Goal: Task Accomplishment & Management: Use online tool/utility

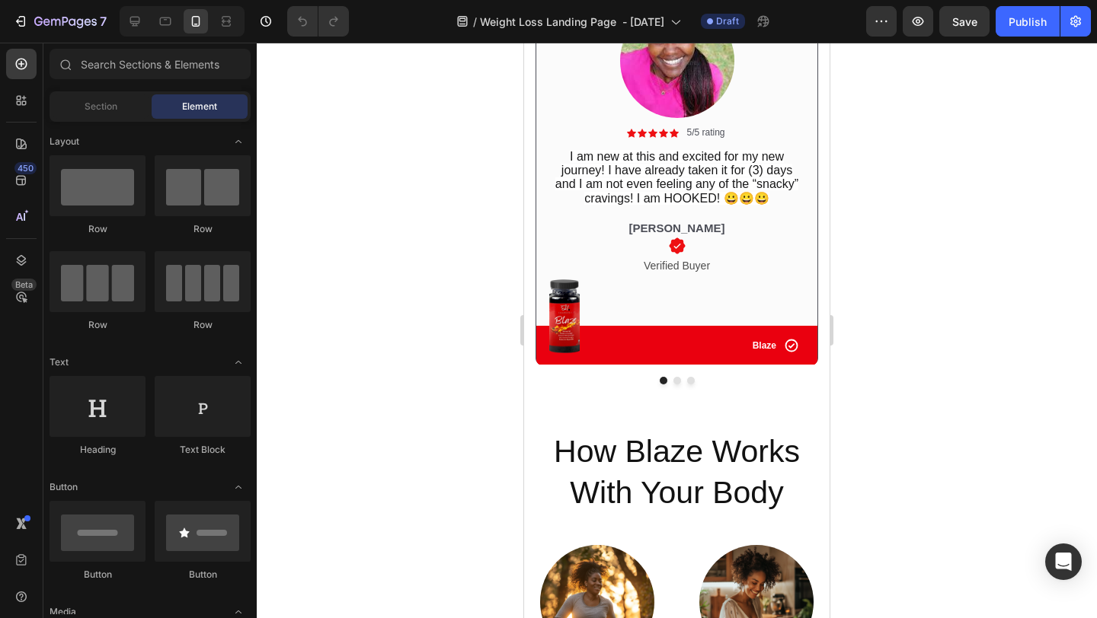
scroll to position [3028, 0]
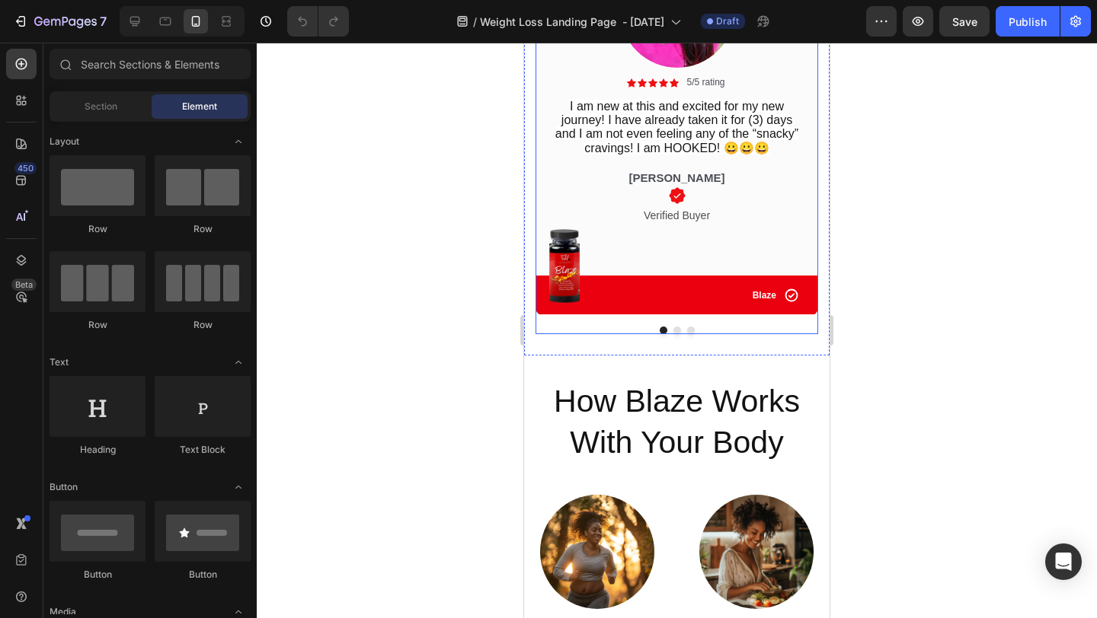
click at [675, 334] on button "Dot" at bounding box center [677, 331] width 8 height 8
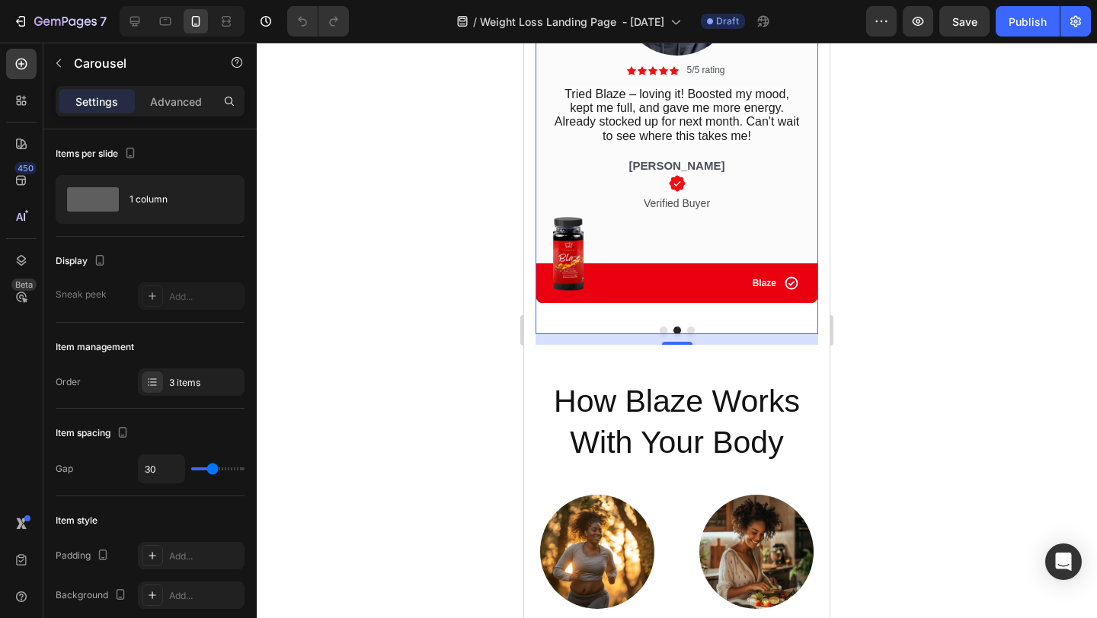
click at [689, 330] on button "Dot" at bounding box center [691, 331] width 8 height 8
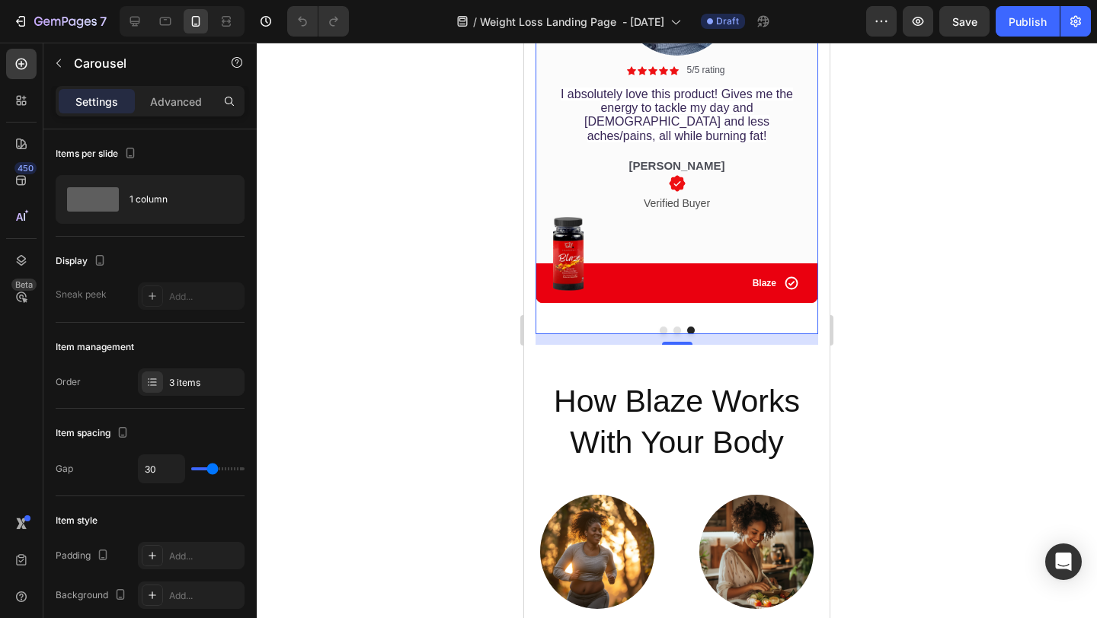
click at [663, 333] on button "Dot" at bounding box center [663, 331] width 8 height 8
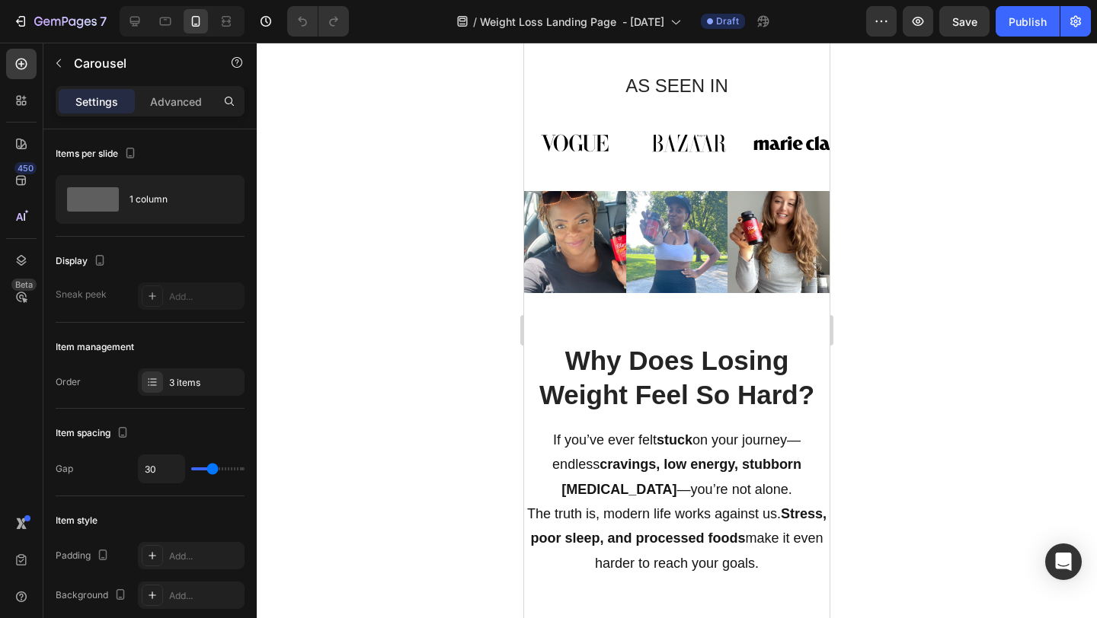
scroll to position [682, 0]
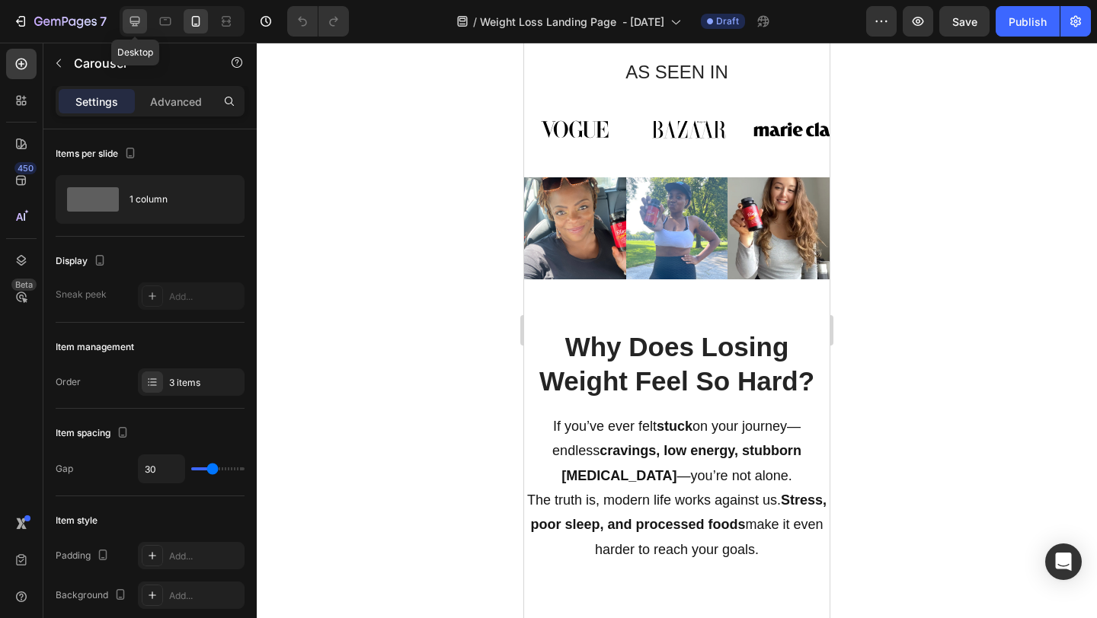
click at [135, 25] on icon at bounding box center [135, 22] width 10 height 10
type input "1200"
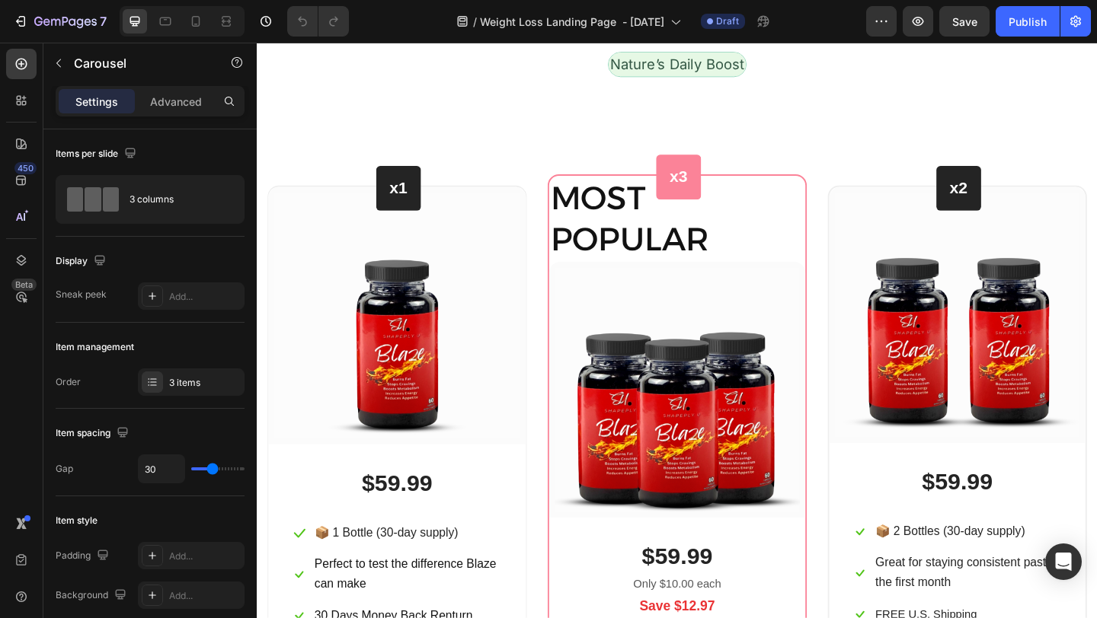
scroll to position [5276, 0]
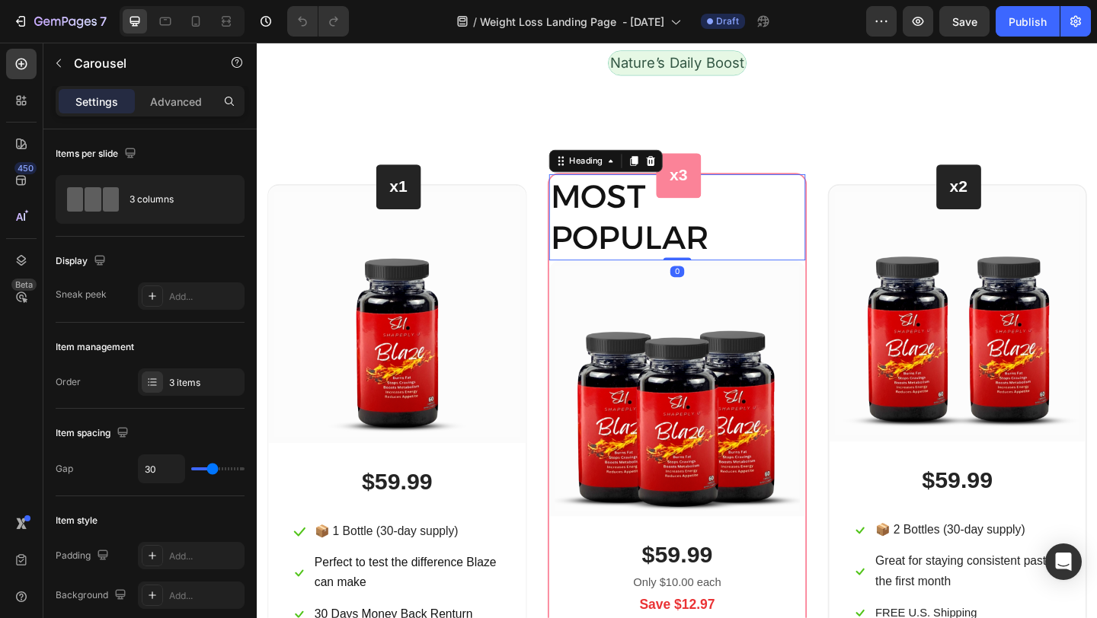
click at [711, 251] on h2 "MOST POPULAR" at bounding box center [713, 233] width 279 height 94
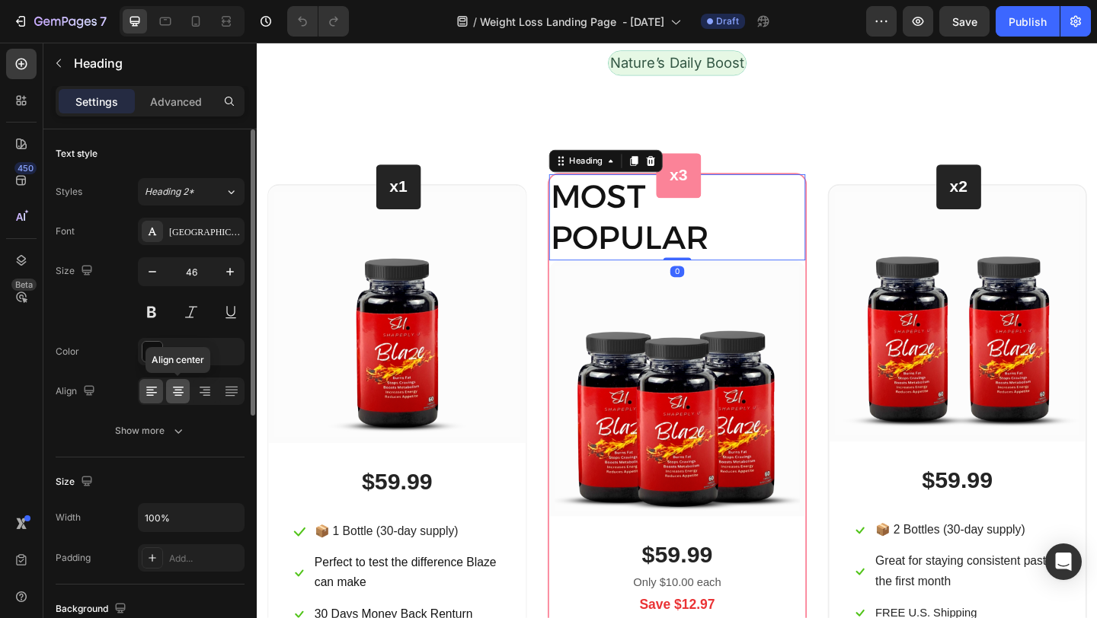
click at [179, 395] on icon at bounding box center [178, 396] width 8 height 2
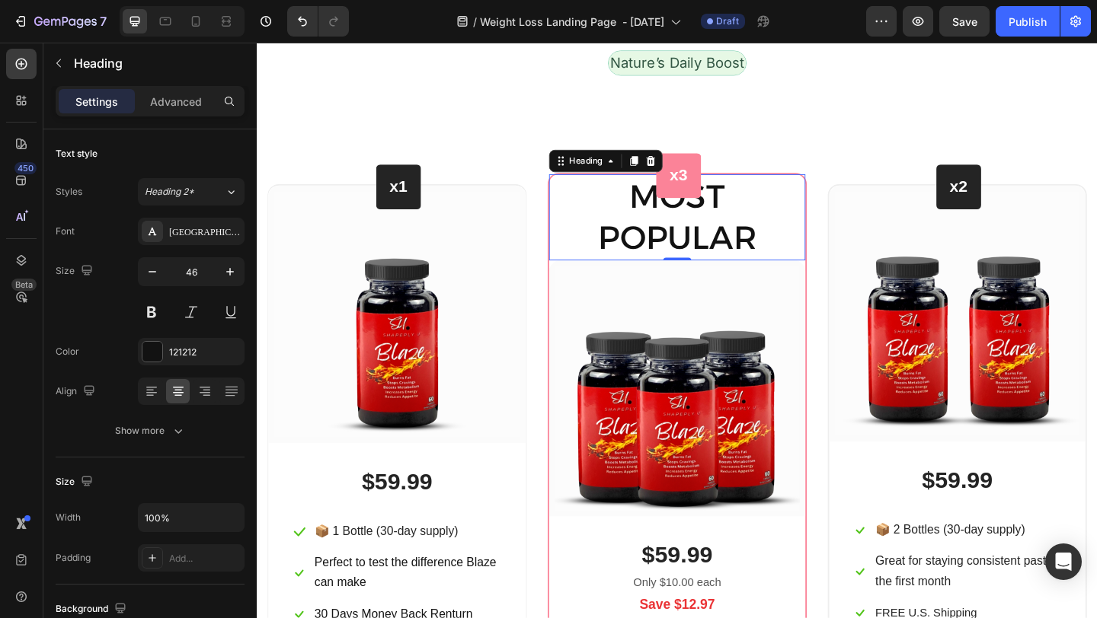
click at [752, 214] on h2 "MOST POPULAR" at bounding box center [713, 233] width 279 height 94
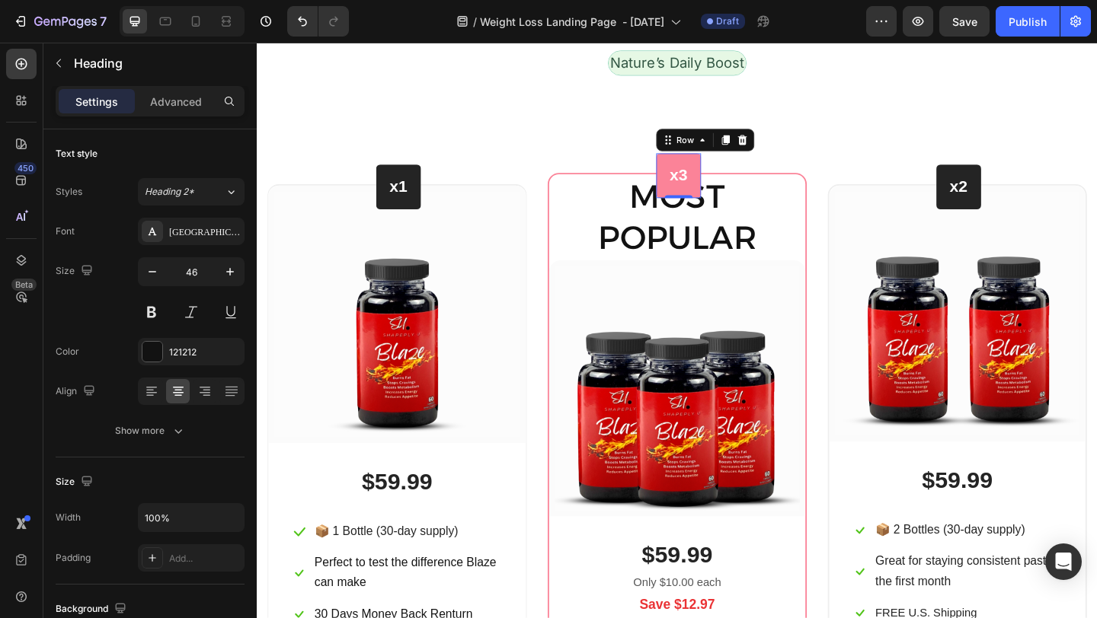
click at [731, 170] on div "x3 Heading Row 0" at bounding box center [715, 187] width 49 height 49
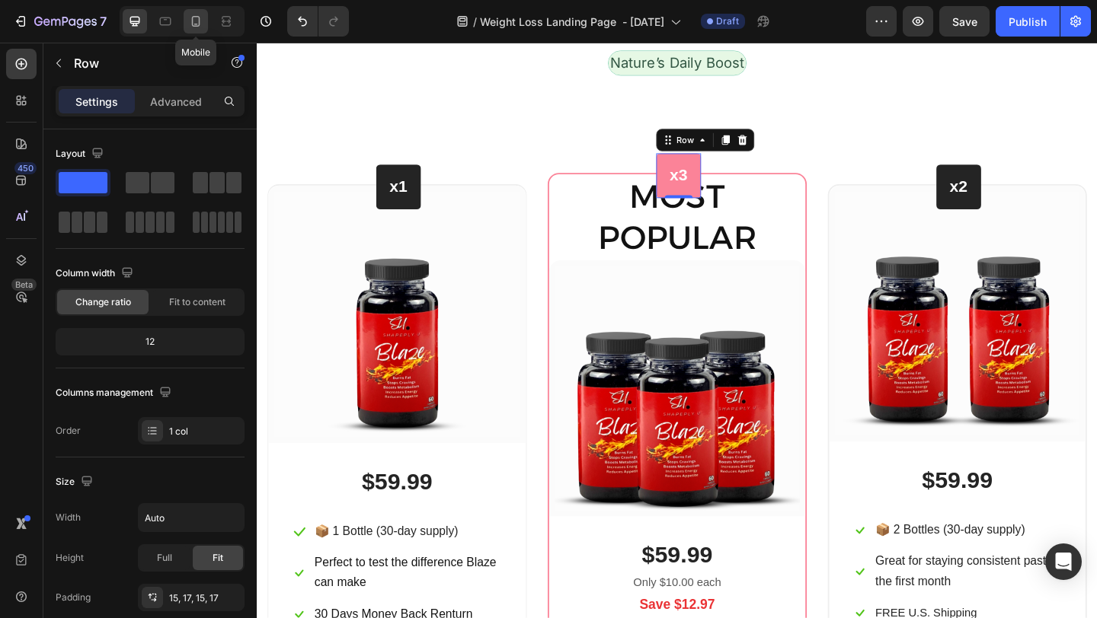
click at [198, 21] on icon at bounding box center [195, 21] width 15 height 15
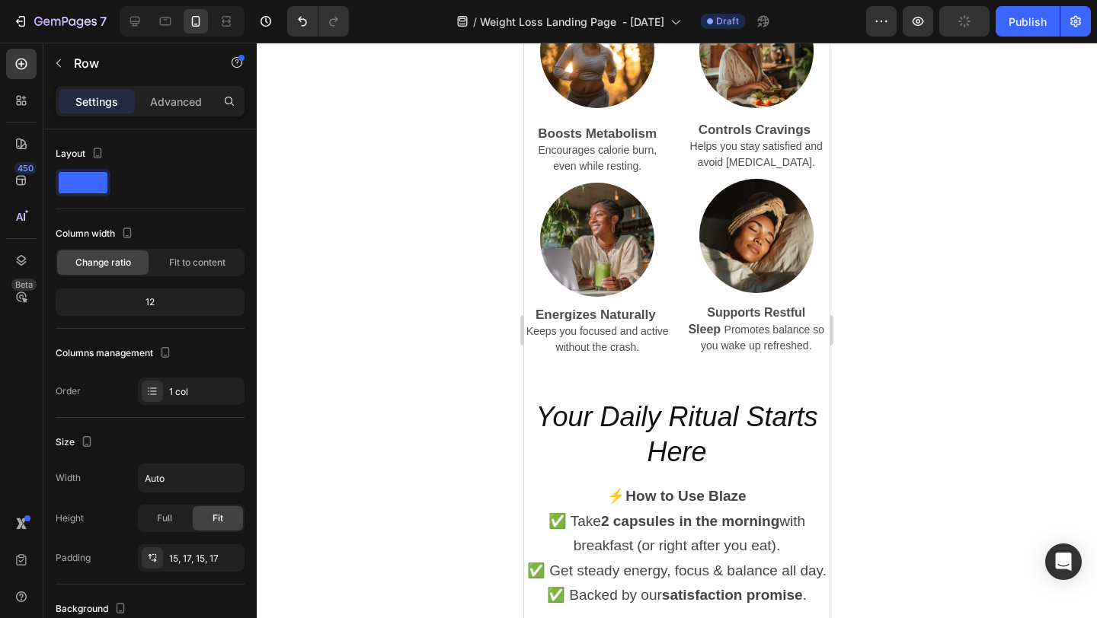
scroll to position [3607, 0]
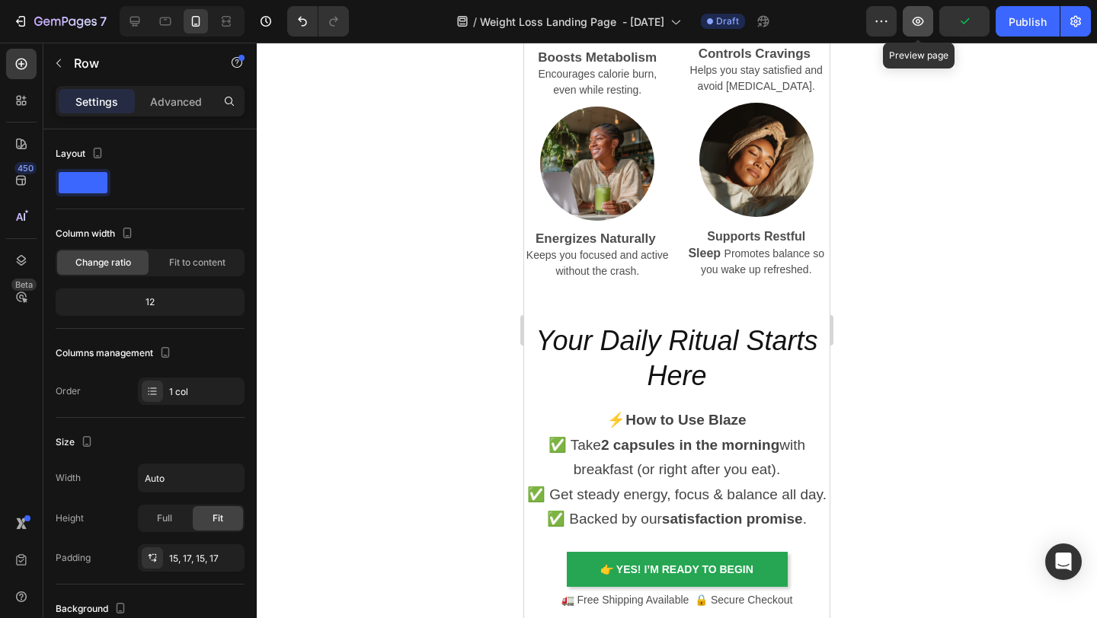
click at [921, 21] on icon "button" at bounding box center [917, 21] width 15 height 15
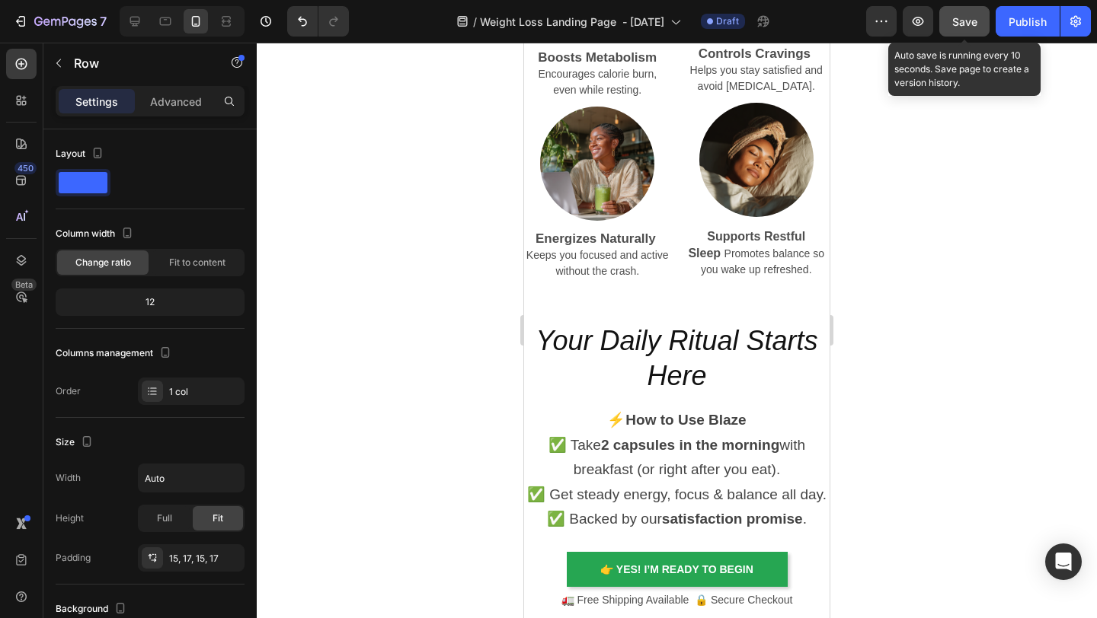
click at [950, 20] on button "Save" at bounding box center [964, 21] width 50 height 30
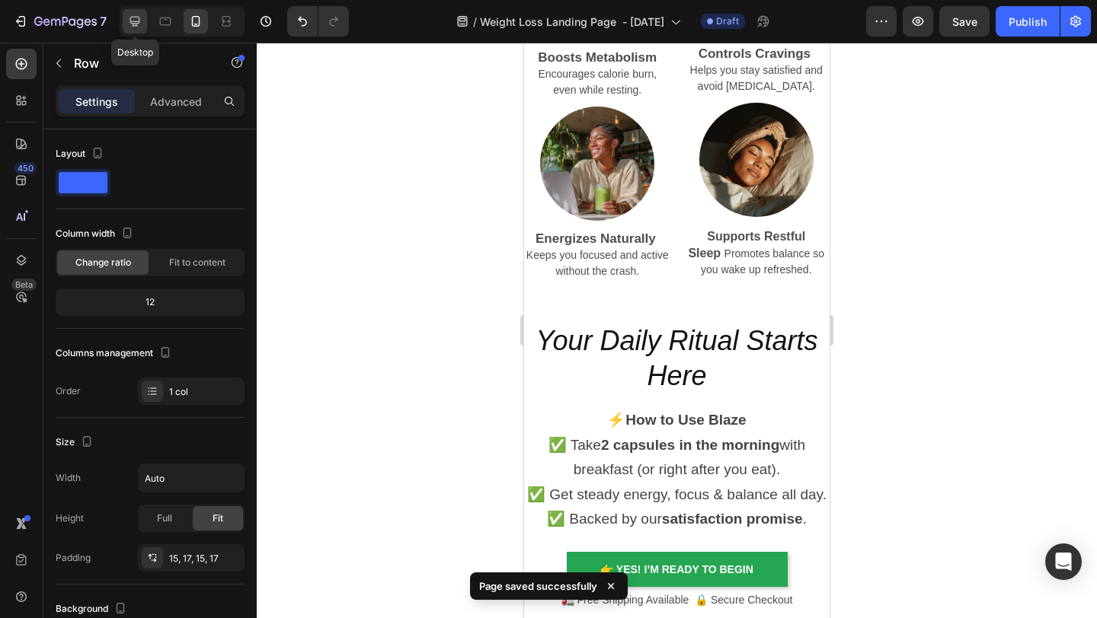
click at [136, 19] on icon at bounding box center [134, 21] width 15 height 15
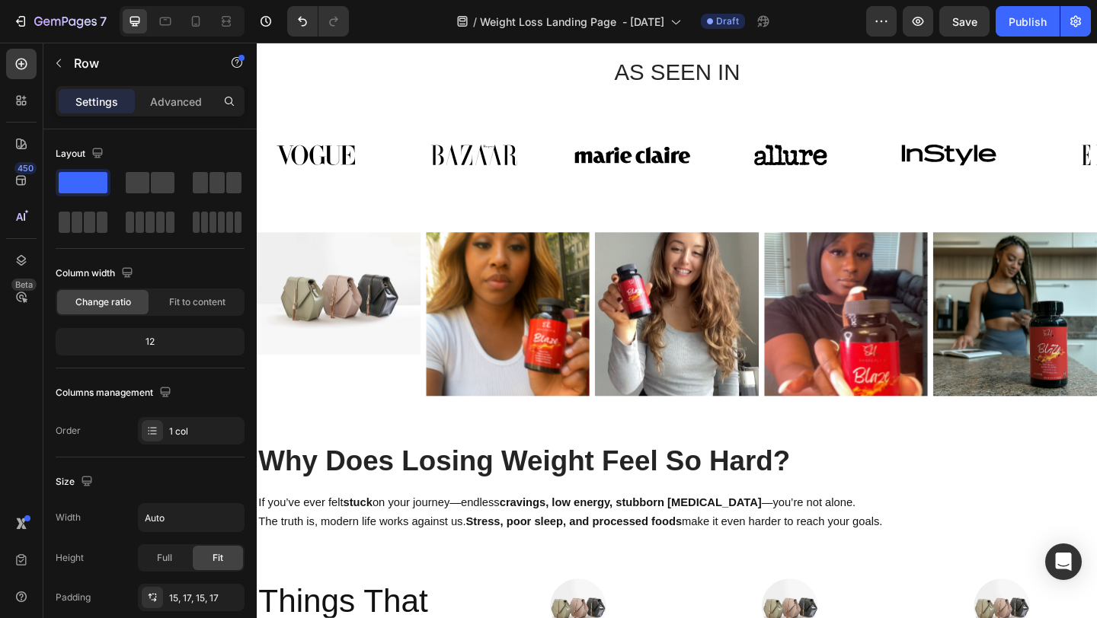
scroll to position [567, 0]
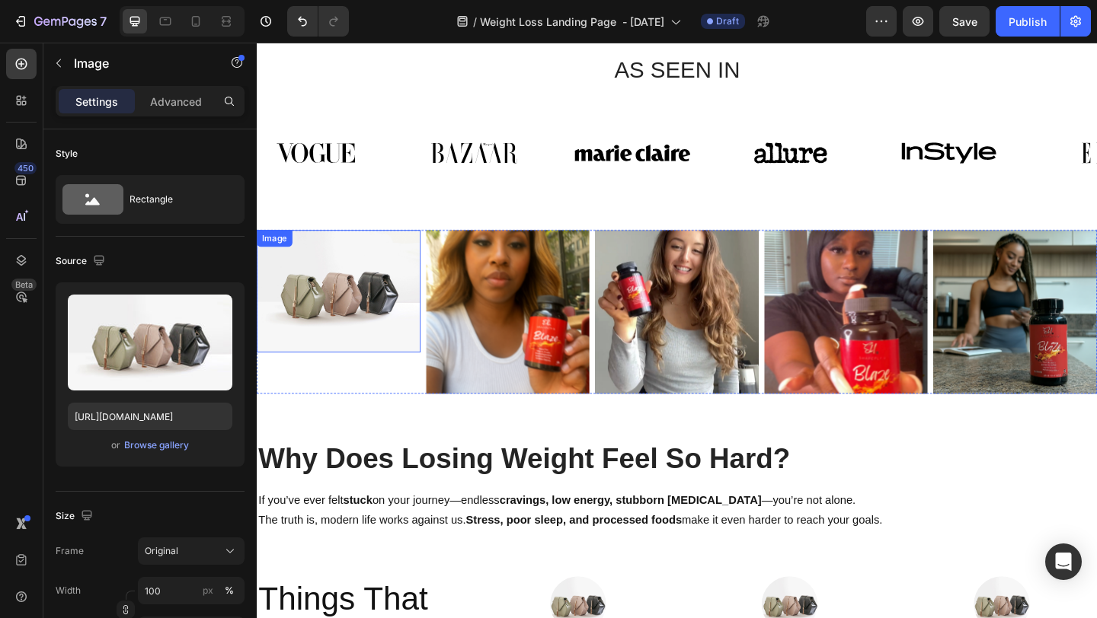
click at [377, 346] on img at bounding box center [346, 313] width 178 height 133
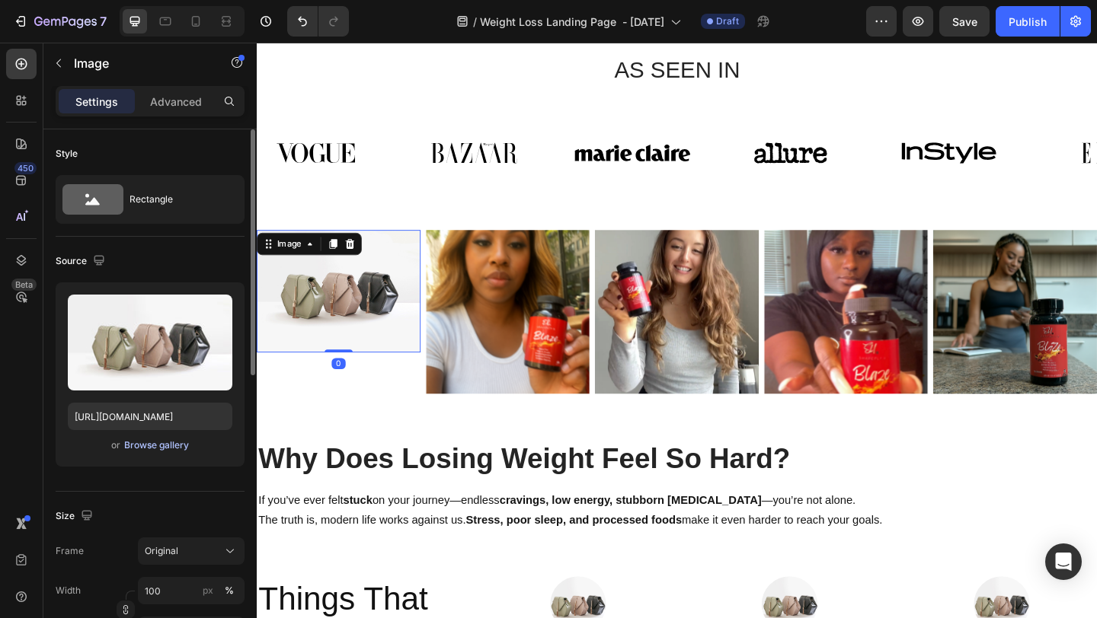
click at [157, 451] on div "Browse gallery" at bounding box center [156, 446] width 65 height 14
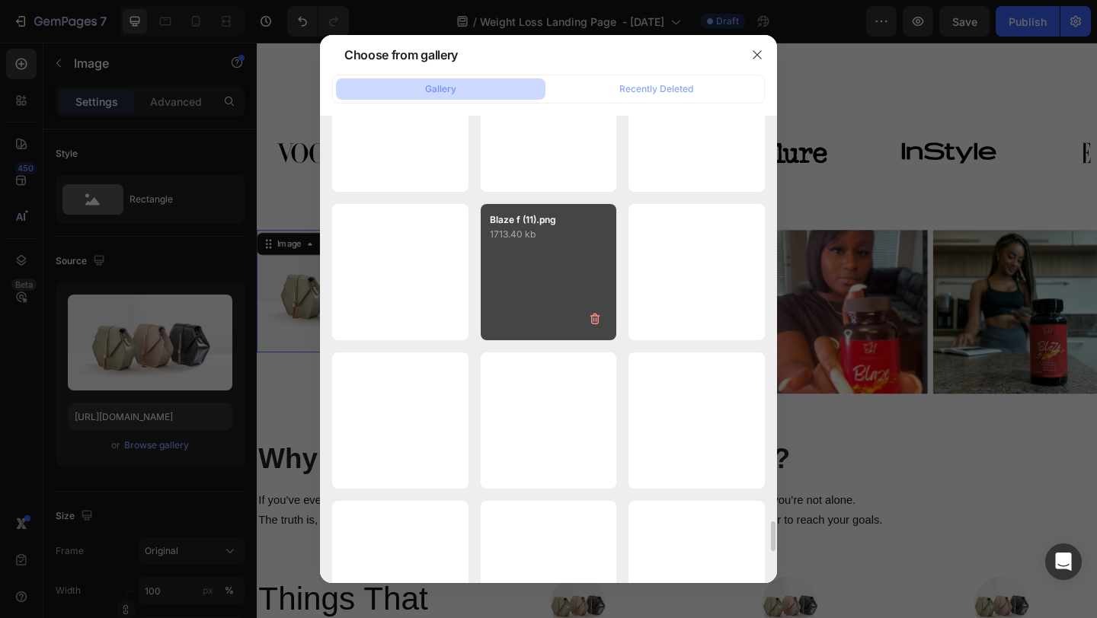
scroll to position [6604, 0]
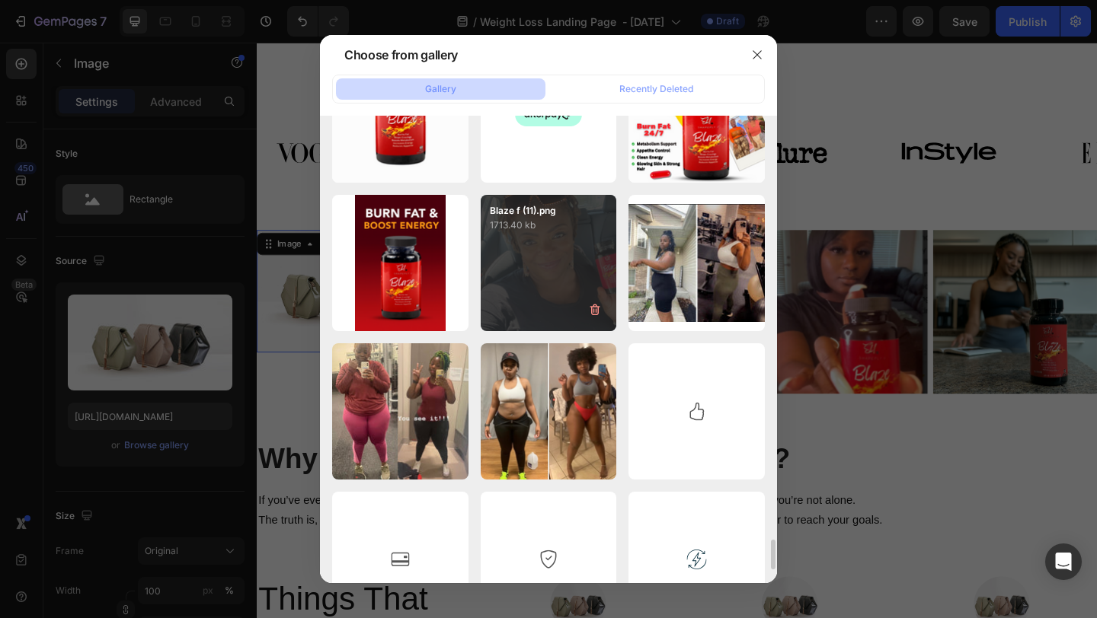
click at [535, 273] on div "Blaze f (11).png 1713.40 kb" at bounding box center [548, 263] width 136 height 136
type input "[URL][DOMAIN_NAME]"
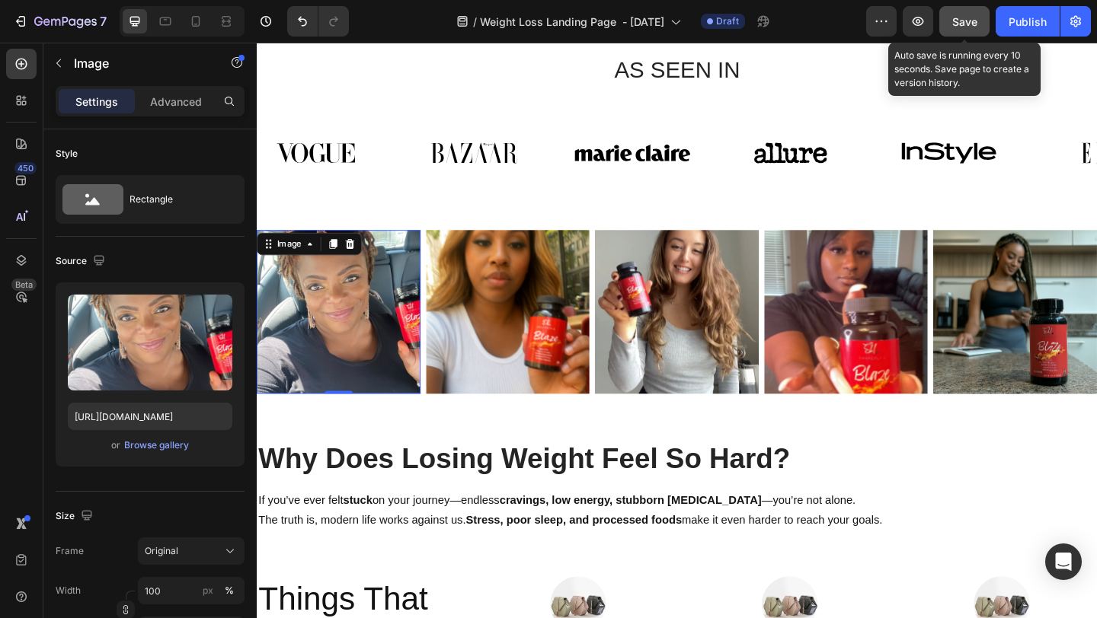
click at [974, 24] on span "Save" at bounding box center [964, 21] width 25 height 13
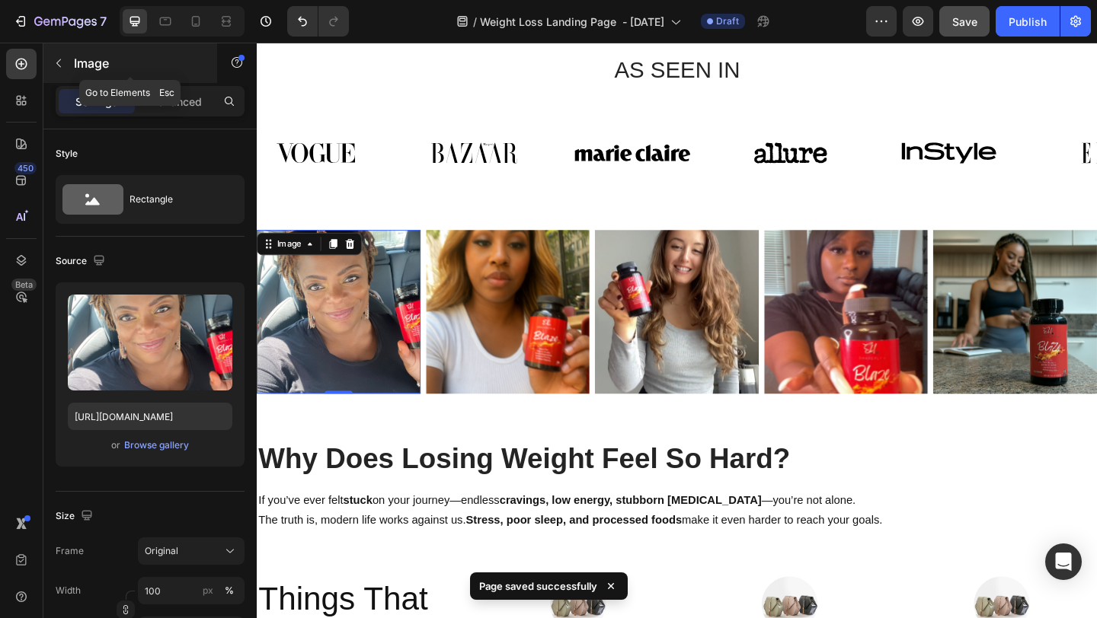
click at [62, 57] on icon "button" at bounding box center [59, 63] width 12 height 12
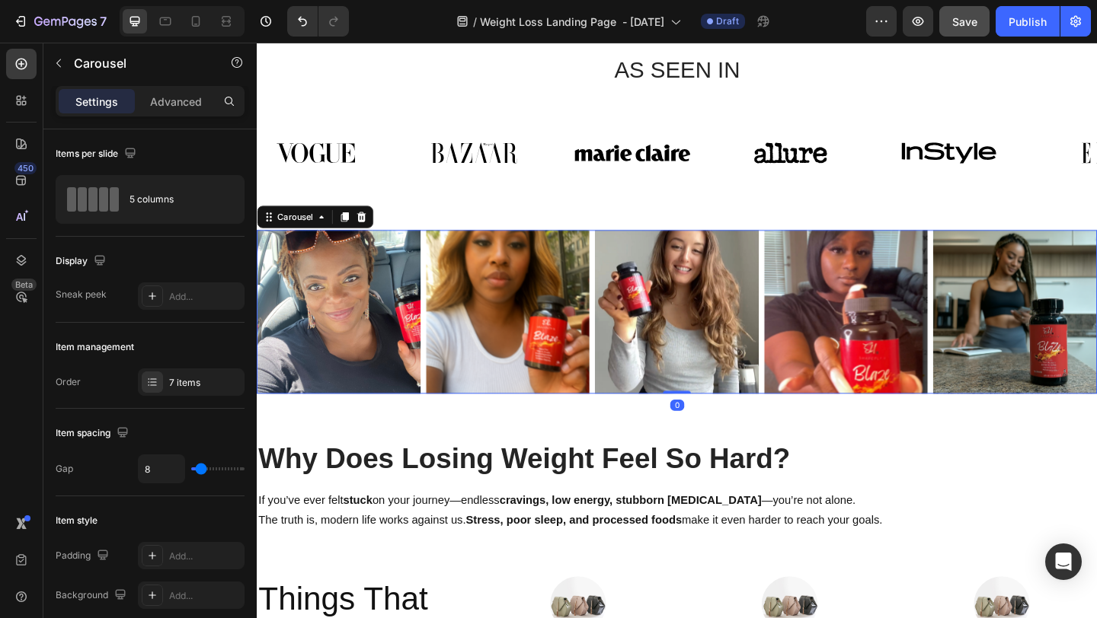
click at [435, 256] on div "Image Image Image Image Image Drop element here Drop element here" at bounding box center [714, 336] width 914 height 178
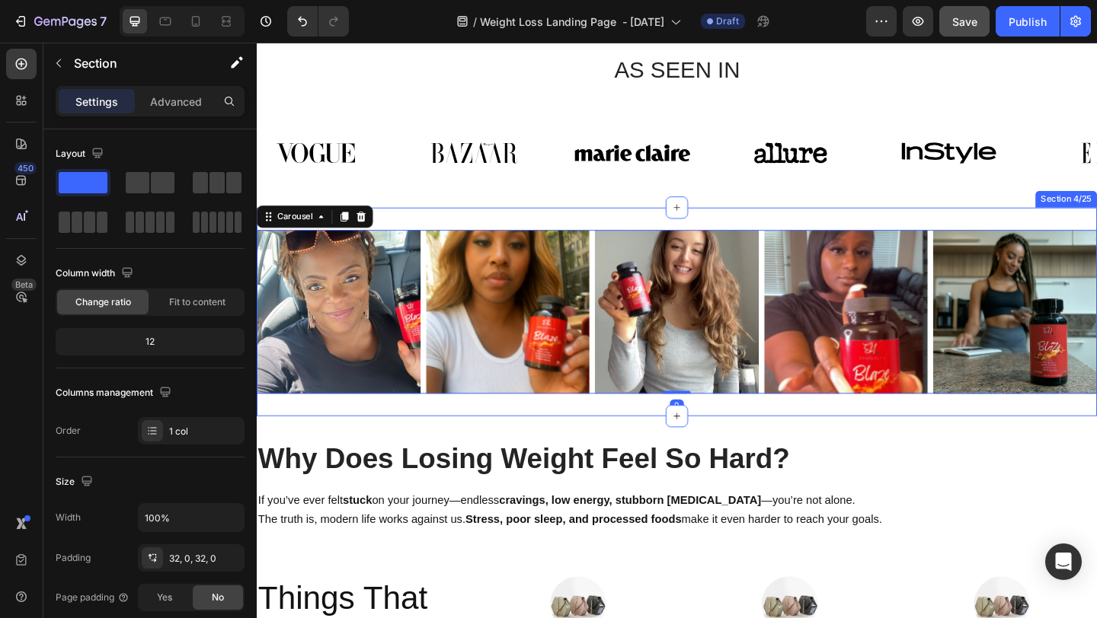
click at [449, 234] on div "Image Image Image Image Image Drop element here Drop element here Carousel 0 Se…" at bounding box center [714, 335] width 914 height 227
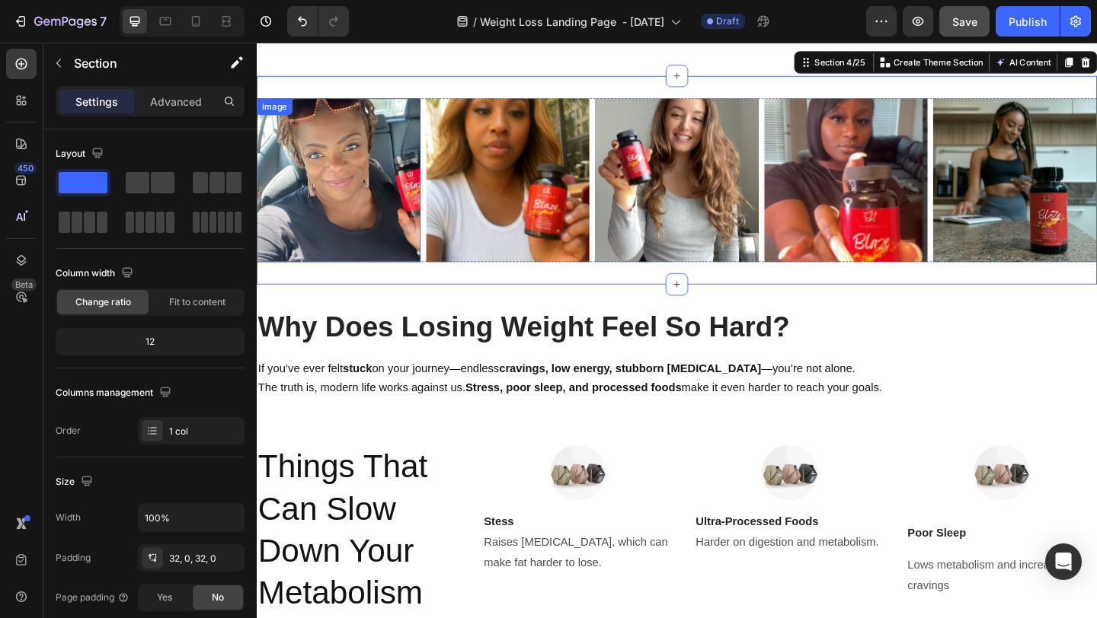
scroll to position [822, 0]
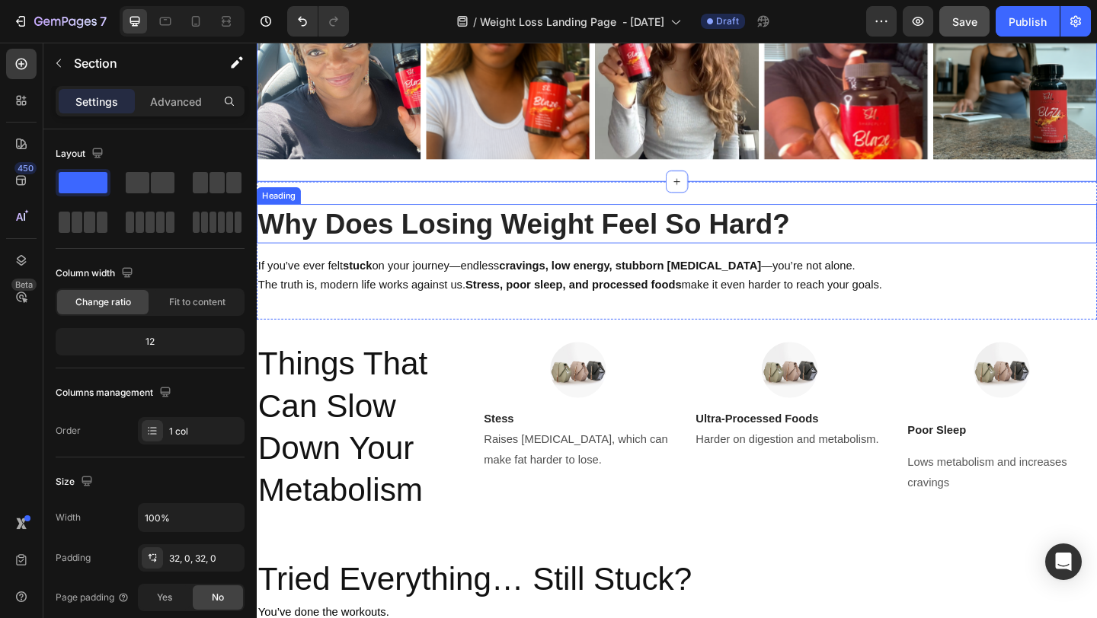
click at [710, 238] on h2 "Why Does Losing Weight Feel So Hard?" at bounding box center [714, 240] width 914 height 43
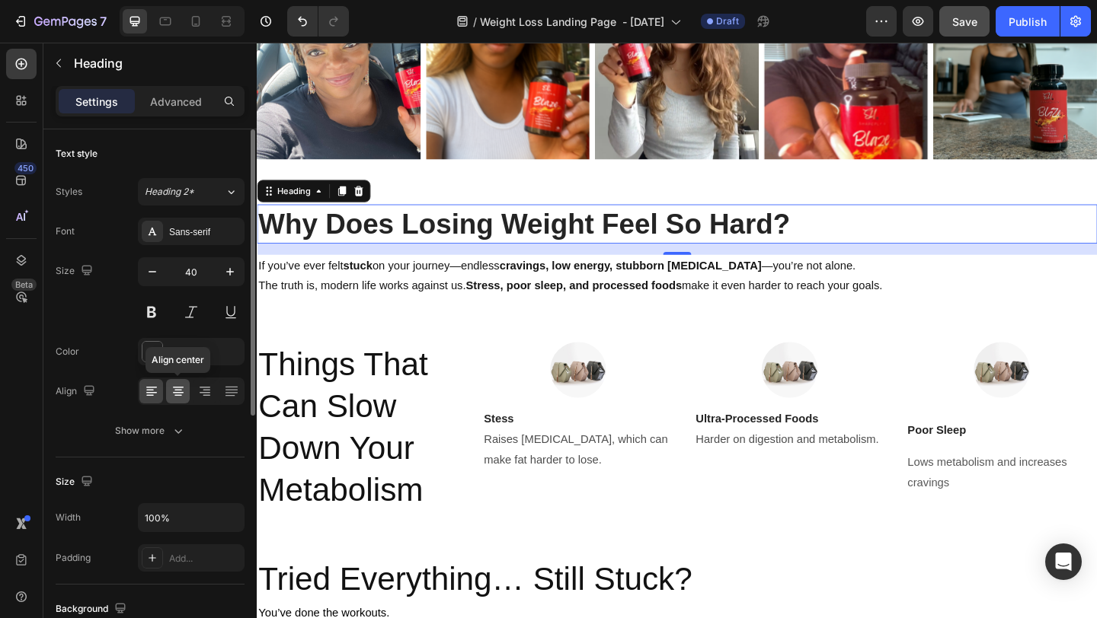
click at [180, 389] on icon at bounding box center [178, 391] width 15 height 15
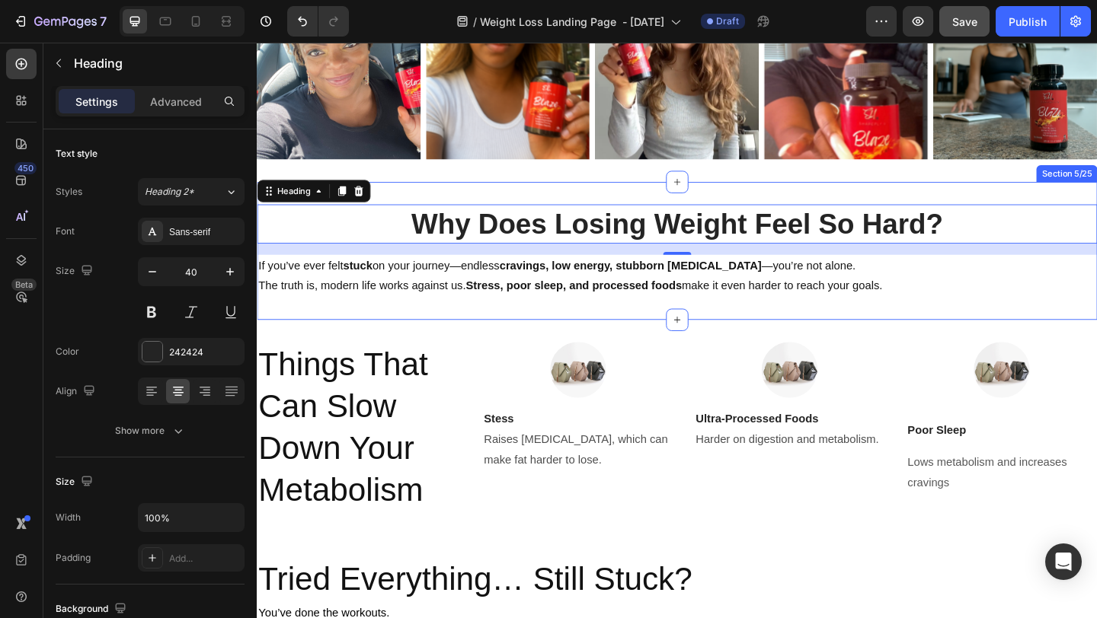
click at [503, 320] on div "Why Does Losing Weight Feel So Hard? Heading 16 If you’ve ever felt stuck on yo…" at bounding box center [714, 269] width 914 height 151
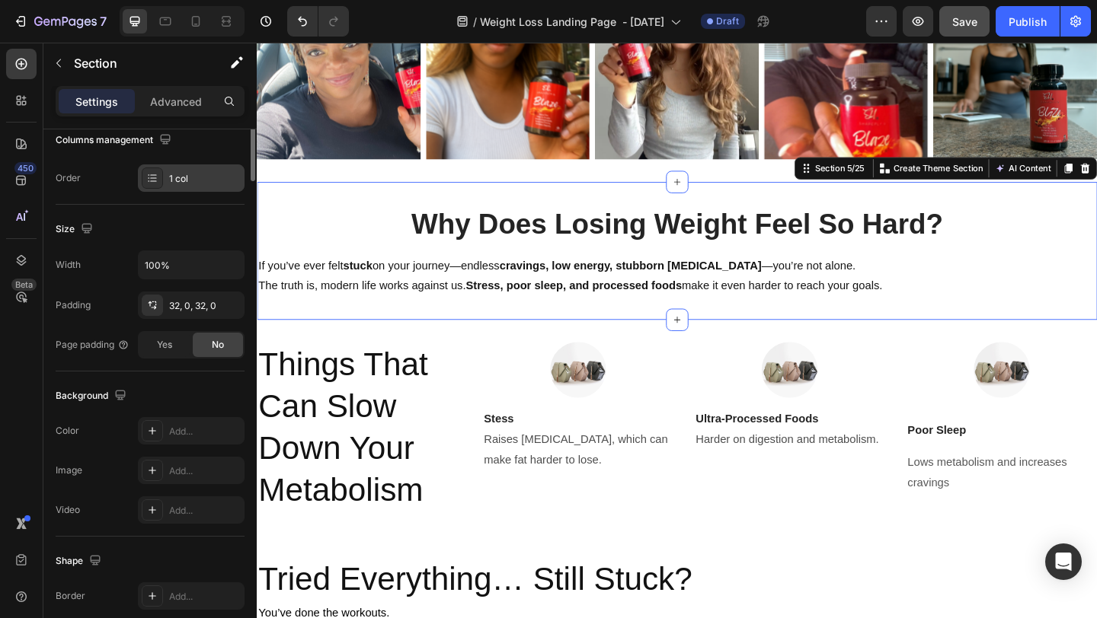
scroll to position [0, 0]
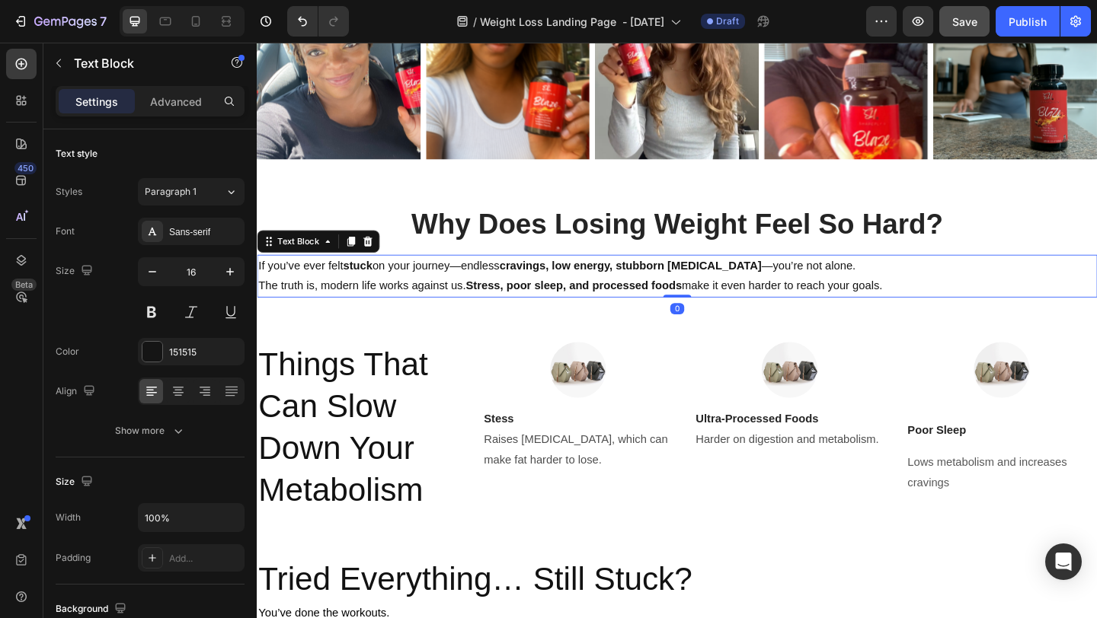
click at [394, 317] on p "If you’ve ever felt stuck on your journey—endless cravings, low energy, stubbor…" at bounding box center [713, 297] width 911 height 44
click at [183, 395] on icon at bounding box center [178, 391] width 15 height 15
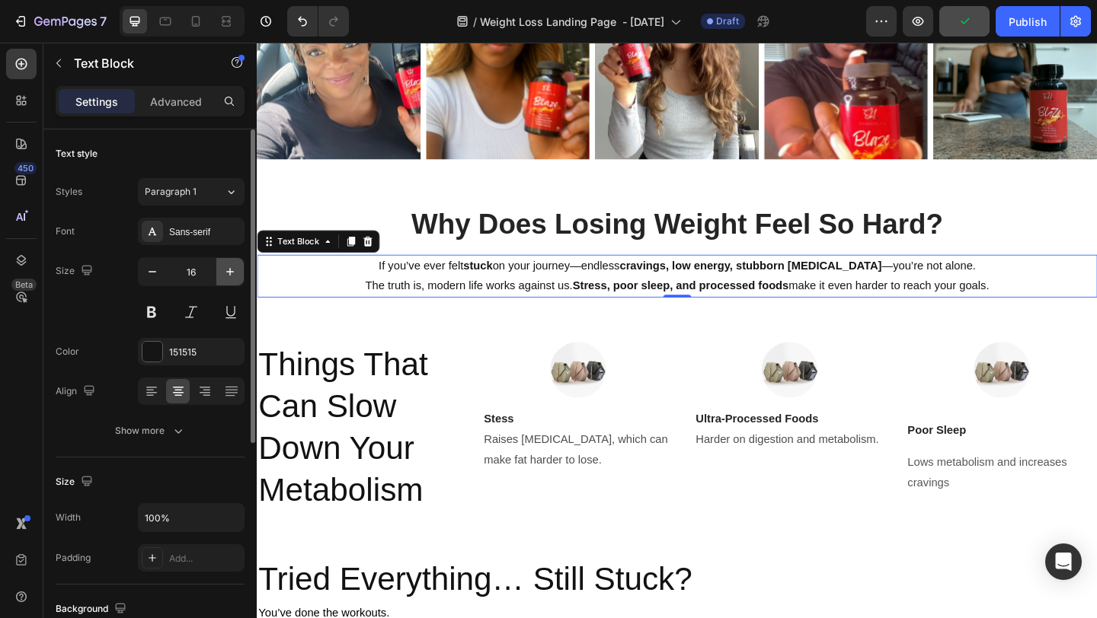
click at [225, 279] on icon "button" at bounding box center [229, 271] width 15 height 15
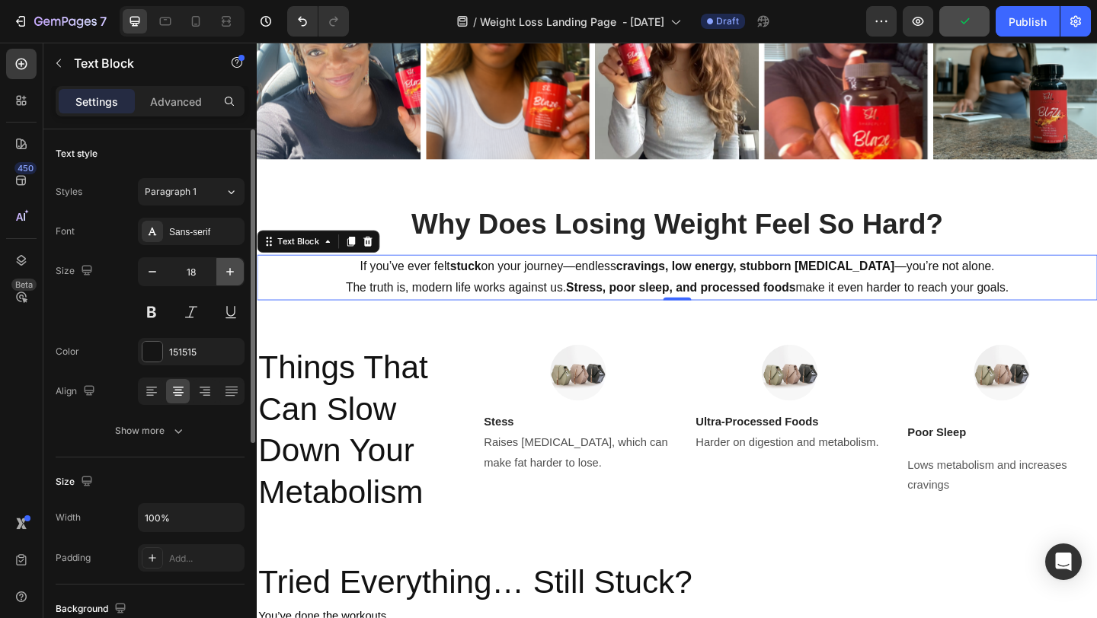
click at [225, 279] on icon "button" at bounding box center [229, 271] width 15 height 15
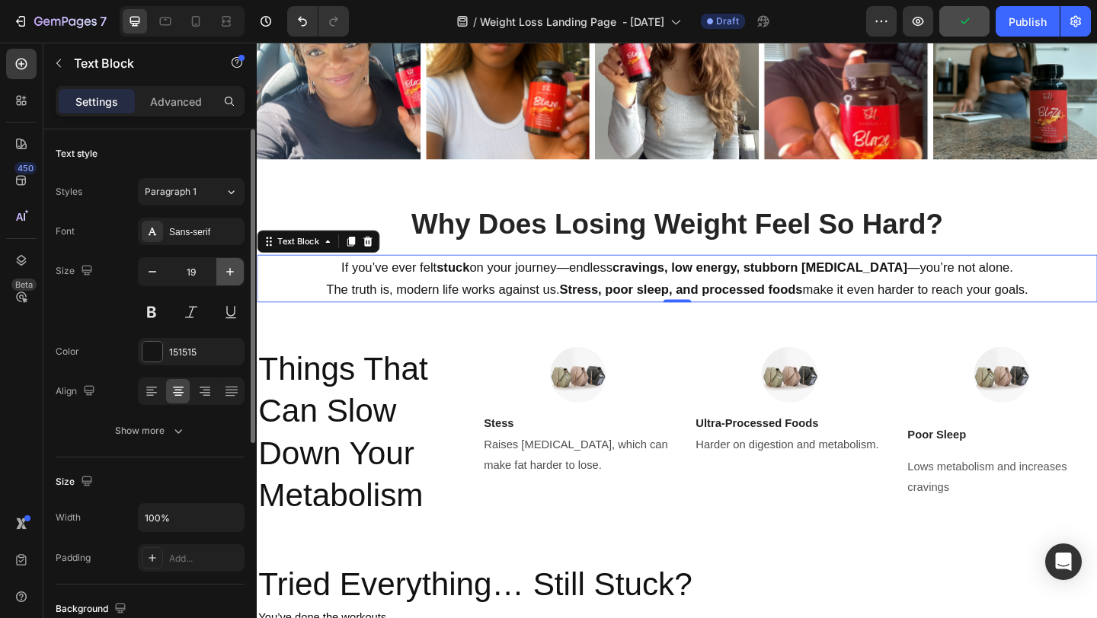
click at [225, 279] on icon "button" at bounding box center [229, 271] width 15 height 15
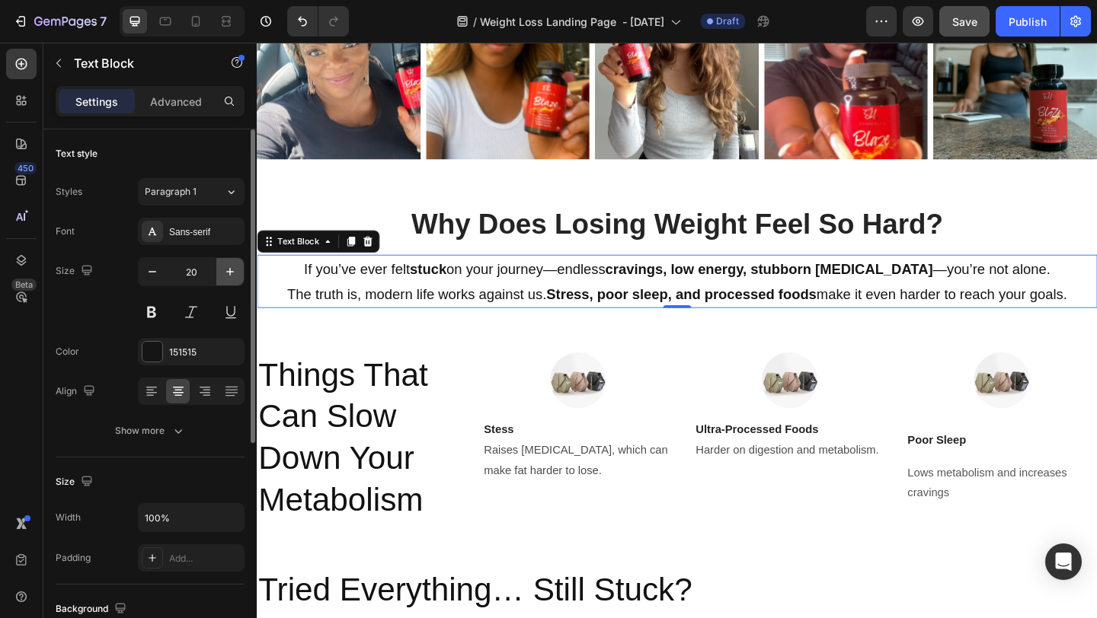
click at [225, 279] on icon "button" at bounding box center [229, 271] width 15 height 15
type input "21"
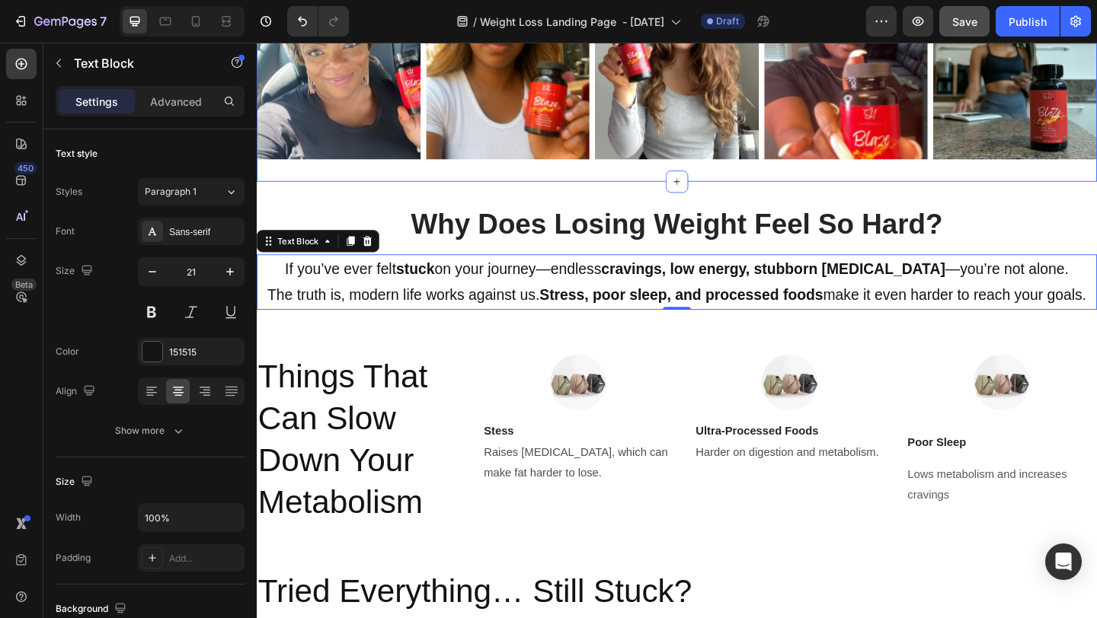
click at [856, 189] on div "Image Image Image Image Image Drop element here Drop element here Carousel Sect…" at bounding box center [714, 80] width 914 height 227
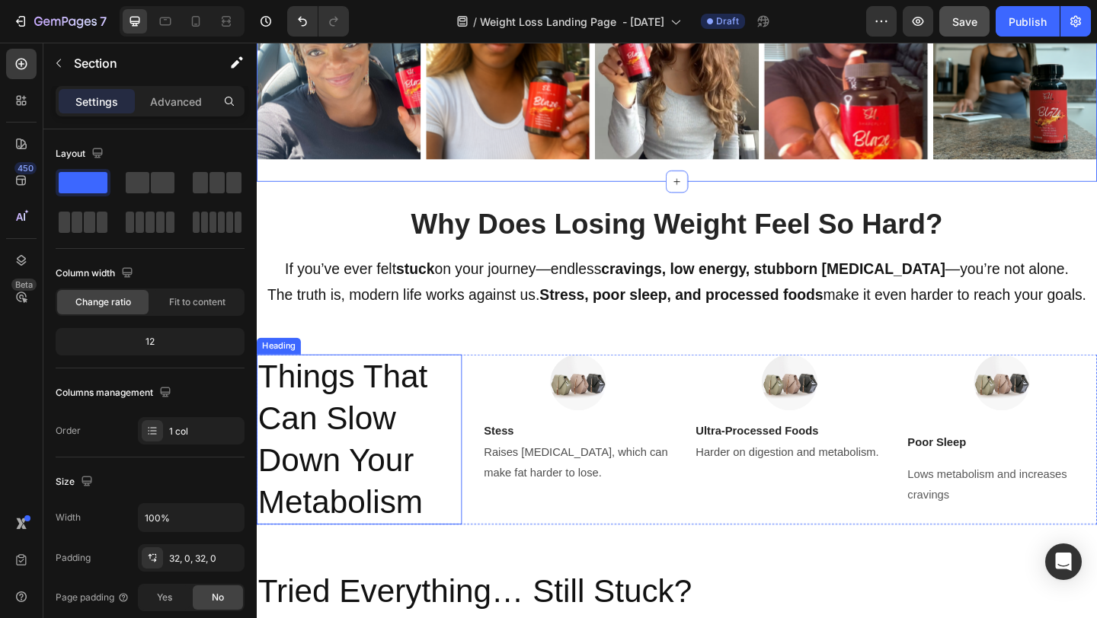
click at [411, 494] on h2 "Things That Can Slow Down Your Metabolism" at bounding box center [368, 474] width 223 height 185
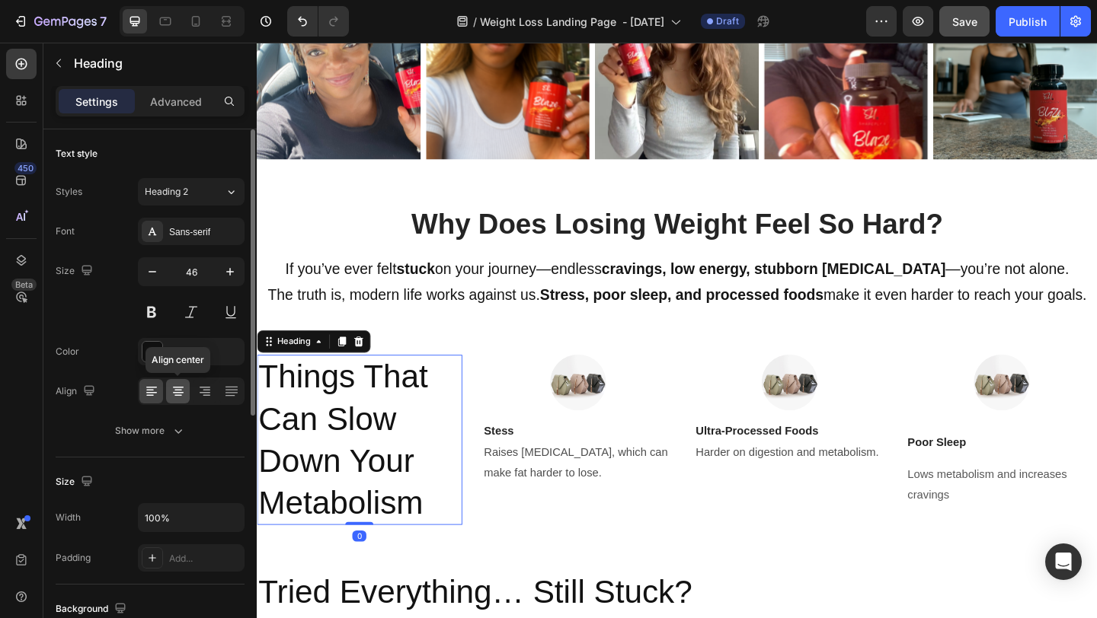
click at [181, 383] on div at bounding box center [178, 391] width 24 height 24
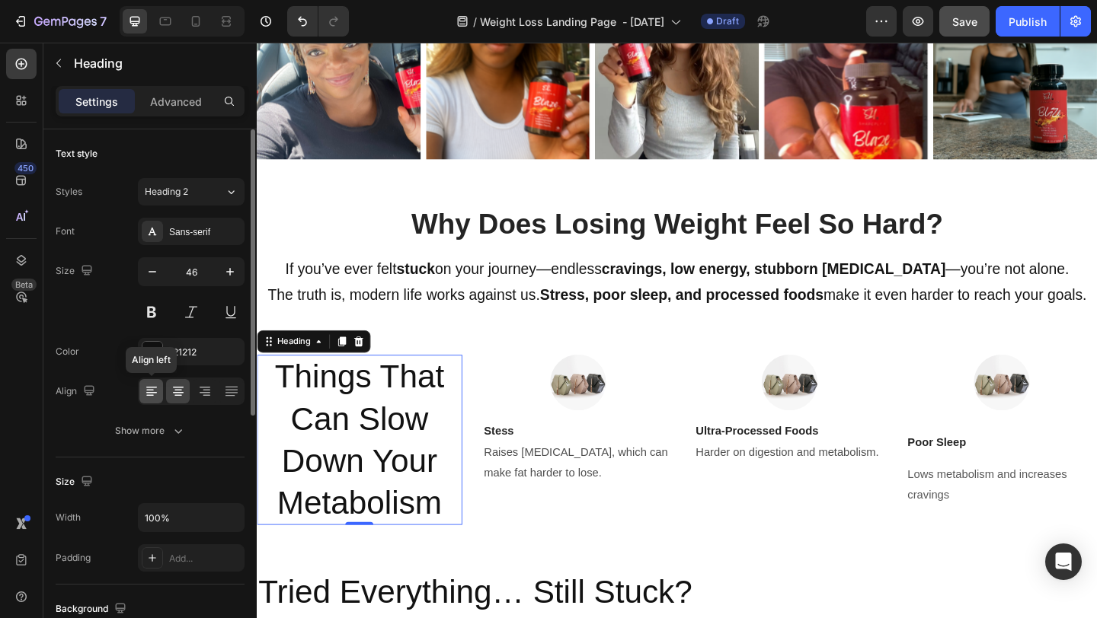
click at [153, 388] on icon at bounding box center [151, 388] width 11 height 2
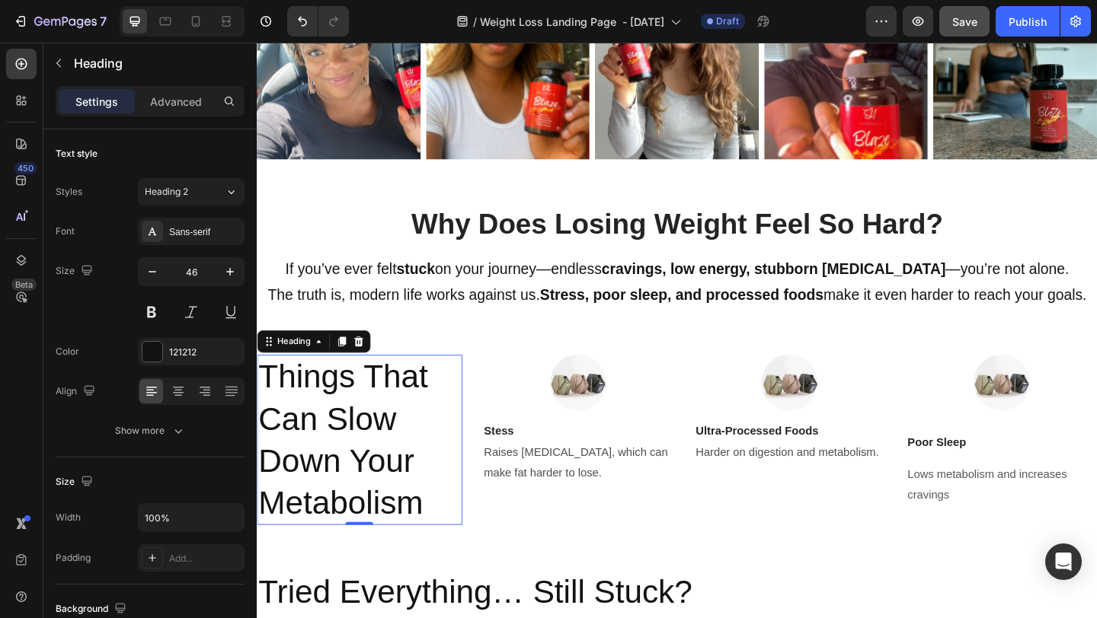
click at [389, 460] on h2 "Things That Can Slow Down Your Metabolism" at bounding box center [368, 474] width 223 height 185
click at [470, 415] on p "Things That Can Slow Down Your Metabolism" at bounding box center [368, 475] width 220 height 182
click at [330, 382] on h2 "Things That Can Slow Down Your Metabolism" at bounding box center [368, 474] width 223 height 185
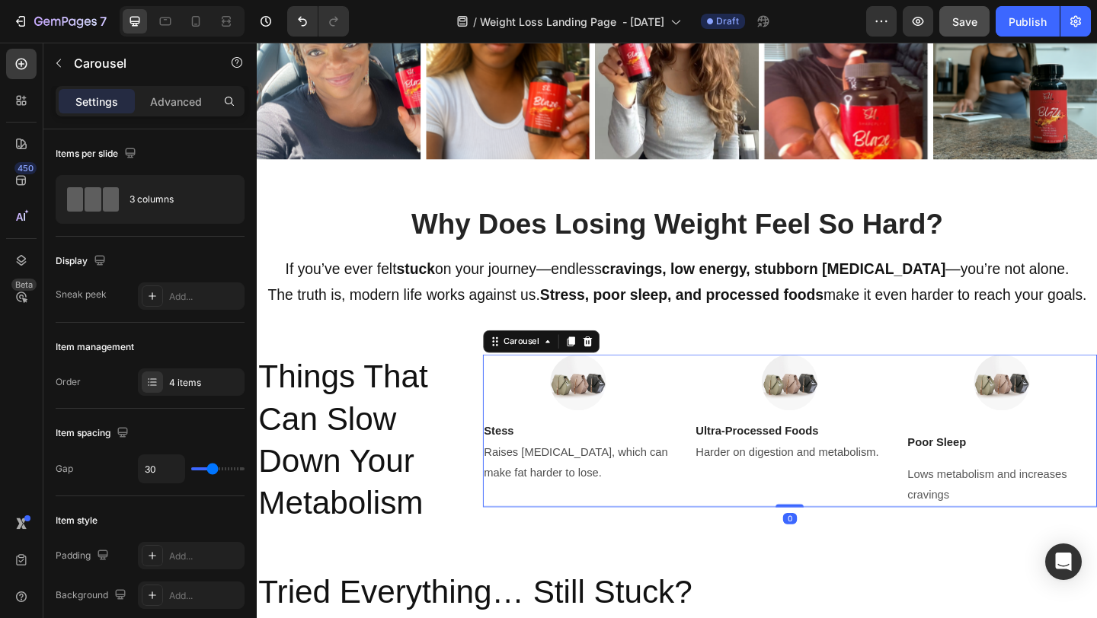
click at [577, 532] on div "Image Stess Text block Raises [MEDICAL_DATA], which can make fat harder to lose…" at bounding box center [607, 465] width 208 height 166
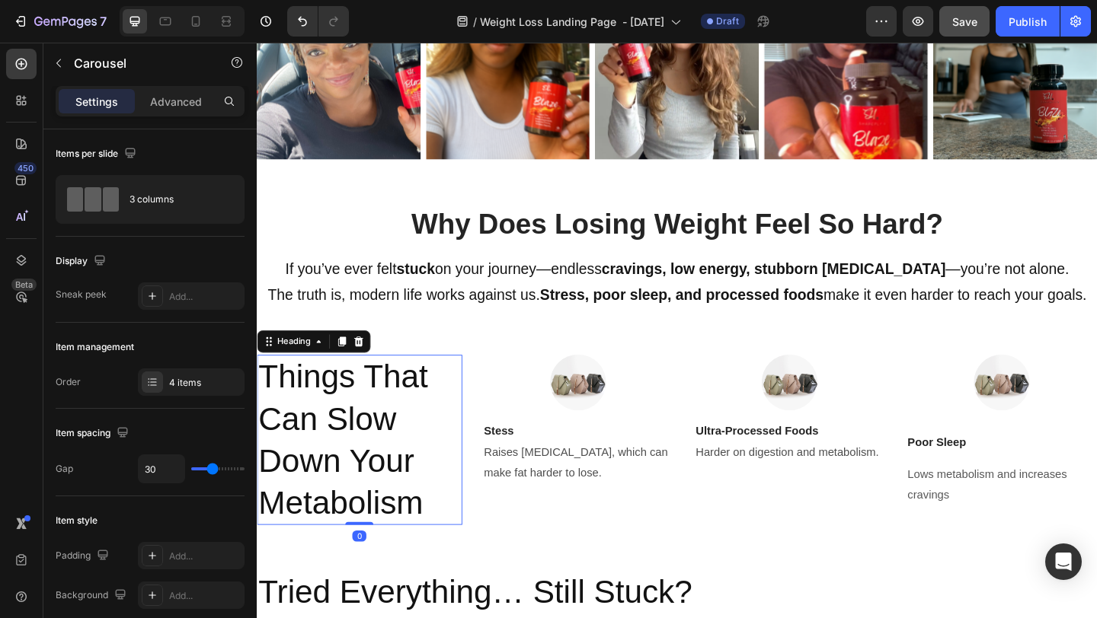
click at [420, 492] on p "Things That Can Slow Down Your Metabolism" at bounding box center [368, 475] width 220 height 182
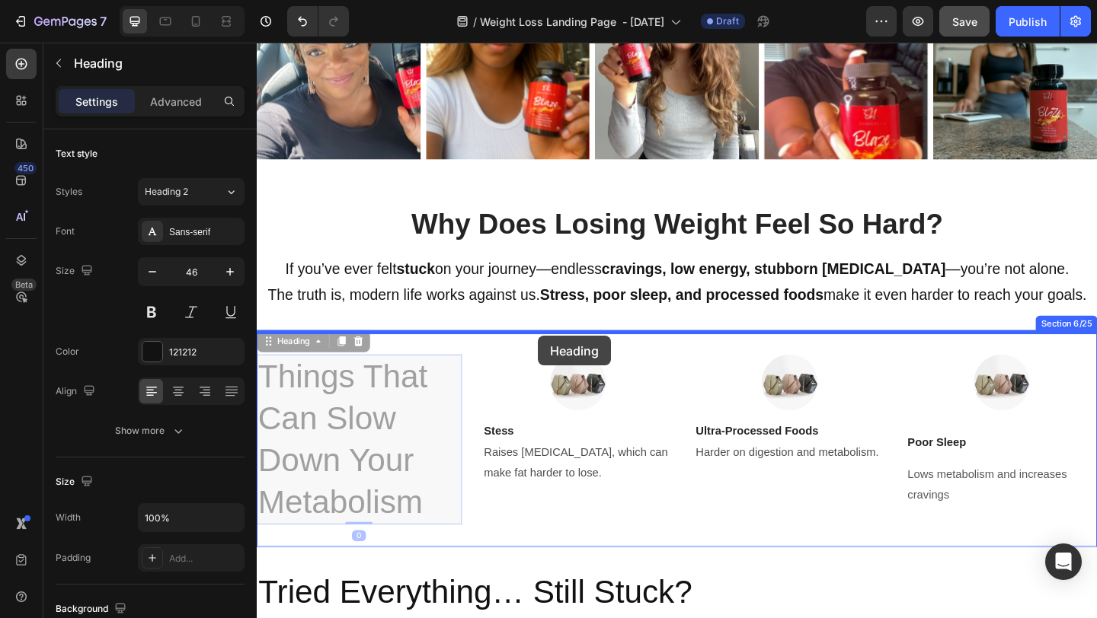
drag, startPoint x: 271, startPoint y: 372, endPoint x: 562, endPoint y: 362, distance: 291.1
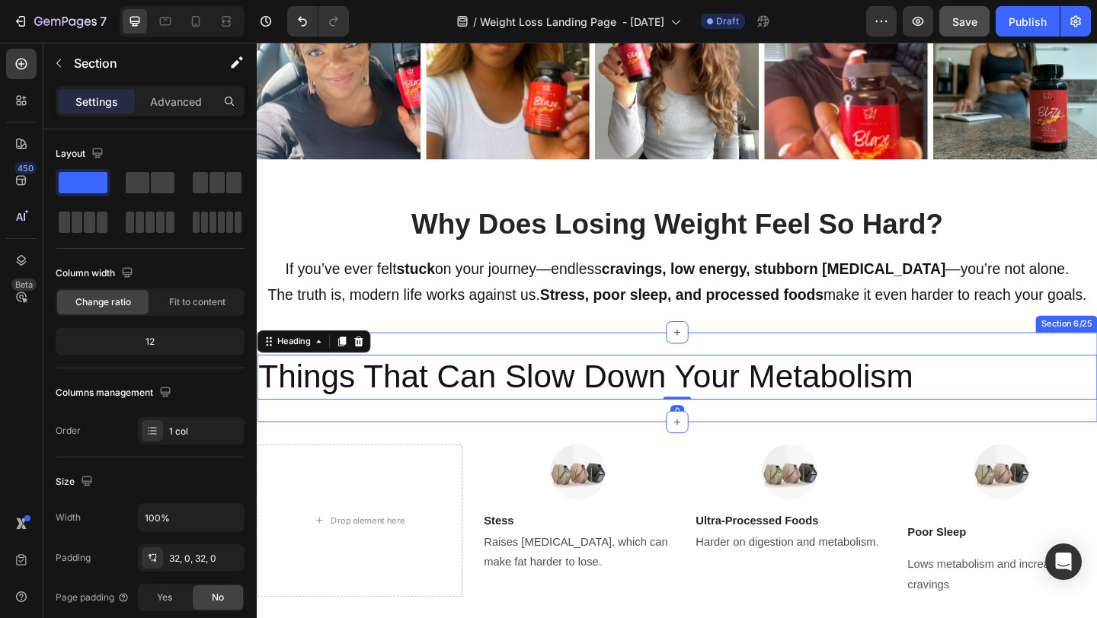
click at [996, 369] on div "Things That Can Slow Down Your Metabolism Heading 0 Section 6/25" at bounding box center [714, 406] width 914 height 97
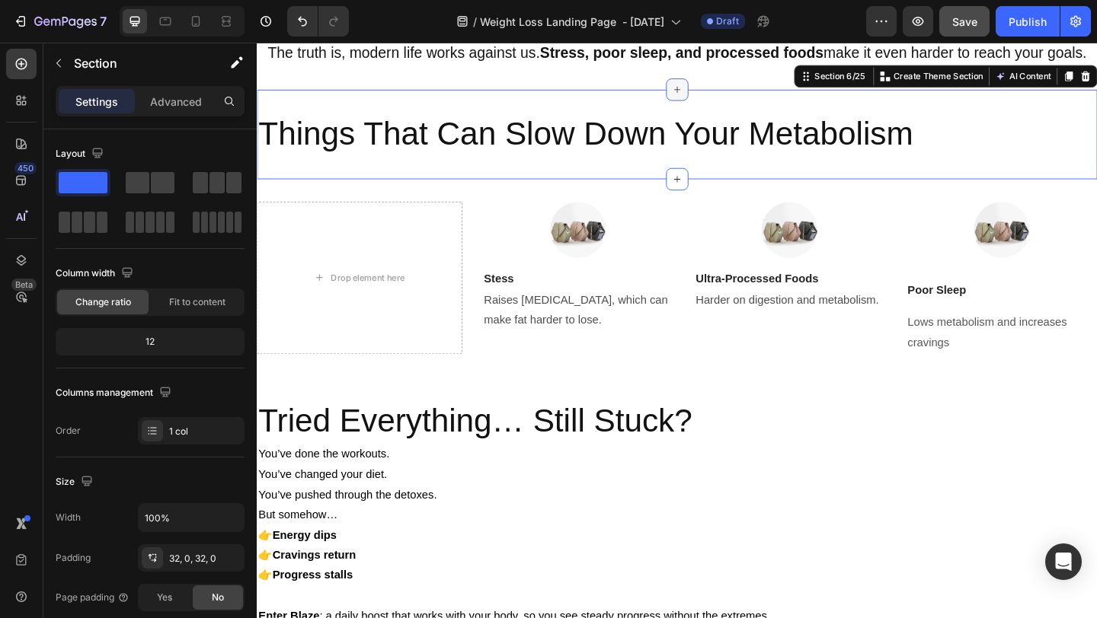
scroll to position [1090, 0]
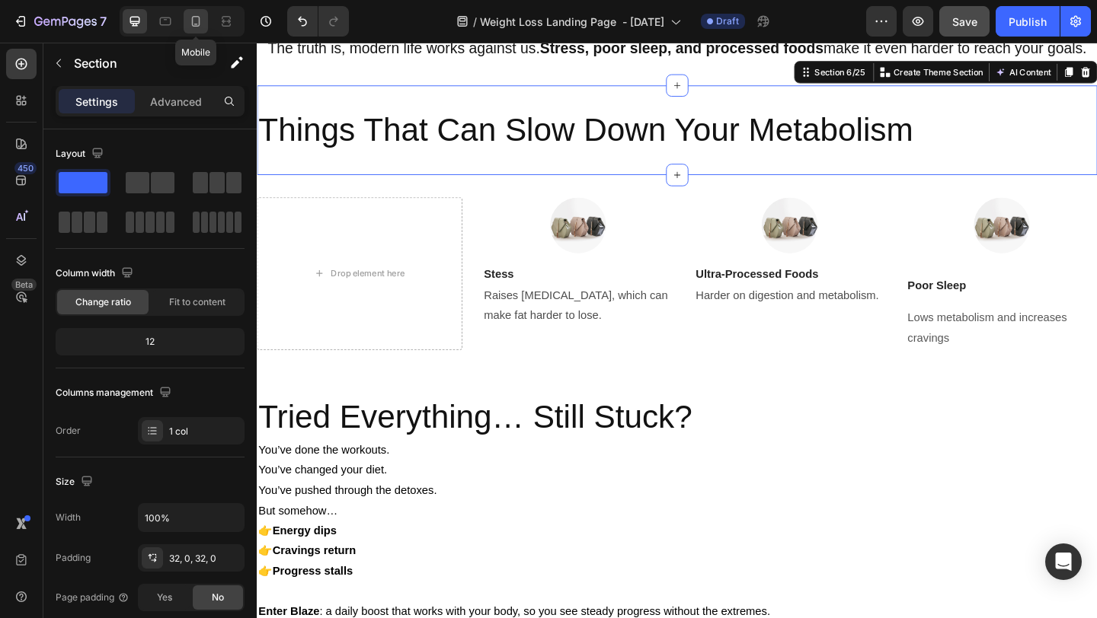
click at [193, 24] on icon at bounding box center [195, 21] width 15 height 15
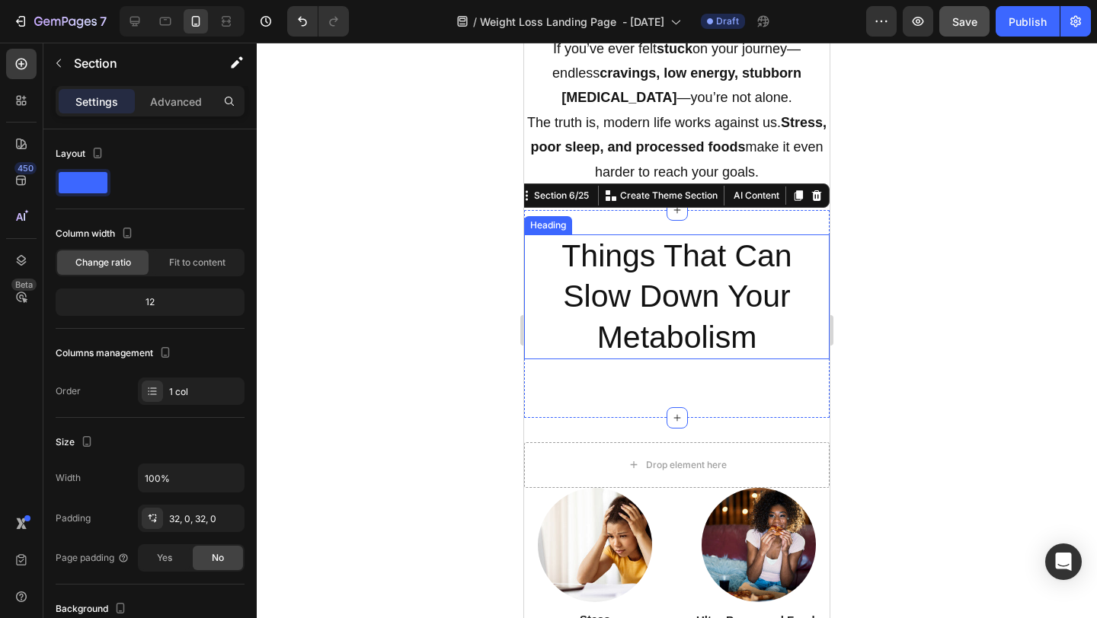
scroll to position [988, 0]
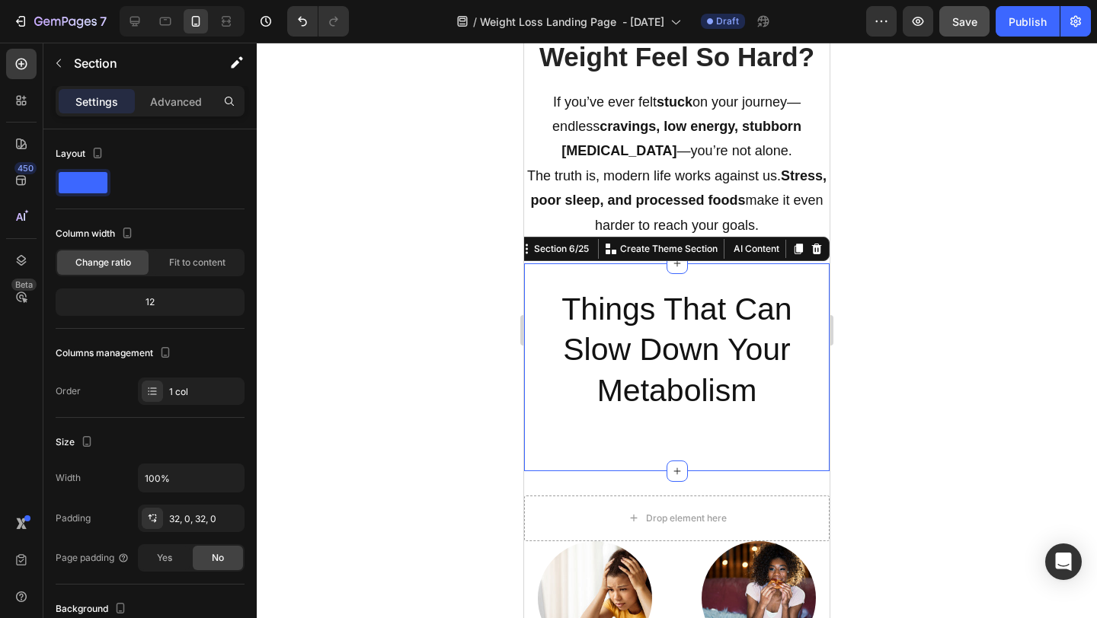
click at [937, 321] on div at bounding box center [677, 331] width 840 height 576
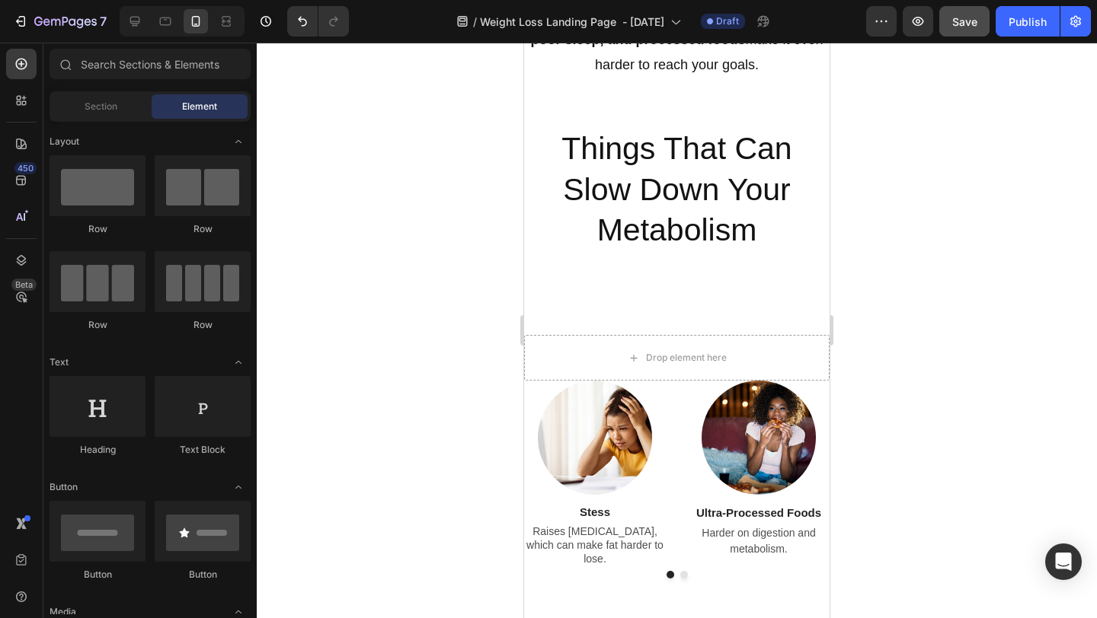
scroll to position [1430, 0]
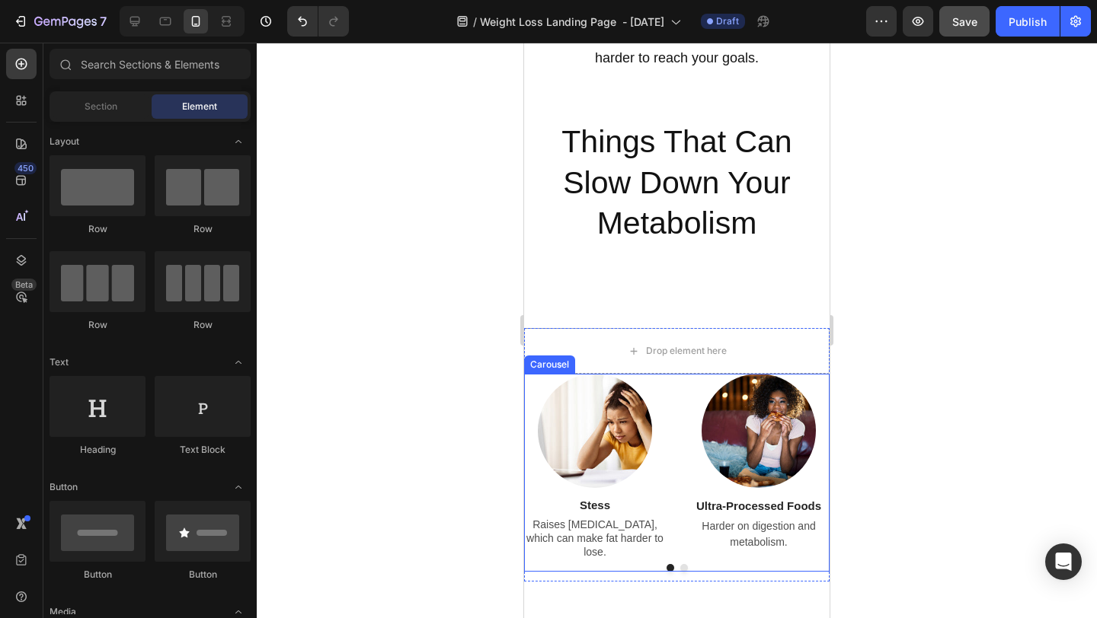
click at [684, 565] on button "Dot" at bounding box center [684, 568] width 8 height 8
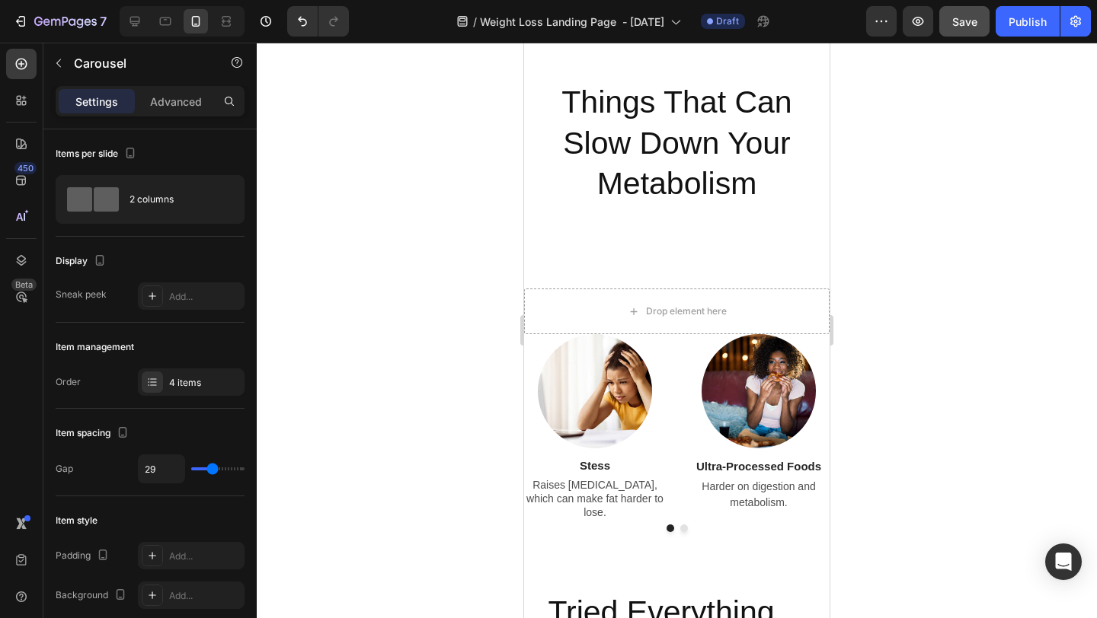
scroll to position [1460, 0]
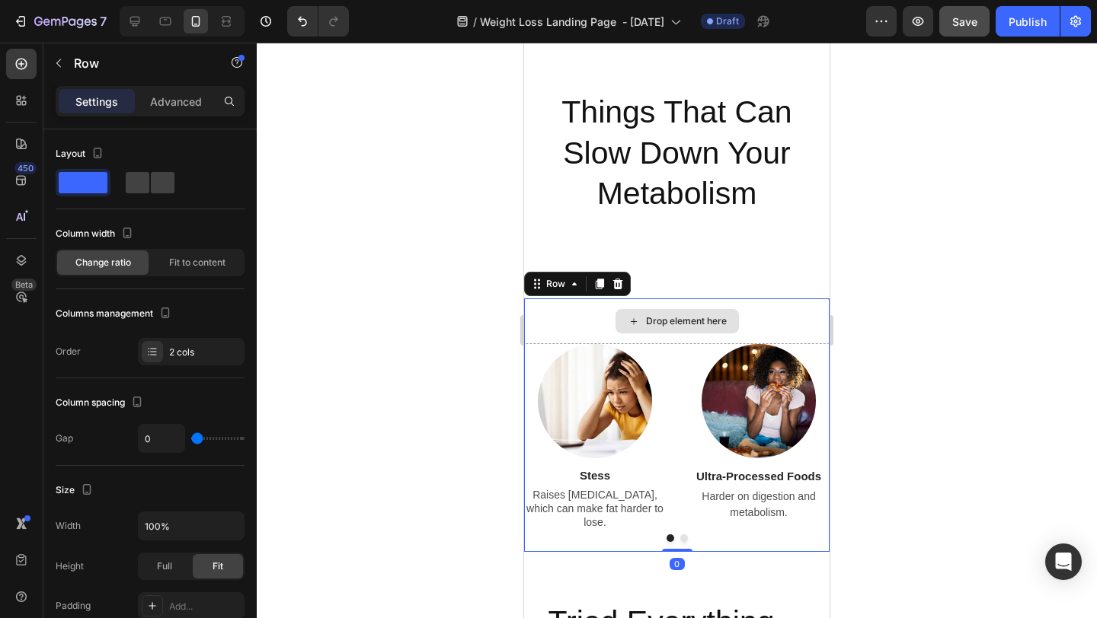
click at [669, 342] on div "Drop element here" at bounding box center [676, 321] width 305 height 46
click at [621, 282] on icon at bounding box center [617, 284] width 12 height 12
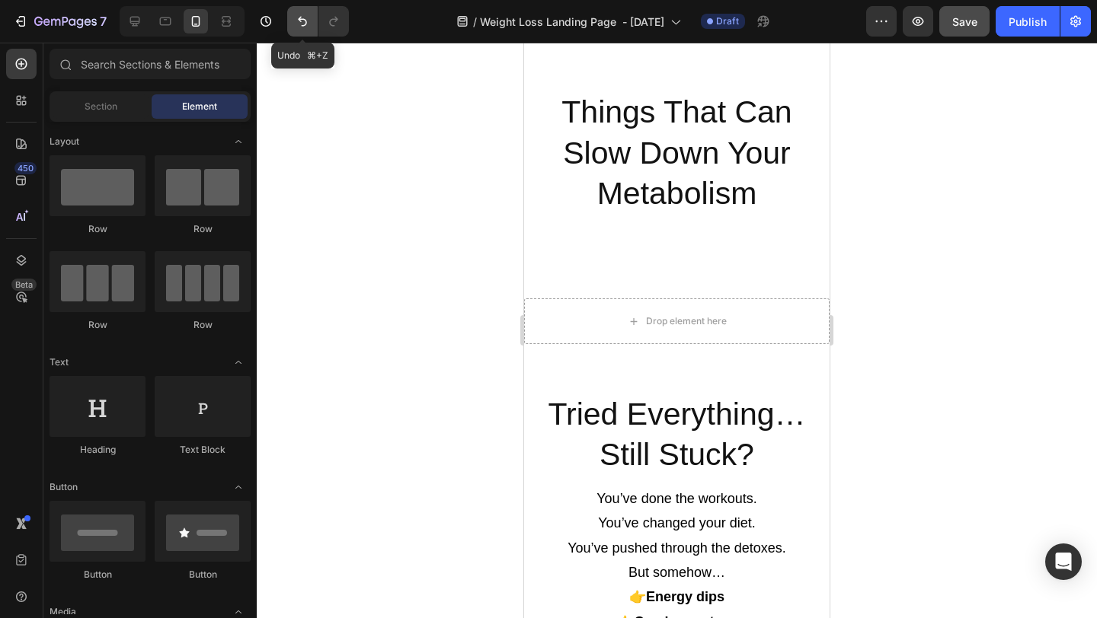
click at [296, 22] on icon "Undo/Redo" at bounding box center [302, 21] width 15 height 15
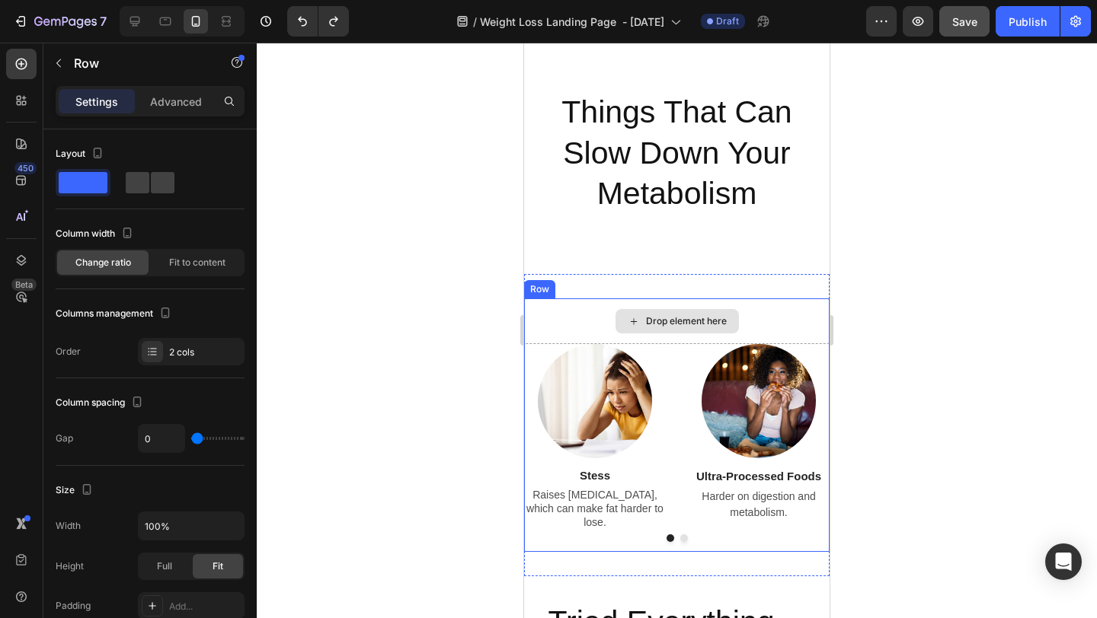
click at [586, 309] on div "Drop element here" at bounding box center [676, 321] width 305 height 46
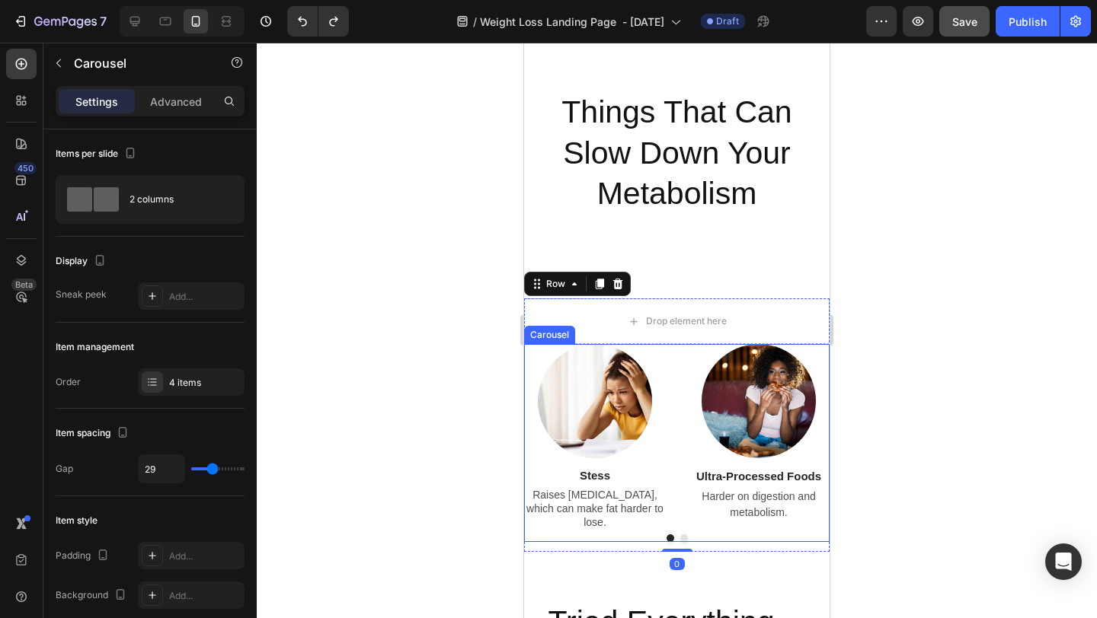
click at [667, 355] on div "Image Stess Text block Raises [MEDICAL_DATA], which can make fat harder to lose…" at bounding box center [676, 437] width 305 height 187
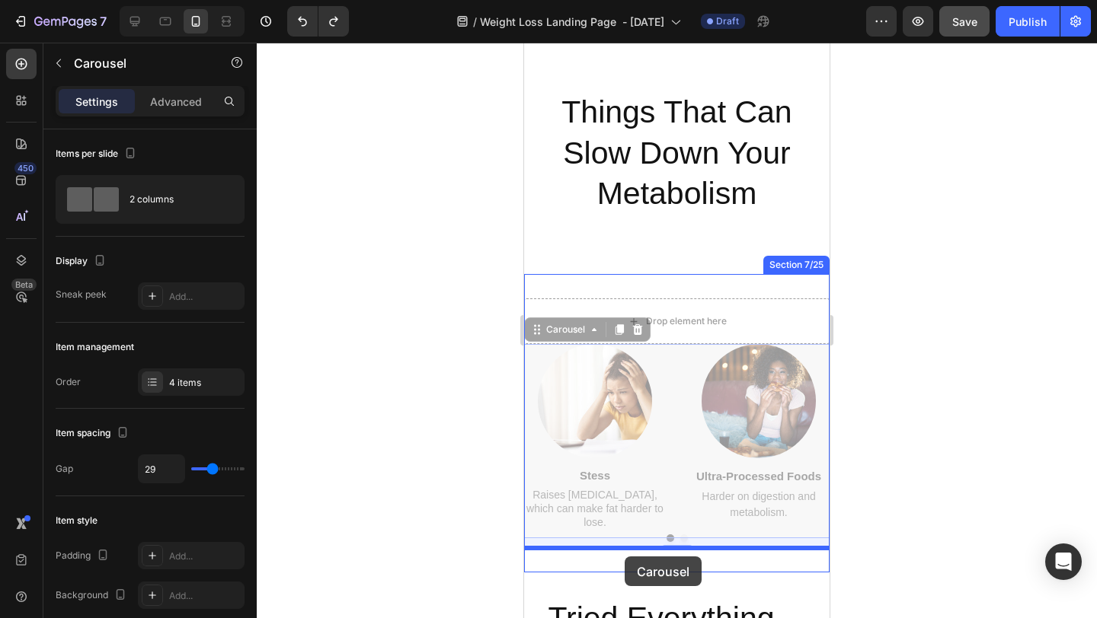
drag, startPoint x: 532, startPoint y: 334, endPoint x: 624, endPoint y: 557, distance: 241.4
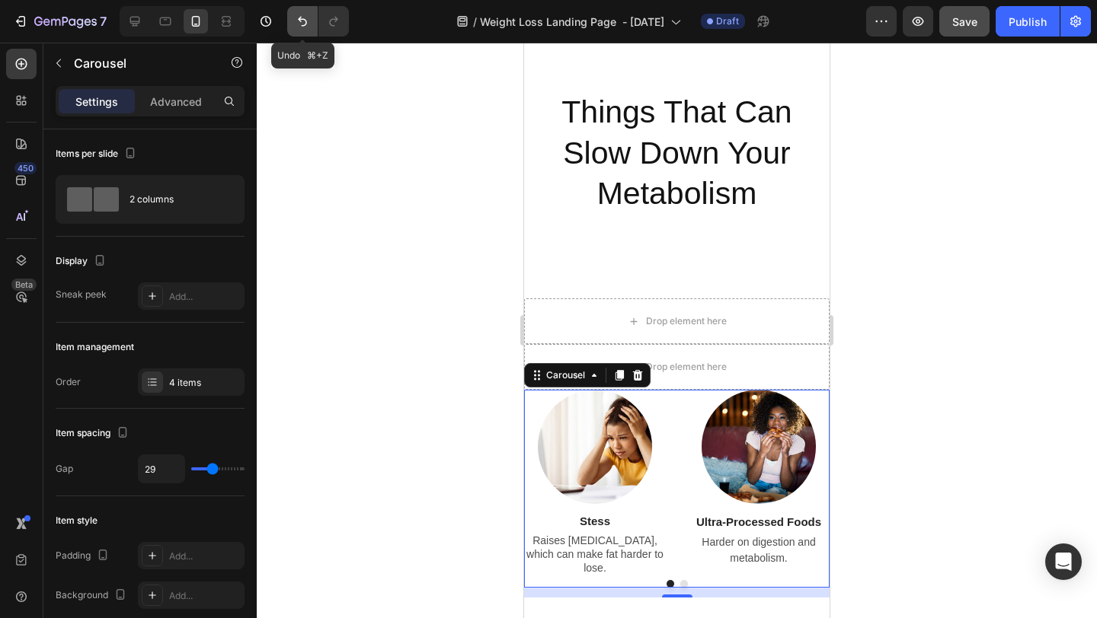
click at [295, 19] on icon "Undo/Redo" at bounding box center [302, 21] width 15 height 15
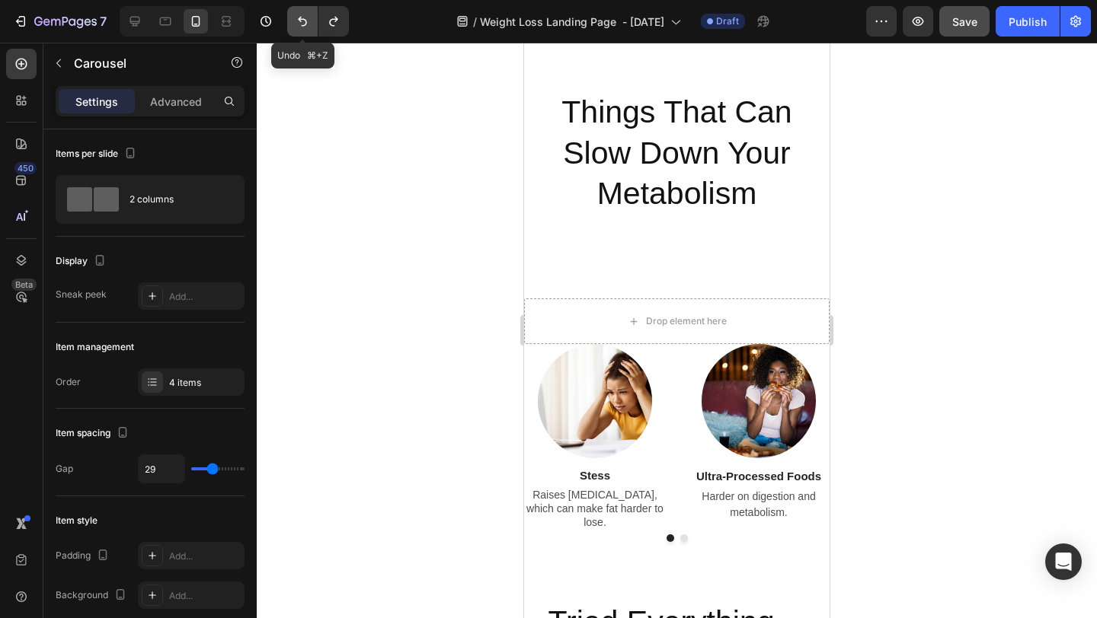
click at [296, 19] on icon "Undo/Redo" at bounding box center [302, 21] width 15 height 15
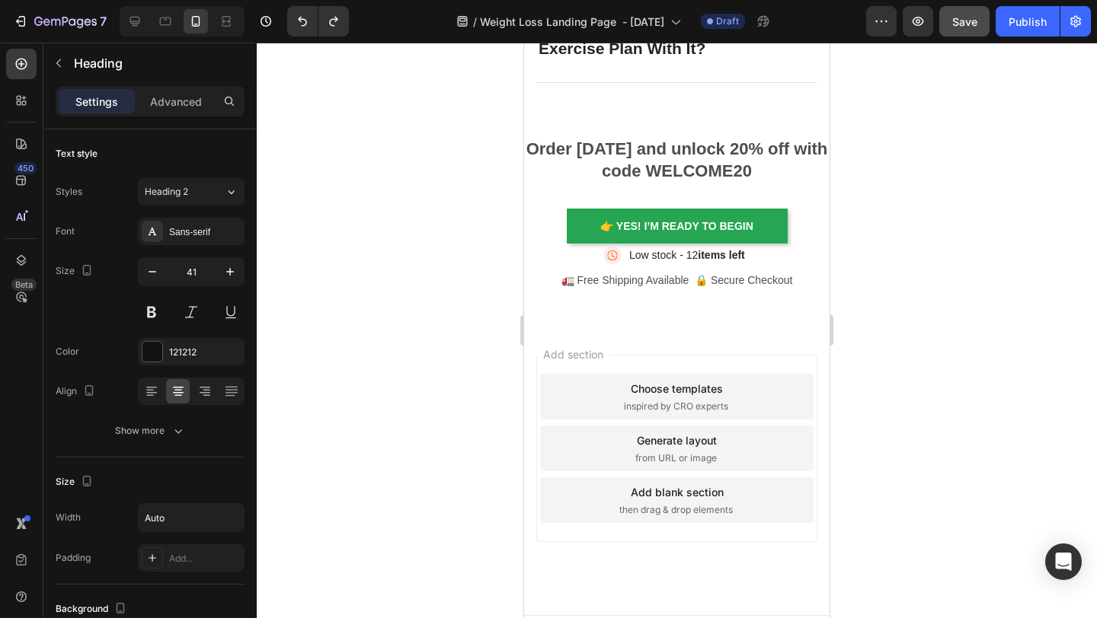
scroll to position [9287, 0]
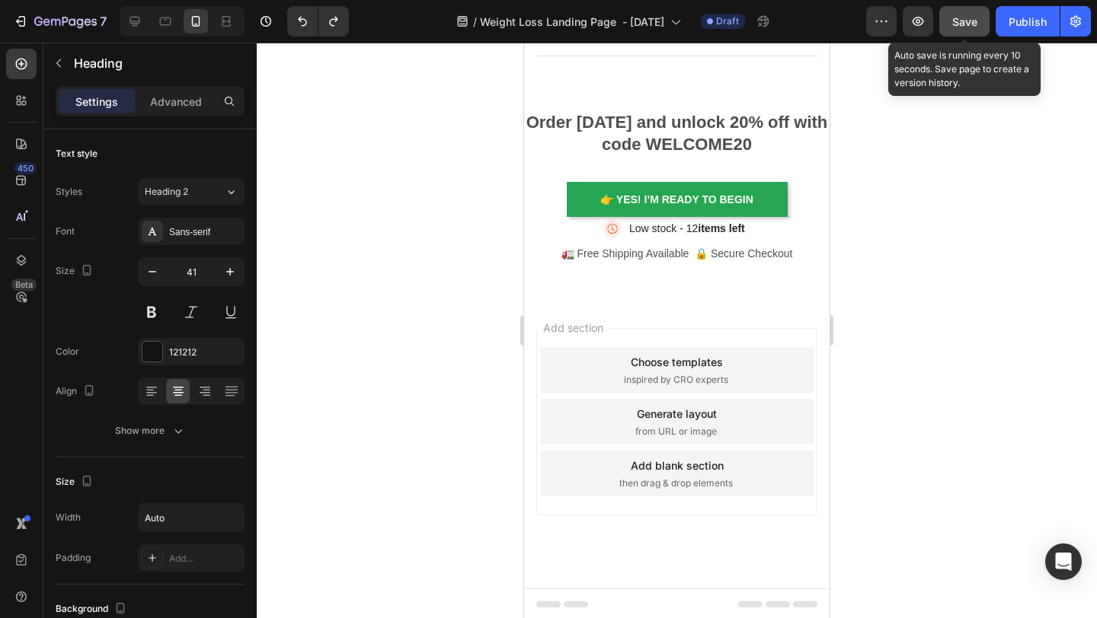
click at [969, 11] on button "Save" at bounding box center [964, 21] width 50 height 30
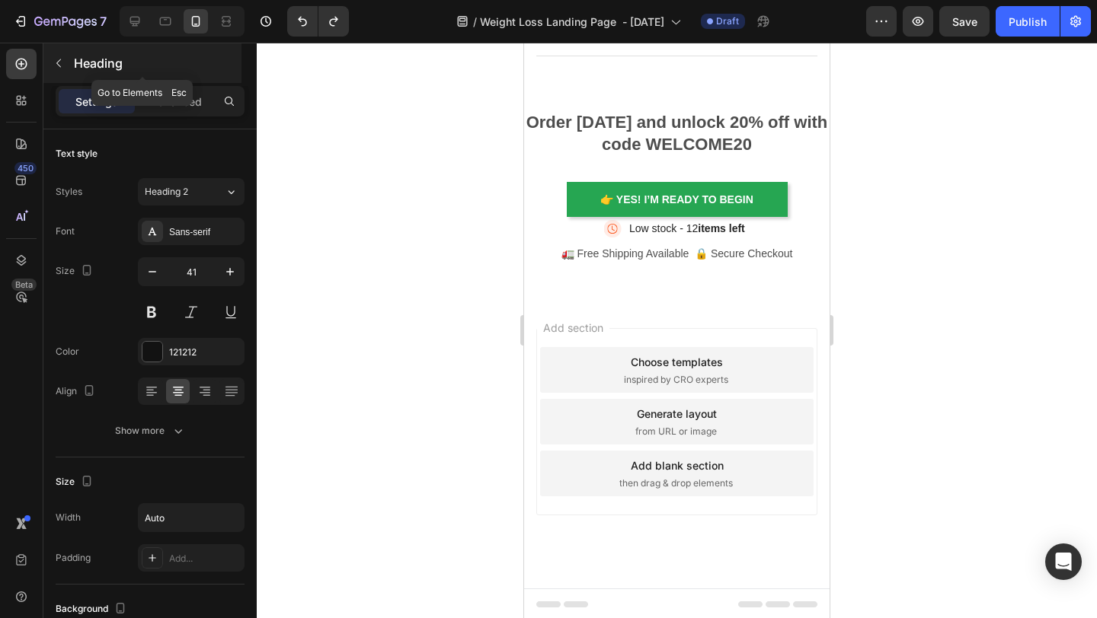
click at [60, 63] on icon "button" at bounding box center [59, 63] width 12 height 12
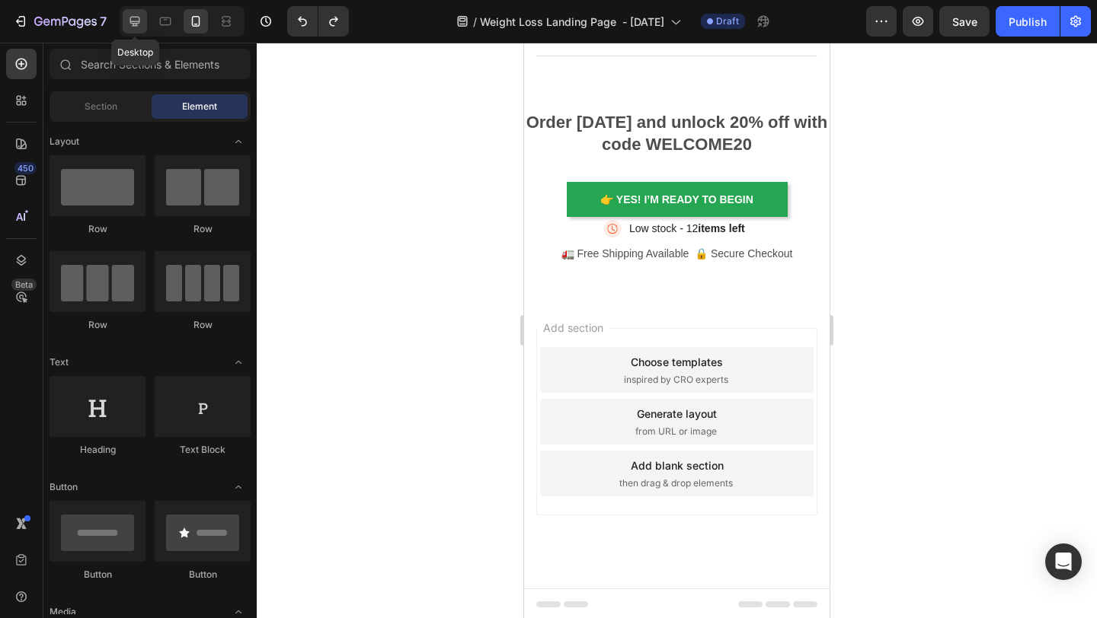
click at [129, 18] on icon at bounding box center [134, 21] width 15 height 15
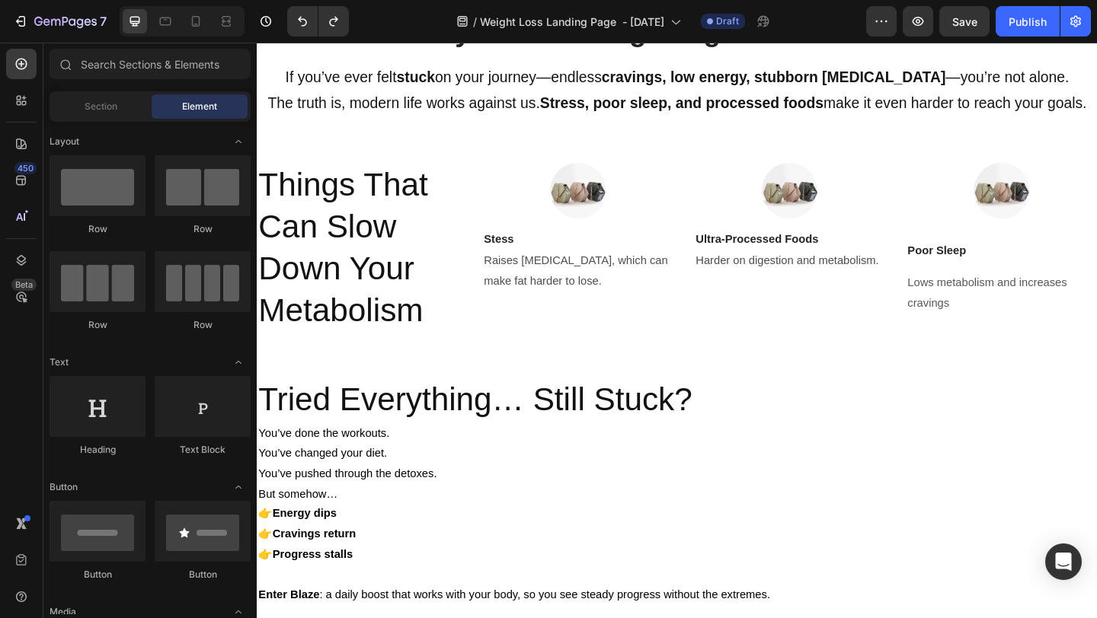
scroll to position [1033, 0]
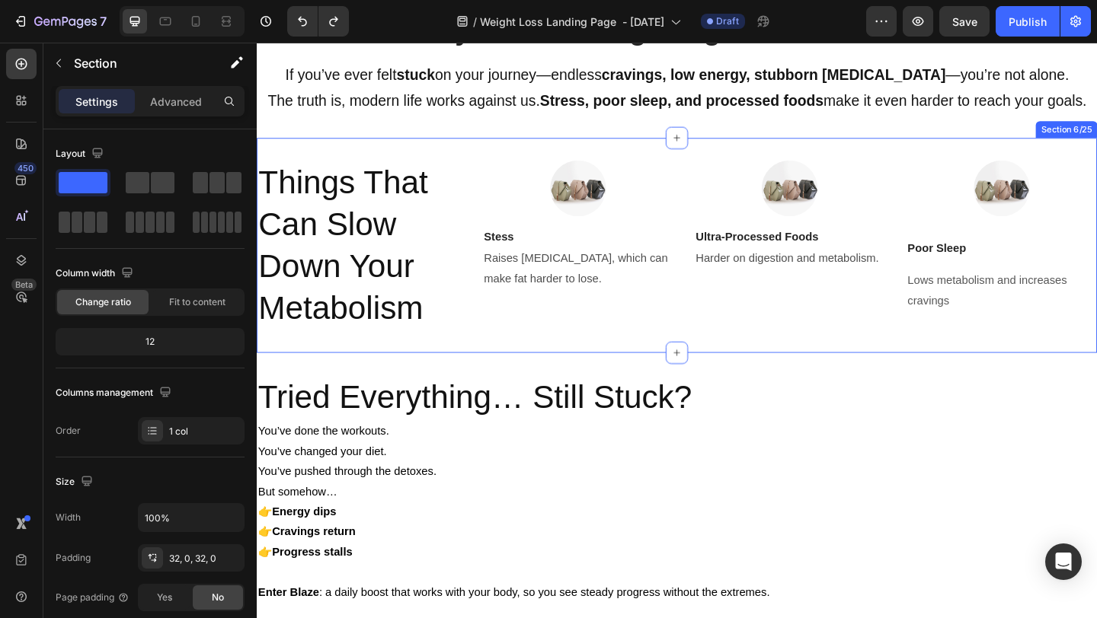
click at [490, 372] on div "Things That Can Slow Down Your Metabolism Heading Image Stess Text block Raises…" at bounding box center [714, 263] width 914 height 234
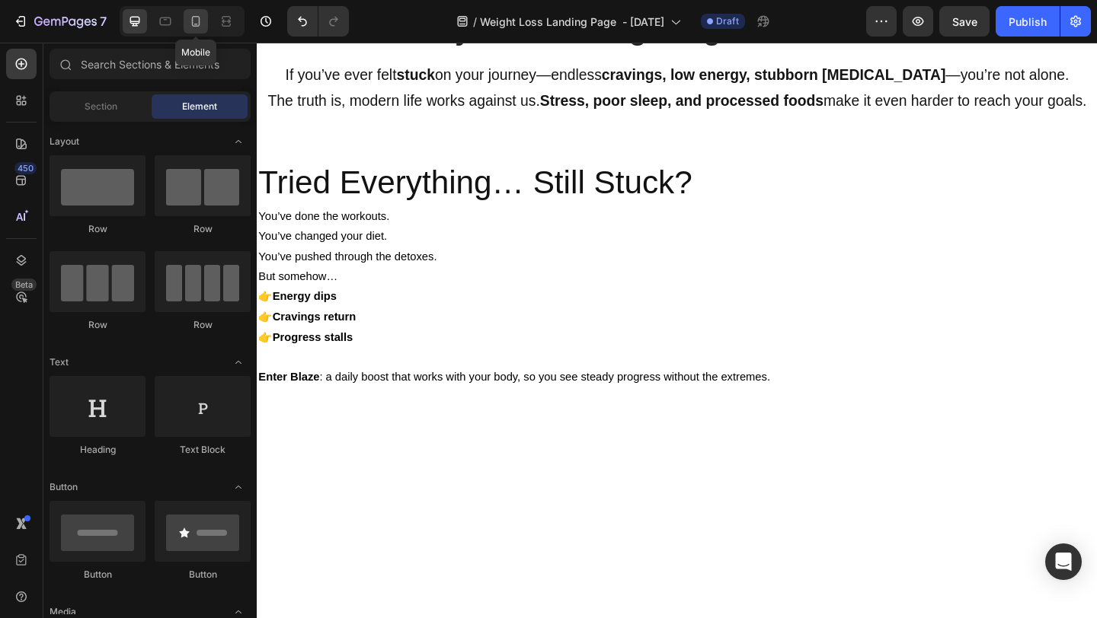
click at [200, 18] on icon at bounding box center [195, 21] width 15 height 15
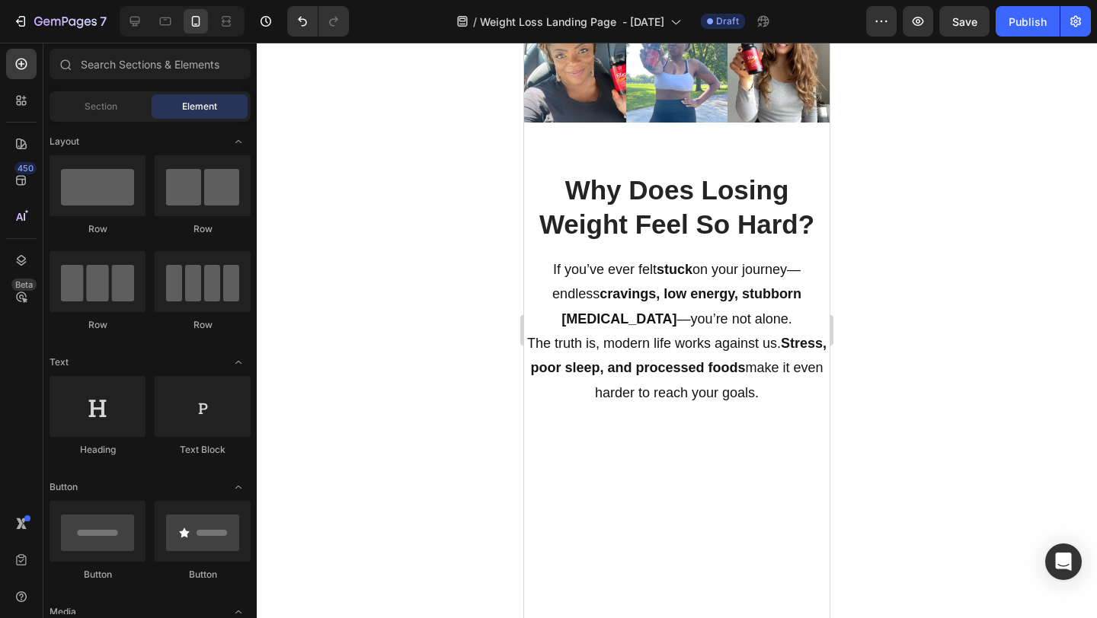
scroll to position [691, 0]
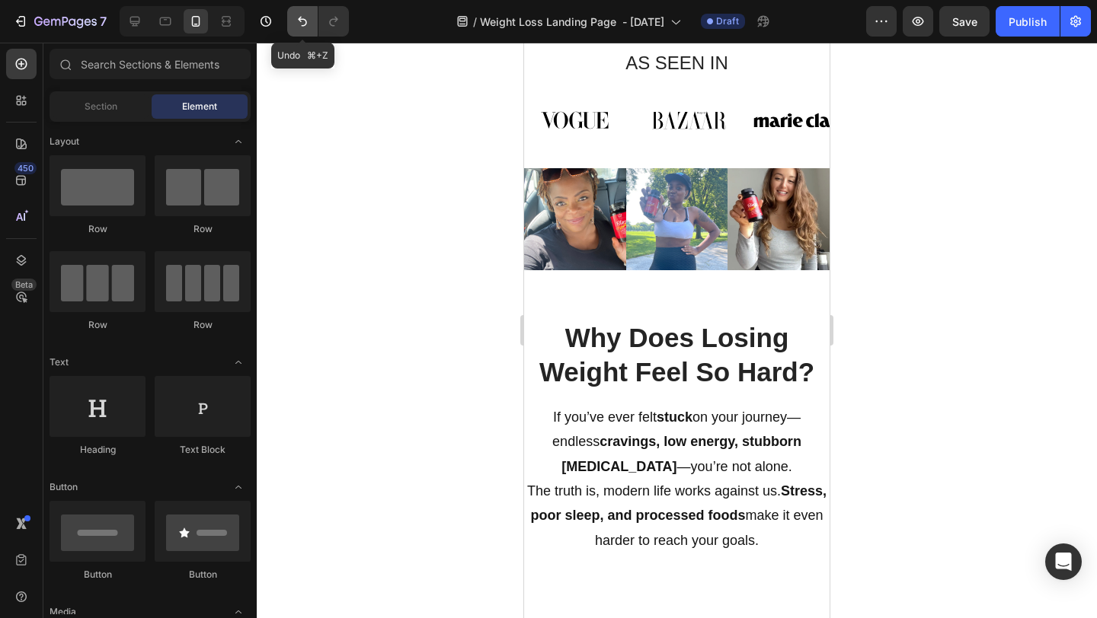
click at [299, 24] on icon "Undo/Redo" at bounding box center [302, 21] width 15 height 15
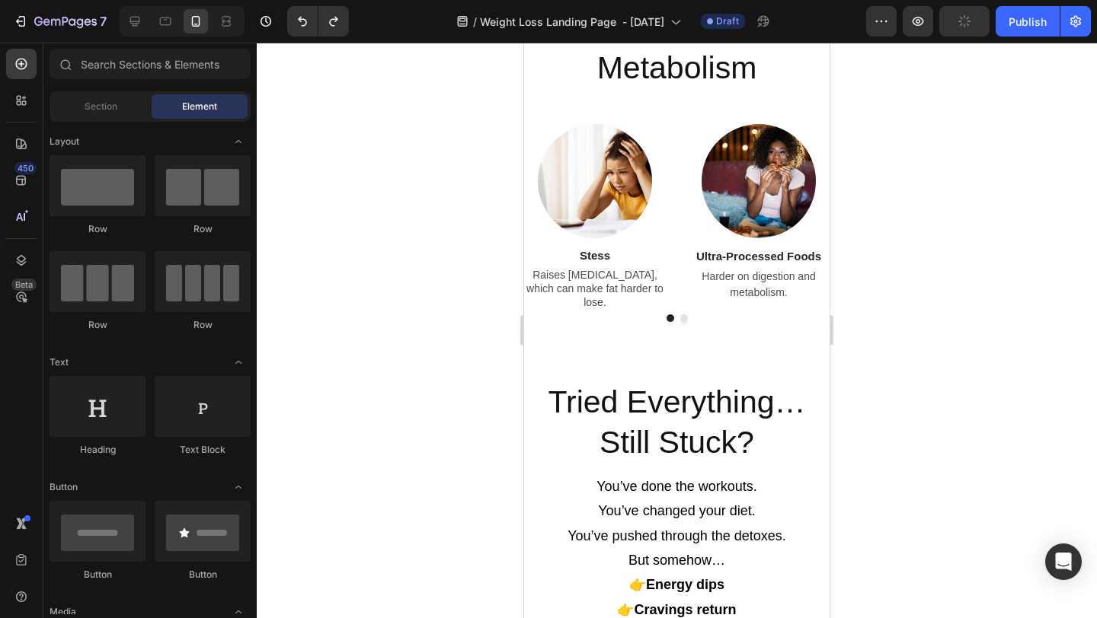
scroll to position [1587, 0]
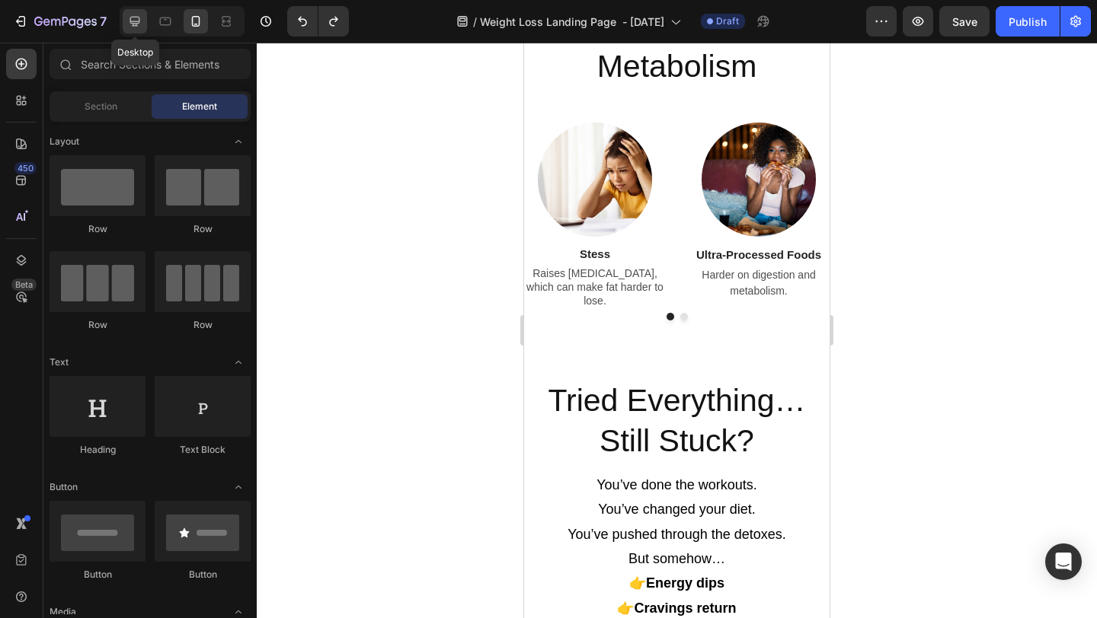
click at [135, 21] on icon at bounding box center [135, 22] width 10 height 10
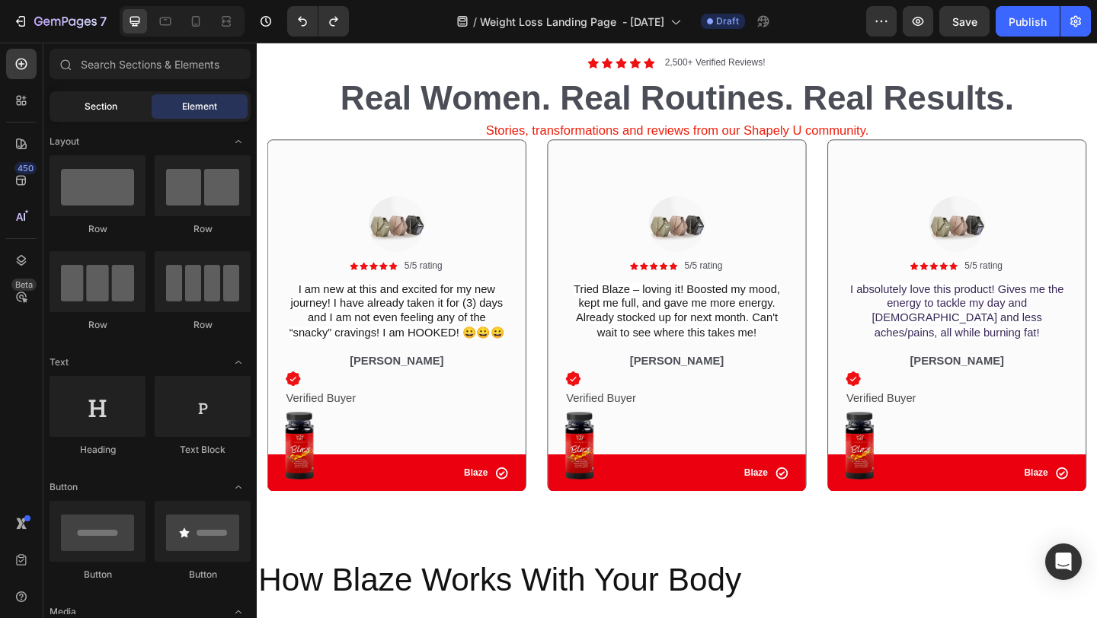
click at [129, 113] on div "Section" at bounding box center [101, 106] width 96 height 24
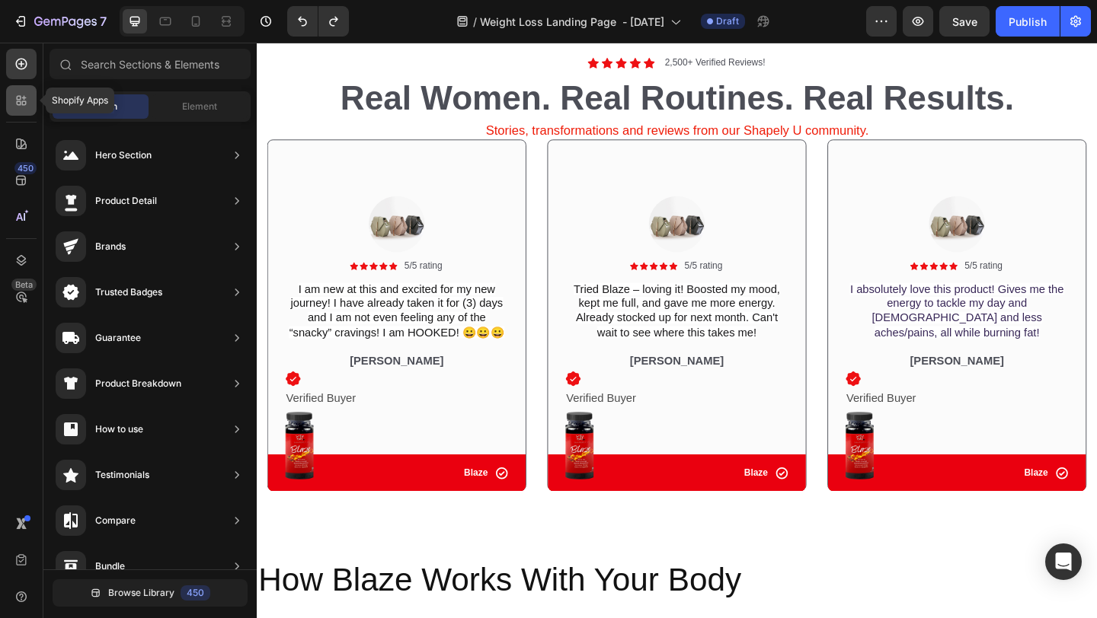
click at [31, 106] on div at bounding box center [21, 100] width 30 height 30
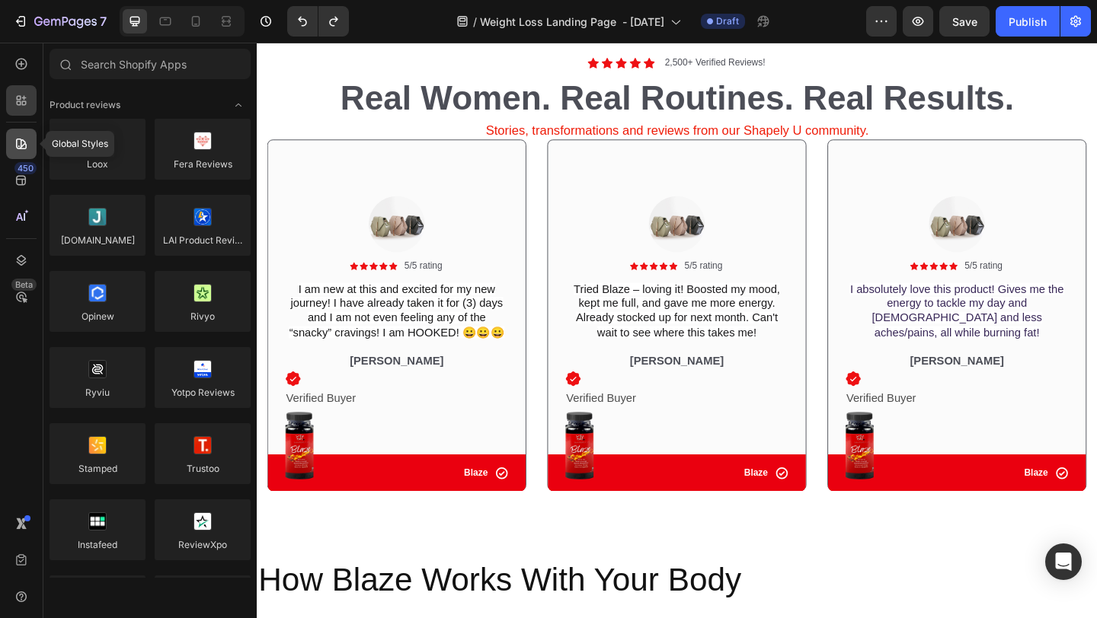
click at [18, 149] on icon at bounding box center [21, 143] width 15 height 15
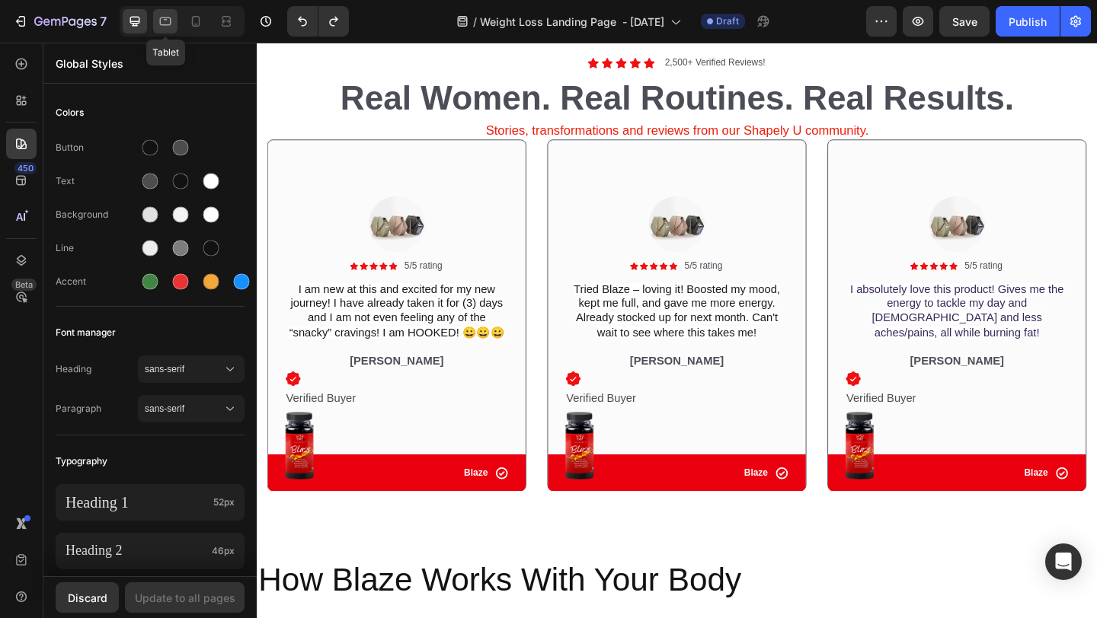
click at [155, 27] on div at bounding box center [165, 21] width 24 height 24
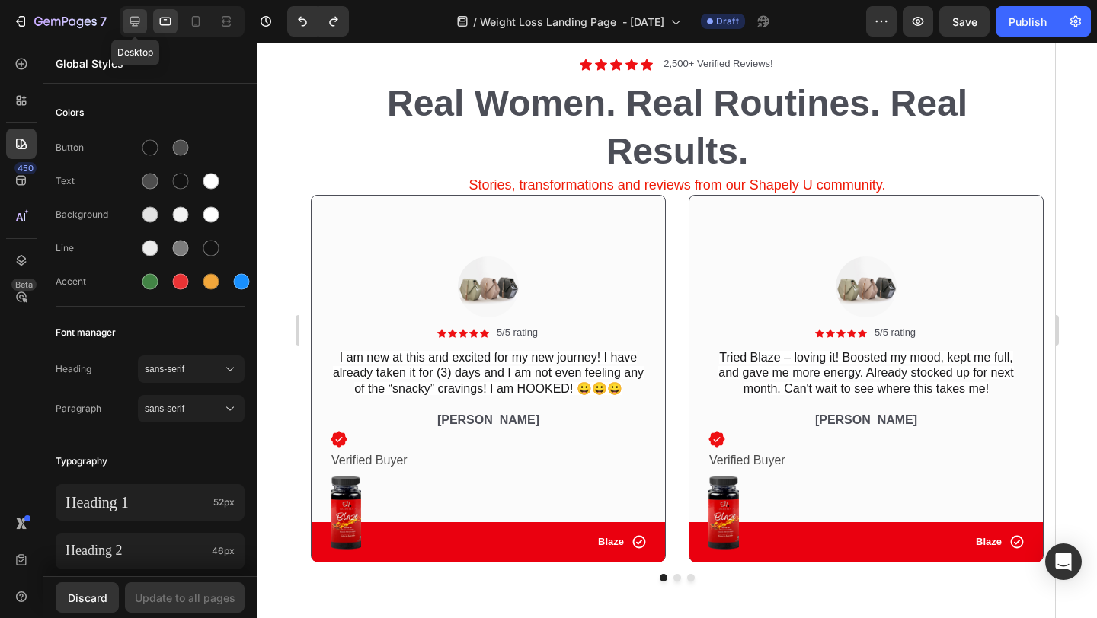
click at [141, 25] on icon at bounding box center [134, 21] width 15 height 15
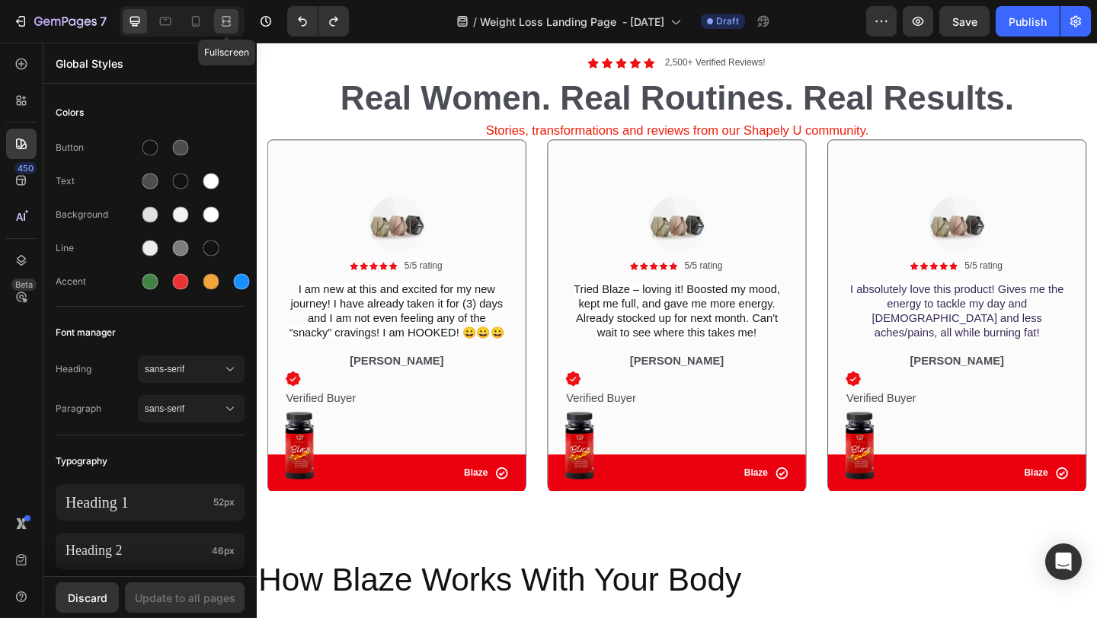
click at [226, 23] on icon at bounding box center [224, 21] width 5 height 4
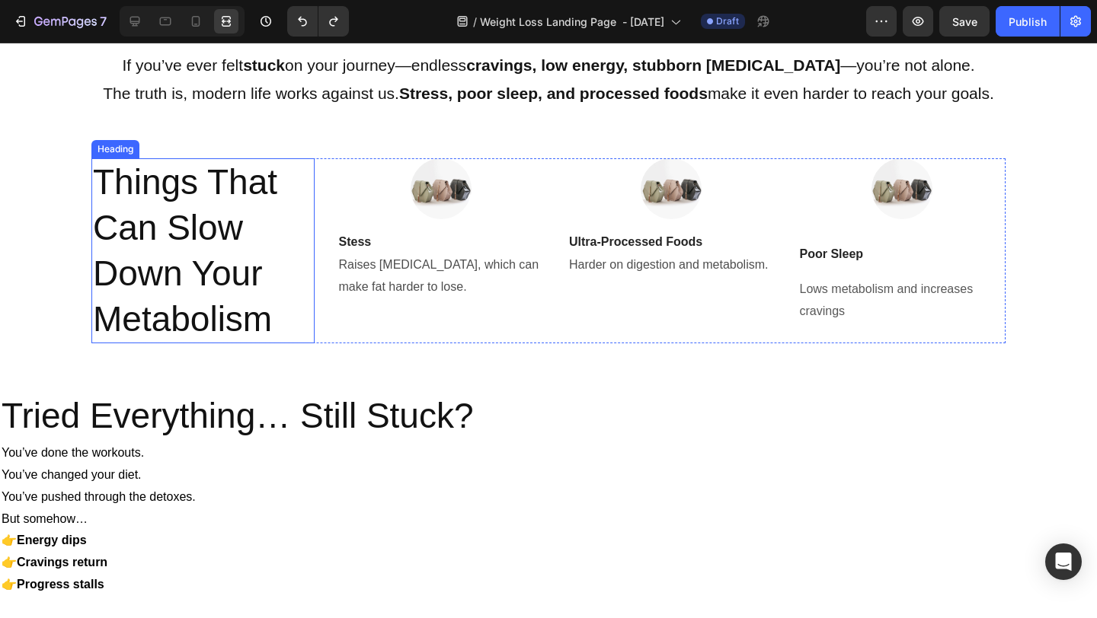
scroll to position [1136, 0]
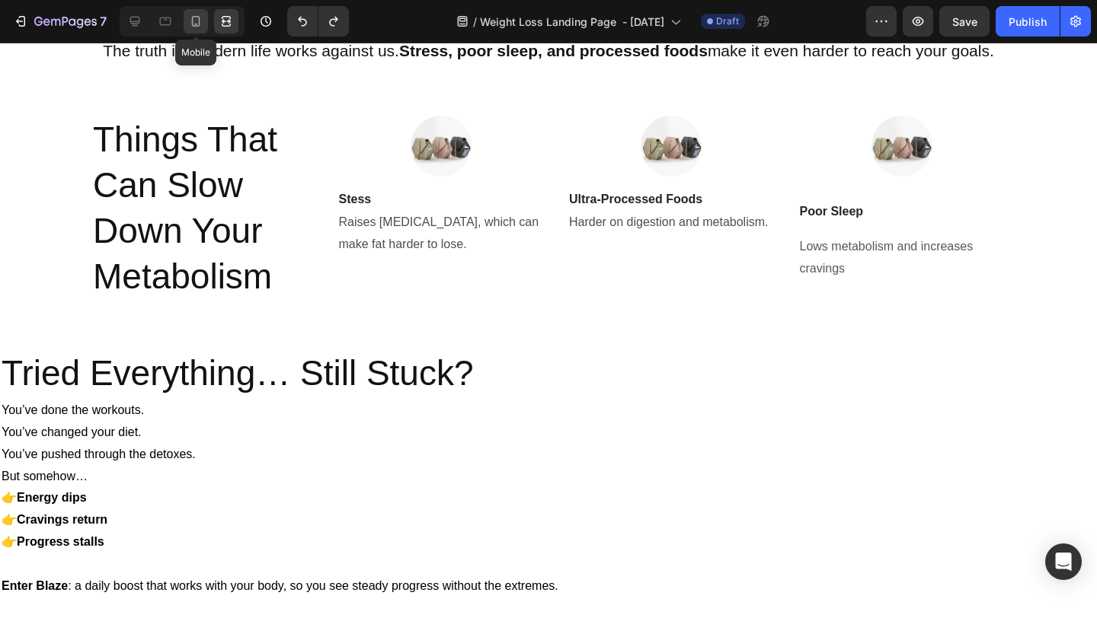
click at [203, 26] on div at bounding box center [196, 21] width 24 height 24
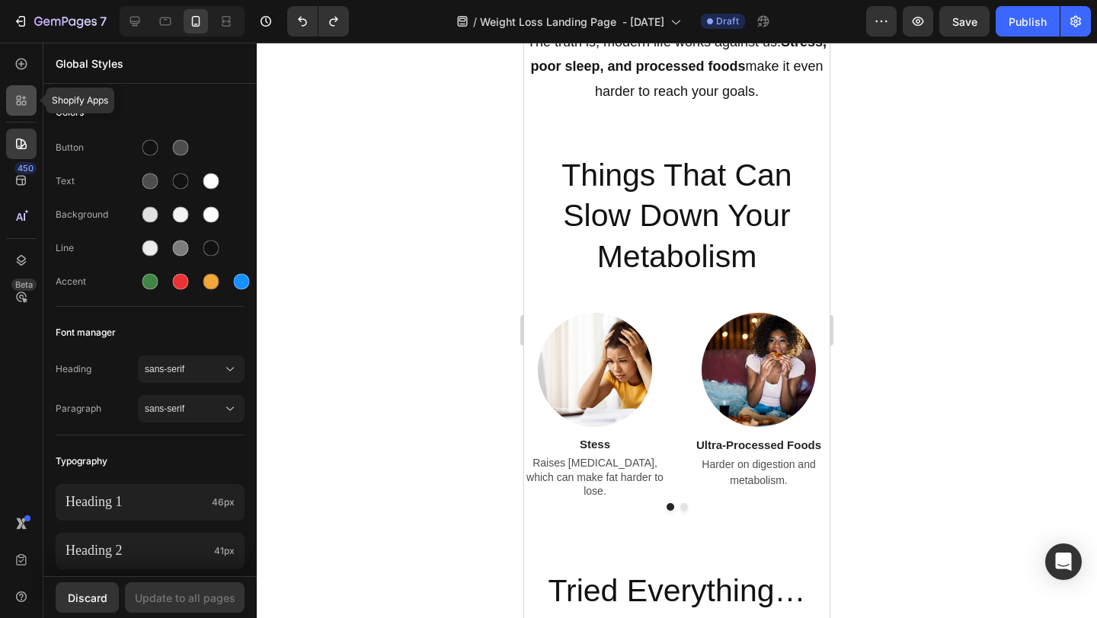
click at [24, 111] on div at bounding box center [21, 100] width 30 height 30
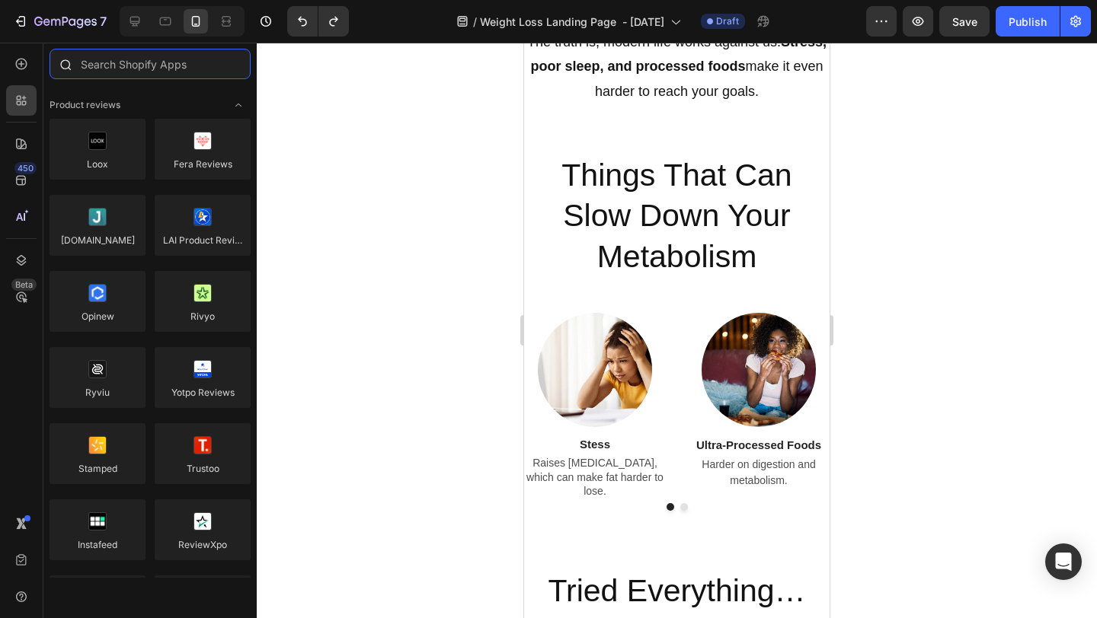
click at [163, 72] on input "text" at bounding box center [149, 64] width 201 height 30
click at [139, 18] on icon at bounding box center [135, 22] width 10 height 10
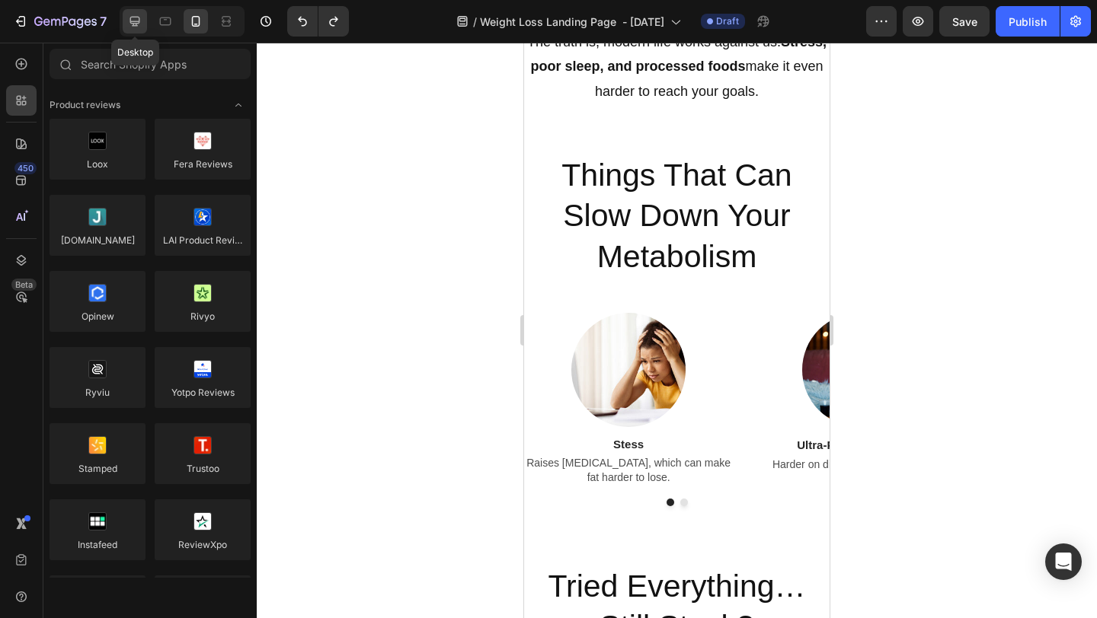
scroll to position [1136, 0]
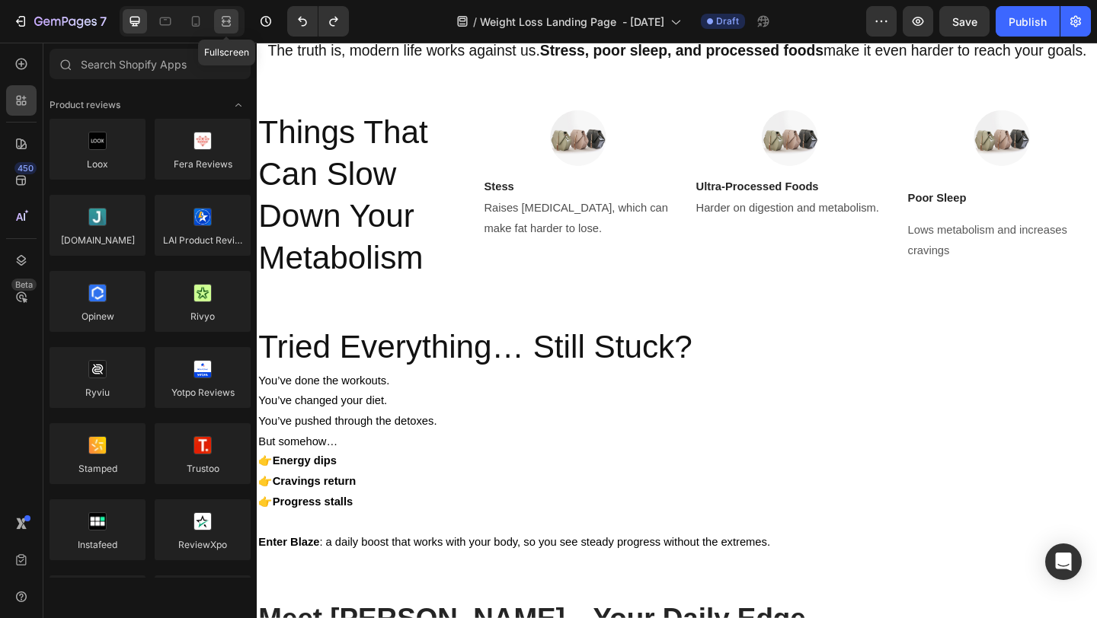
click at [233, 27] on icon at bounding box center [226, 21] width 15 height 15
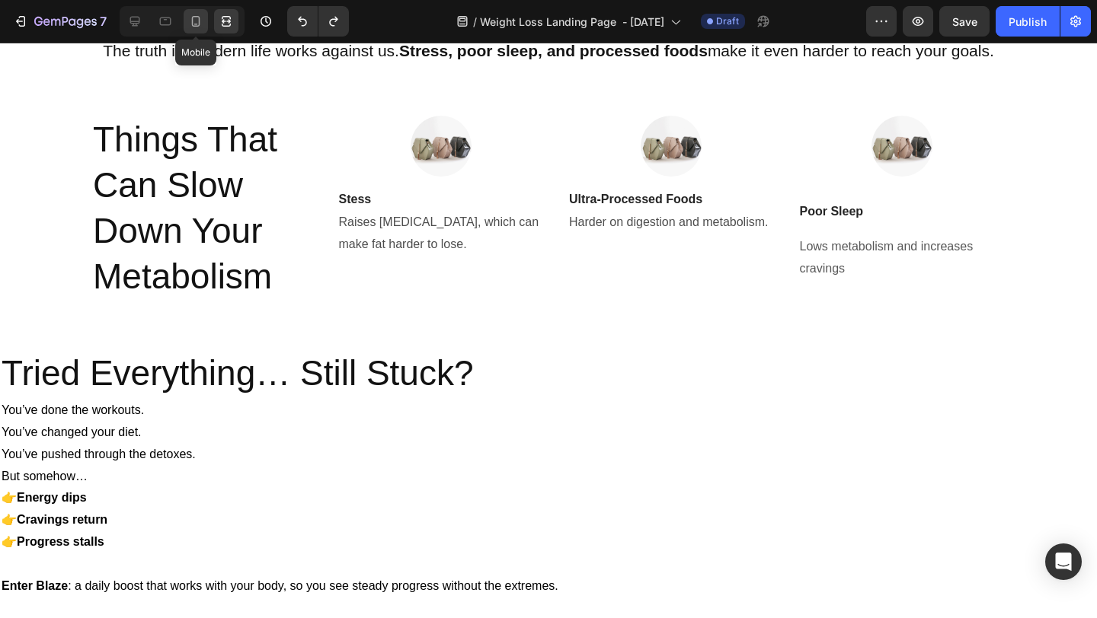
click at [199, 31] on div at bounding box center [196, 21] width 24 height 24
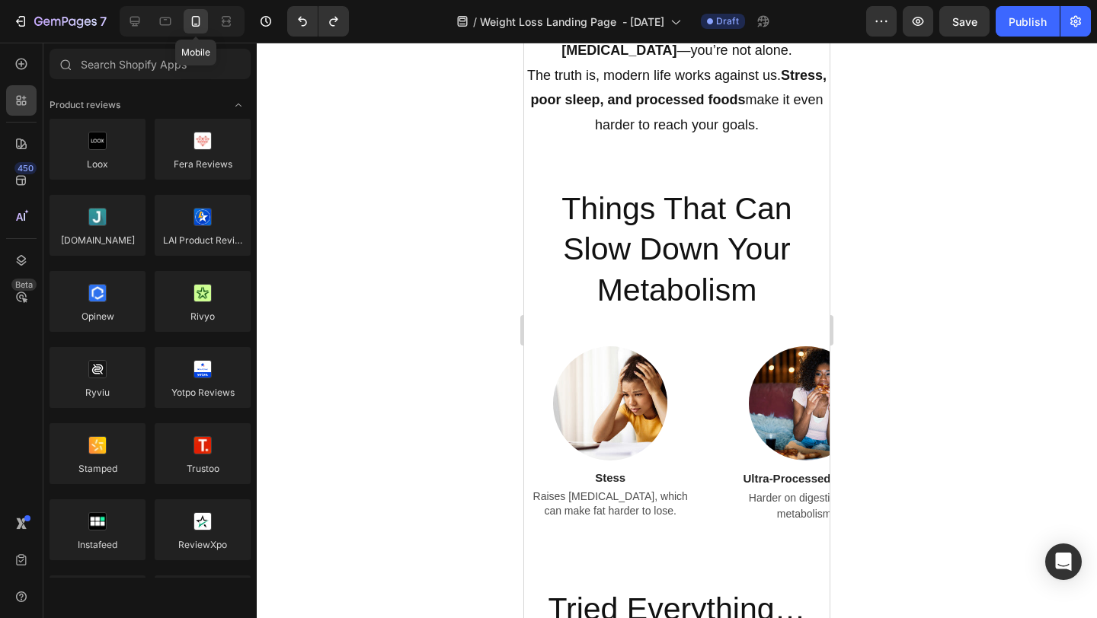
scroll to position [1170, 0]
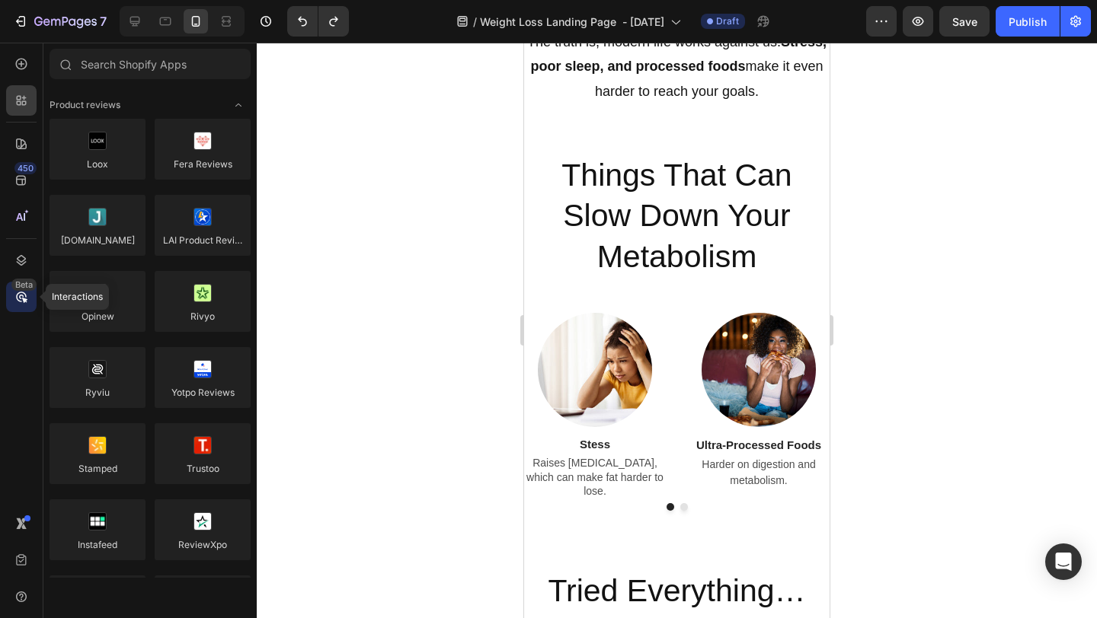
click at [27, 301] on icon at bounding box center [21, 296] width 15 height 15
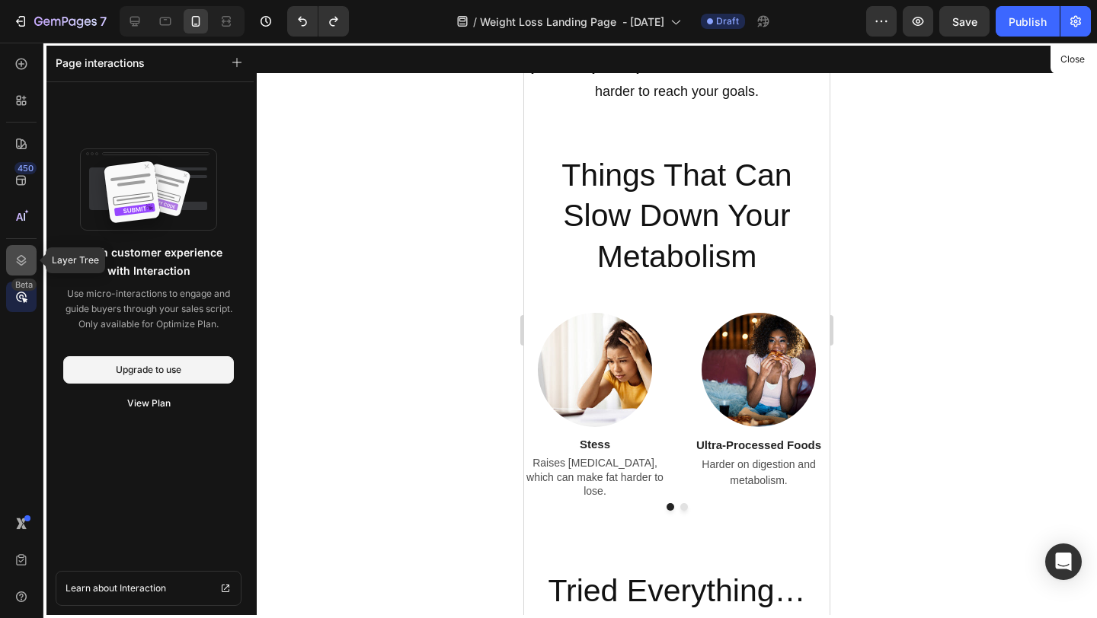
click at [28, 257] on icon at bounding box center [21, 260] width 15 height 15
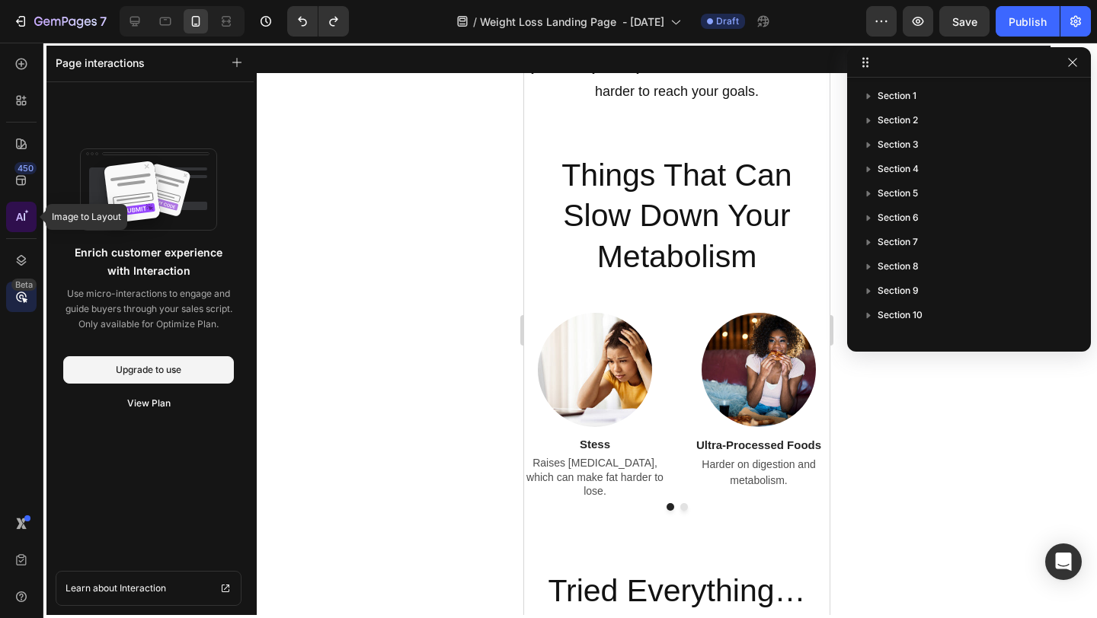
click at [30, 219] on div at bounding box center [21, 217] width 30 height 30
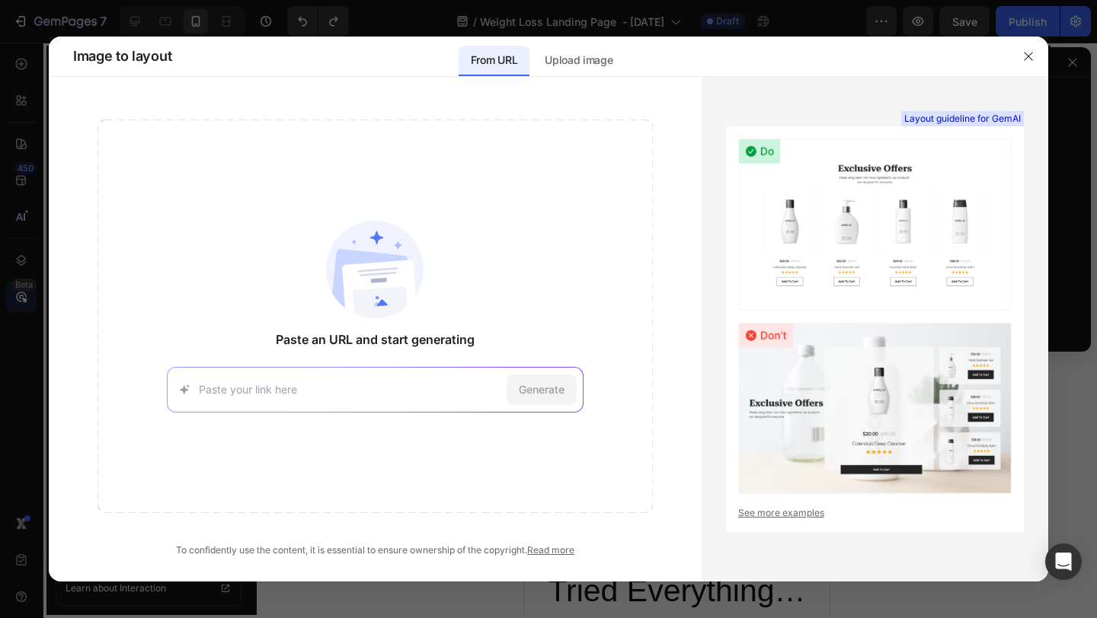
click at [27, 180] on div at bounding box center [548, 309] width 1097 height 618
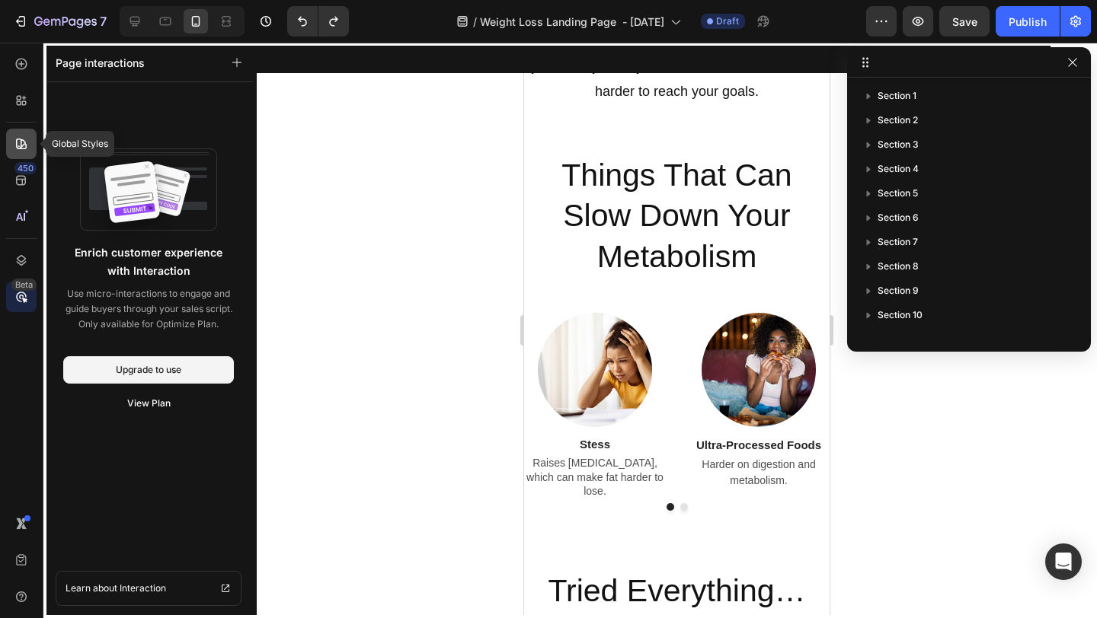
click at [15, 146] on icon at bounding box center [21, 143] width 15 height 15
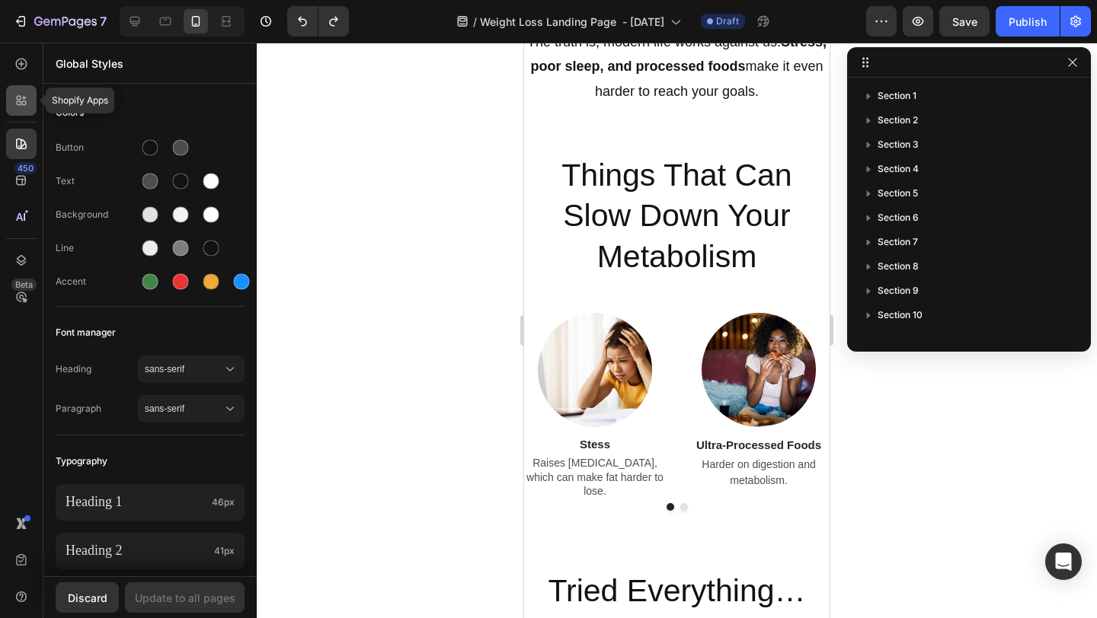
click at [33, 107] on div at bounding box center [21, 100] width 30 height 30
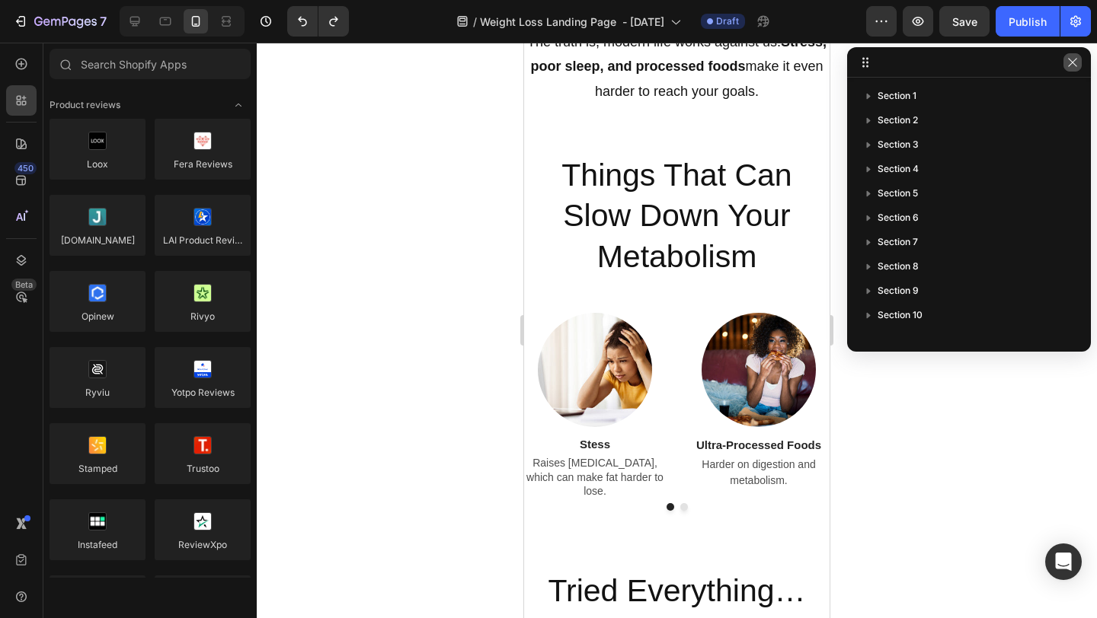
click at [1070, 57] on icon "button" at bounding box center [1072, 62] width 12 height 12
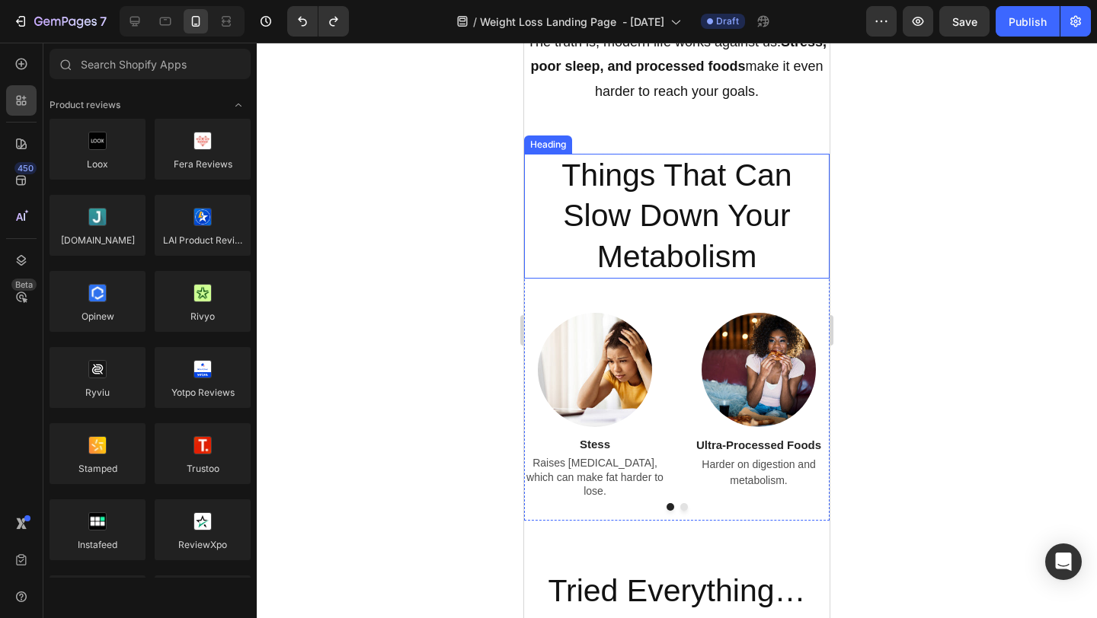
scroll to position [1093, 0]
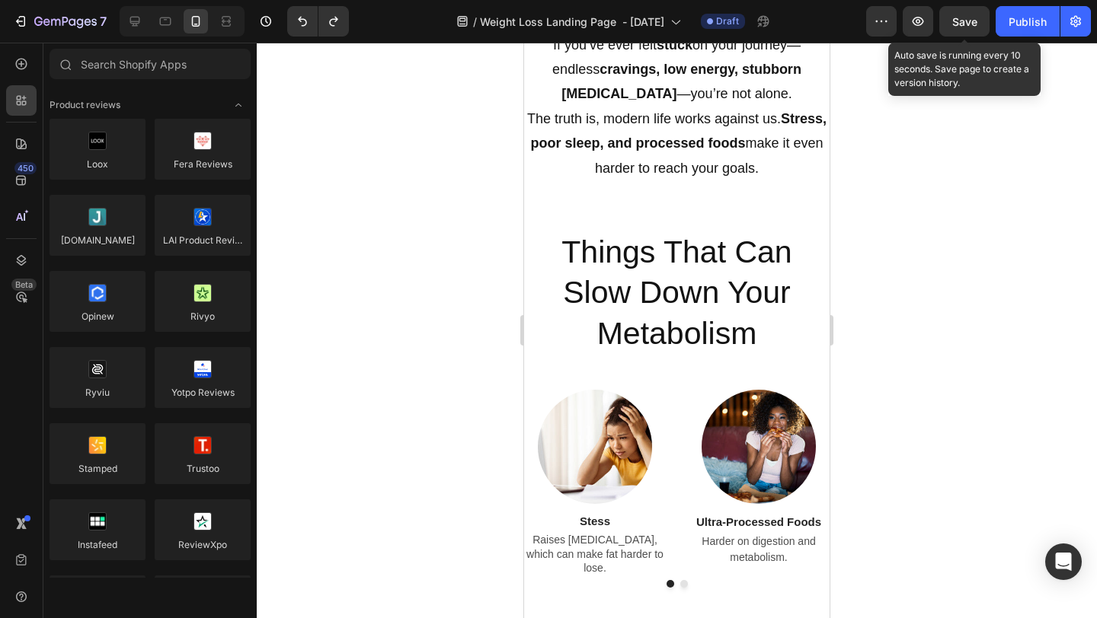
click at [970, 21] on span "Save" at bounding box center [964, 21] width 25 height 13
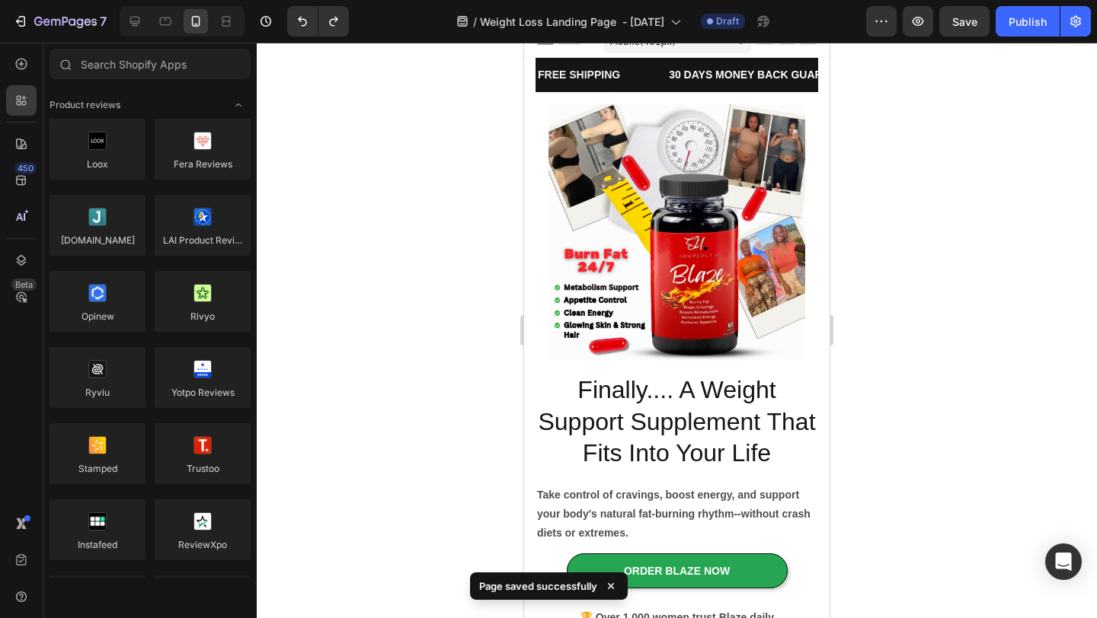
scroll to position [0, 0]
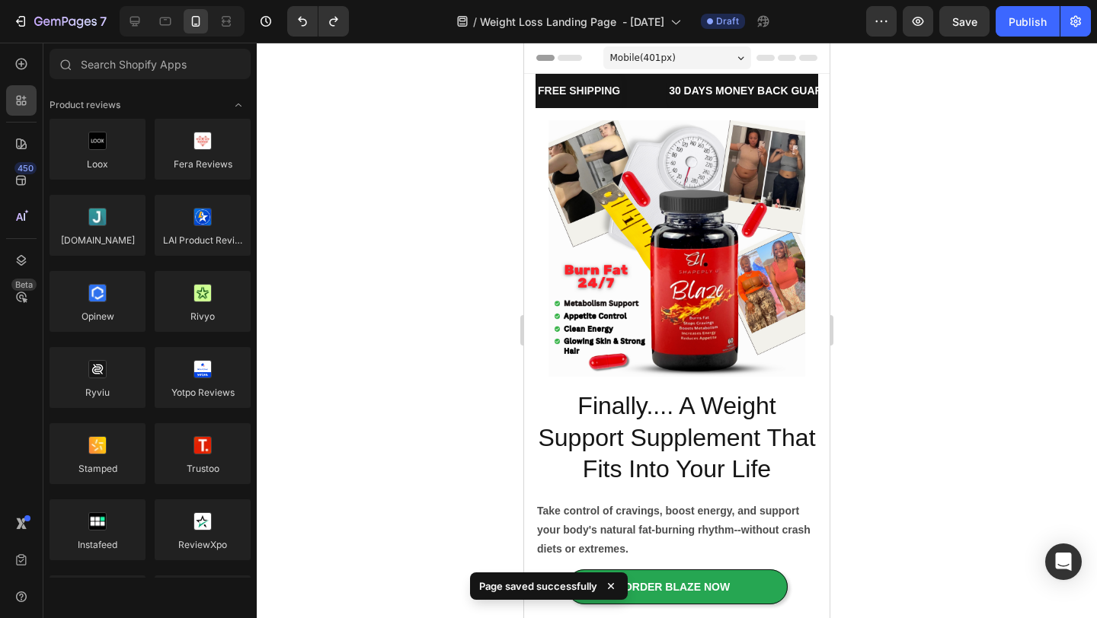
click at [745, 53] on div "Mobile ( 401 px)" at bounding box center [677, 57] width 148 height 23
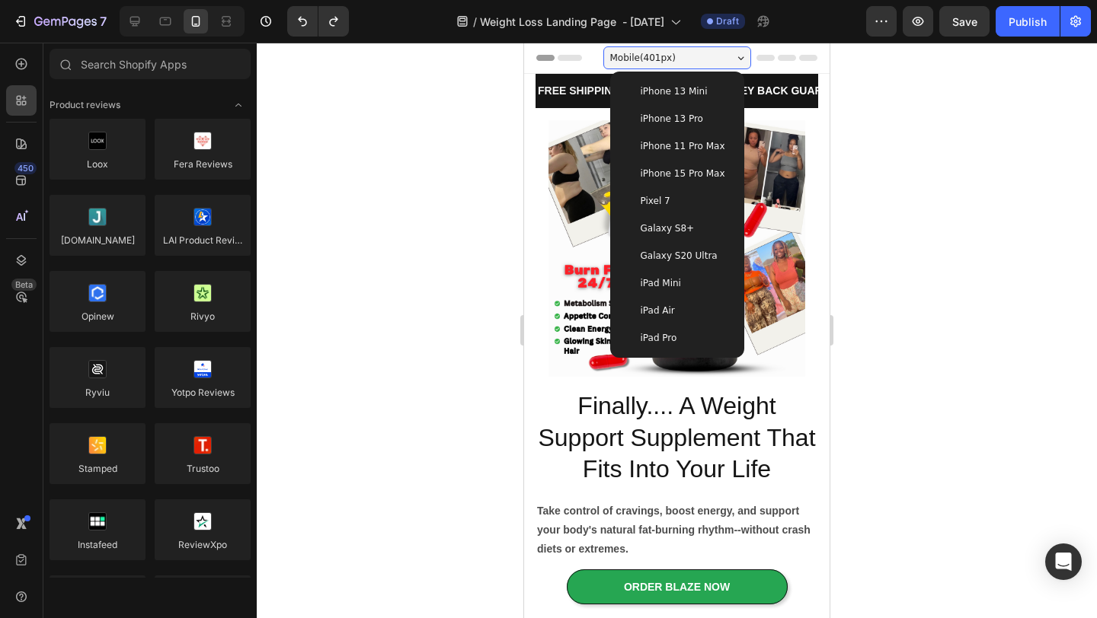
click at [860, 137] on div at bounding box center [677, 331] width 840 height 576
click at [741, 56] on icon at bounding box center [740, 58] width 7 height 4
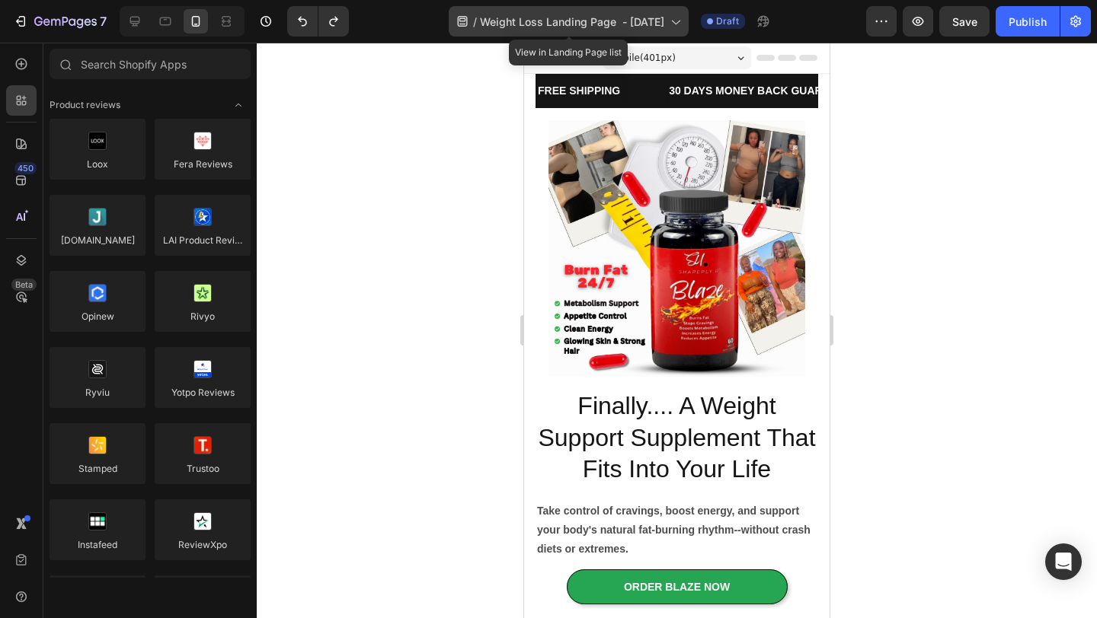
click at [654, 18] on span "Weight Loss Landing Page - [DATE]" at bounding box center [572, 22] width 184 height 16
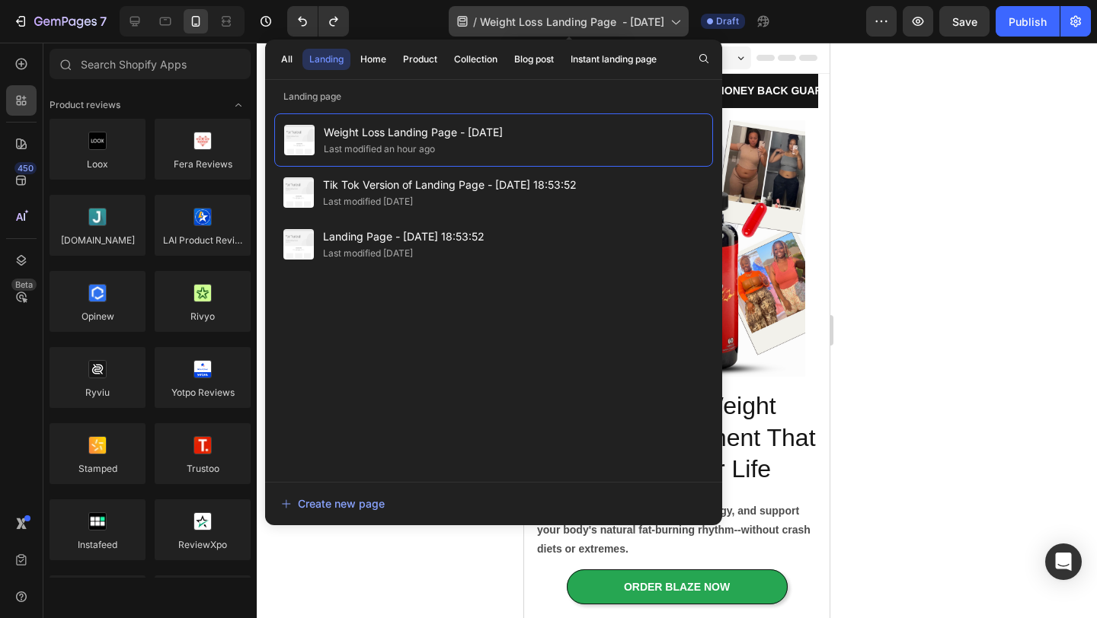
click at [654, 18] on span "Weight Loss Landing Page - [DATE]" at bounding box center [572, 22] width 184 height 16
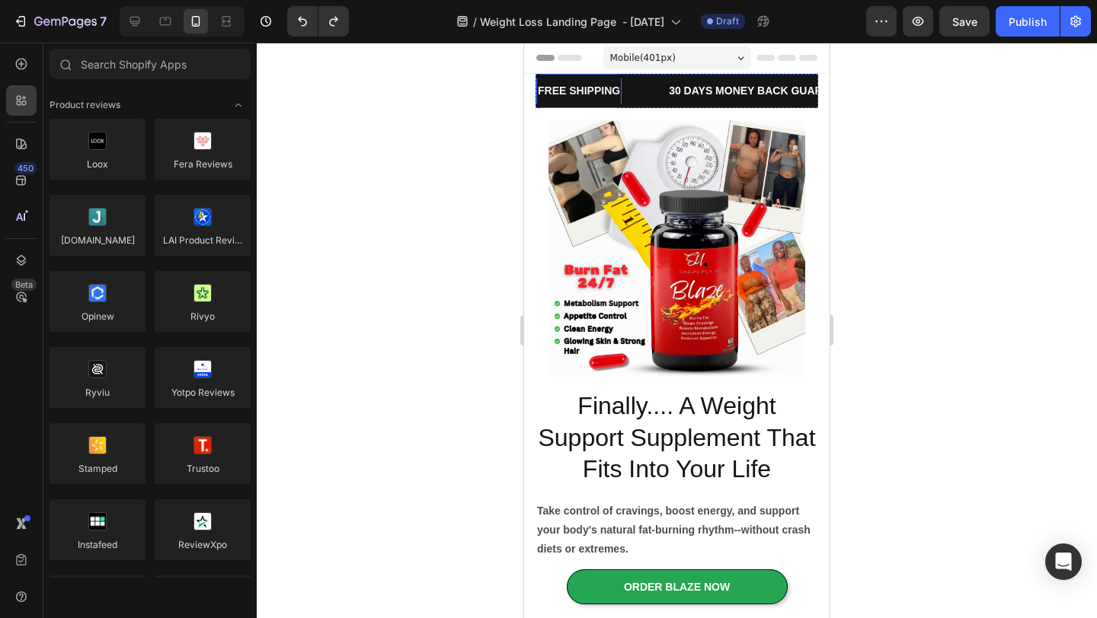
click at [420, 126] on div at bounding box center [677, 331] width 840 height 576
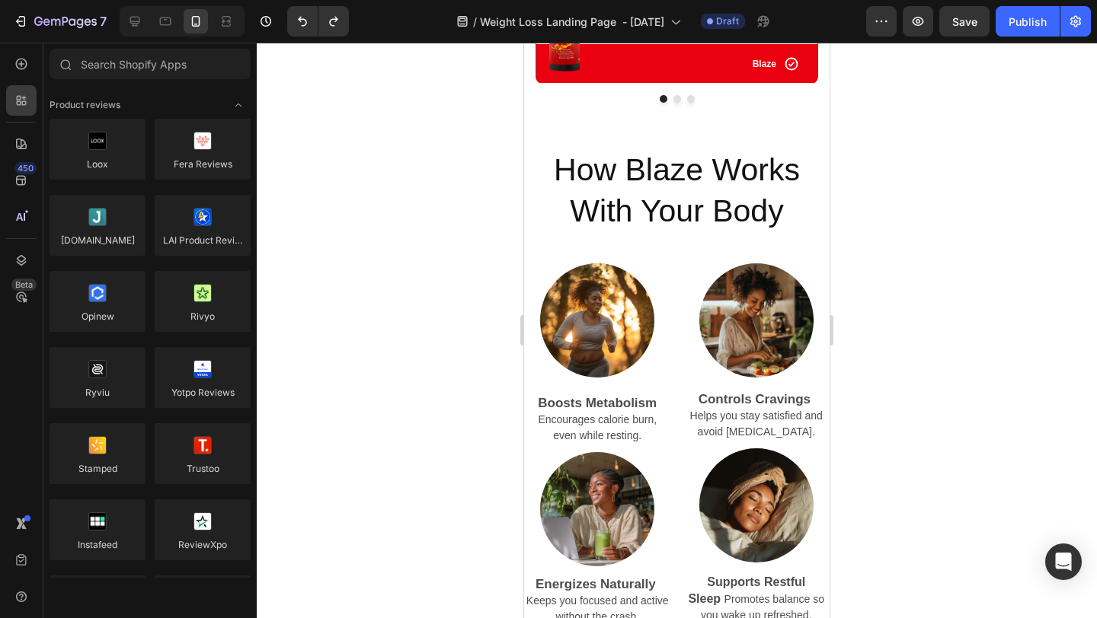
scroll to position [3262, 0]
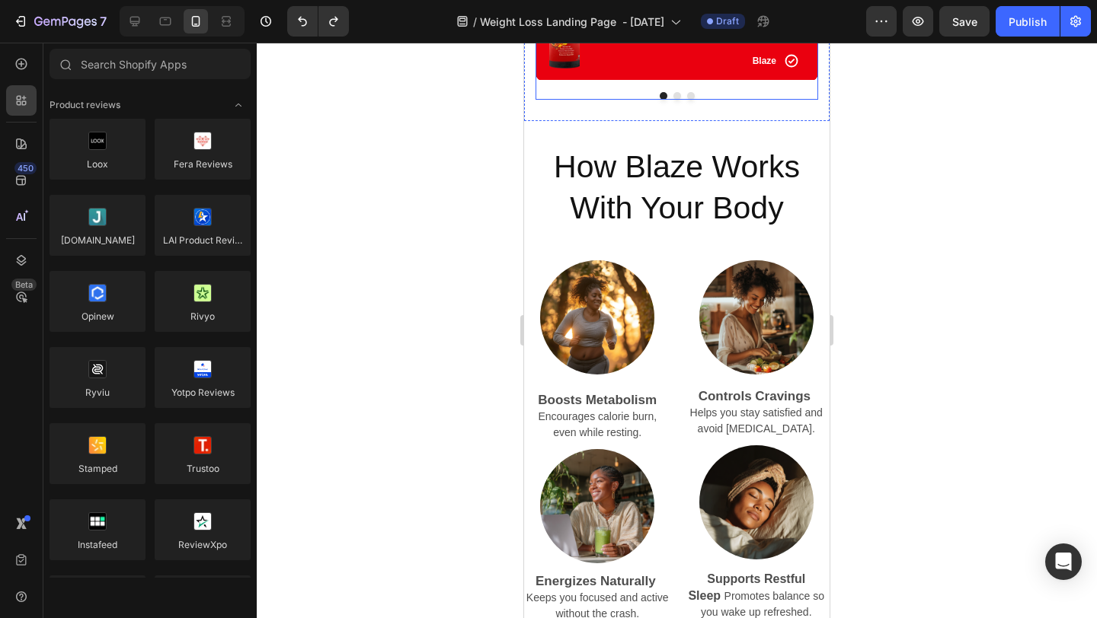
click at [674, 98] on button "Dot" at bounding box center [677, 96] width 8 height 8
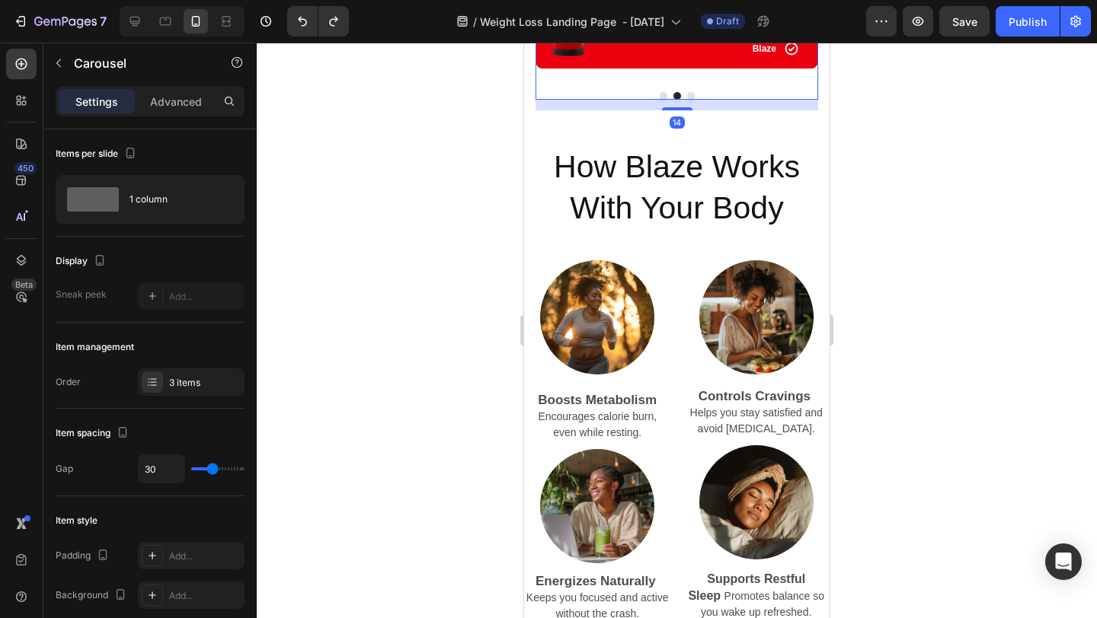
click at [687, 97] on button "Dot" at bounding box center [691, 96] width 8 height 8
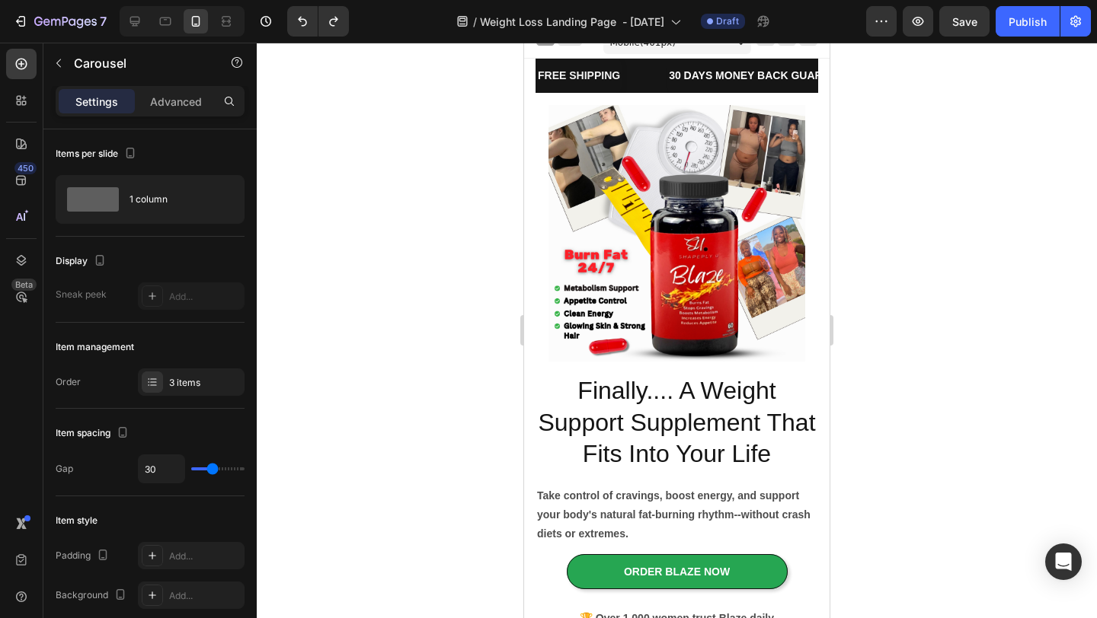
scroll to position [0, 0]
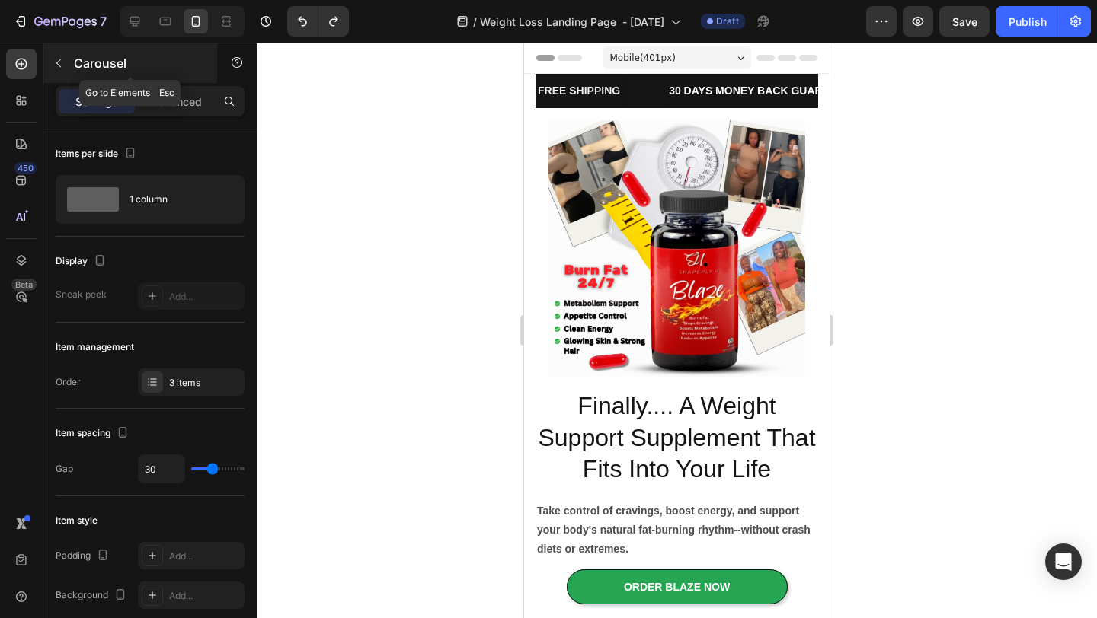
click at [63, 59] on icon "button" at bounding box center [59, 63] width 12 height 12
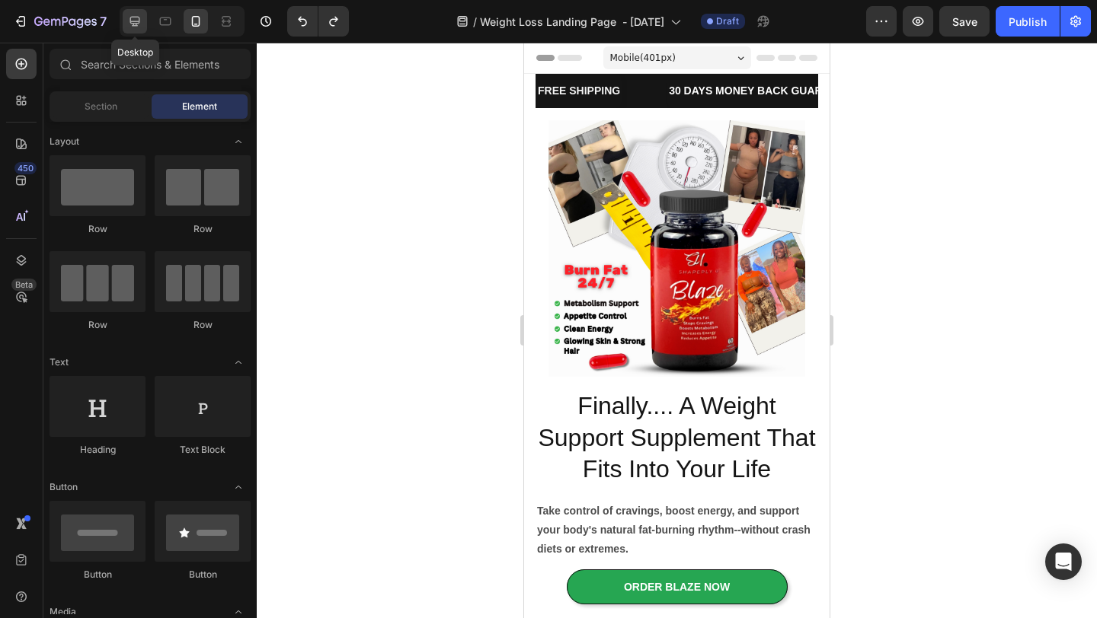
click at [134, 19] on icon at bounding box center [134, 21] width 15 height 15
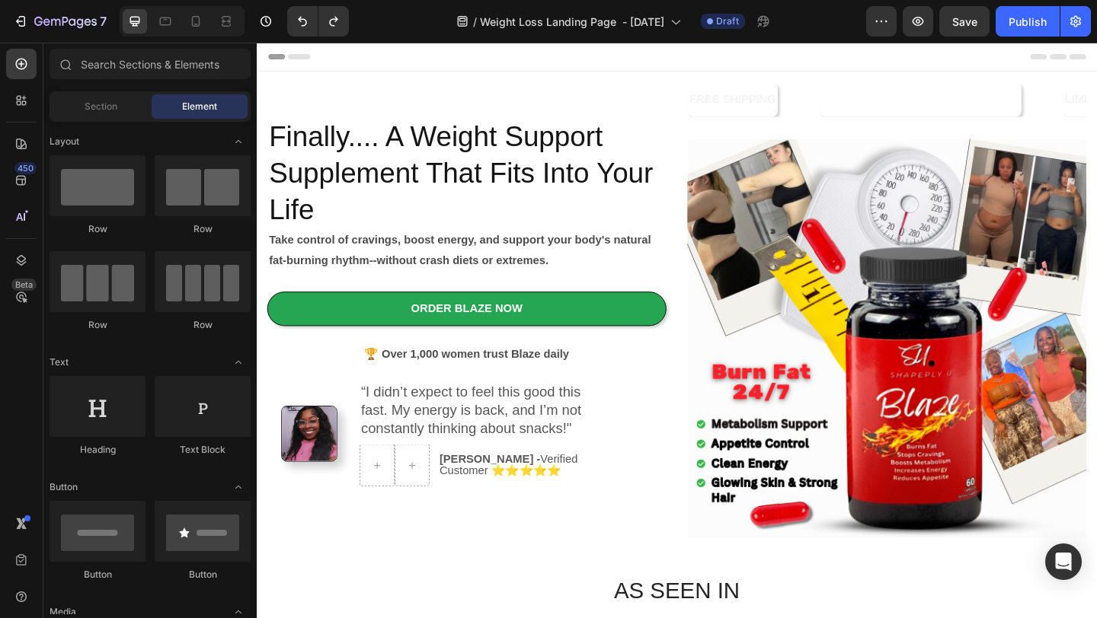
click at [303, 58] on span "Header" at bounding box center [303, 57] width 34 height 15
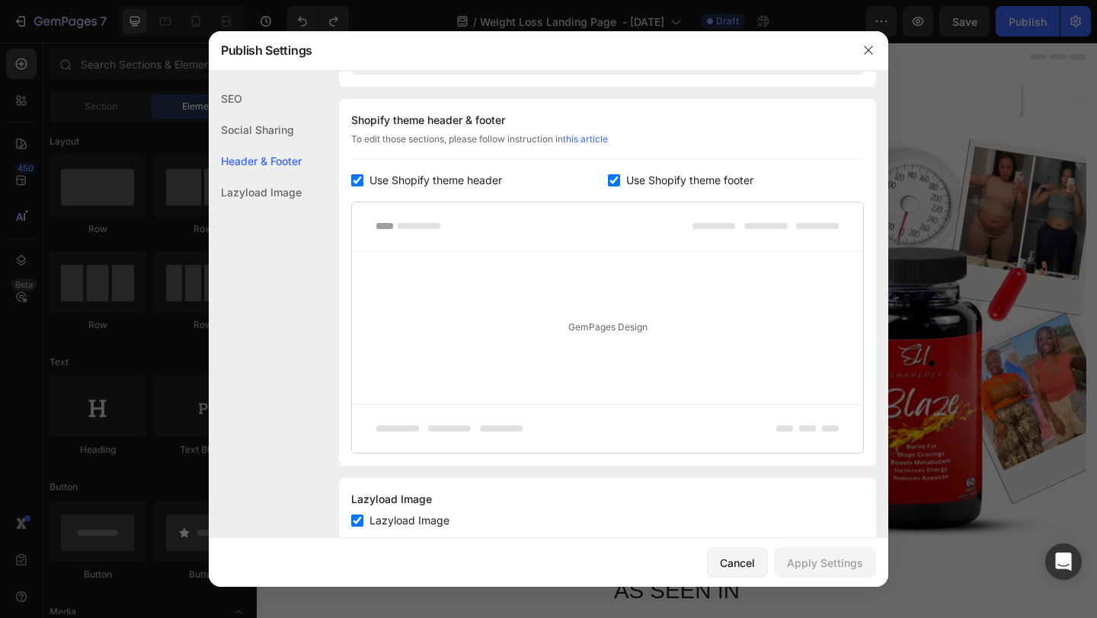
scroll to position [714, 0]
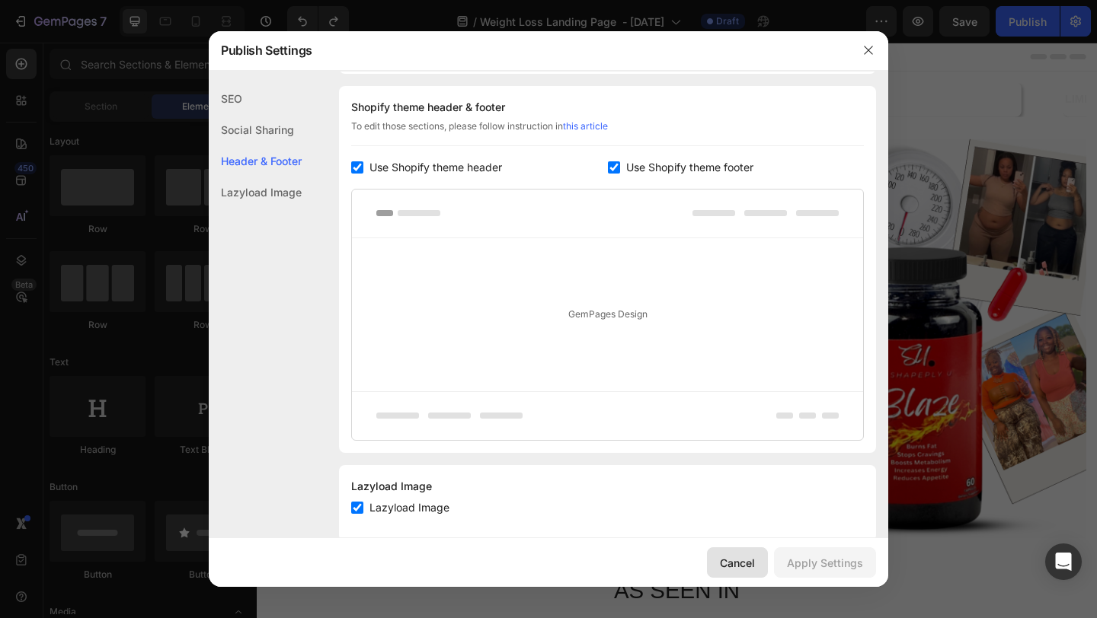
click at [752, 560] on div "Cancel" at bounding box center [737, 563] width 35 height 16
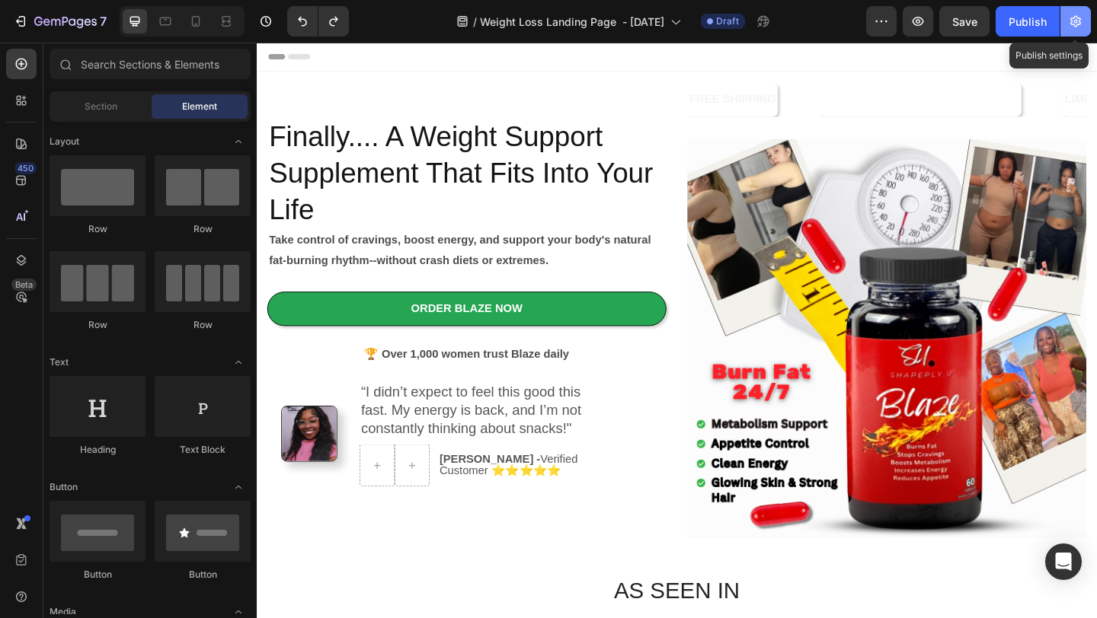
click at [1078, 27] on icon "button" at bounding box center [1075, 21] width 15 height 15
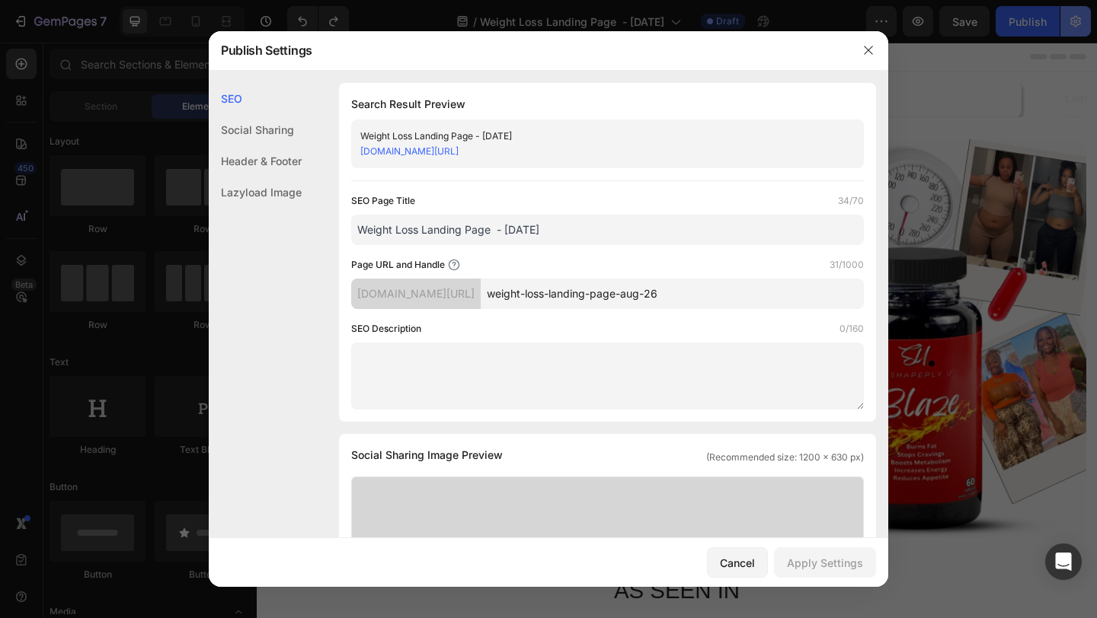
click at [1078, 27] on div at bounding box center [548, 309] width 1097 height 618
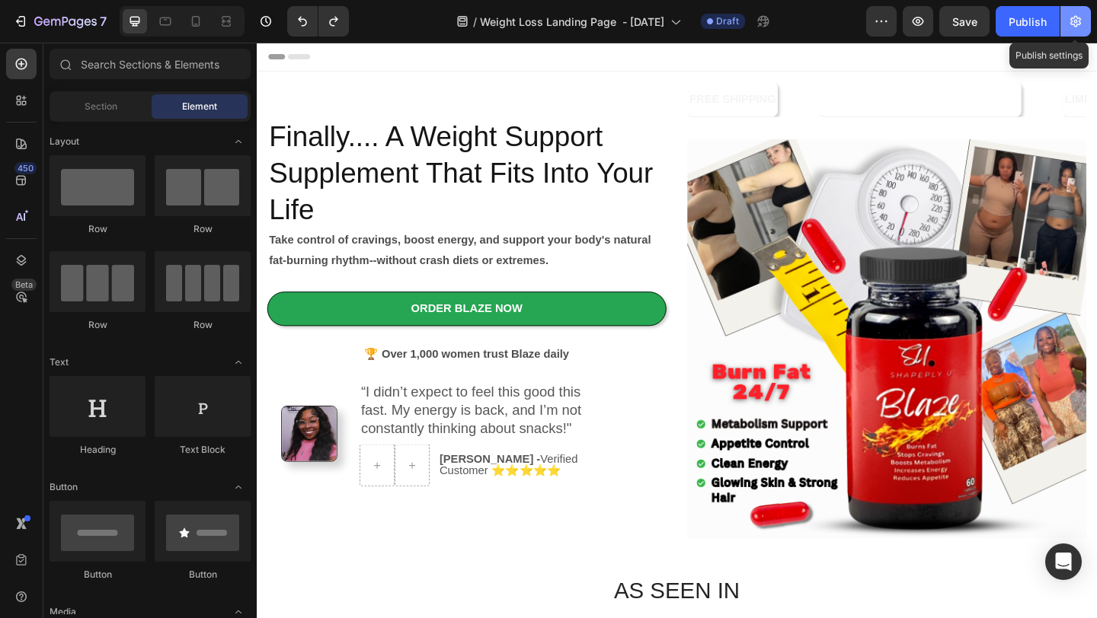
click at [1078, 27] on icon "button" at bounding box center [1075, 21] width 15 height 15
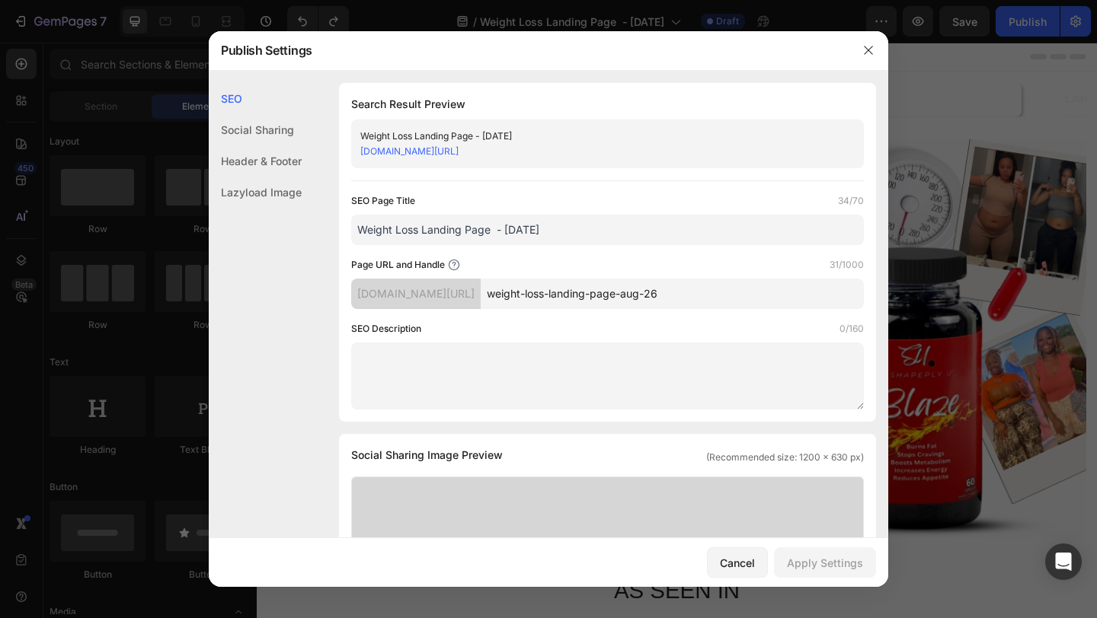
click at [1078, 28] on div at bounding box center [548, 309] width 1097 height 618
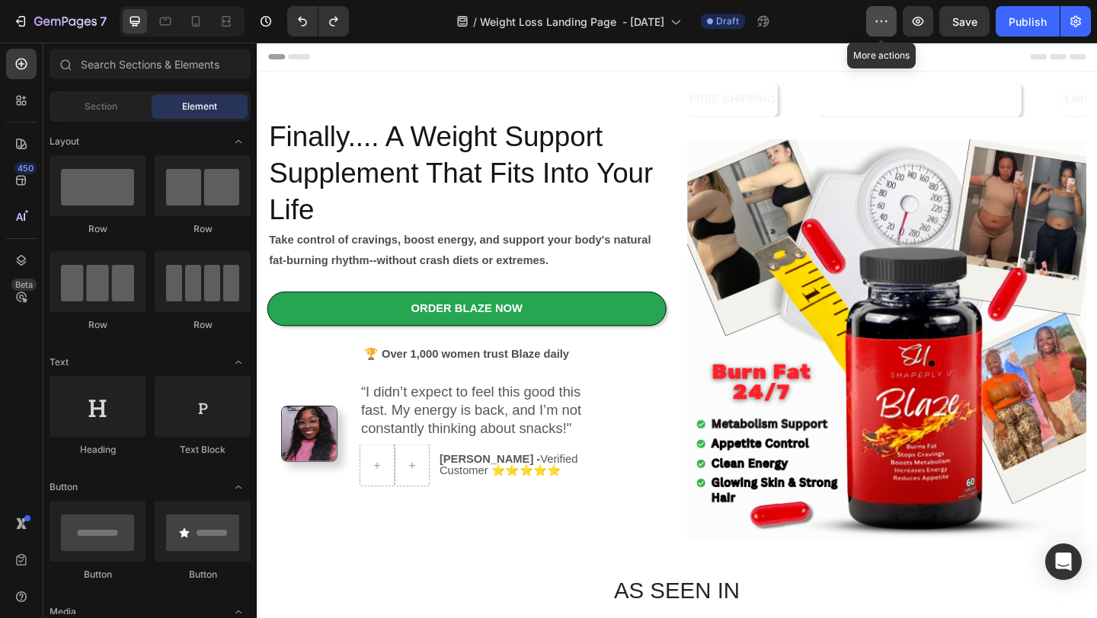
click at [880, 17] on icon "button" at bounding box center [880, 21] width 15 height 15
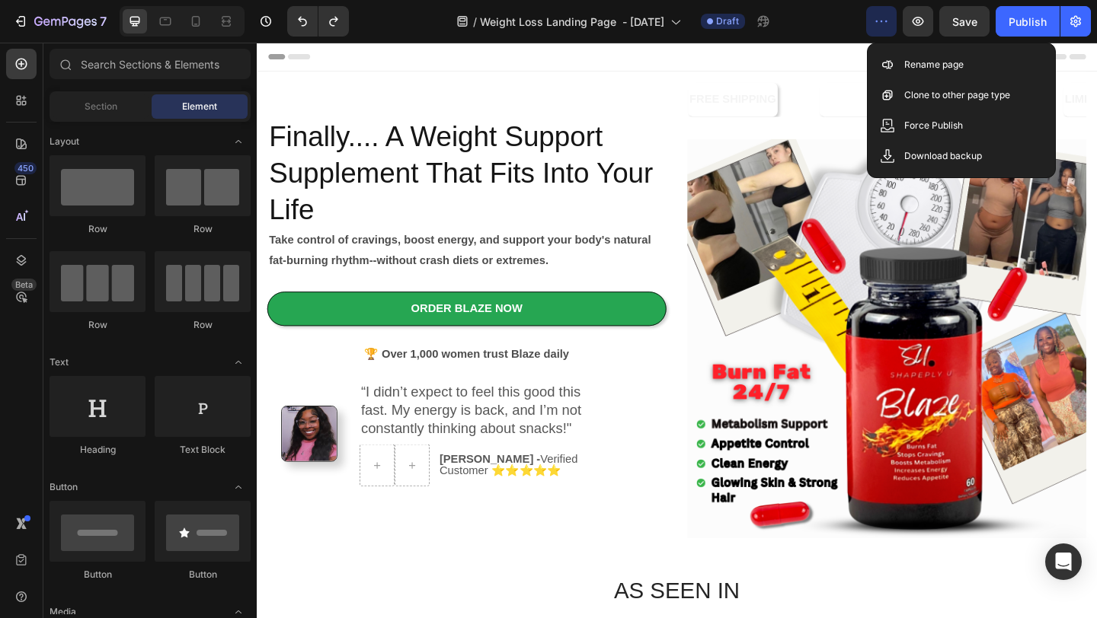
click at [817, 28] on div "/ Weight Loss Landing Page - [DATE] Draft" at bounding box center [613, 21] width 505 height 30
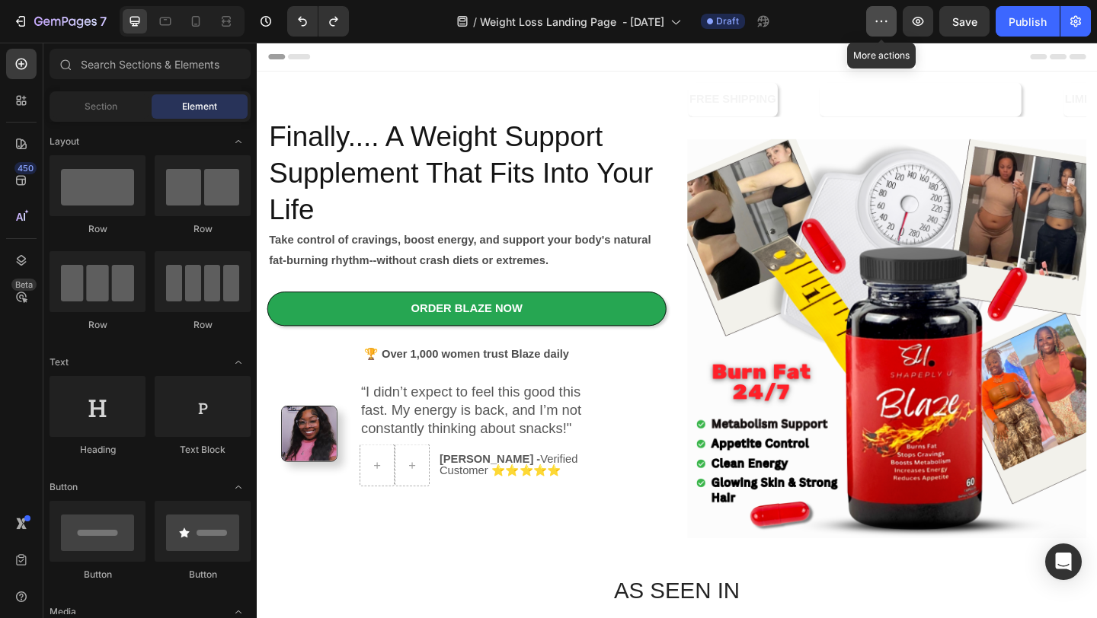
click at [883, 28] on icon "button" at bounding box center [880, 21] width 15 height 15
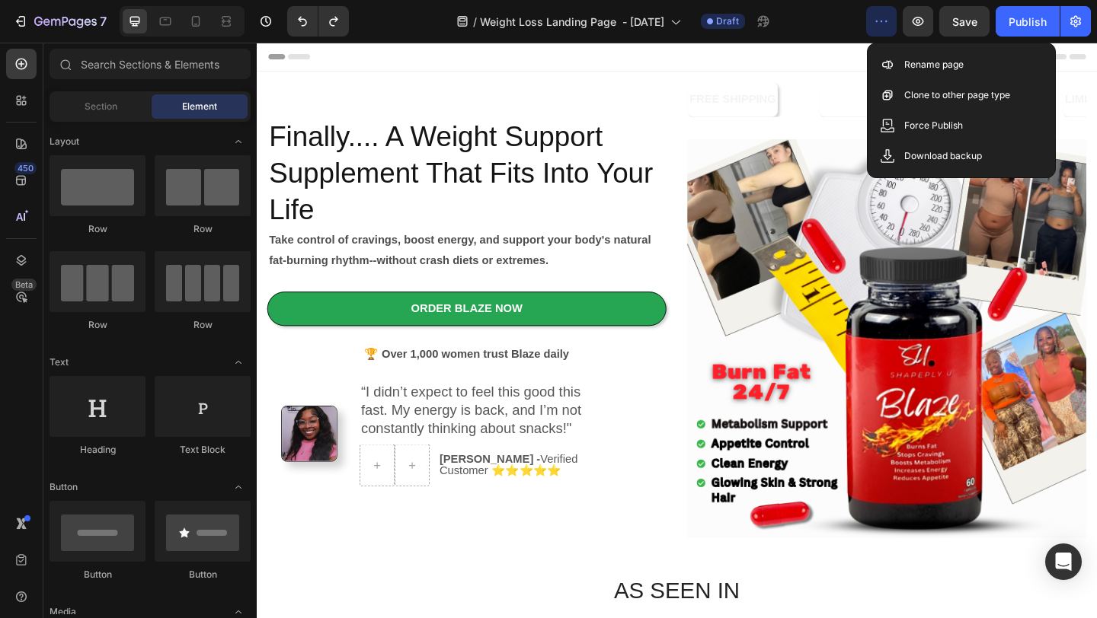
click at [816, 24] on div "/ Weight Loss Landing Page - [DATE] Draft" at bounding box center [613, 21] width 505 height 30
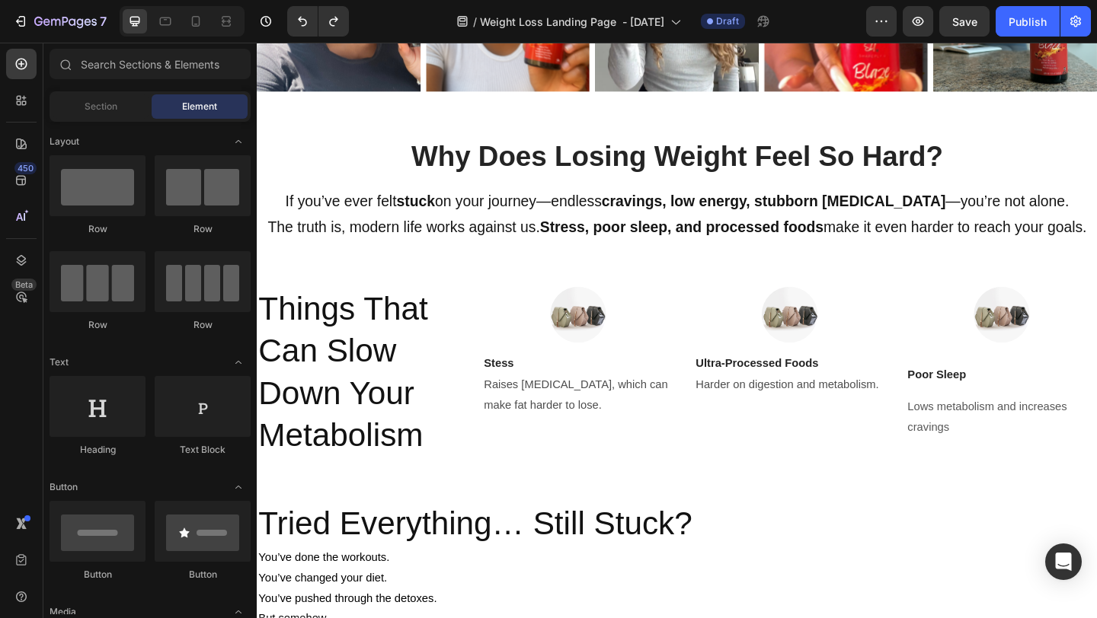
scroll to position [922, 0]
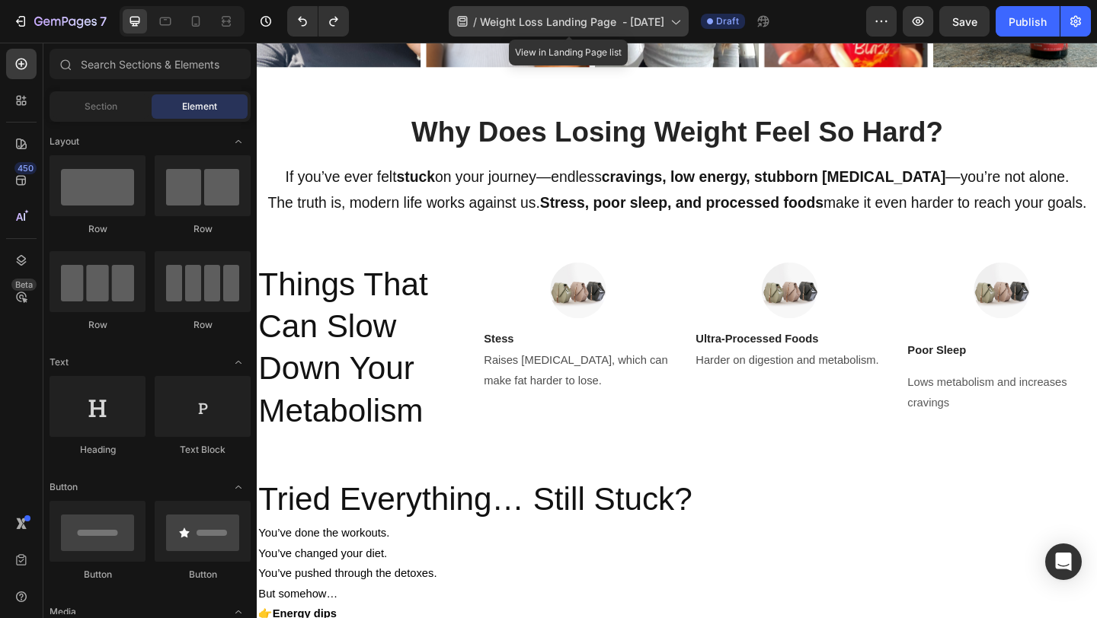
click at [667, 16] on div "/ Weight Loss Landing Page - [DATE]" at bounding box center [569, 21] width 240 height 30
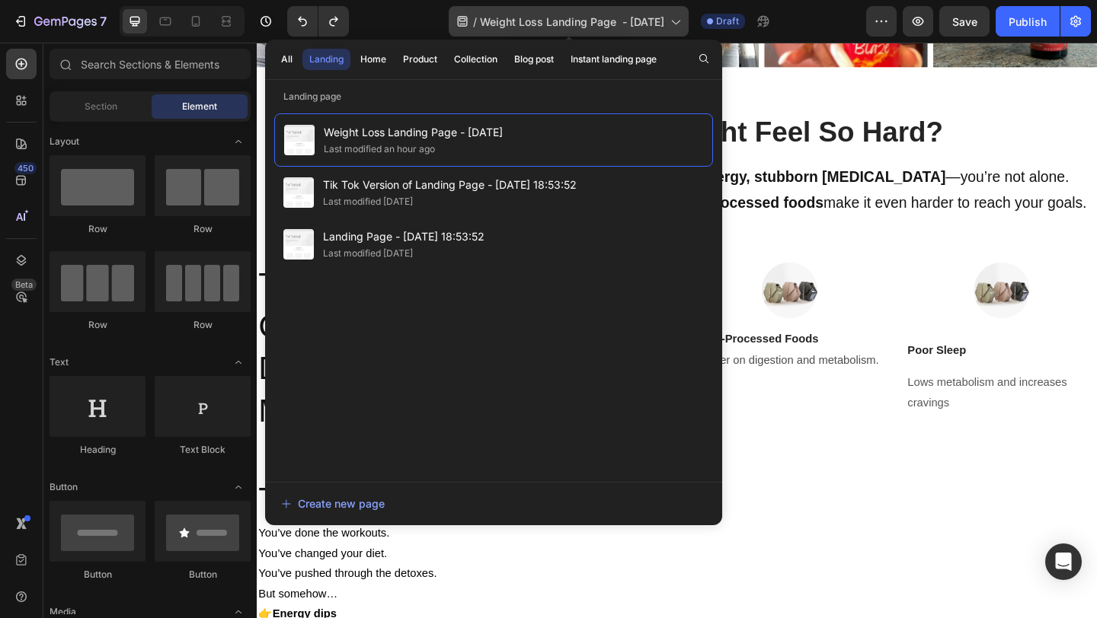
click at [667, 16] on div "/ Weight Loss Landing Page - [DATE]" at bounding box center [569, 21] width 240 height 30
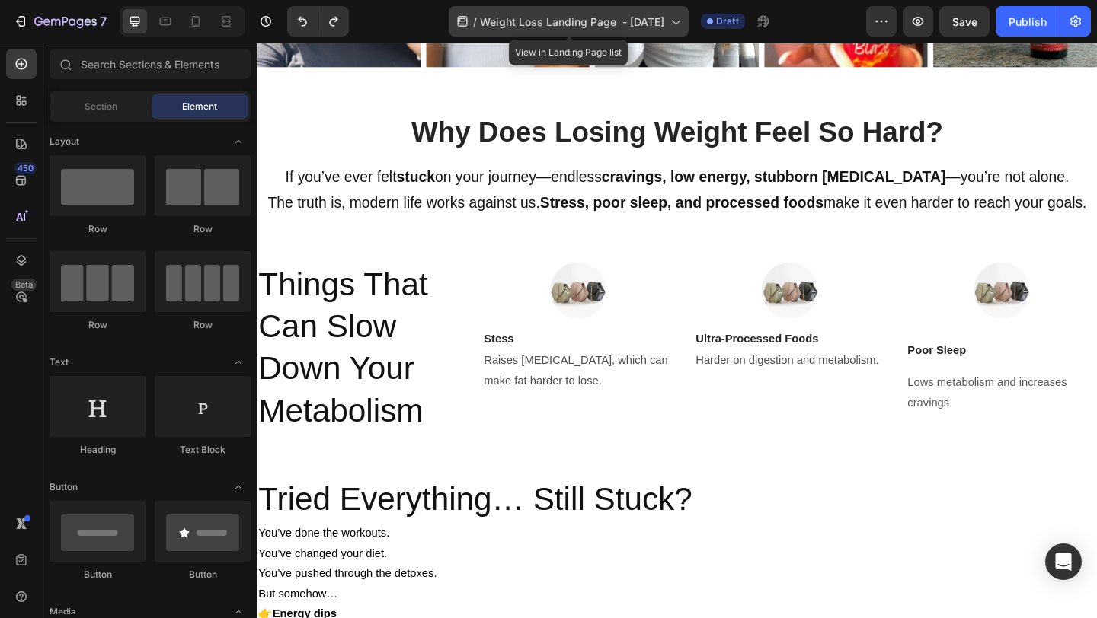
click at [667, 16] on div "/ Weight Loss Landing Page - [DATE]" at bounding box center [569, 21] width 240 height 30
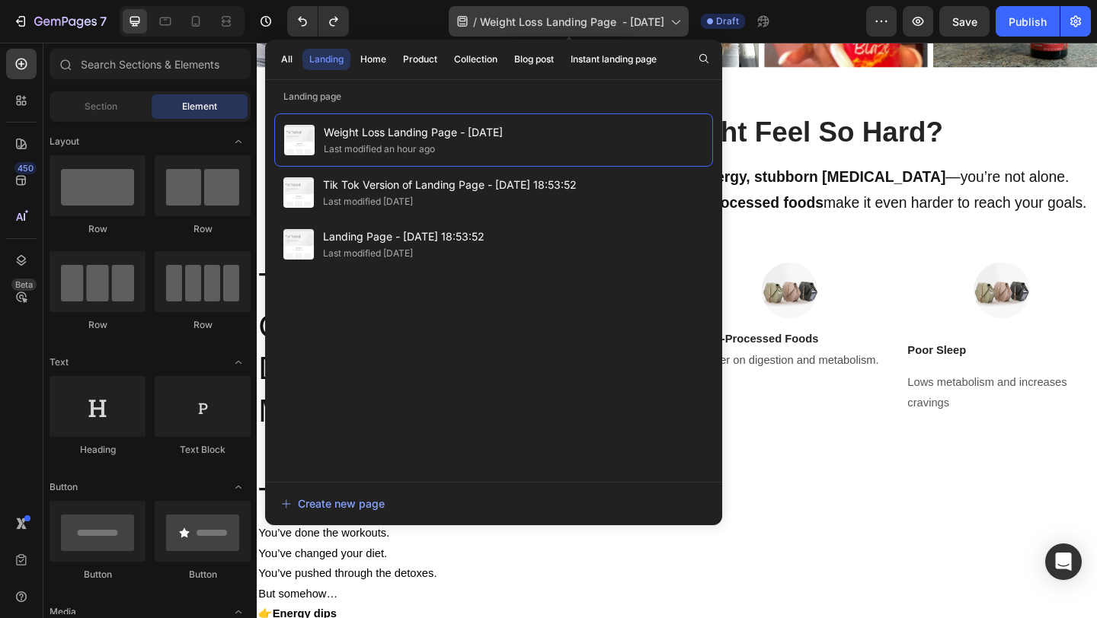
click at [667, 16] on div "/ Weight Loss Landing Page - [DATE]" at bounding box center [569, 21] width 240 height 30
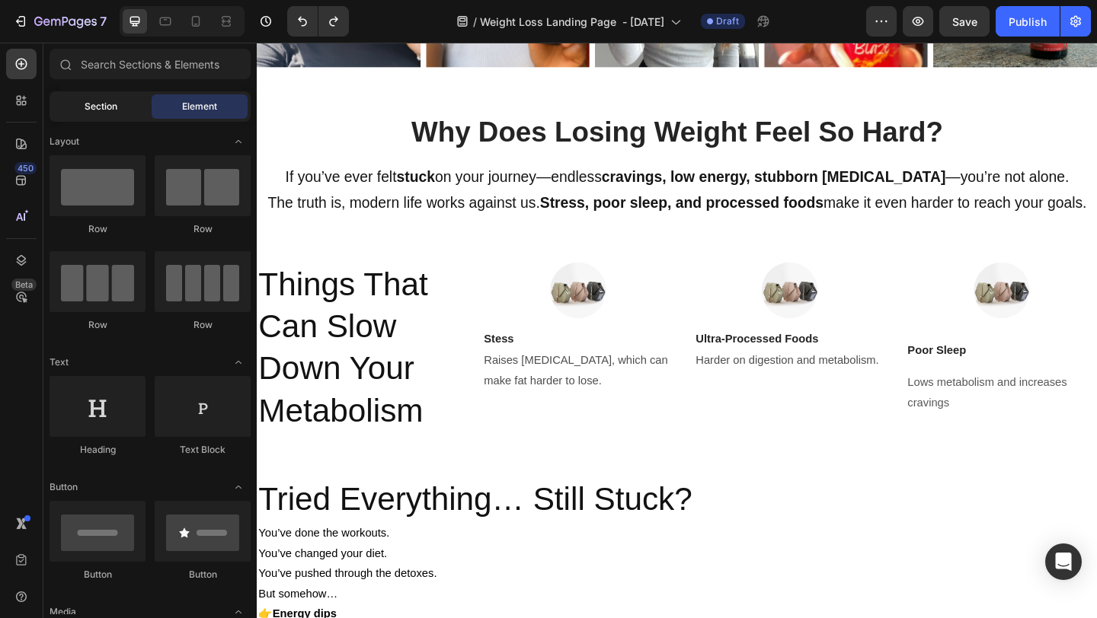
click at [93, 111] on span "Section" at bounding box center [101, 107] width 33 height 14
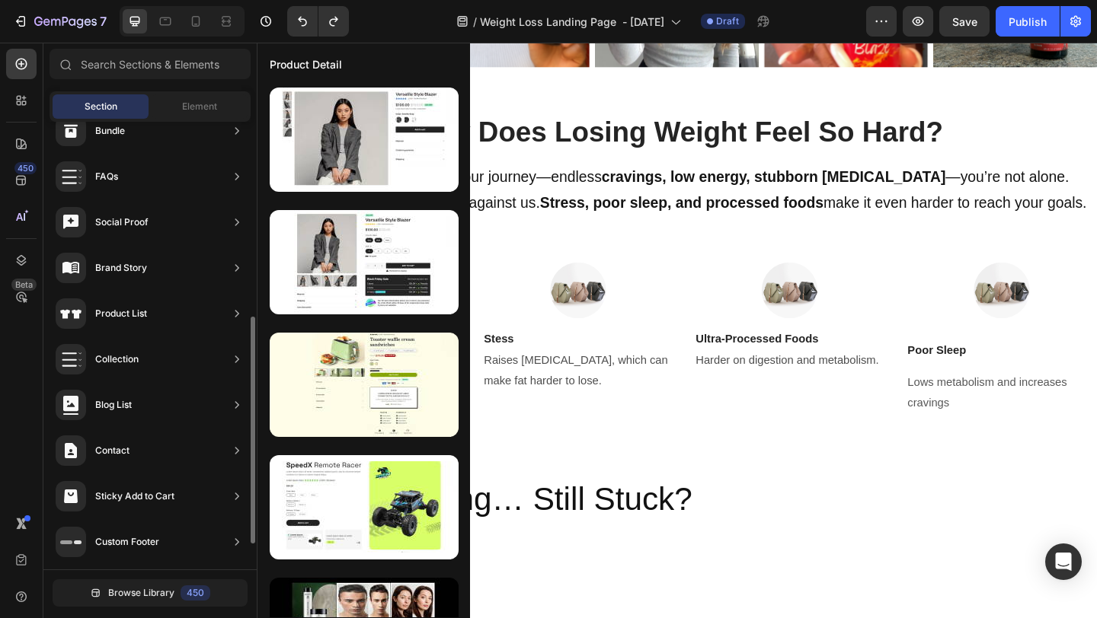
scroll to position [0, 0]
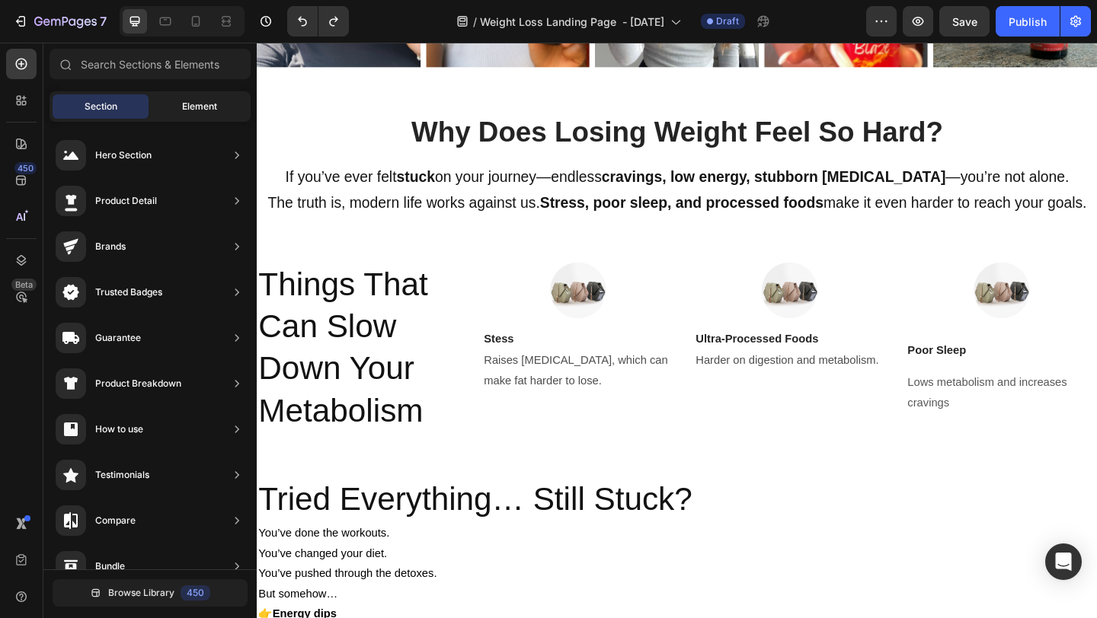
click at [180, 101] on div "Element" at bounding box center [200, 106] width 96 height 24
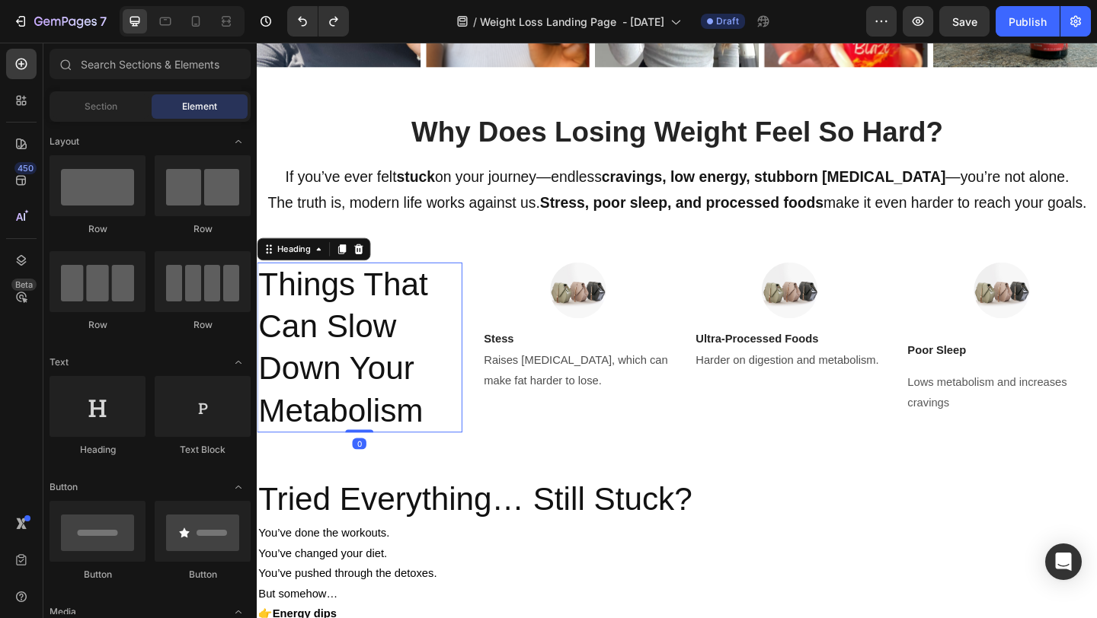
click at [435, 407] on h2 "Things That Can Slow Down Your Metabolism" at bounding box center [368, 374] width 223 height 185
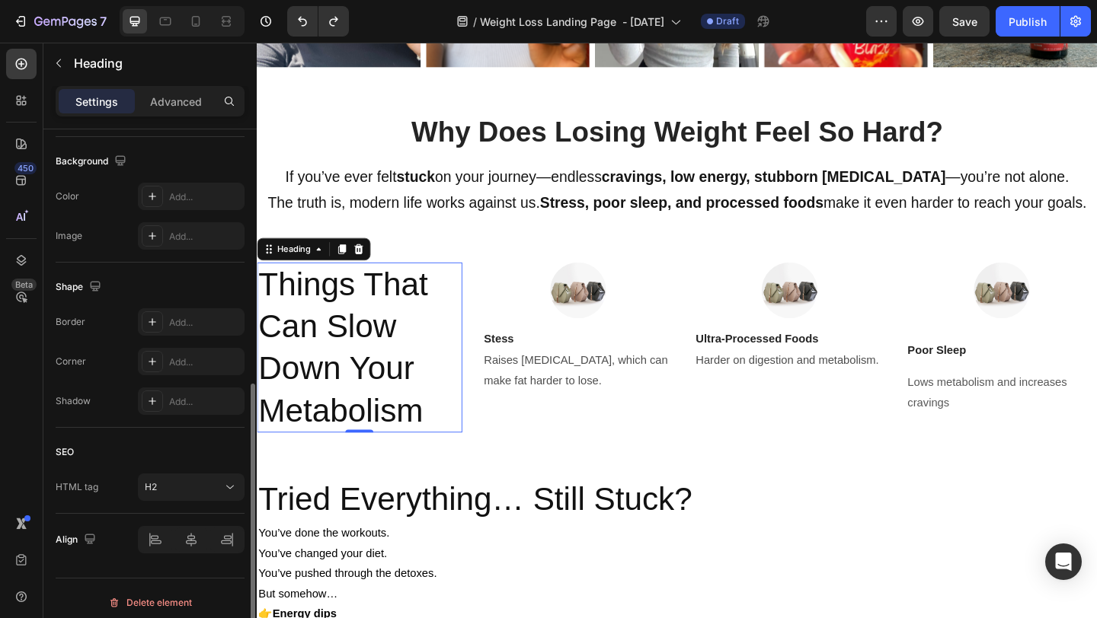
scroll to position [456, 0]
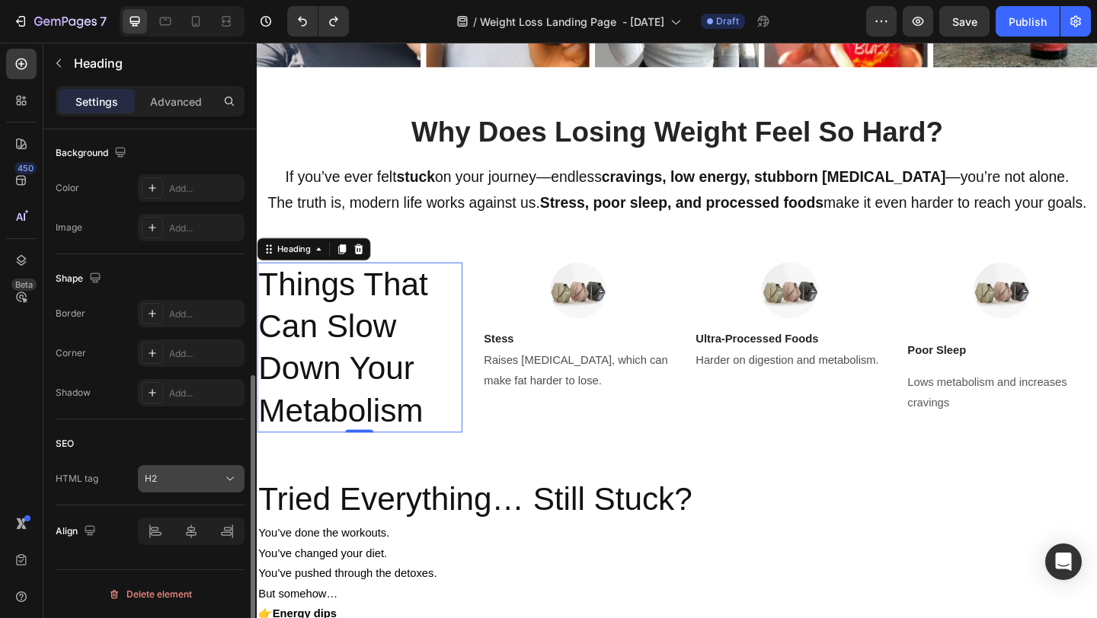
click at [225, 486] on icon at bounding box center [229, 478] width 15 height 15
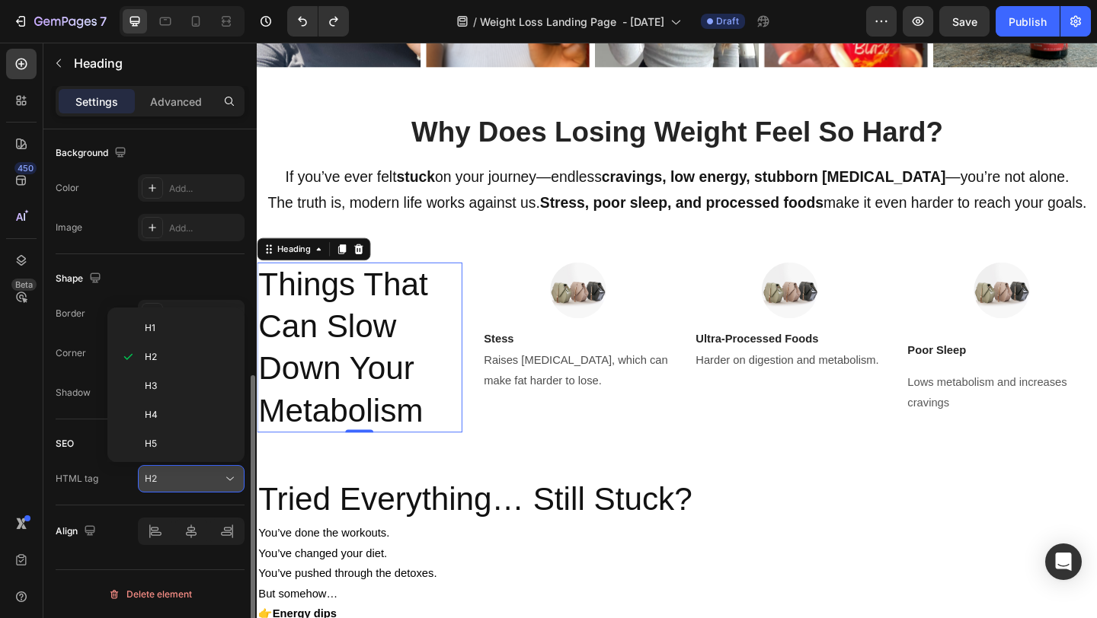
click at [225, 485] on icon at bounding box center [229, 478] width 15 height 15
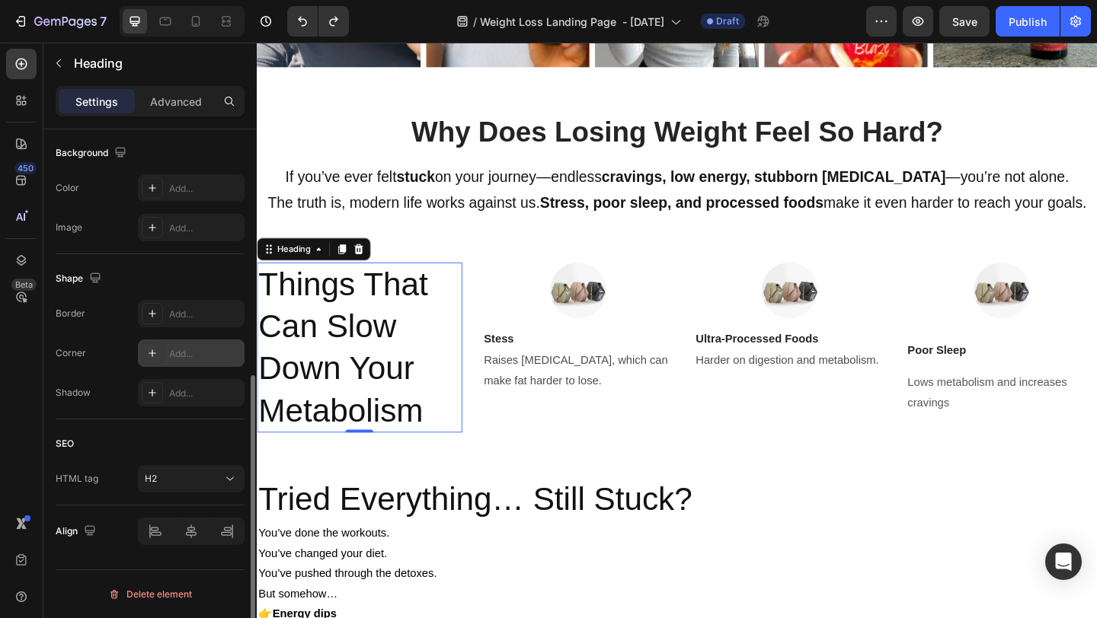
scroll to position [0, 0]
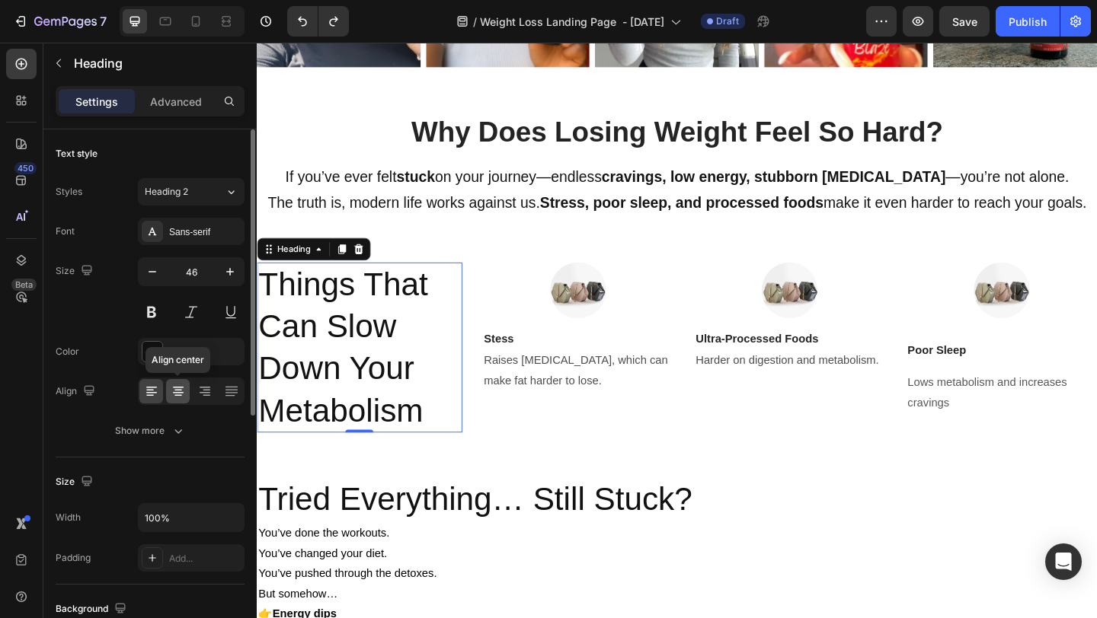
click at [179, 391] on icon at bounding box center [178, 391] width 15 height 15
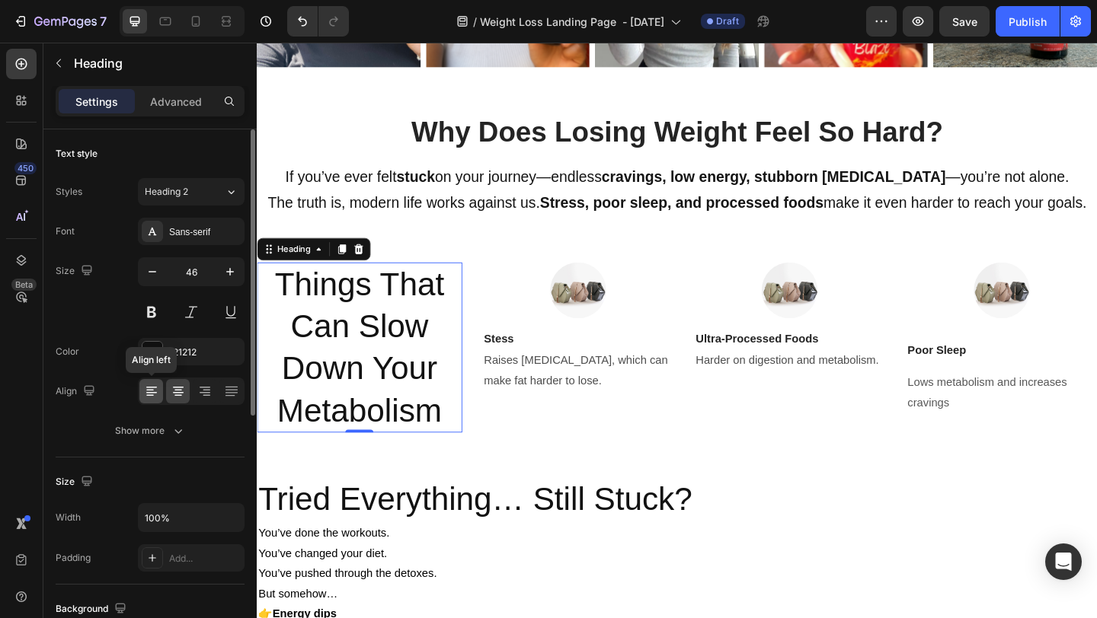
click at [150, 393] on icon at bounding box center [151, 393] width 11 height 2
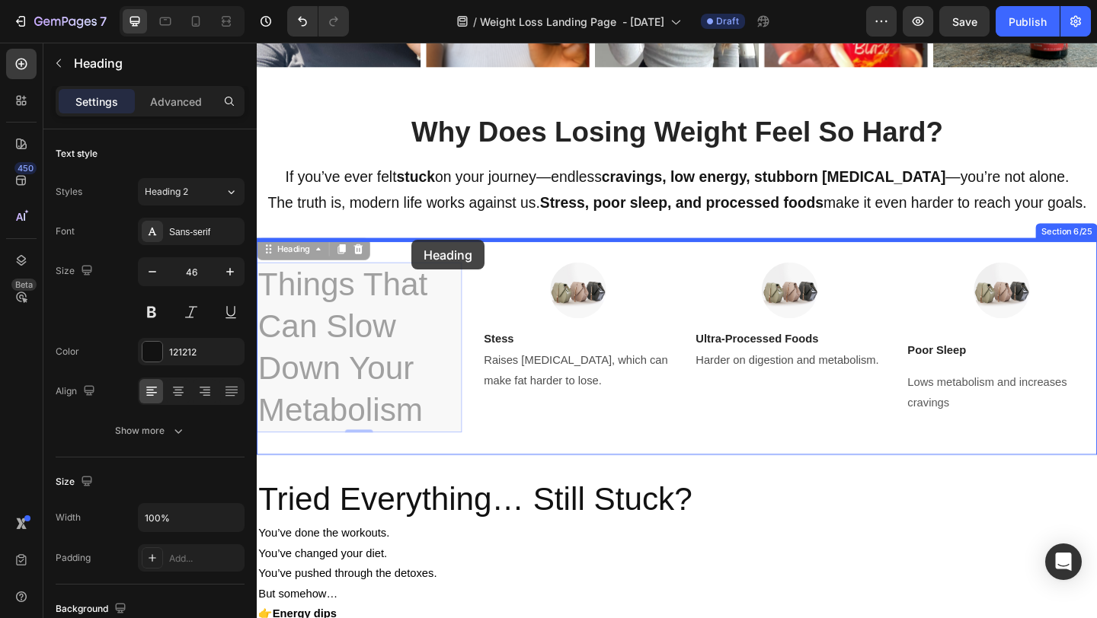
drag, startPoint x: 268, startPoint y: 272, endPoint x: 423, endPoint y: 260, distance: 155.8
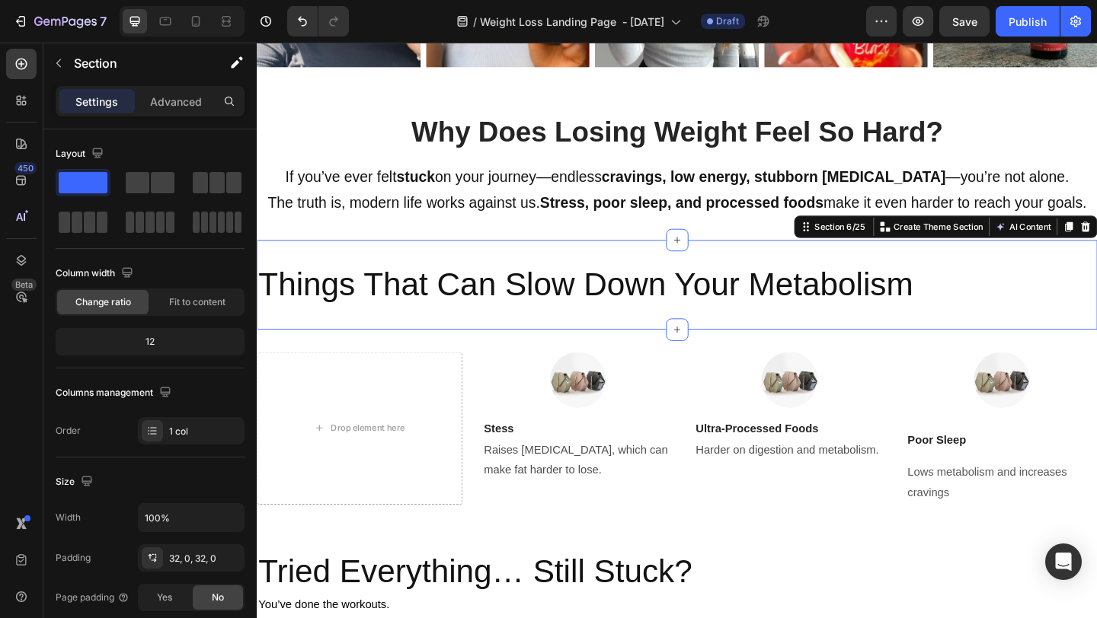
click at [474, 343] on div "Things That Can Slow Down Your Metabolism Heading Section 6/25 You can create r…" at bounding box center [714, 305] width 914 height 97
click at [200, 20] on icon at bounding box center [195, 21] width 15 height 15
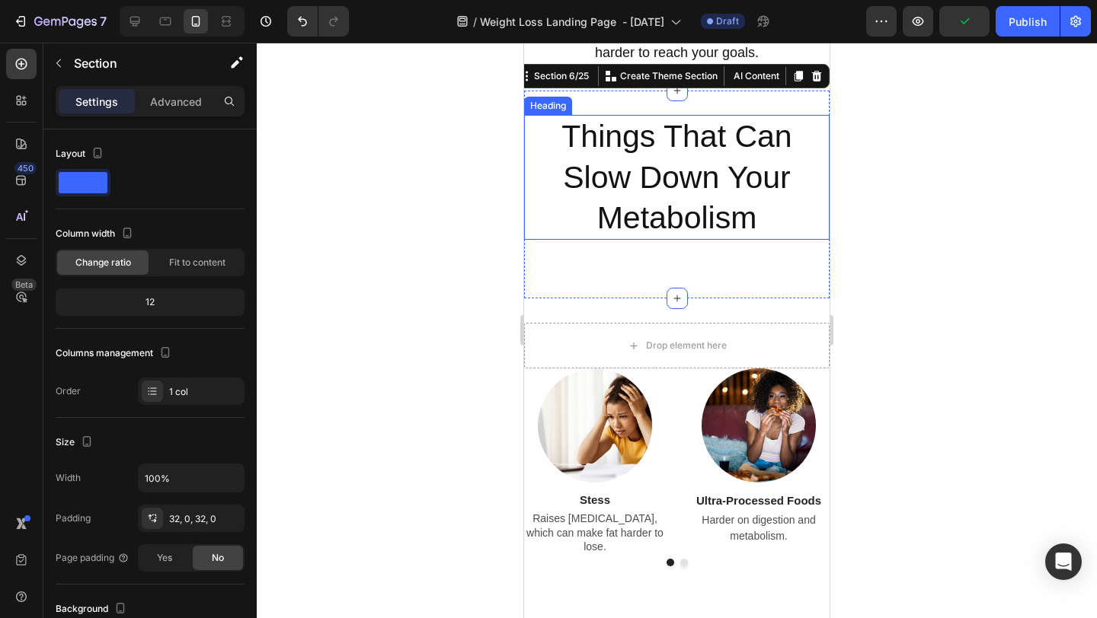
scroll to position [1170, 0]
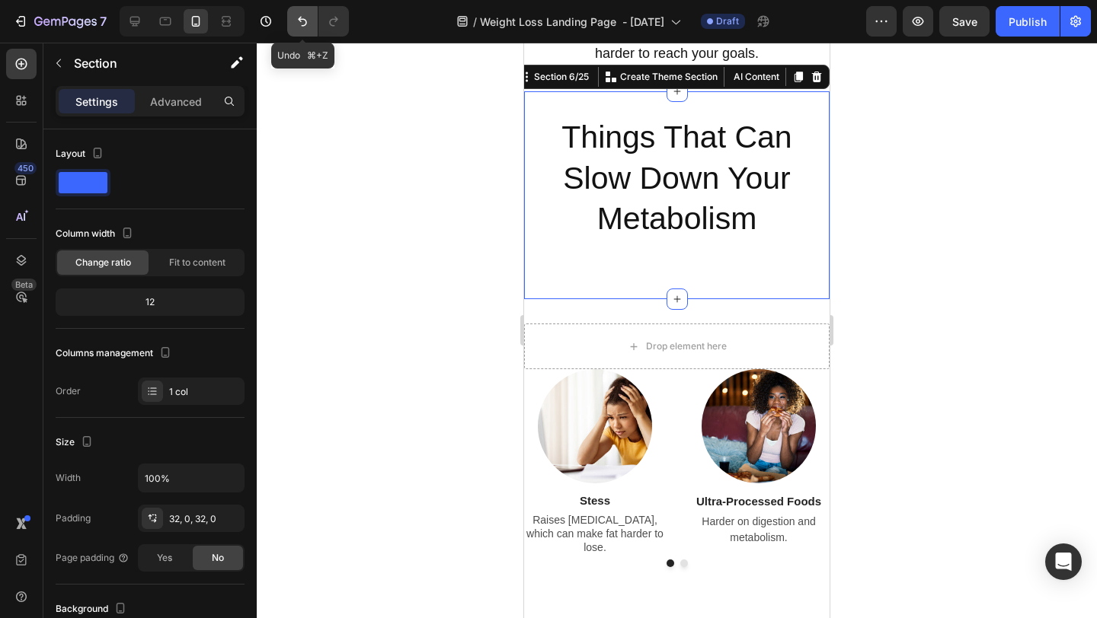
click at [301, 28] on icon "Undo/Redo" at bounding box center [302, 21] width 15 height 15
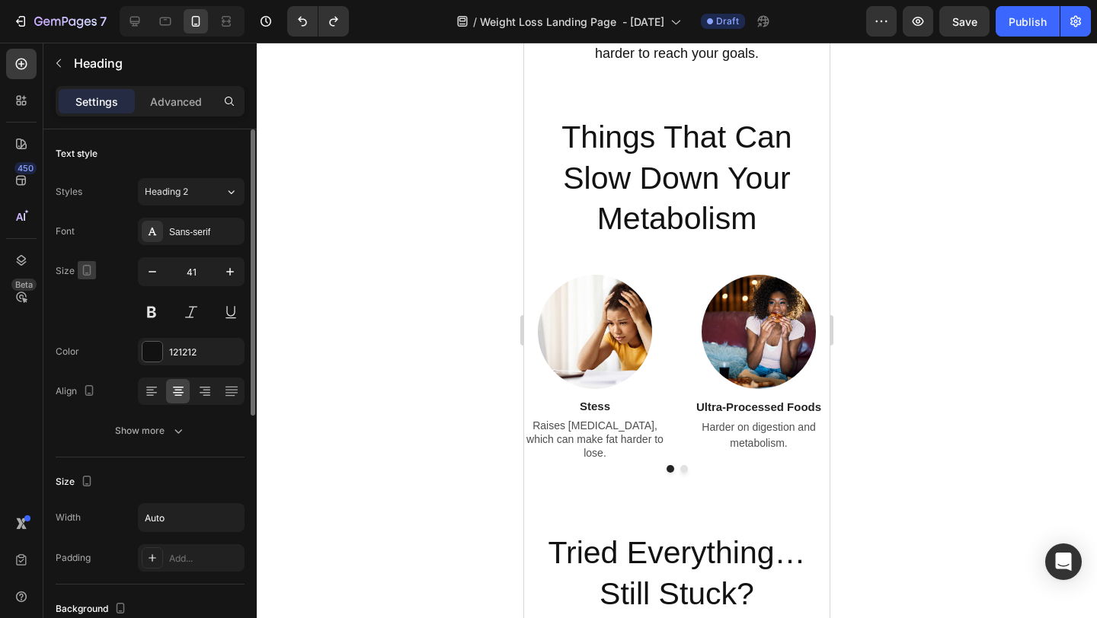
click at [90, 276] on icon "button" at bounding box center [86, 270] width 15 height 15
click at [139, 21] on icon at bounding box center [135, 22] width 10 height 10
type input "46"
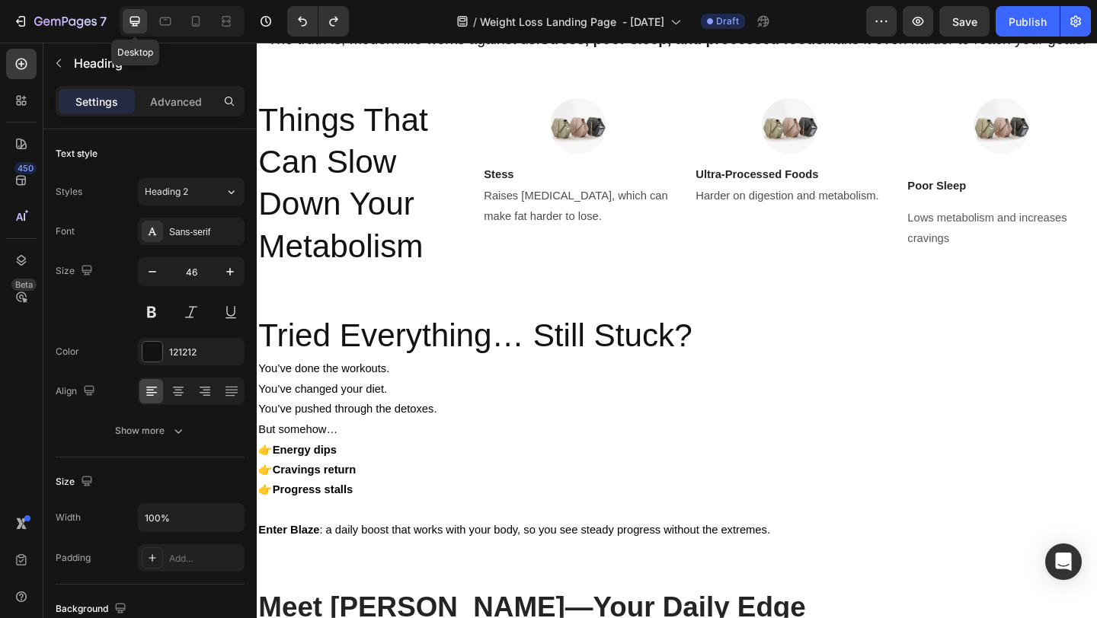
scroll to position [1118, 0]
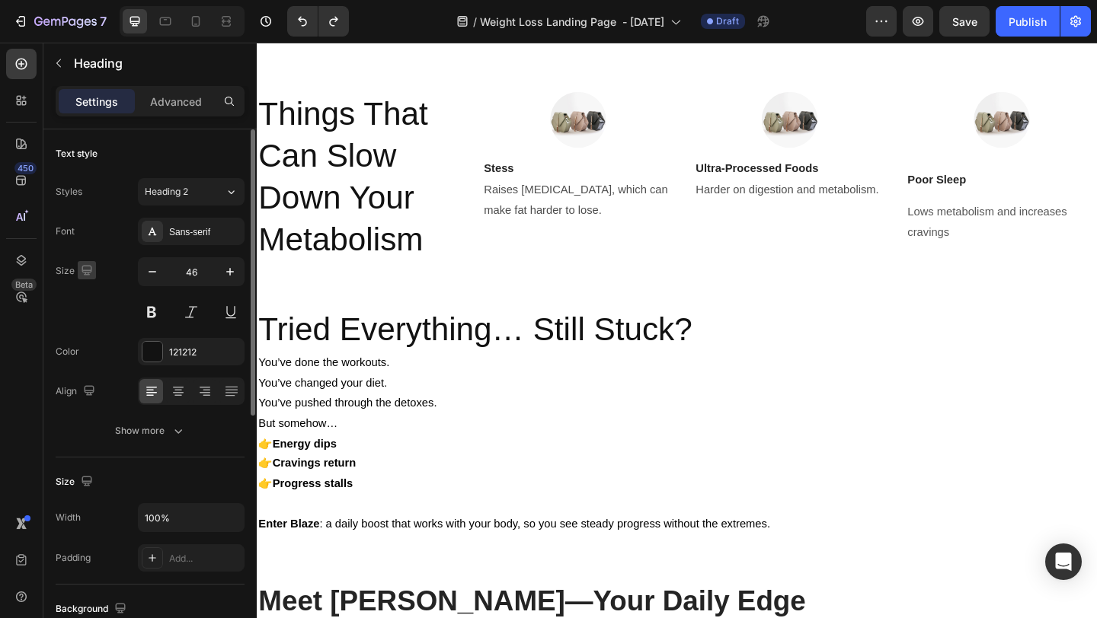
click at [87, 267] on icon "button" at bounding box center [86, 270] width 15 height 15
click at [87, 292] on icon "button" at bounding box center [89, 294] width 15 height 15
click at [91, 275] on icon "button" at bounding box center [86, 270] width 15 height 15
click at [88, 317] on icon "button" at bounding box center [89, 321] width 15 height 15
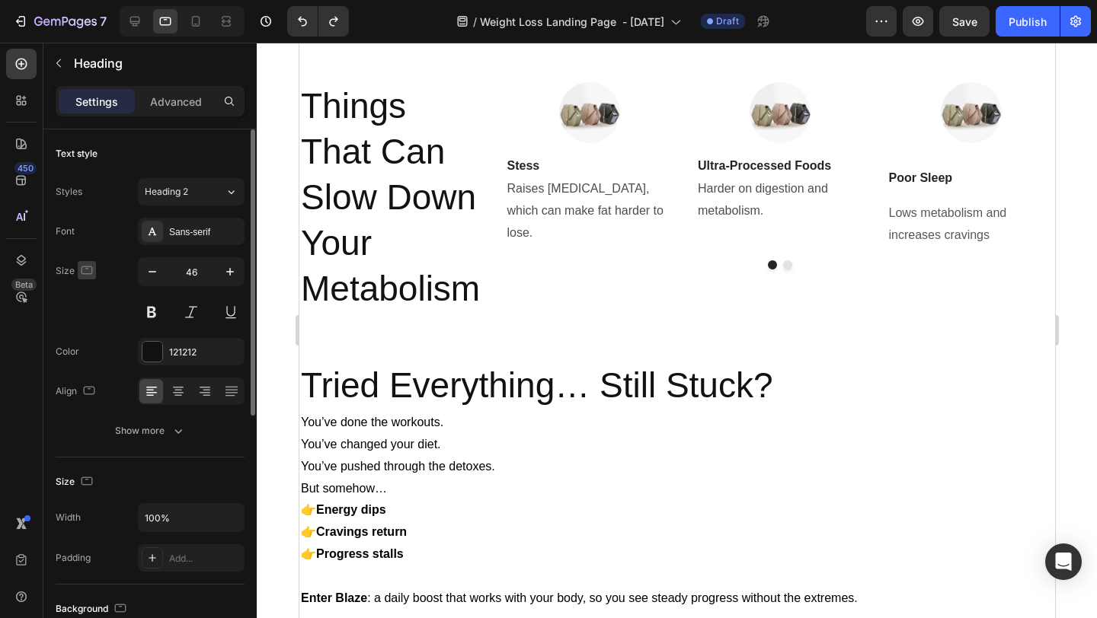
scroll to position [1104, 0]
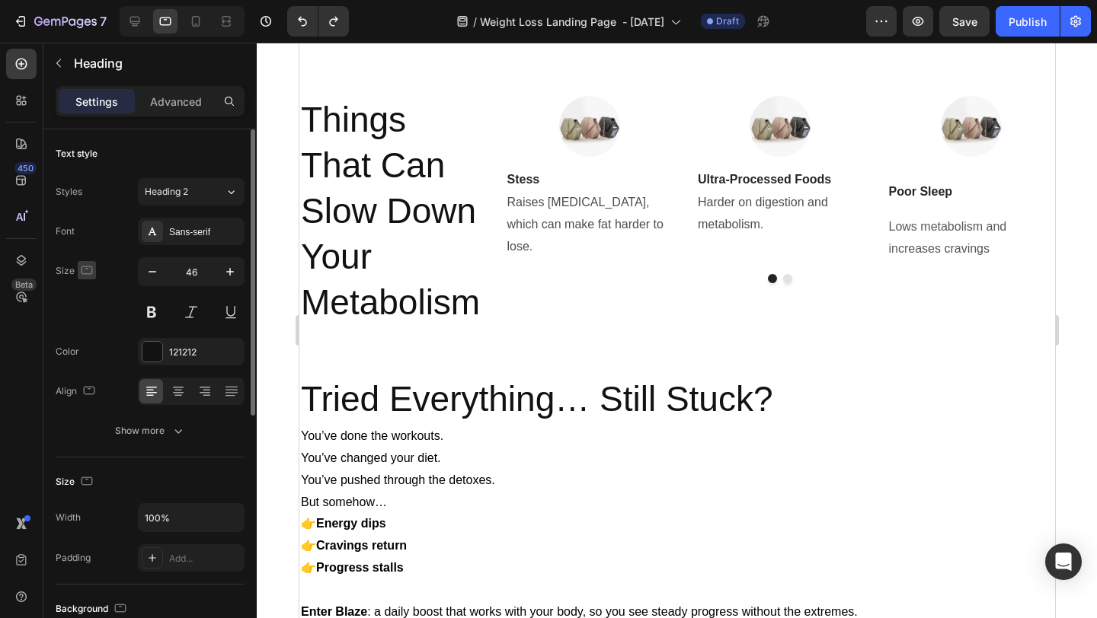
click at [85, 266] on icon "button" at bounding box center [86, 270] width 11 height 8
click at [91, 289] on icon "button" at bounding box center [90, 294] width 10 height 10
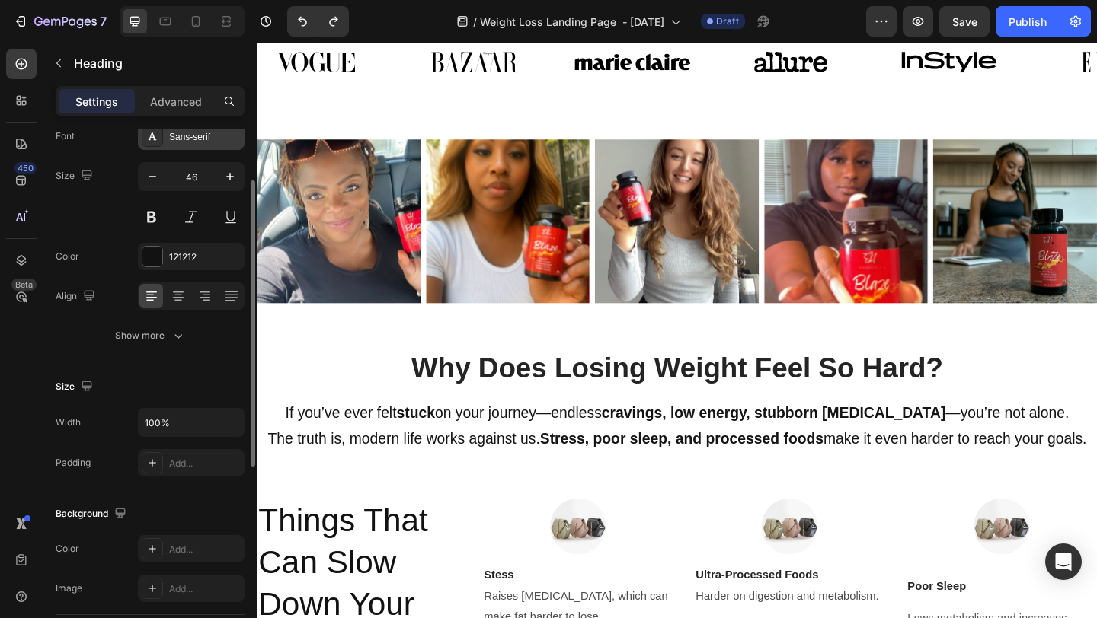
scroll to position [101, 0]
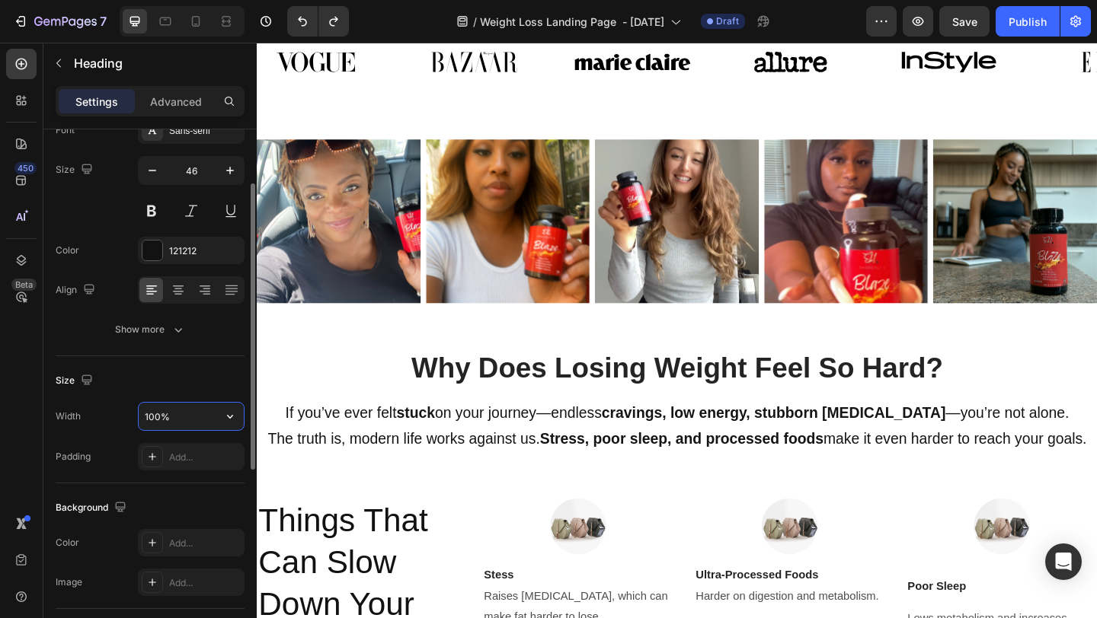
click at [203, 420] on input "100%" at bounding box center [191, 416] width 105 height 27
click at [230, 416] on icon "button" at bounding box center [229, 416] width 15 height 15
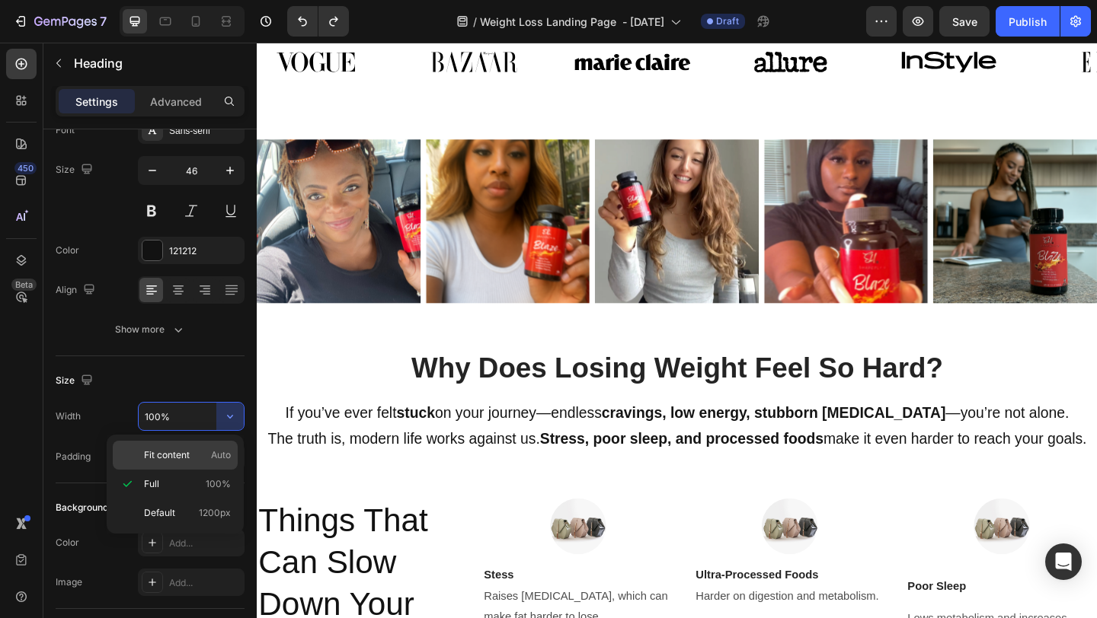
click at [182, 452] on span "Fit content" at bounding box center [167, 456] width 46 height 14
type input "Auto"
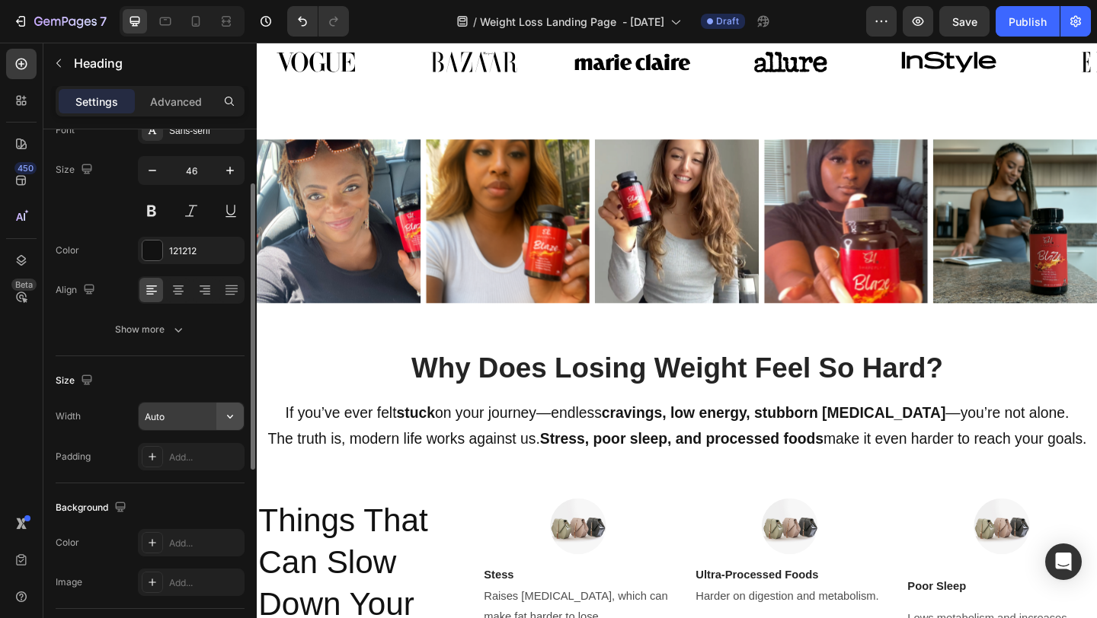
click at [231, 415] on icon "button" at bounding box center [229, 416] width 15 height 15
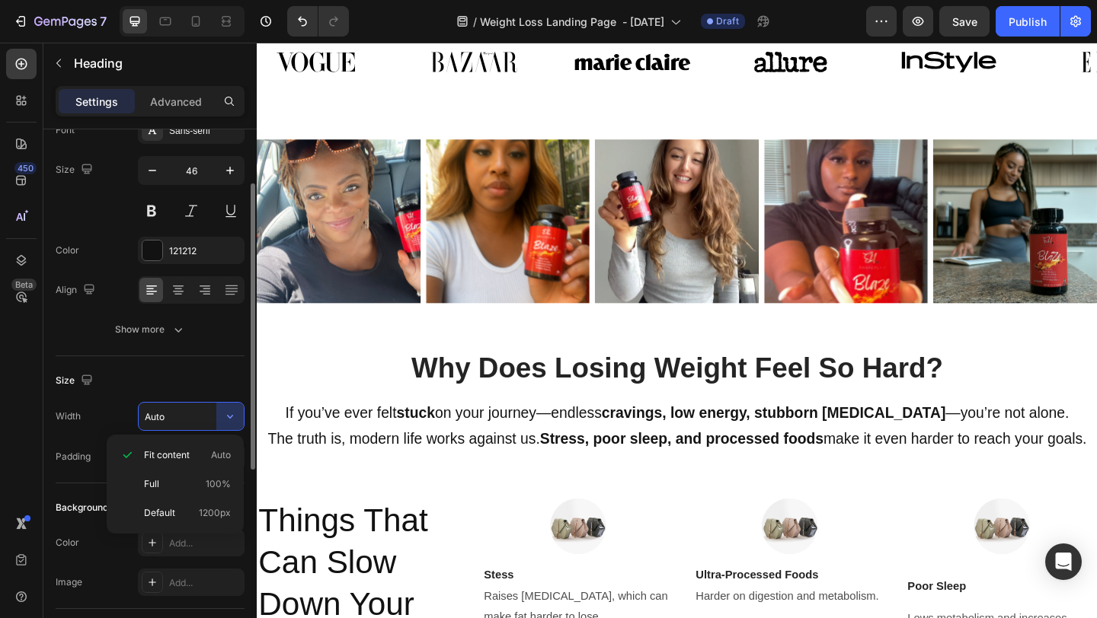
click at [232, 365] on div "Size Width Auto Padding Add..." at bounding box center [150, 419] width 189 height 127
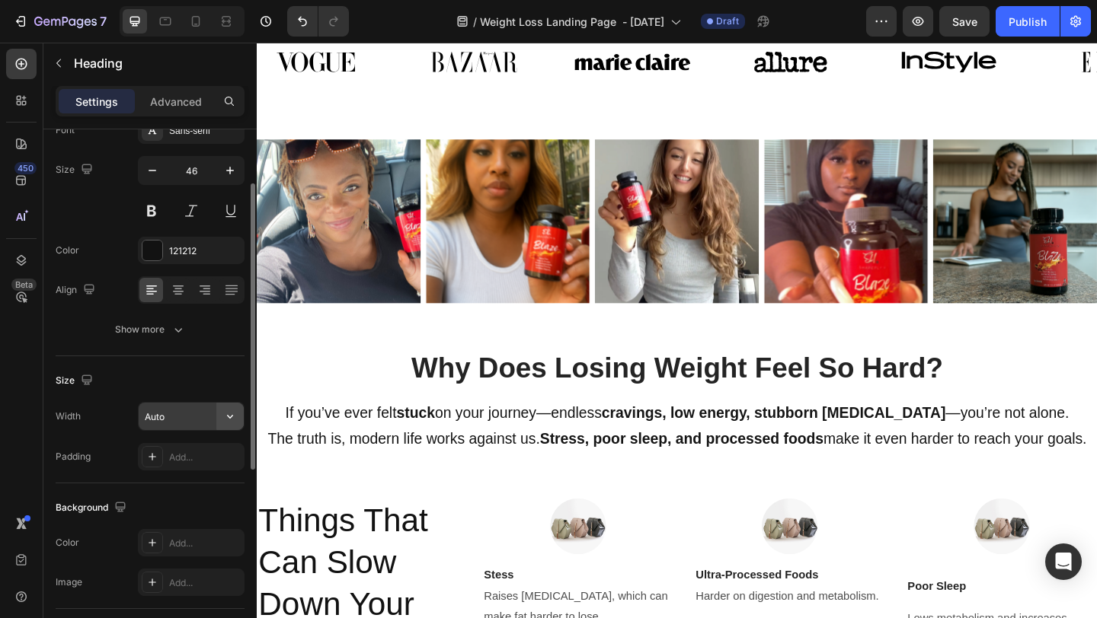
click at [232, 411] on icon "button" at bounding box center [229, 416] width 15 height 15
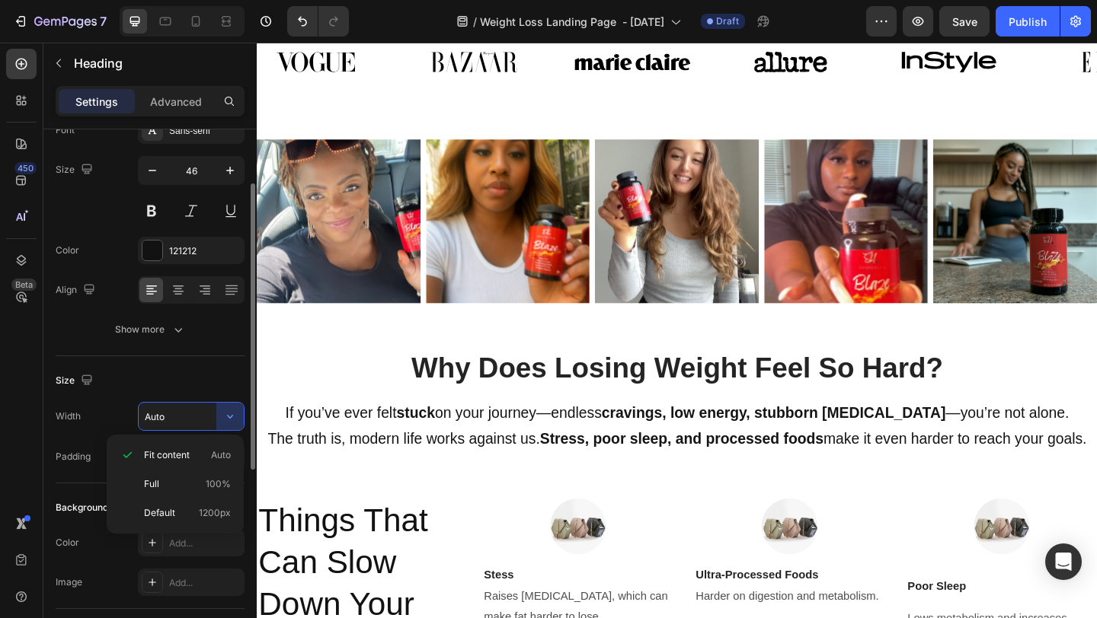
click at [229, 375] on div "Size" at bounding box center [150, 381] width 189 height 24
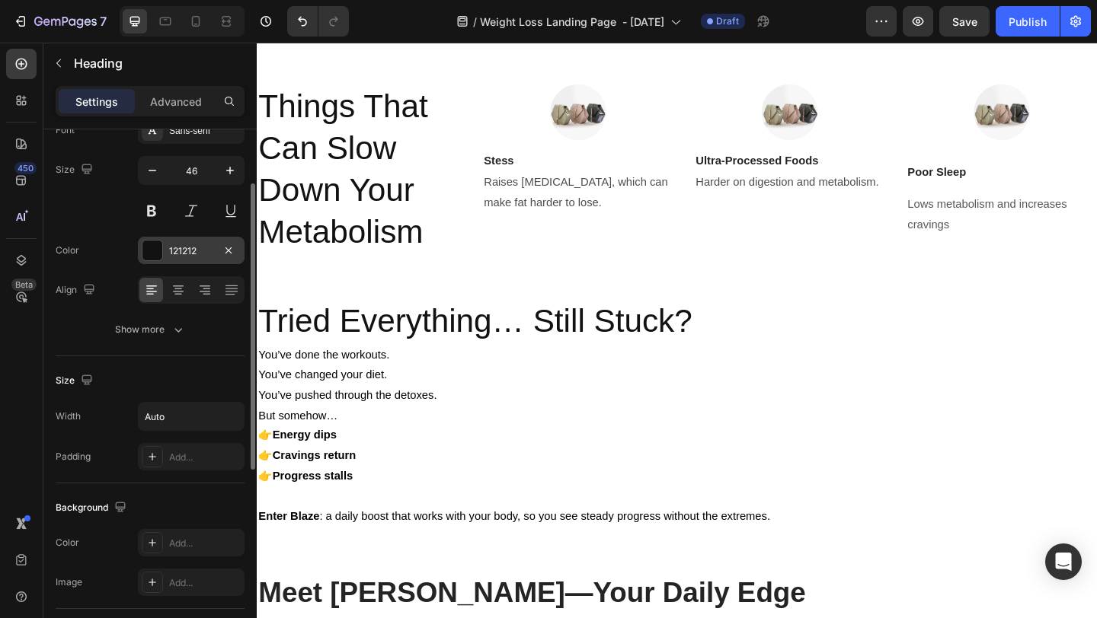
scroll to position [0, 0]
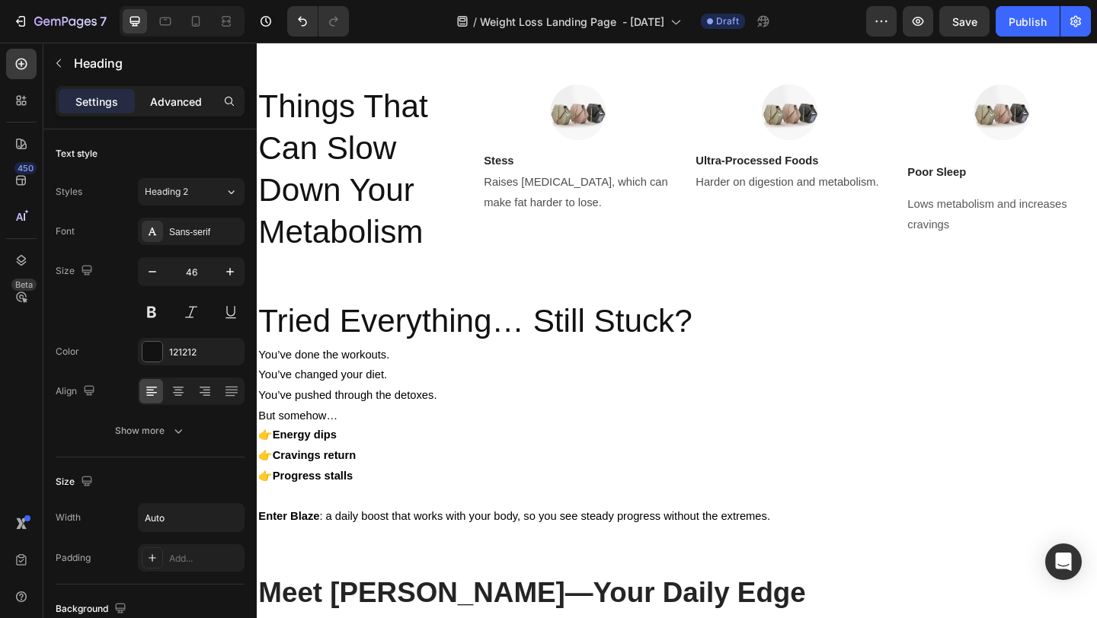
click at [187, 99] on p "Advanced" at bounding box center [176, 102] width 52 height 16
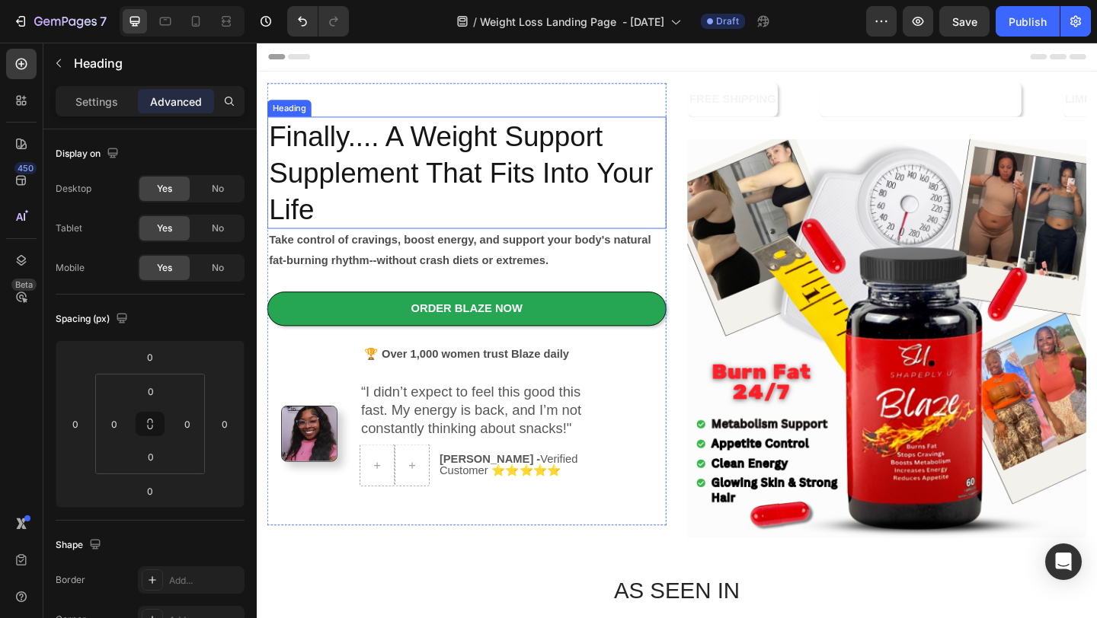
scroll to position [28, 0]
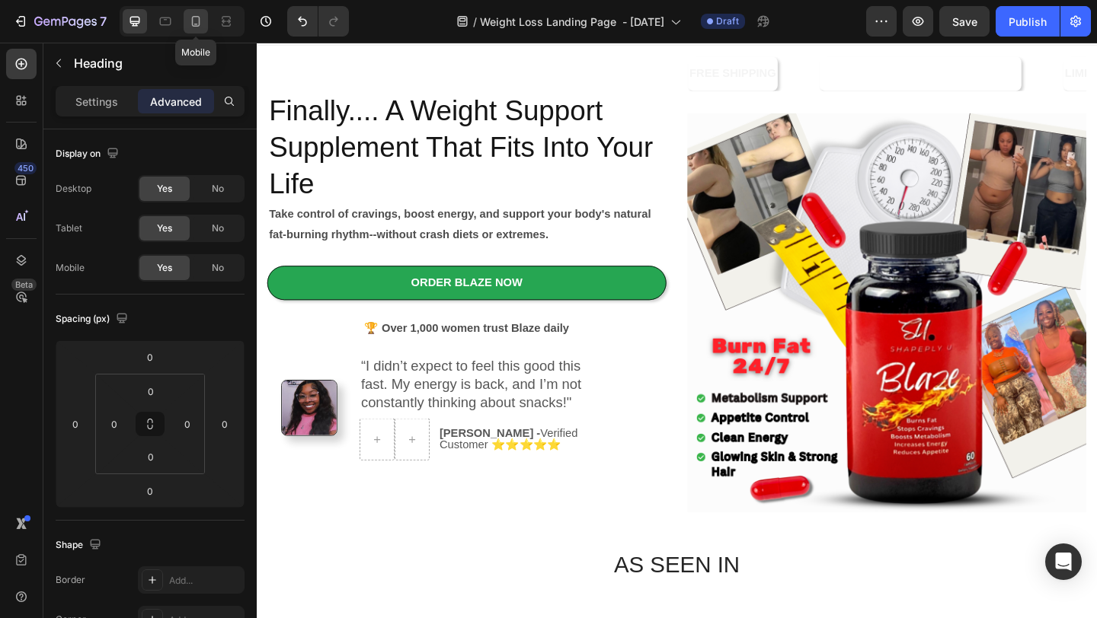
click at [196, 18] on icon at bounding box center [195, 21] width 15 height 15
type input "45"
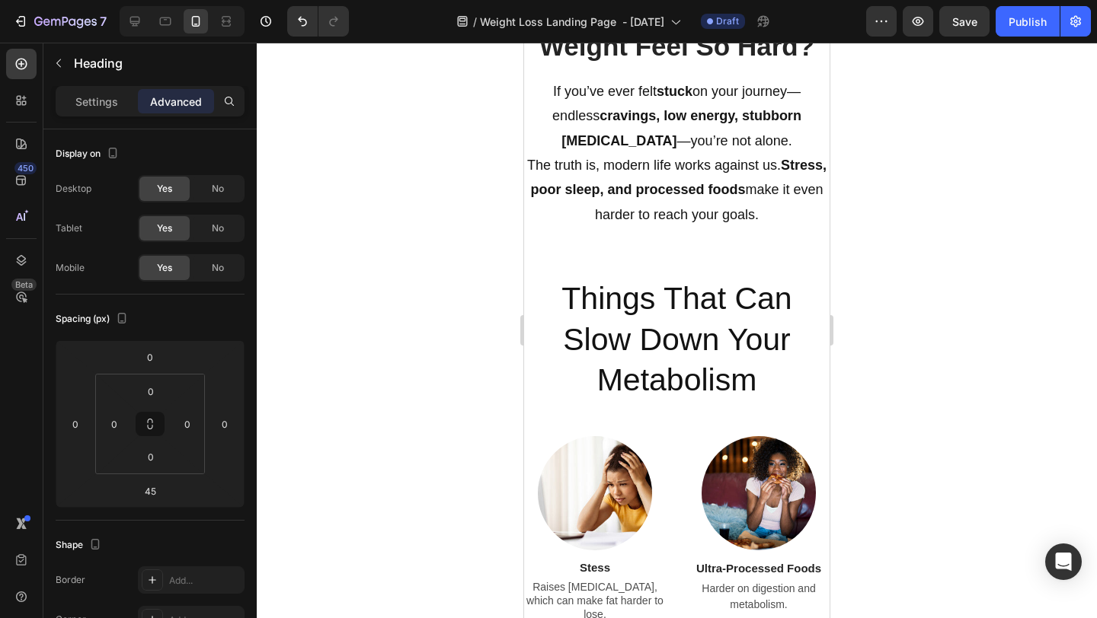
scroll to position [1228, 0]
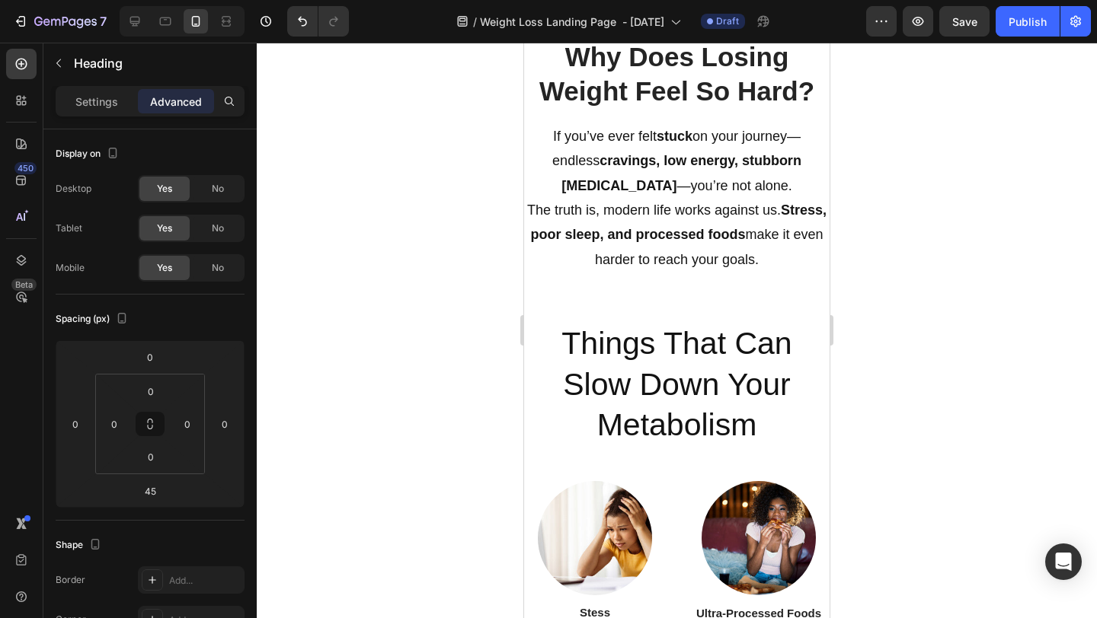
click at [551, 410] on h2 "Things That Can Slow Down Your Metabolism" at bounding box center [676, 384] width 305 height 125
click at [767, 424] on p "Things That Can Slow Down Your Metabolism" at bounding box center [676, 385] width 302 height 122
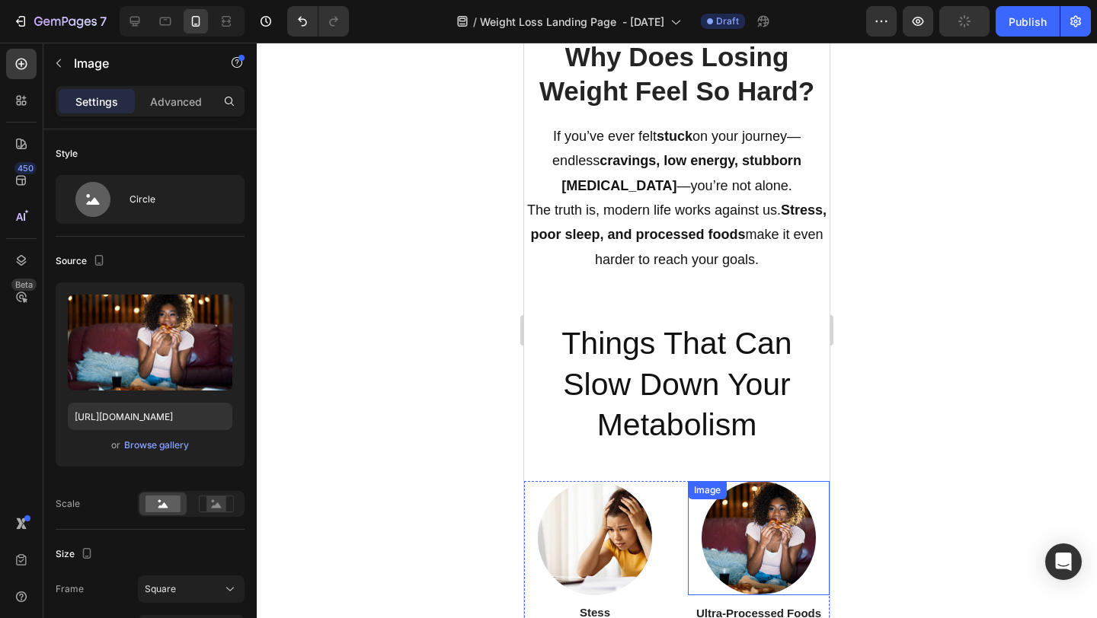
click at [698, 516] on div at bounding box center [759, 538] width 142 height 114
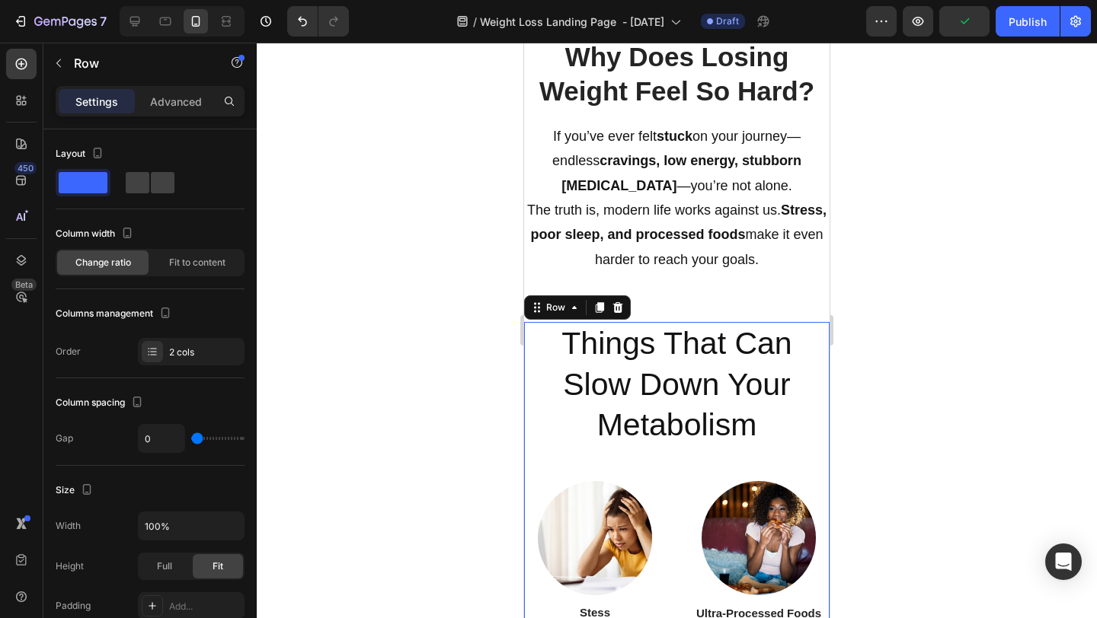
click at [604, 448] on div "Things That Can Slow Down Your Metabolism Heading" at bounding box center [676, 401] width 305 height 159
click at [174, 94] on p "Advanced" at bounding box center [176, 102] width 52 height 16
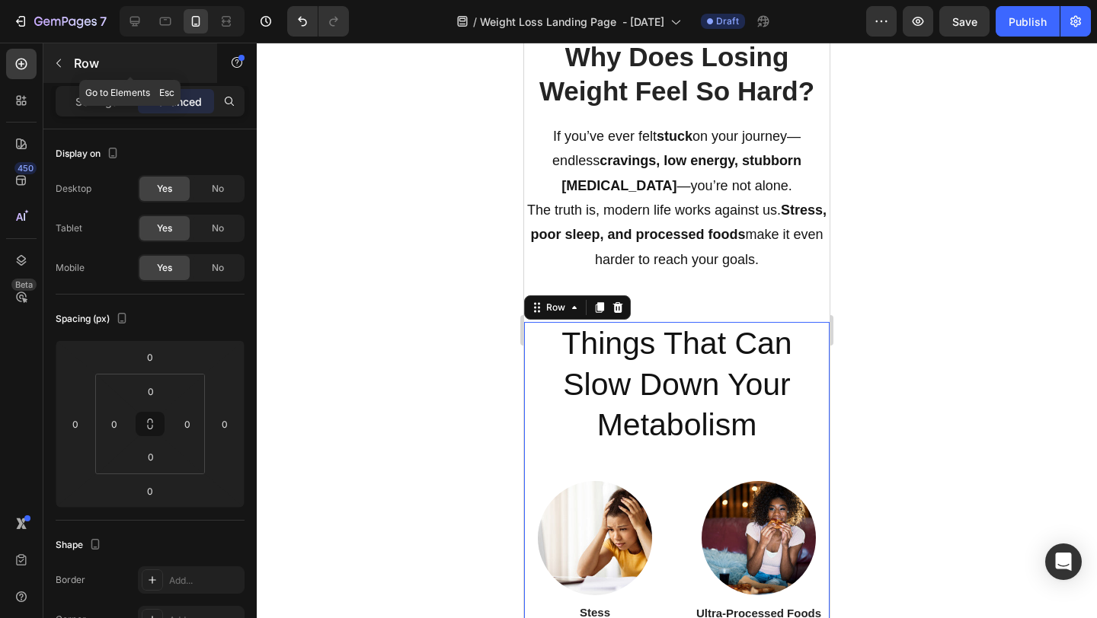
click at [60, 63] on icon "button" at bounding box center [59, 63] width 12 height 12
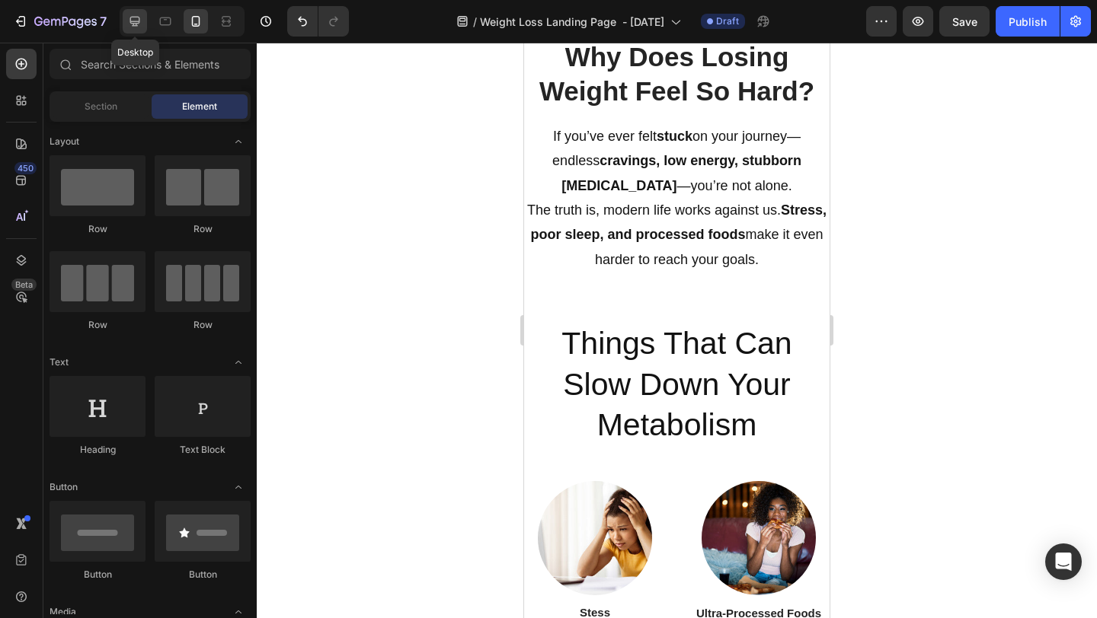
click at [139, 23] on icon at bounding box center [134, 21] width 15 height 15
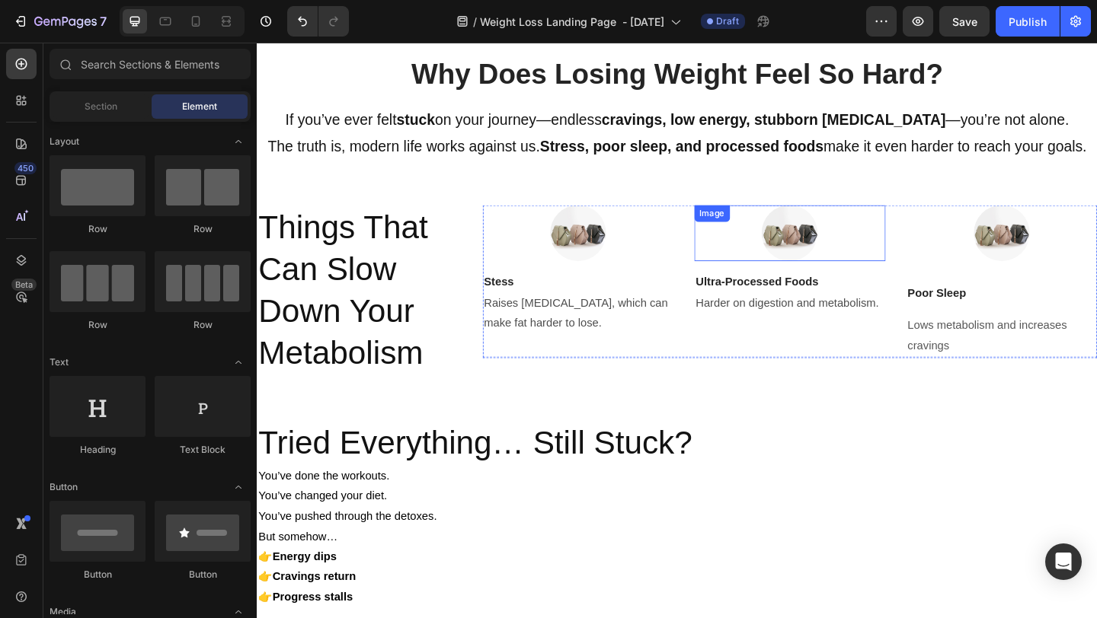
scroll to position [1257, 0]
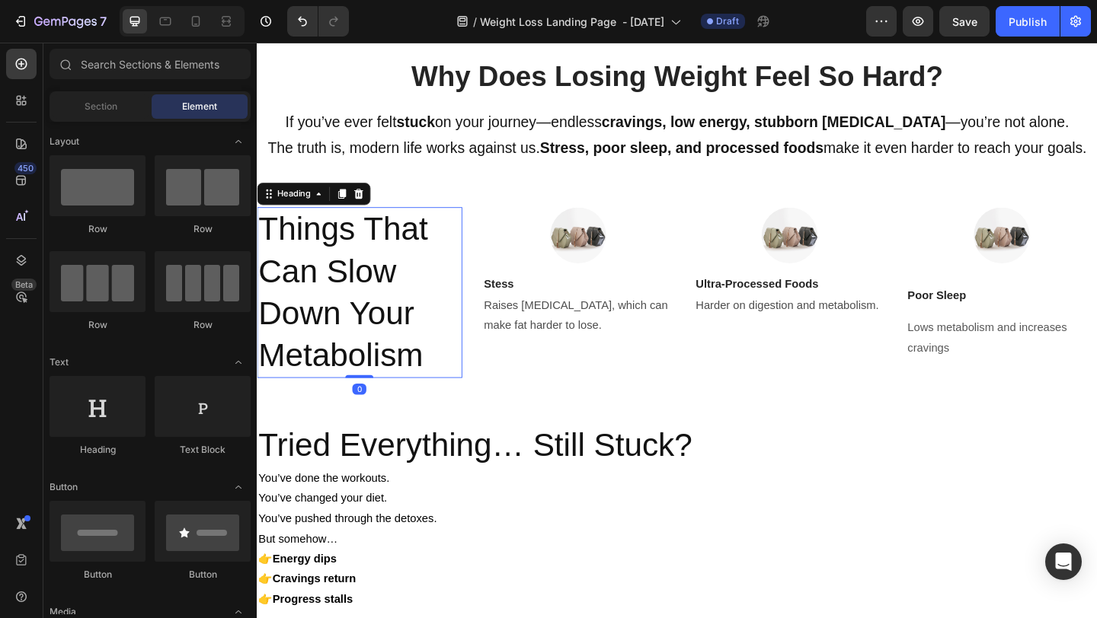
click at [451, 226] on p "Things That Can Slow Down Your Metabolism" at bounding box center [368, 314] width 220 height 182
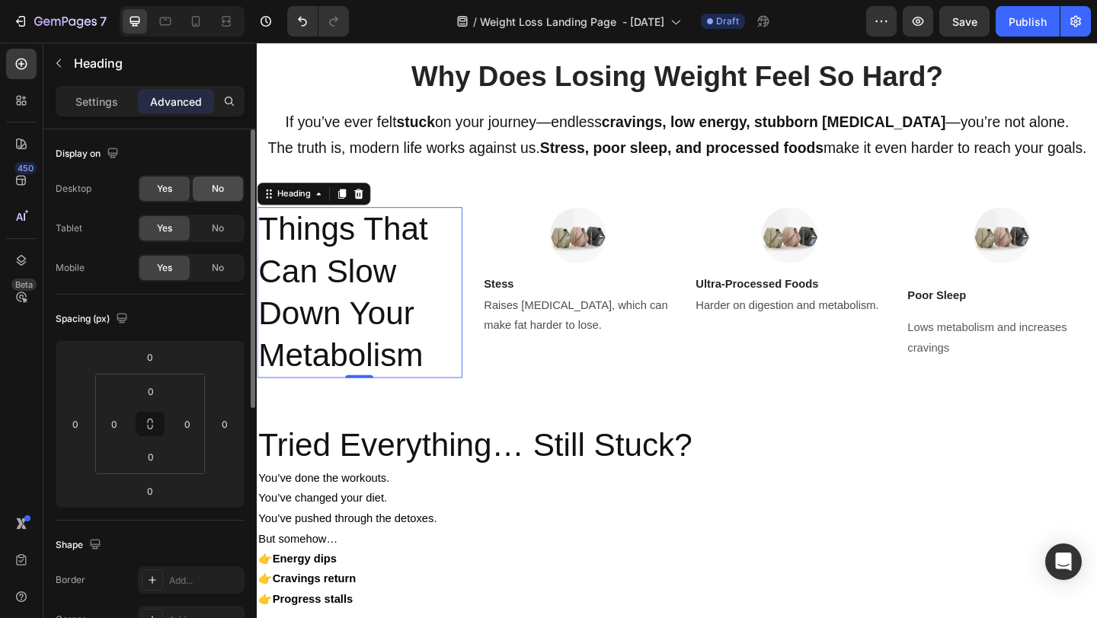
click at [219, 196] on div "No" at bounding box center [218, 189] width 50 height 24
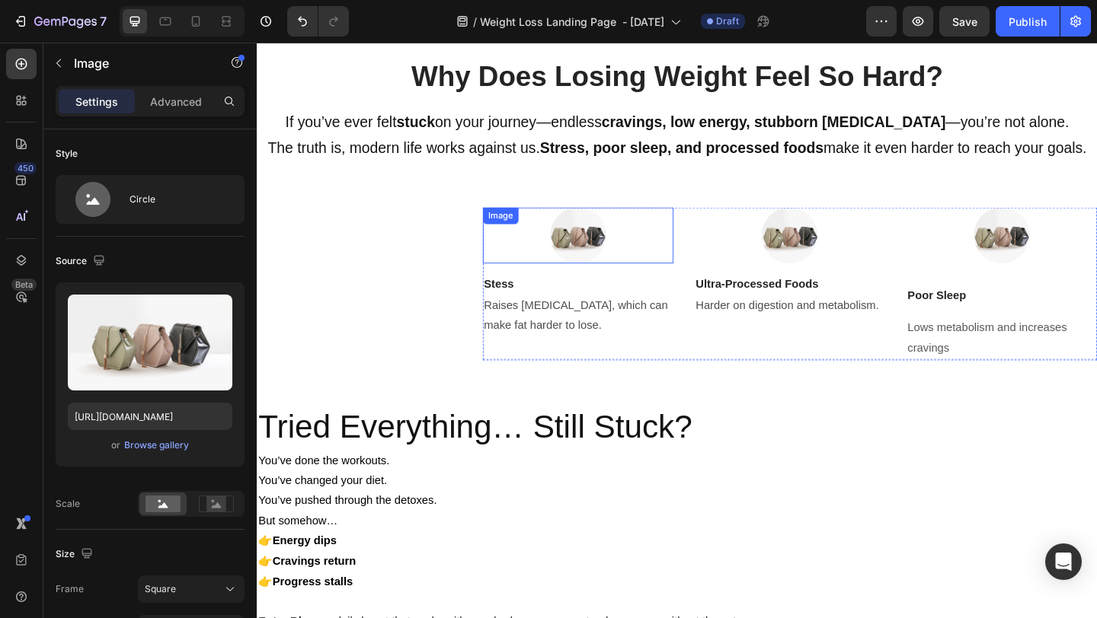
click at [552, 238] on div "Image" at bounding box center [607, 252] width 208 height 61
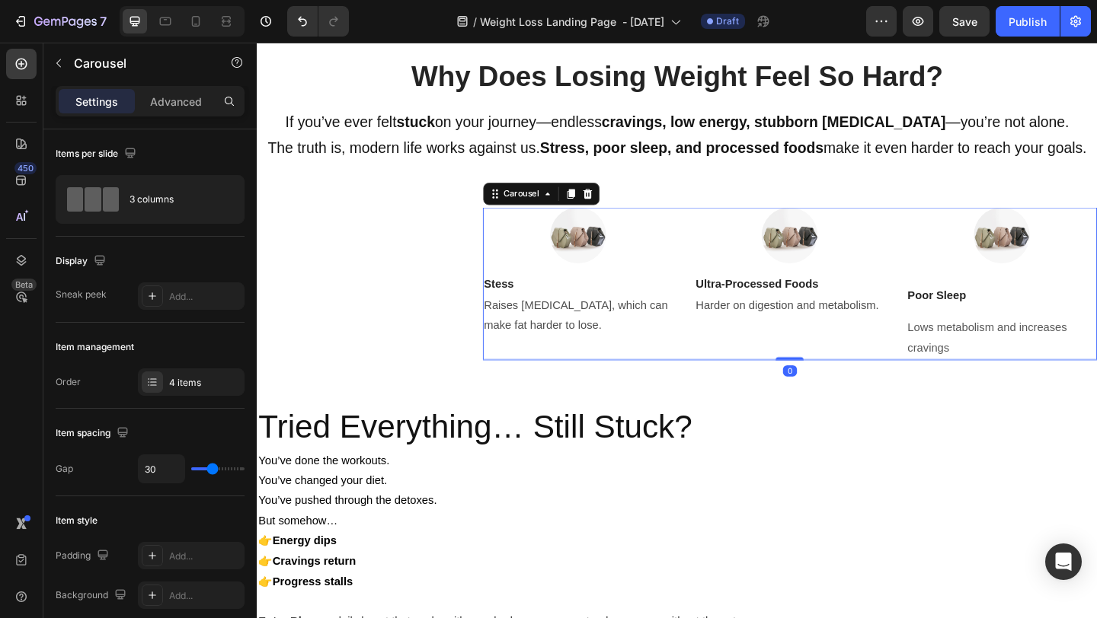
click at [643, 373] on div "Image Stess Text block Raises [MEDICAL_DATA], which can make fat harder to lose…" at bounding box center [607, 305] width 208 height 166
click at [182, 99] on p "Advanced" at bounding box center [176, 102] width 52 height 16
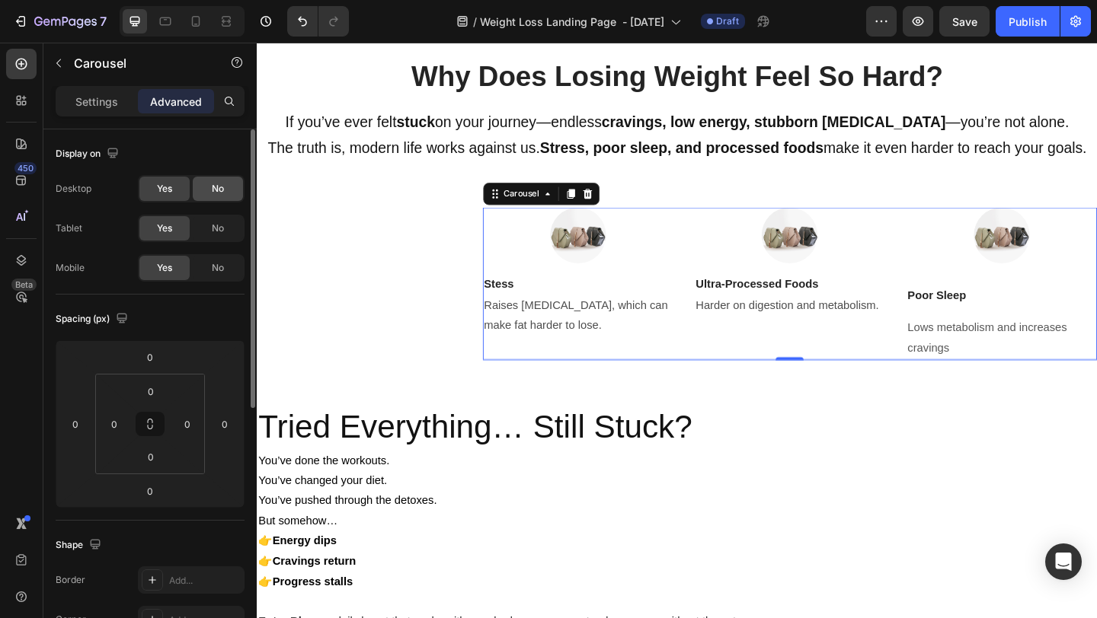
click at [222, 194] on span "No" at bounding box center [218, 189] width 12 height 14
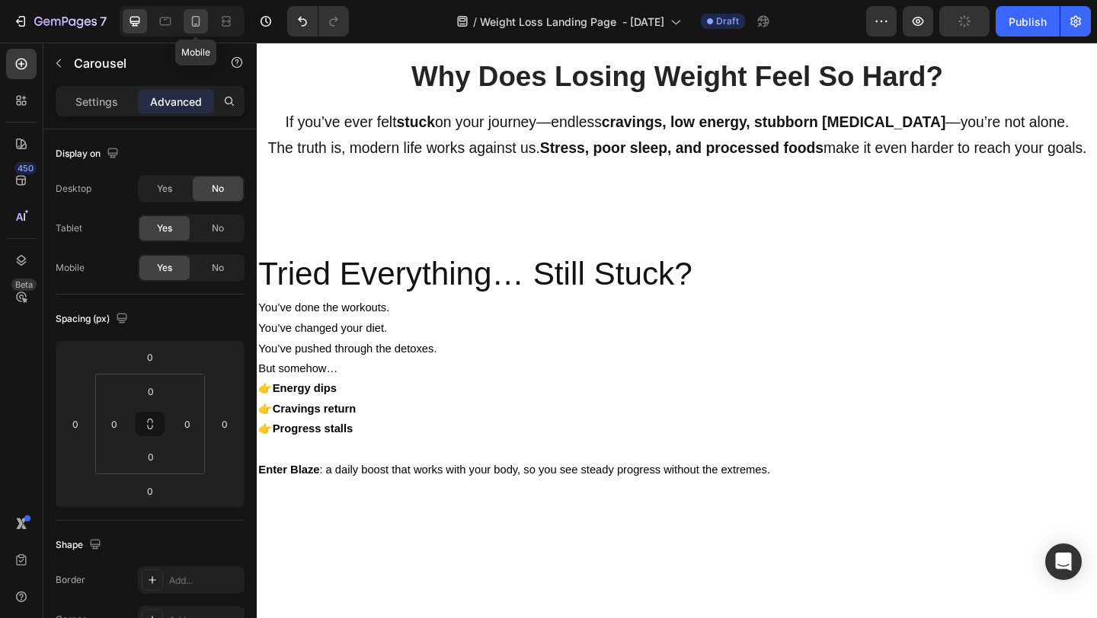
click at [195, 21] on icon at bounding box center [195, 21] width 15 height 15
type input "13"
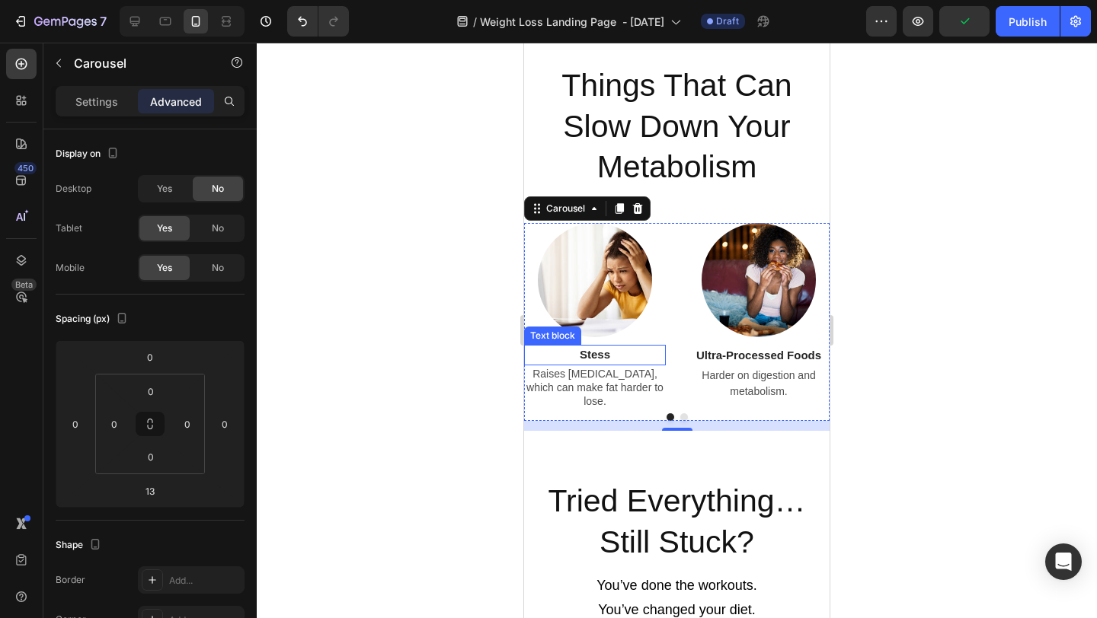
scroll to position [1531, 0]
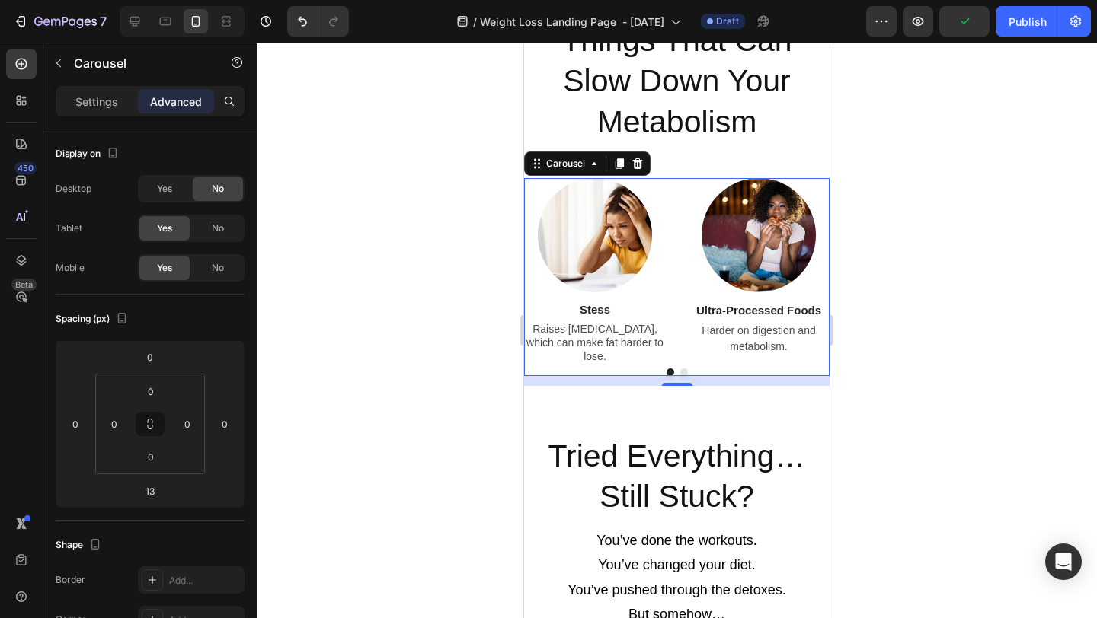
click at [905, 322] on div at bounding box center [677, 331] width 840 height 576
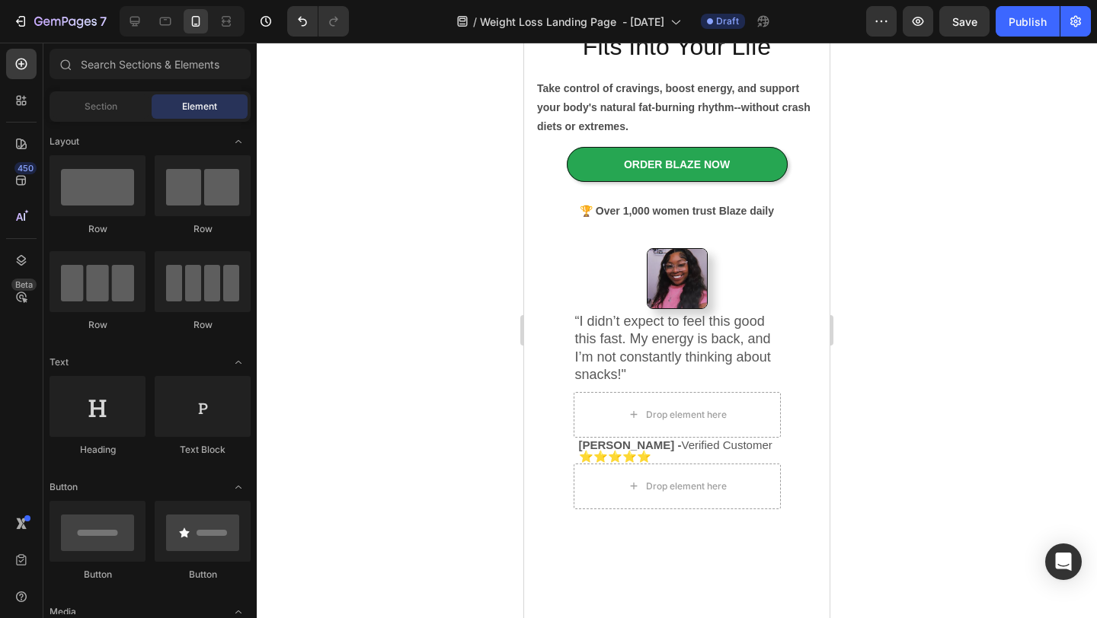
scroll to position [0, 0]
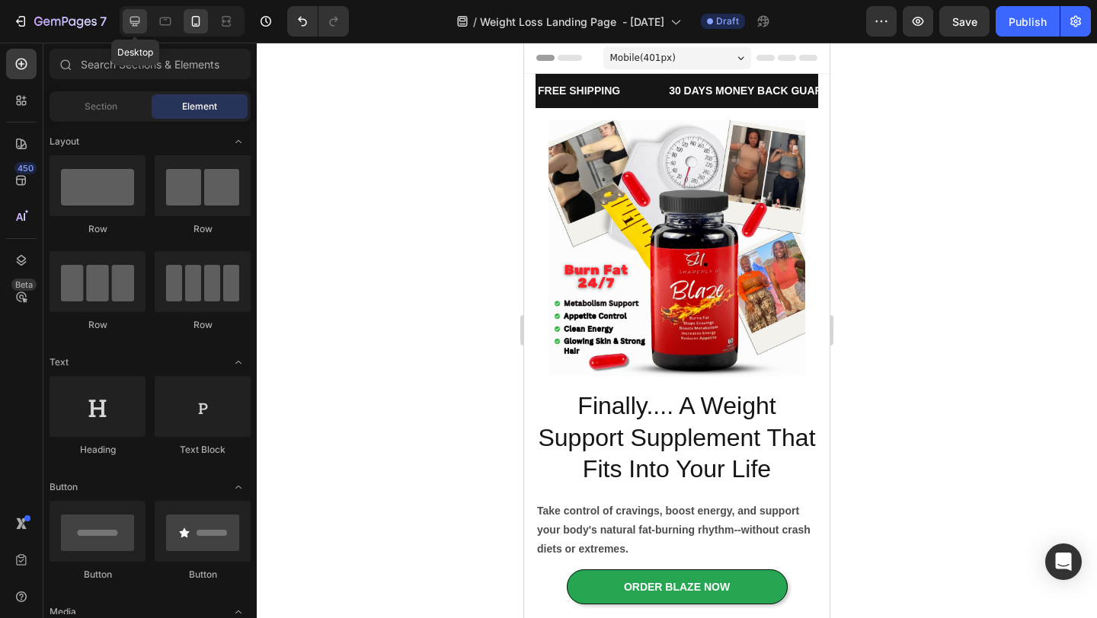
click at [131, 15] on icon at bounding box center [134, 21] width 15 height 15
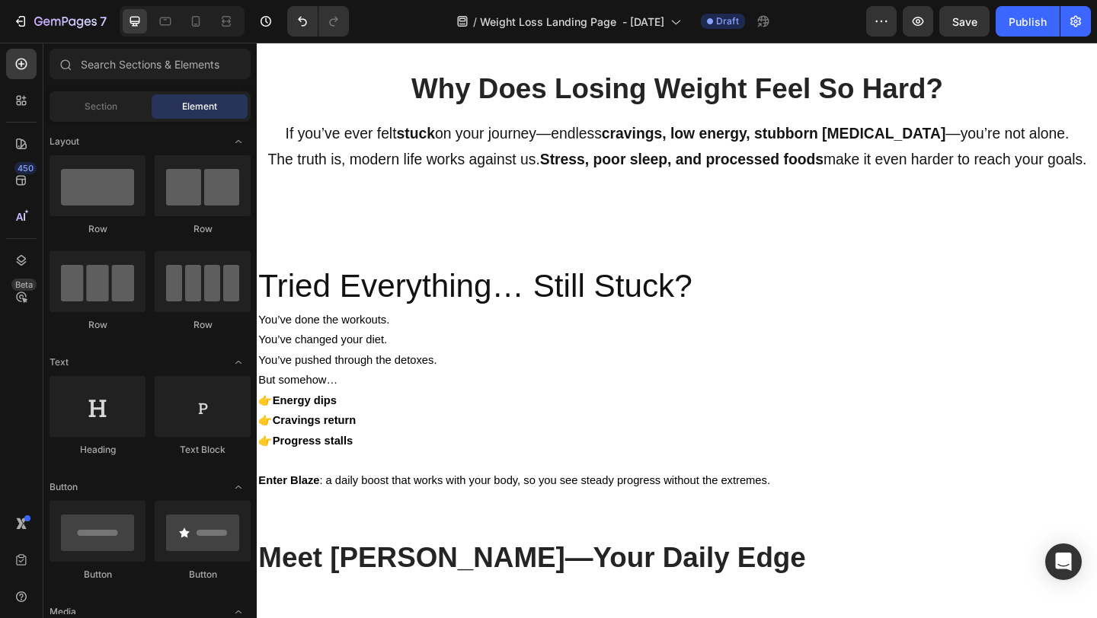
scroll to position [981, 0]
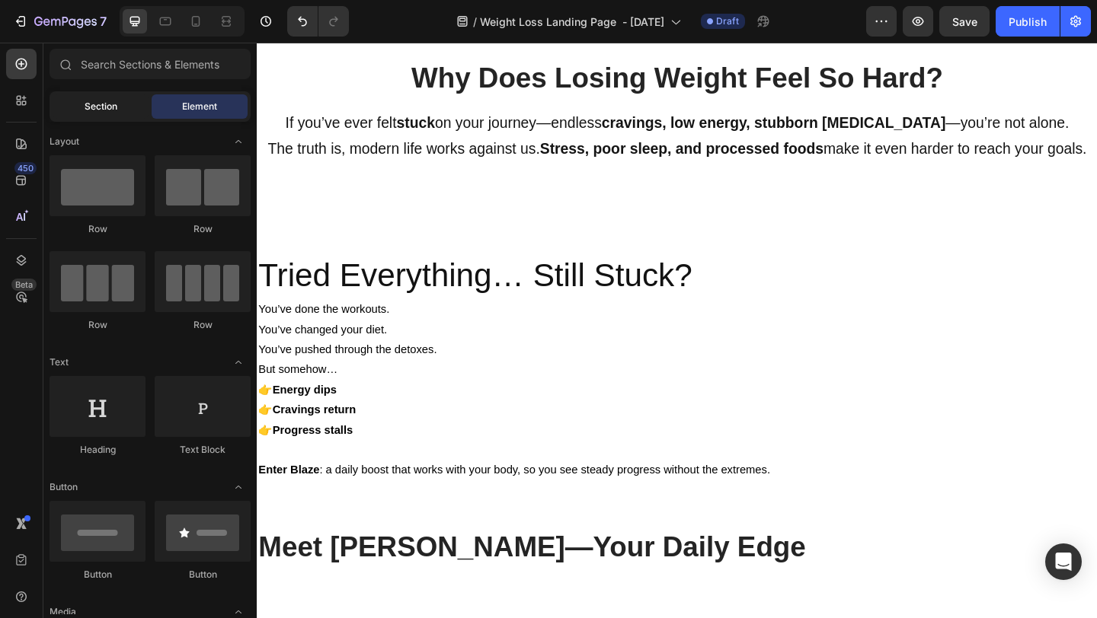
click at [122, 104] on div "Section" at bounding box center [101, 106] width 96 height 24
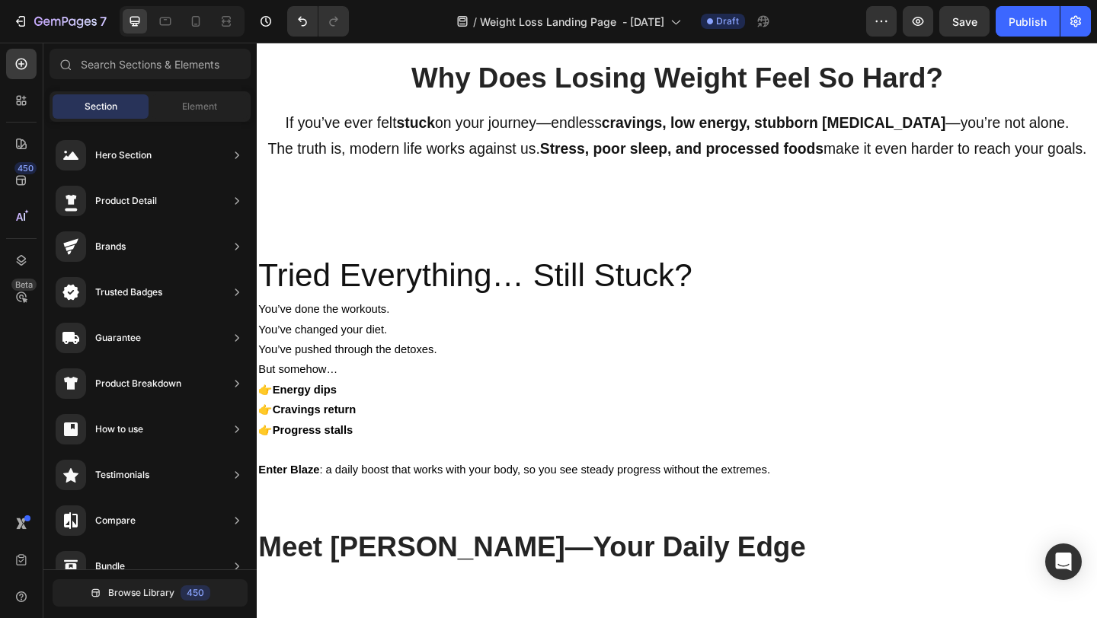
click at [180, 93] on div "Section Element" at bounding box center [149, 106] width 201 height 30
click at [193, 111] on span "Element" at bounding box center [199, 107] width 35 height 14
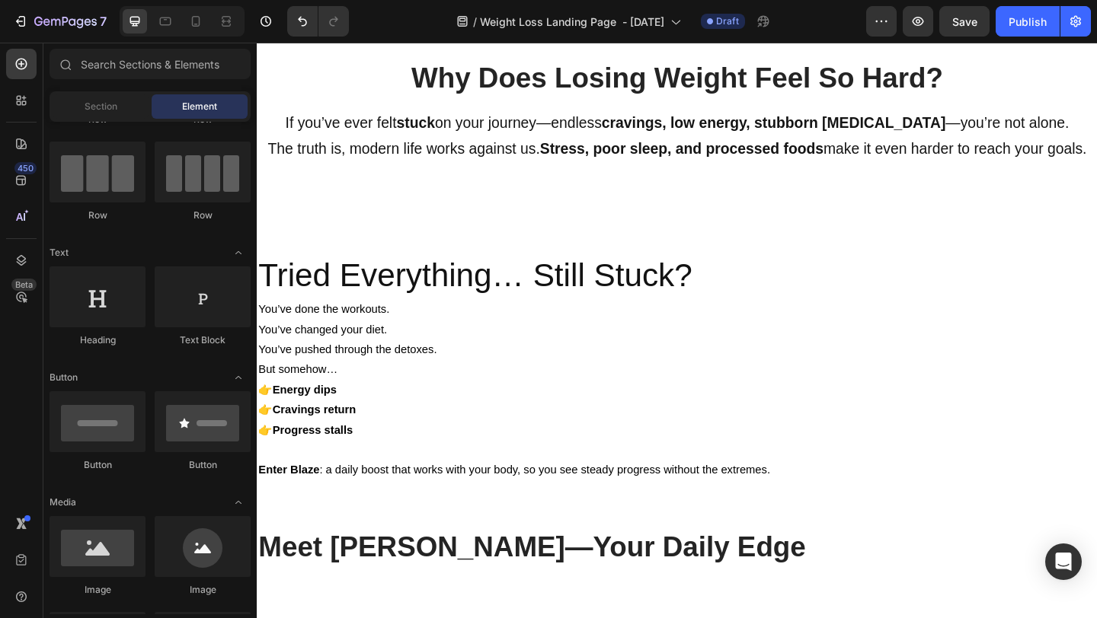
scroll to position [0, 0]
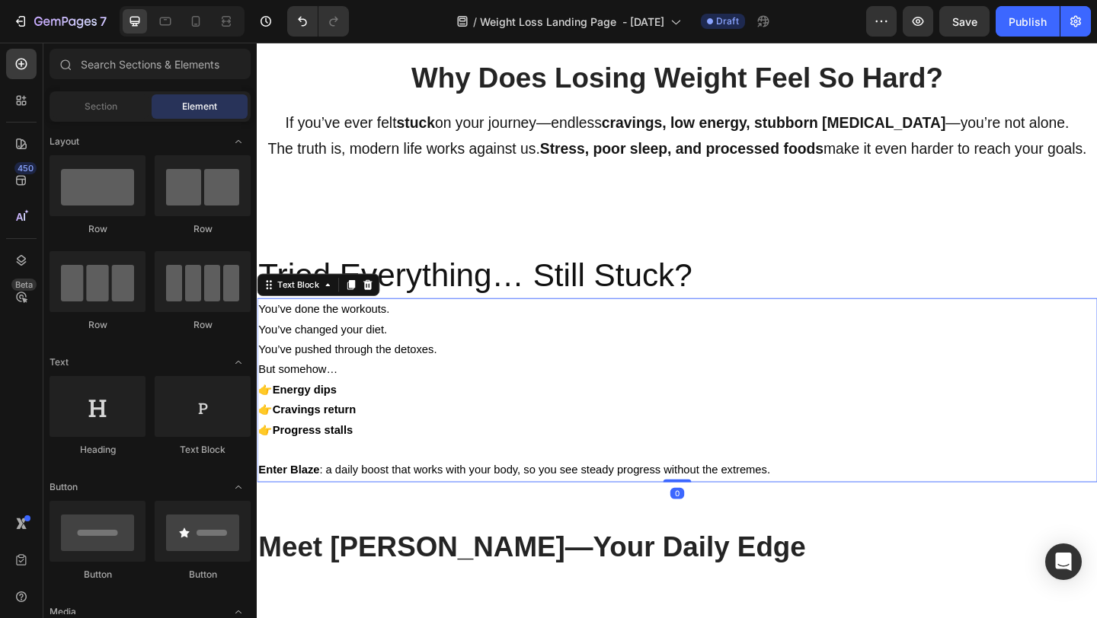
click at [516, 416] on p "But somehow… 👉 Energy dips 👉 Cravings return 👉 Progress stalls" at bounding box center [713, 432] width 911 height 88
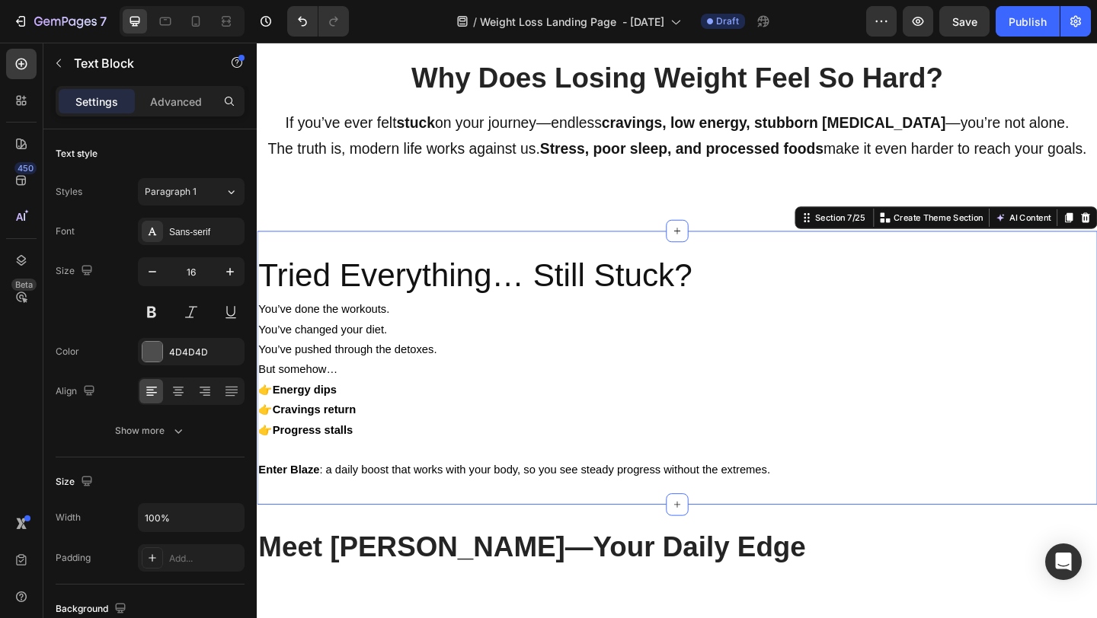
click at [324, 530] on div "Tried Everything… Still Stuck? Heading You’ve done the workouts. You’ve changed…" at bounding box center [714, 396] width 914 height 298
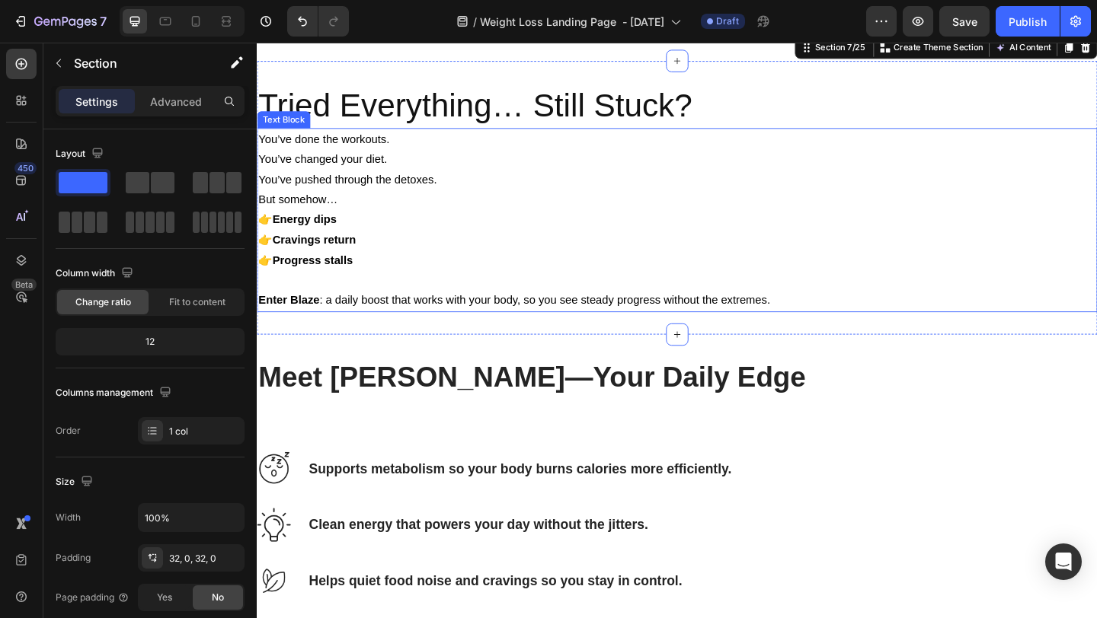
scroll to position [1145, 0]
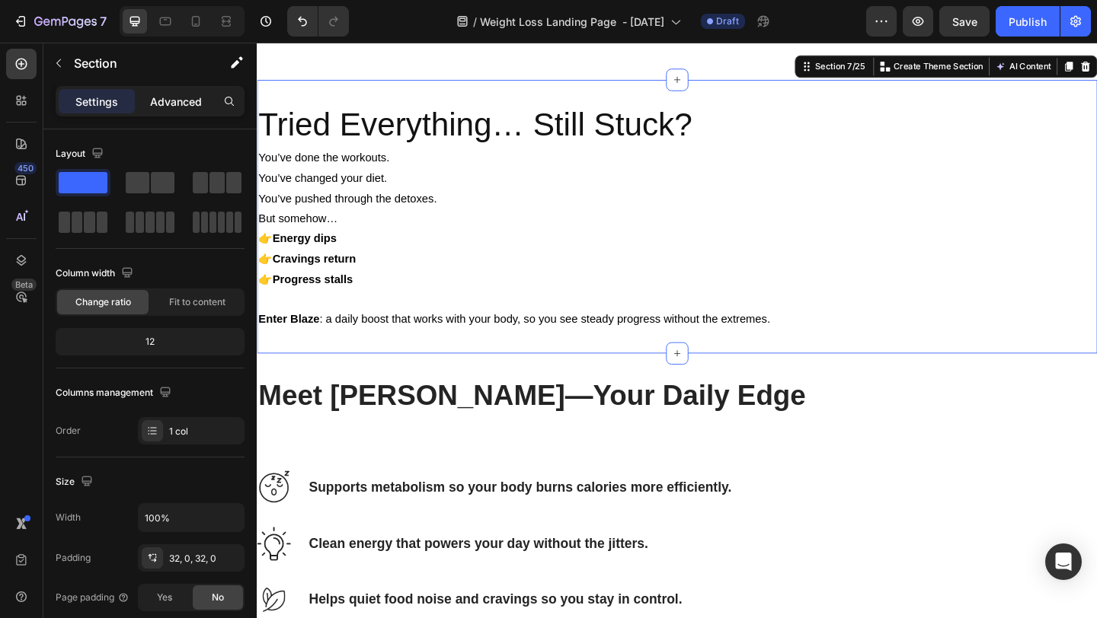
click at [187, 111] on div "Advanced" at bounding box center [176, 101] width 76 height 24
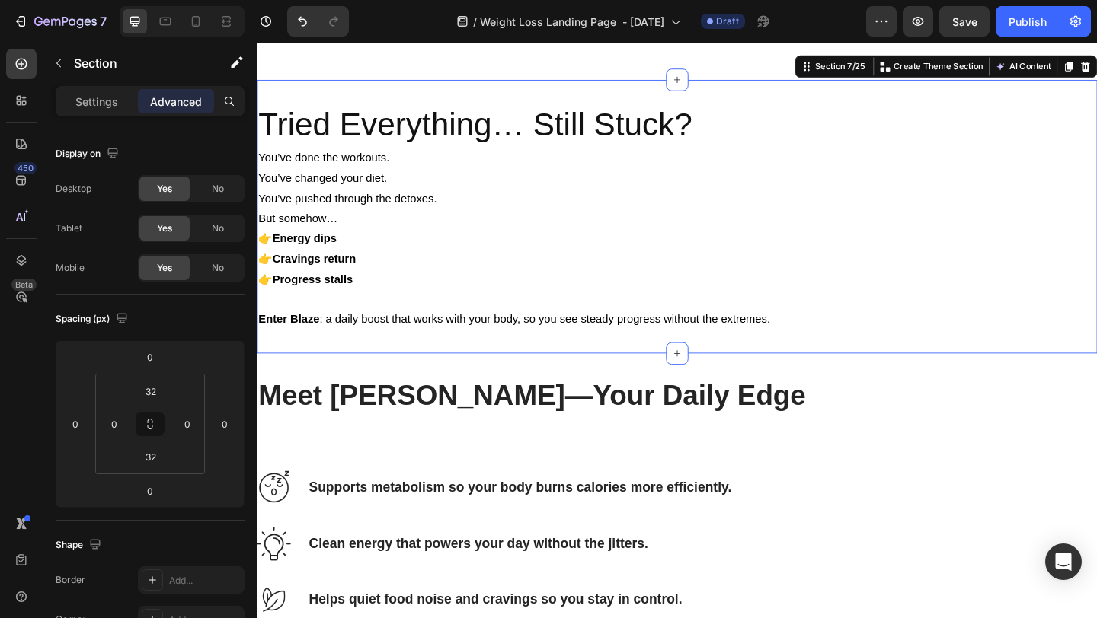
click at [838, 364] on div "Tried Everything… Still Stuck? Heading You’ve done the workouts. You’ve changed…" at bounding box center [714, 232] width 914 height 298
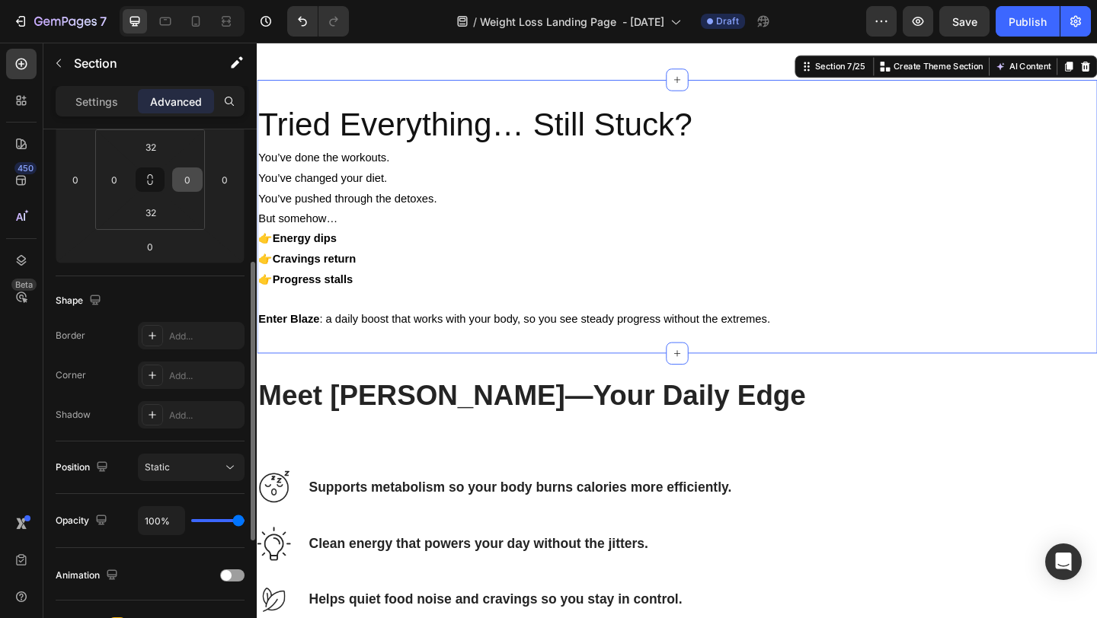
scroll to position [248, 0]
click at [103, 467] on icon "button" at bounding box center [102, 463] width 10 height 10
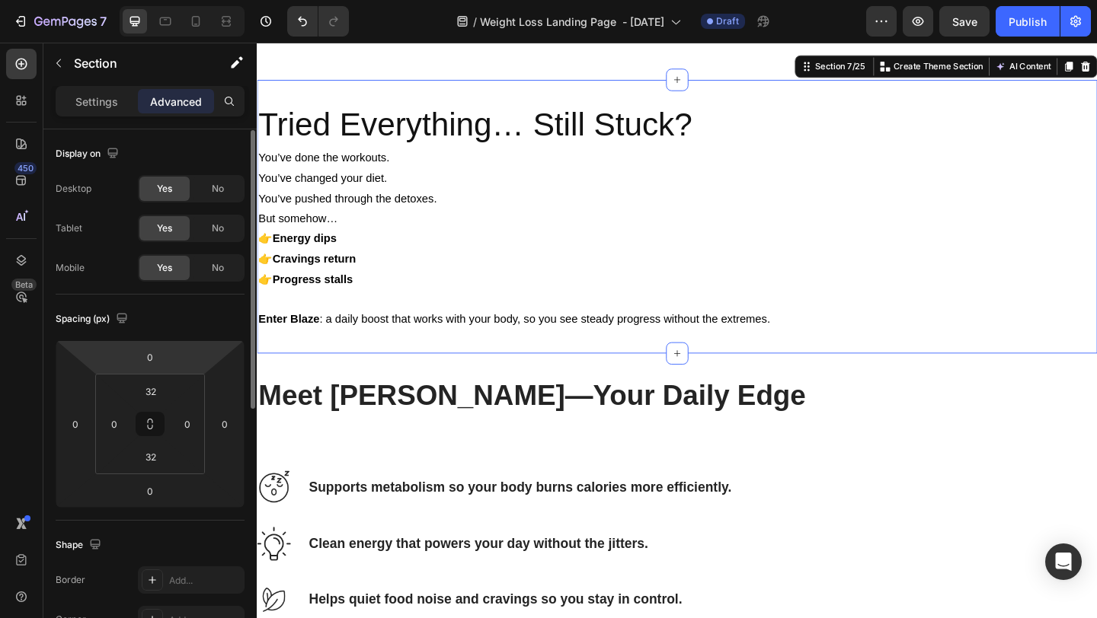
scroll to position [24, 0]
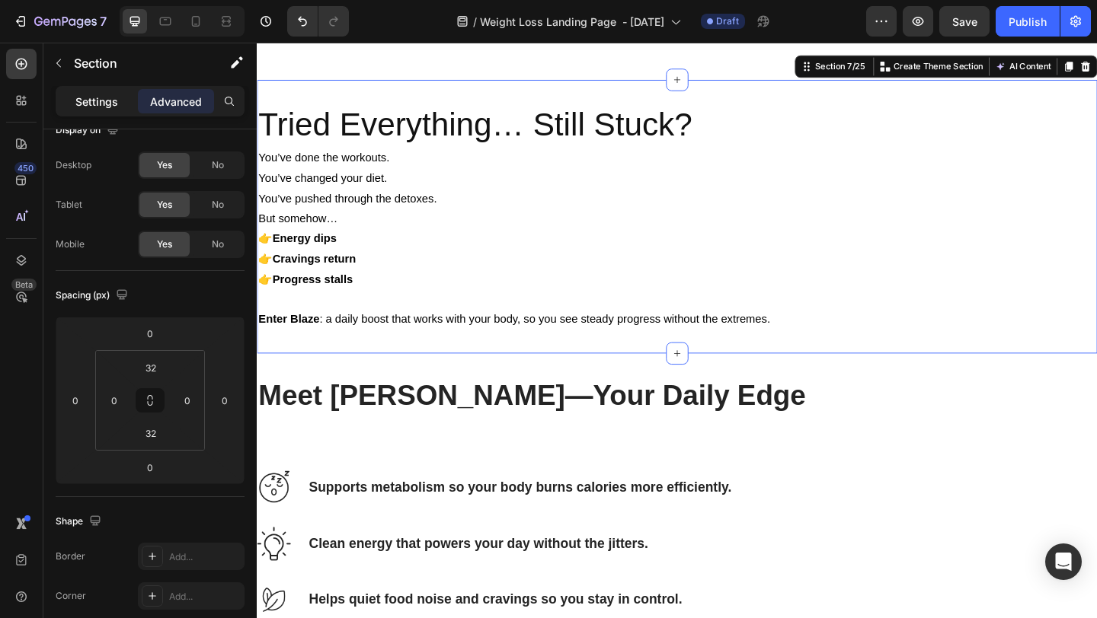
click at [103, 103] on p "Settings" at bounding box center [96, 102] width 43 height 16
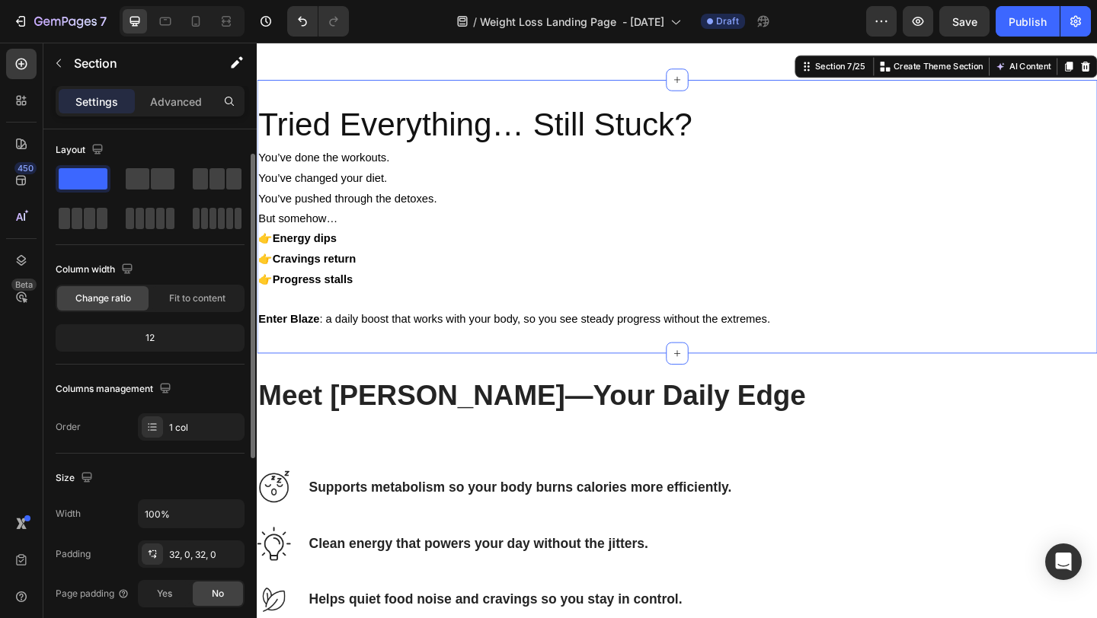
scroll to position [0, 0]
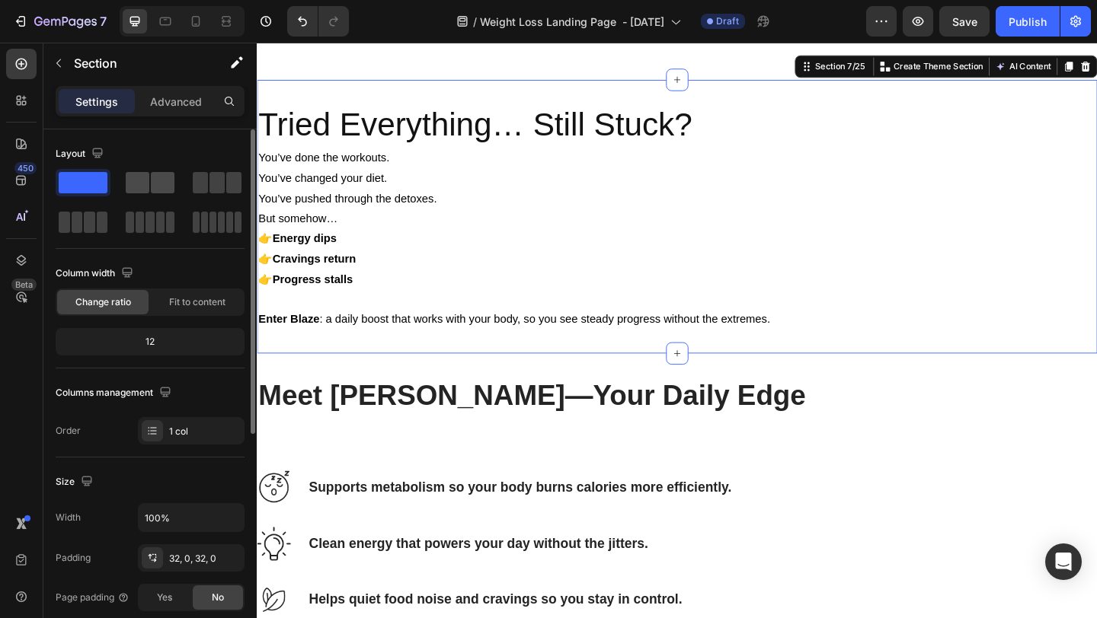
click at [190, 194] on div at bounding box center [217, 182] width 55 height 27
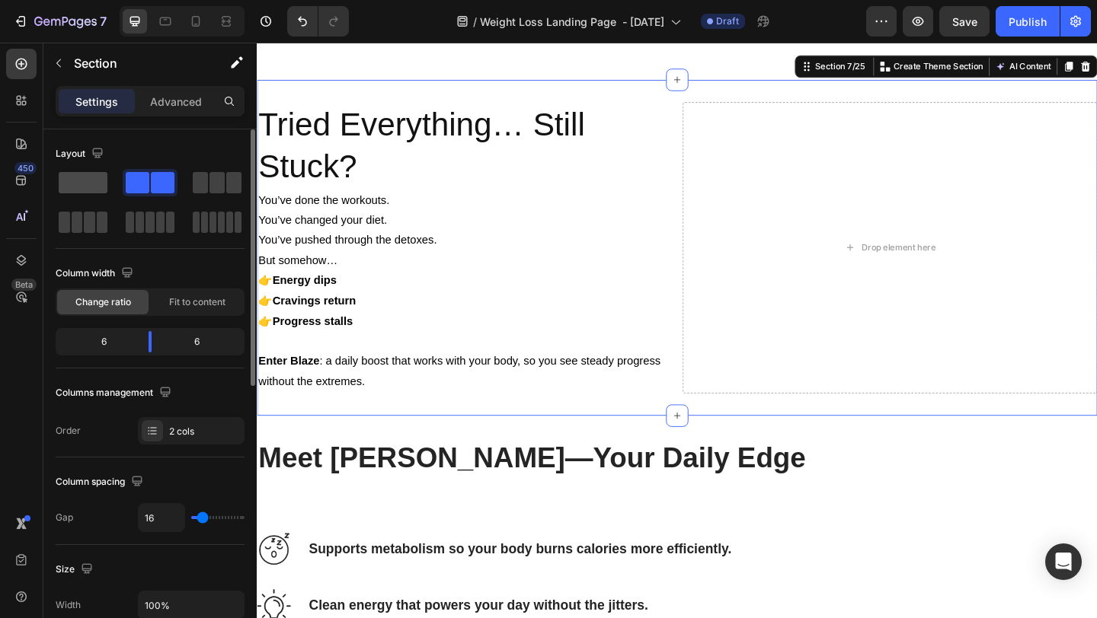
click at [75, 183] on span at bounding box center [83, 182] width 49 height 21
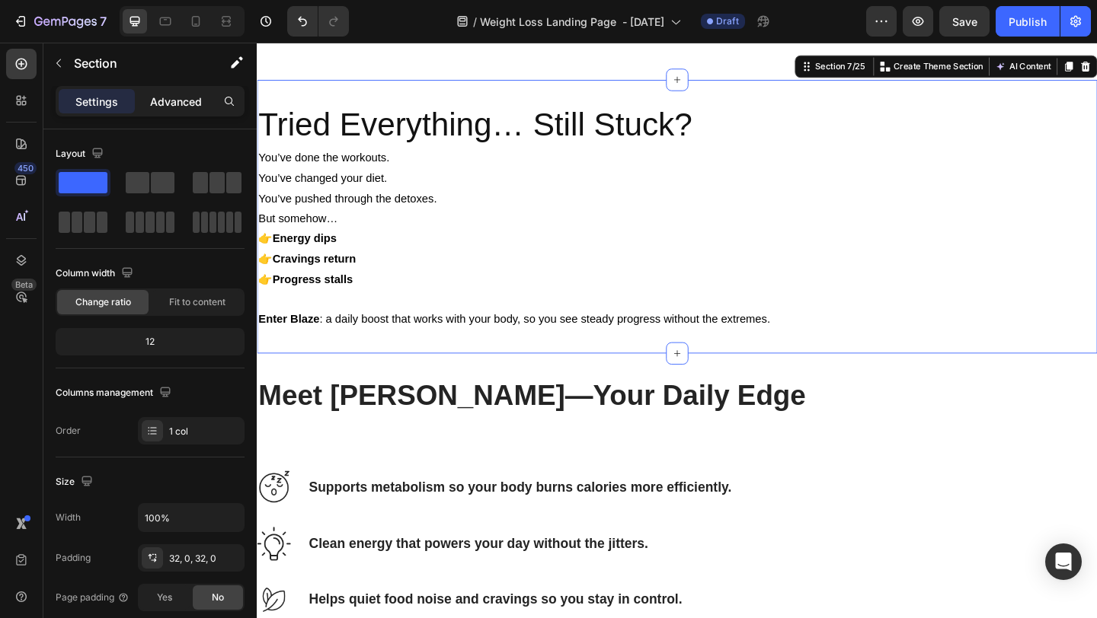
click at [181, 97] on p "Advanced" at bounding box center [176, 102] width 52 height 16
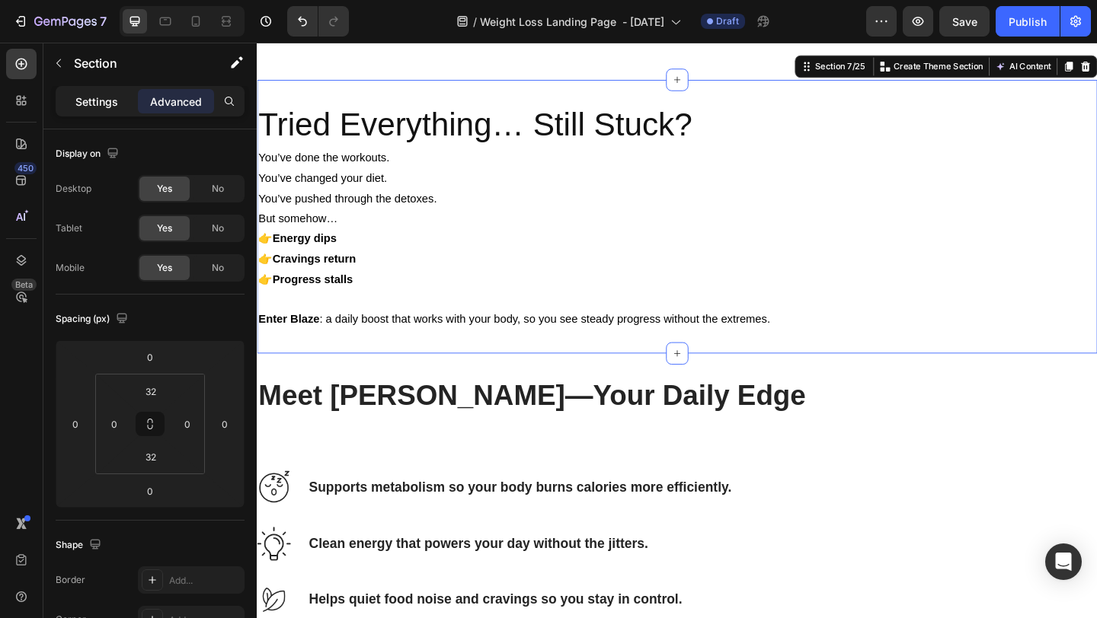
click at [107, 97] on p "Settings" at bounding box center [96, 102] width 43 height 16
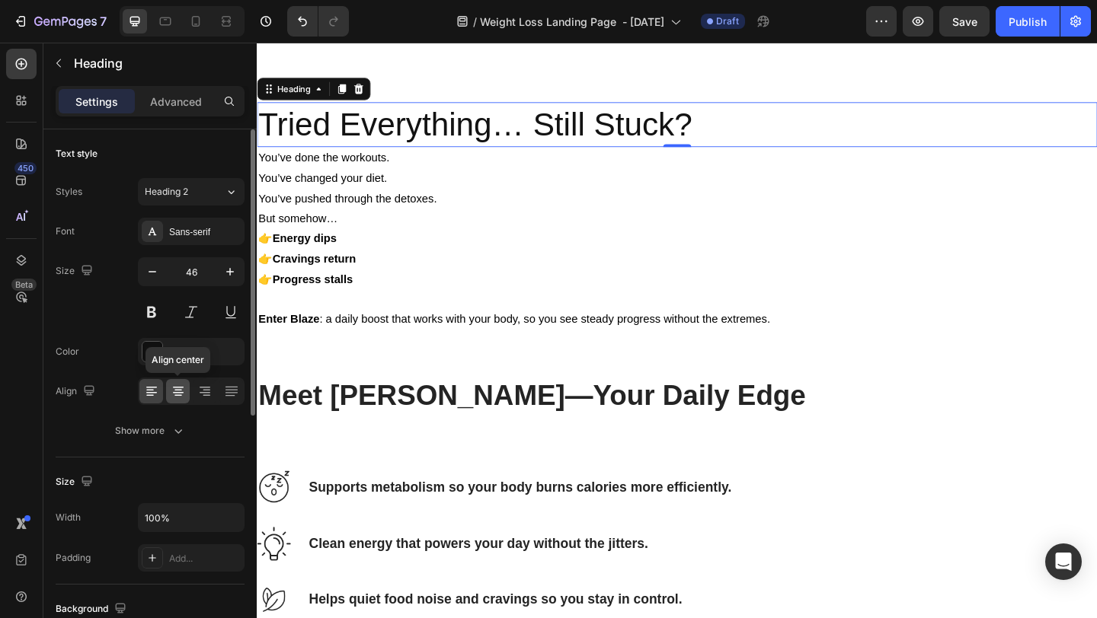
click at [184, 388] on icon at bounding box center [178, 391] width 15 height 15
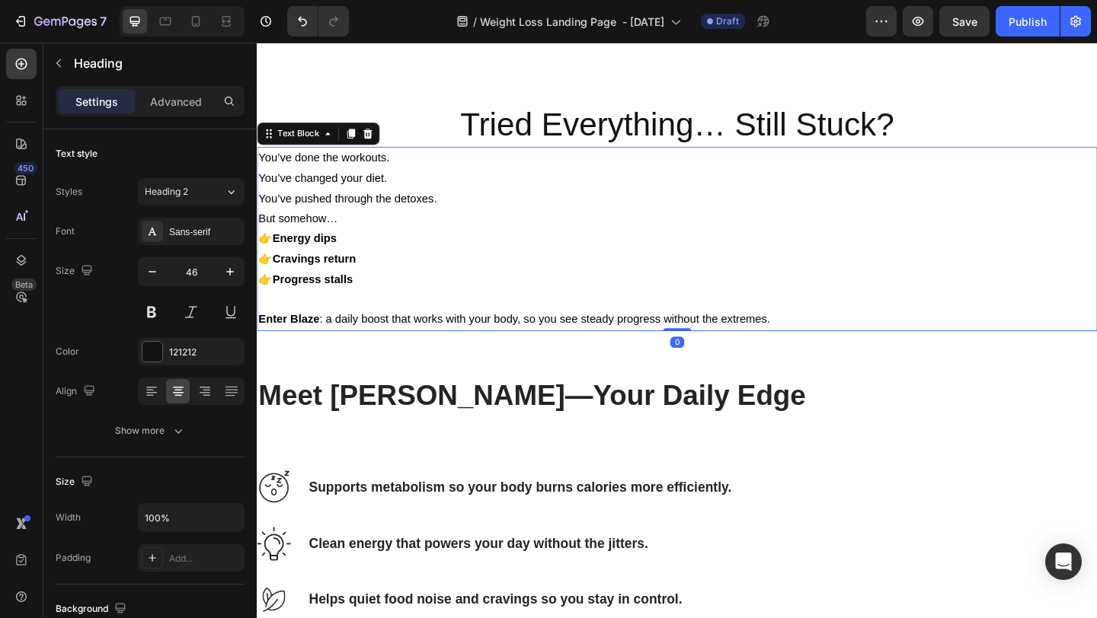
click at [403, 294] on p "But somehow… 👉 Energy dips 👉 Cravings return 👉 Progress stalls" at bounding box center [713, 267] width 911 height 88
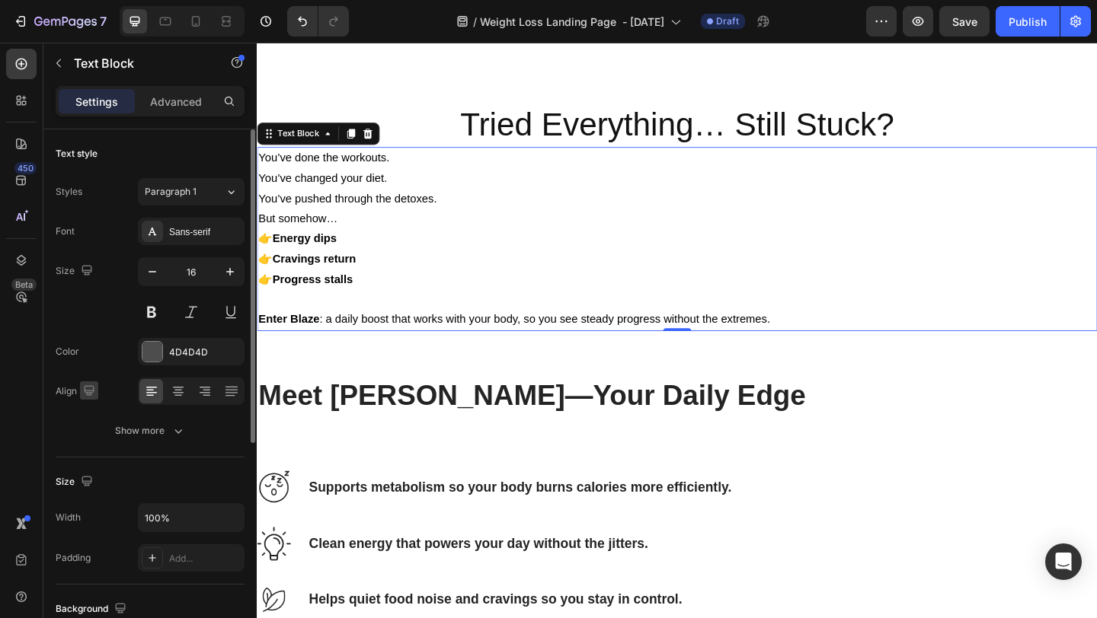
click at [85, 391] on icon "button" at bounding box center [88, 390] width 15 height 15
click at [84, 391] on icon "button" at bounding box center [88, 390] width 15 height 15
click at [173, 392] on icon at bounding box center [178, 393] width 11 height 2
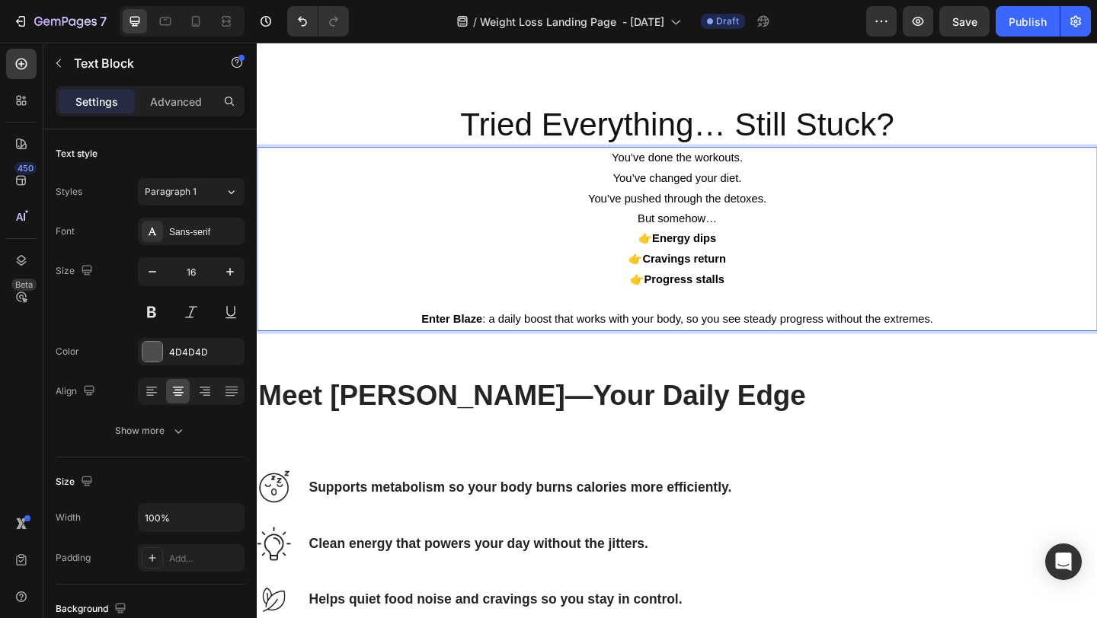
click at [458, 207] on p "You’ve done the workouts. You’ve changed your diet. You’ve pushed through the d…" at bounding box center [713, 190] width 911 height 65
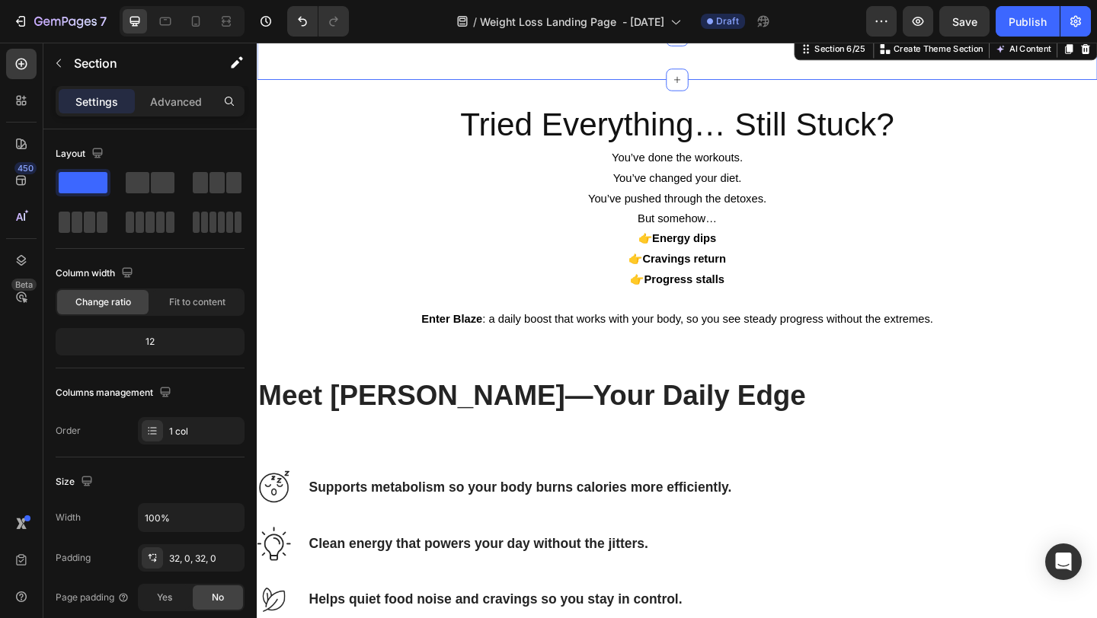
click at [411, 51] on div "Things That Can Slow Down Your Metabolism Heading Image Stess Text block Raises…" at bounding box center [714, 58] width 914 height 49
click at [196, 20] on icon at bounding box center [195, 21] width 15 height 15
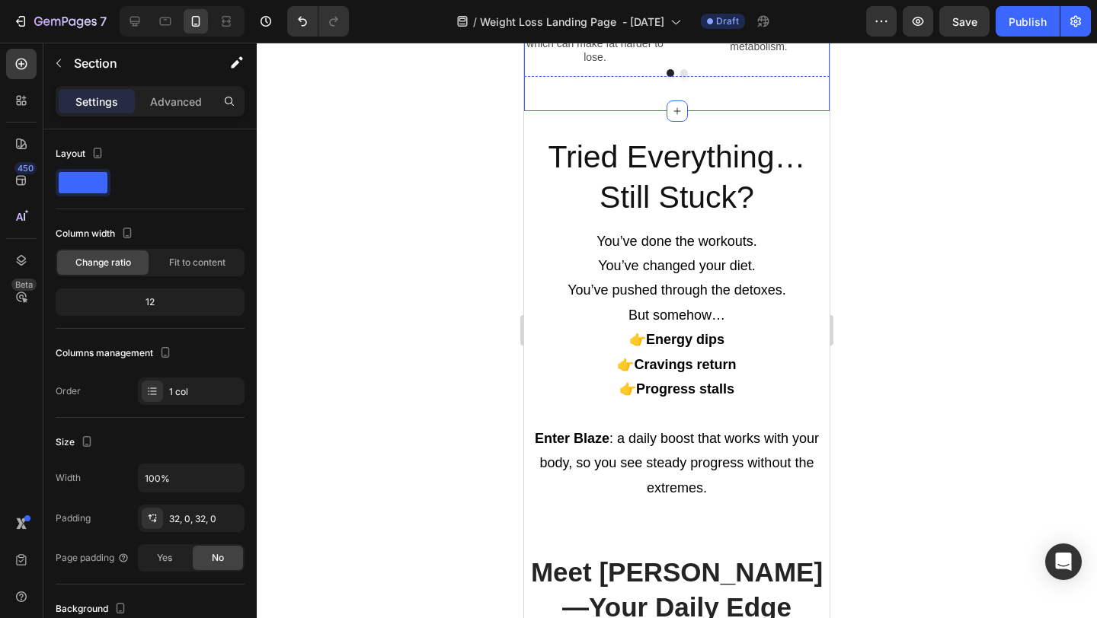
scroll to position [1550, 0]
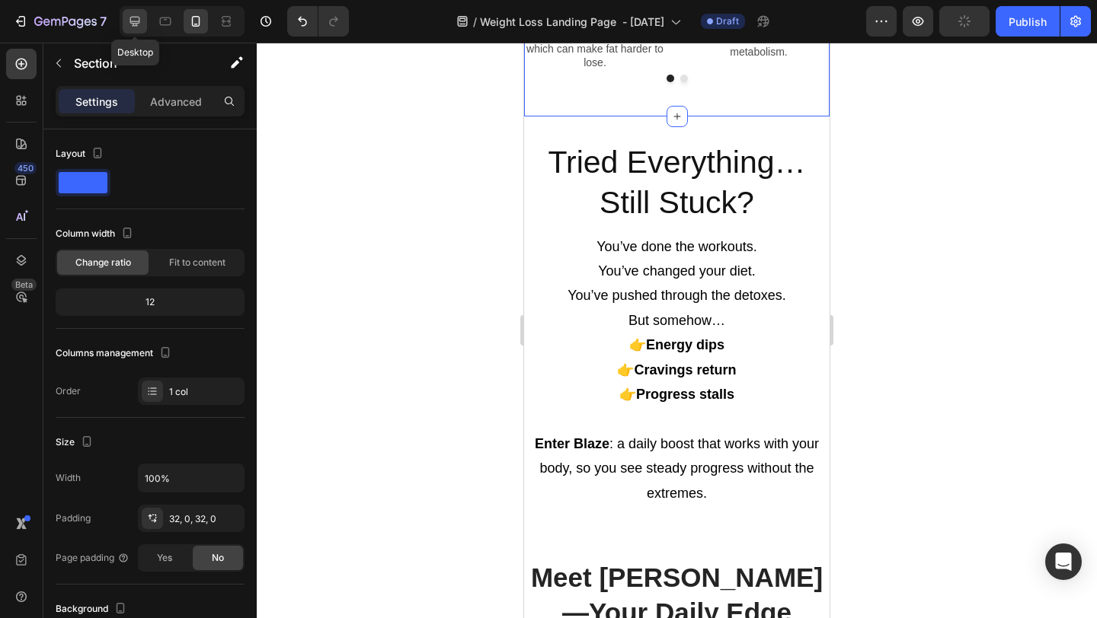
click at [133, 24] on icon at bounding box center [135, 22] width 10 height 10
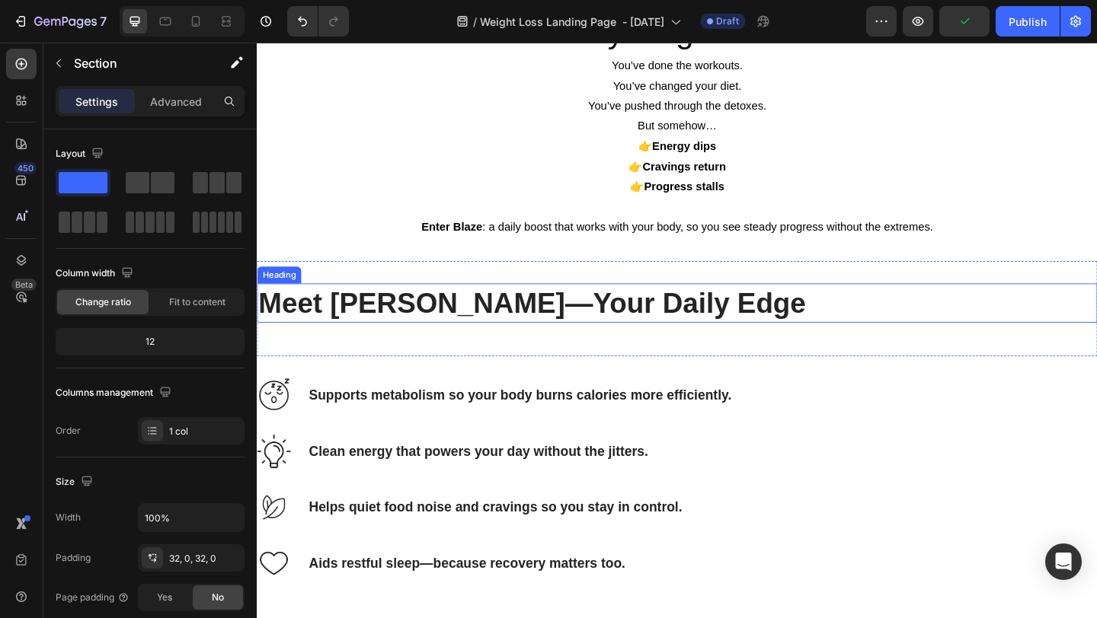
scroll to position [1204, 0]
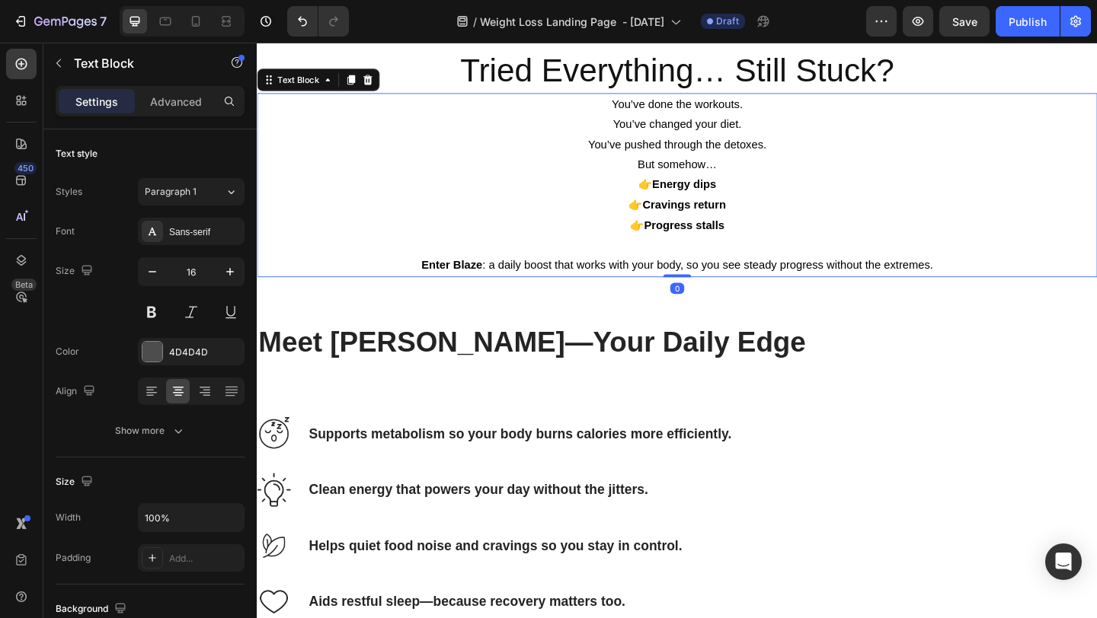
click at [745, 242] on strong "Progress stalls" at bounding box center [722, 241] width 88 height 13
click at [225, 270] on icon "button" at bounding box center [229, 271] width 15 height 15
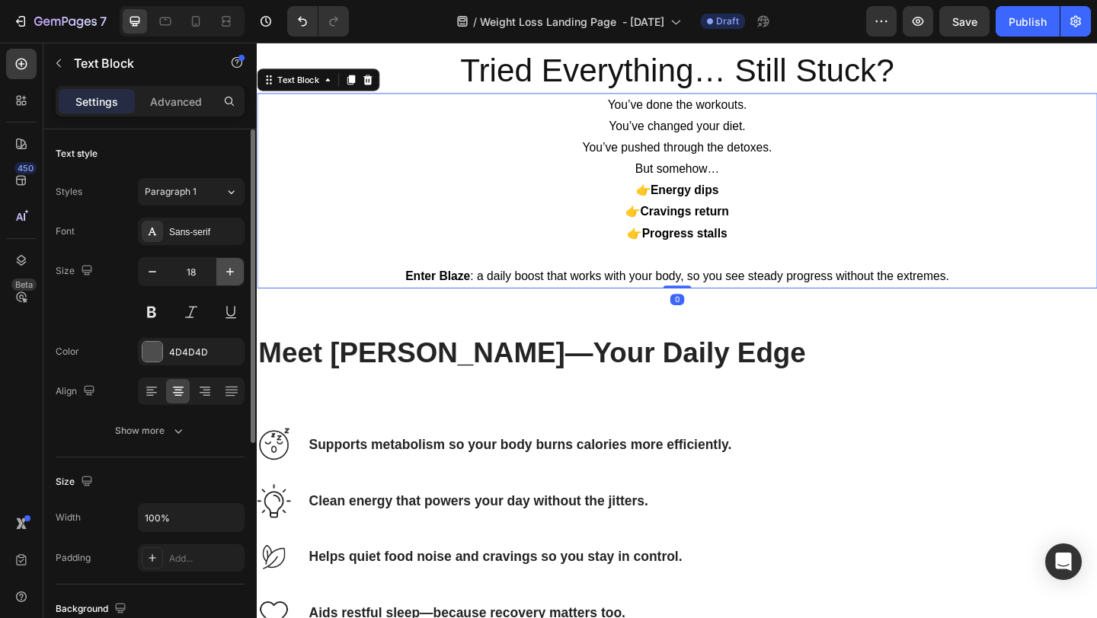
click at [225, 270] on icon "button" at bounding box center [229, 271] width 15 height 15
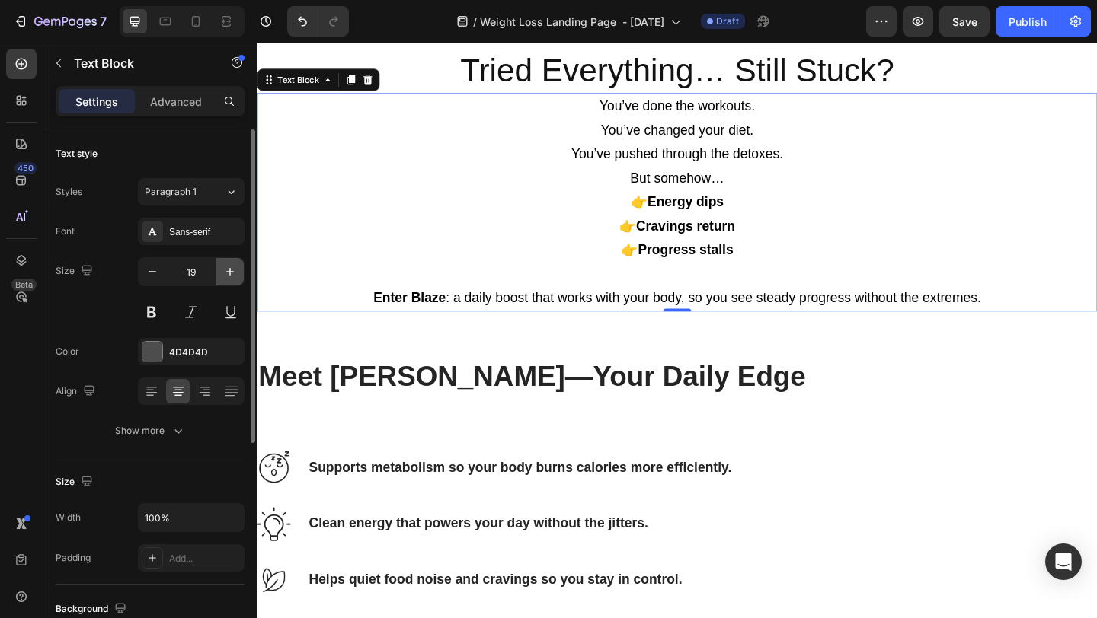
click at [225, 270] on icon "button" at bounding box center [229, 271] width 15 height 15
type input "20"
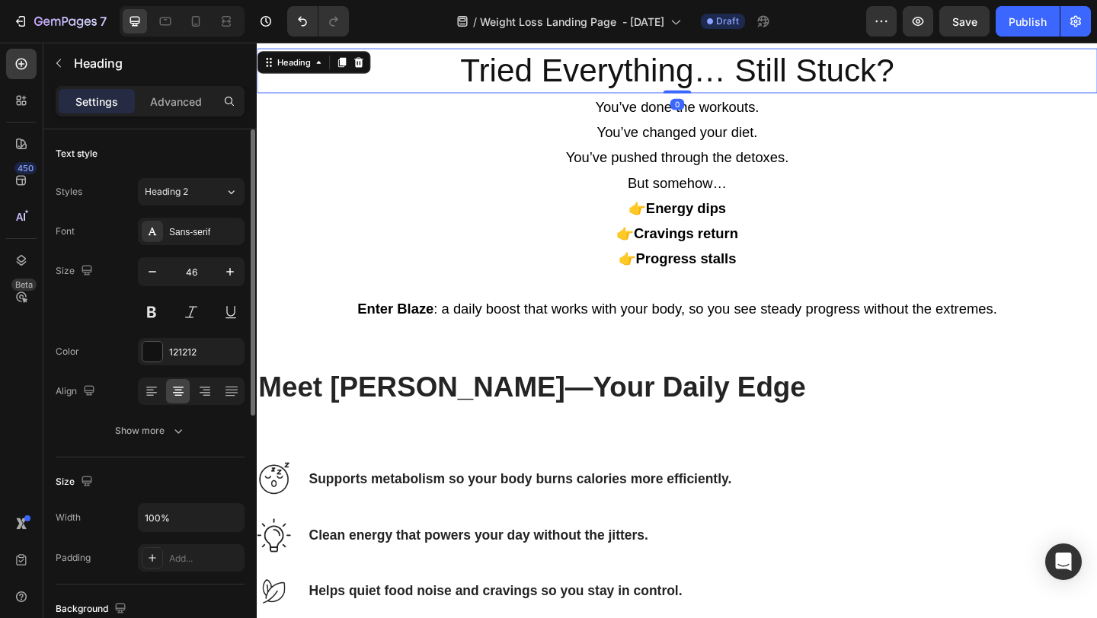
click at [421, 66] on h2 "Tried Everything… Still Stuck?" at bounding box center [714, 73] width 914 height 49
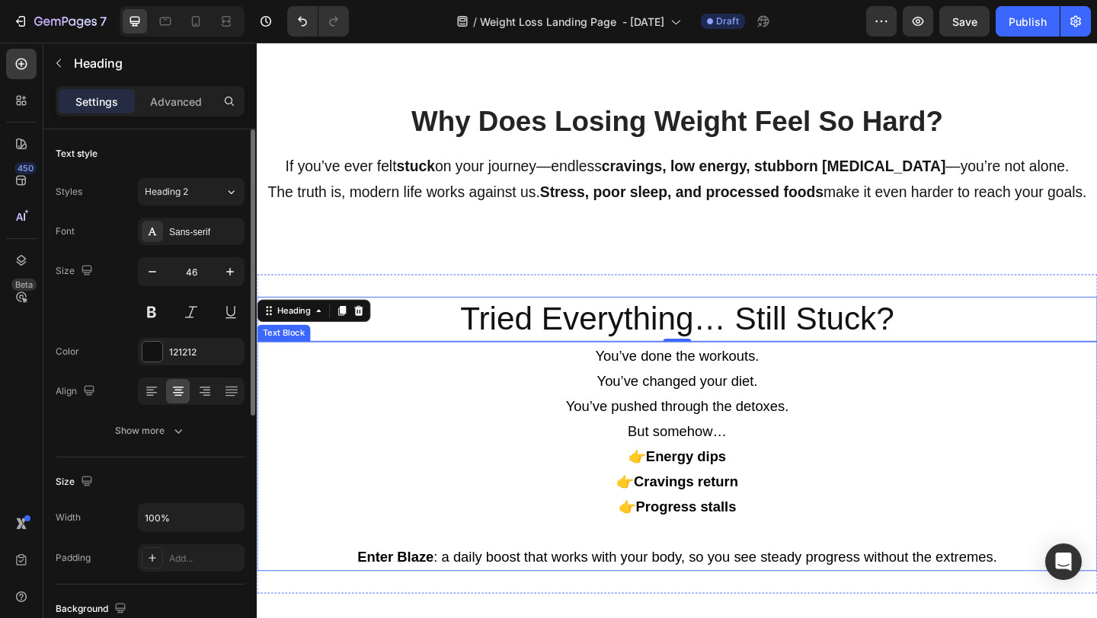
scroll to position [899, 0]
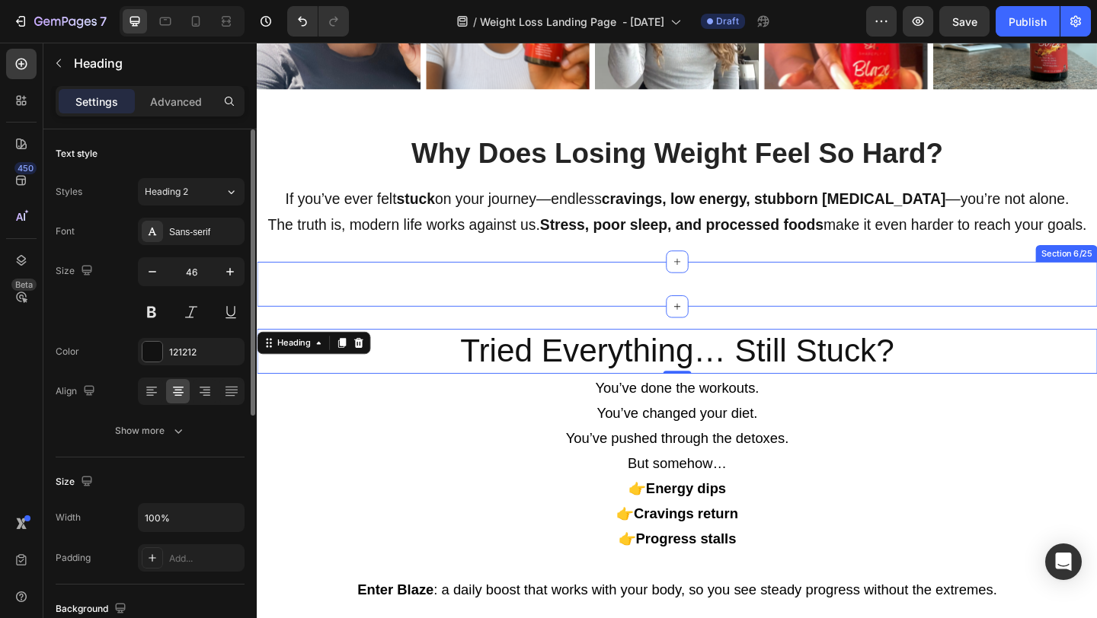
click at [465, 295] on div "Things That Can Slow Down Your Metabolism Heading Image Stess Text block Raises…" at bounding box center [714, 305] width 914 height 49
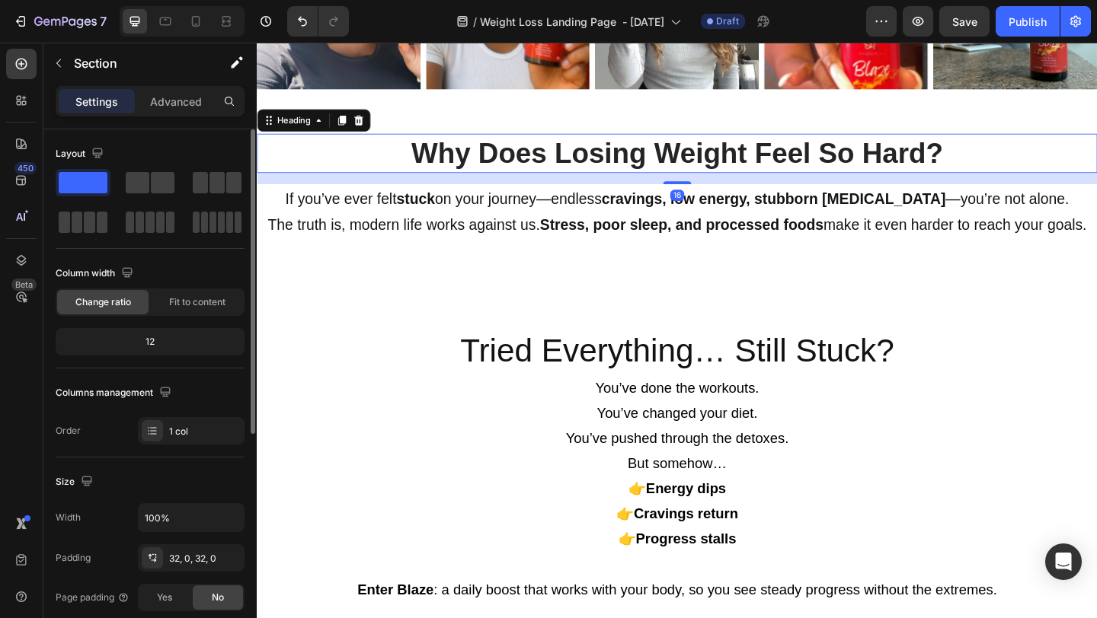
click at [404, 147] on h2 "Why Does Losing Weight Feel So Hard?" at bounding box center [714, 163] width 914 height 43
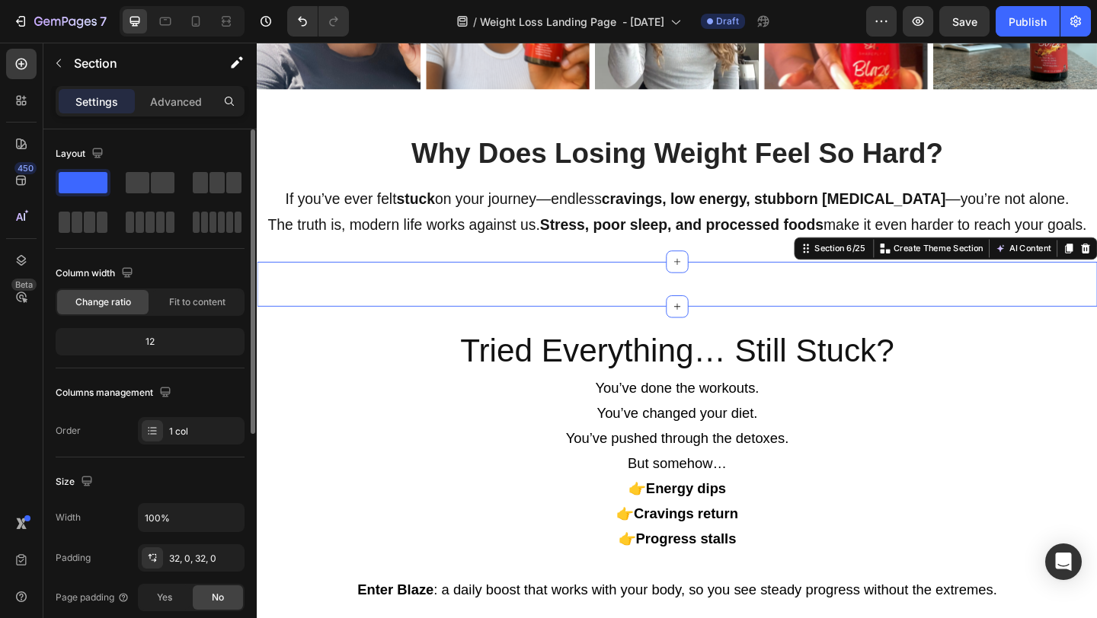
click at [846, 292] on div "Things That Can Slow Down Your Metabolism Heading Image Stess Text block Raises…" at bounding box center [714, 305] width 914 height 49
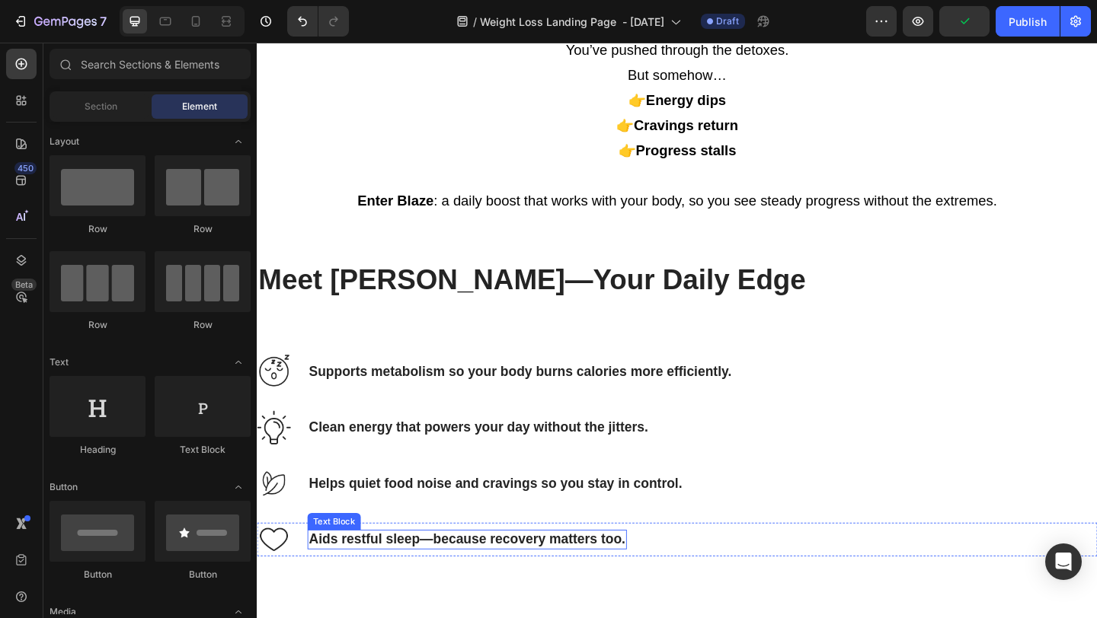
scroll to position [1322, 0]
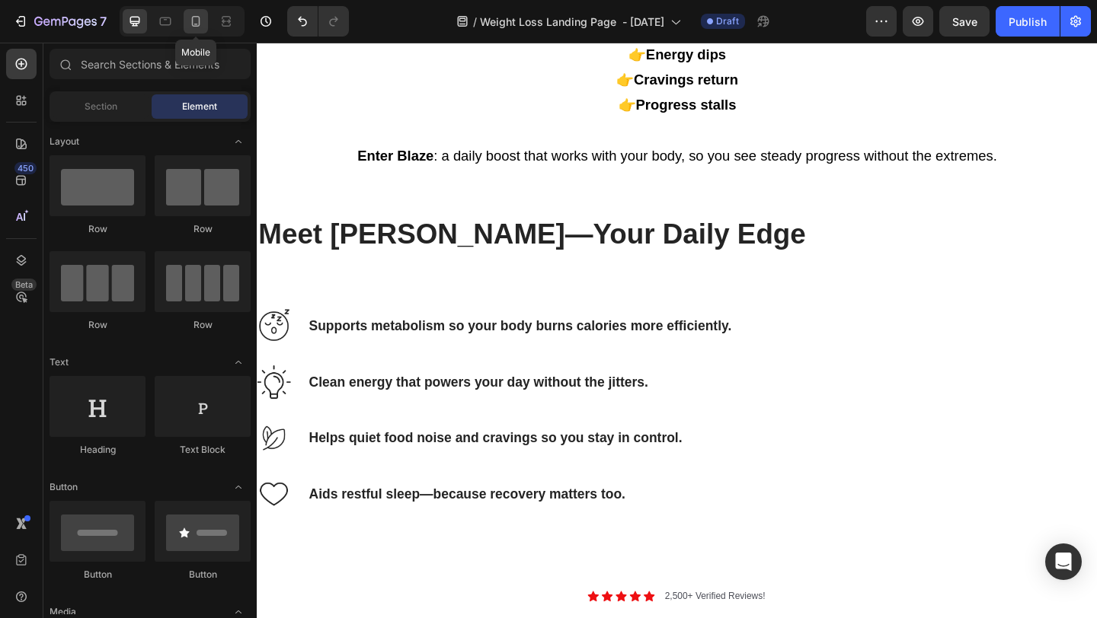
click at [193, 21] on icon at bounding box center [195, 21] width 15 height 15
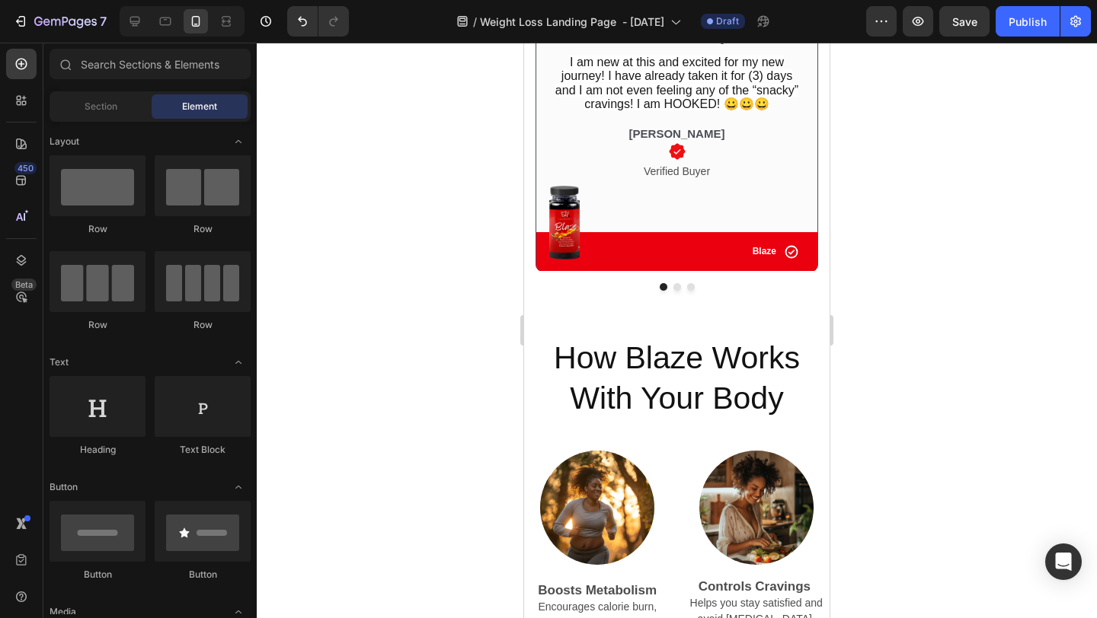
scroll to position [2778, 0]
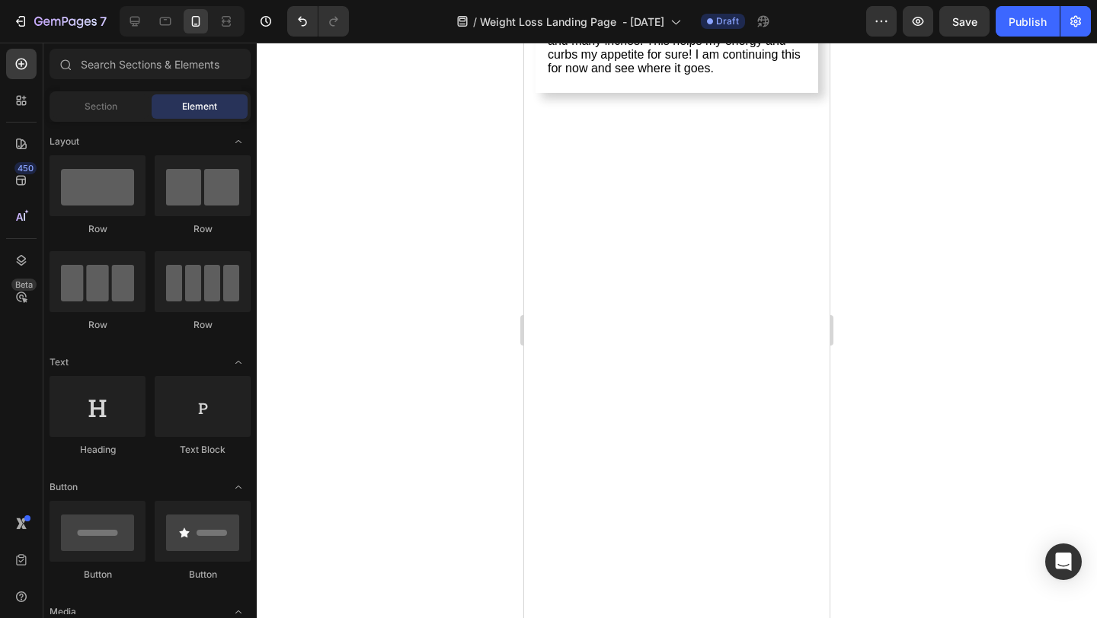
scroll to position [5527, 0]
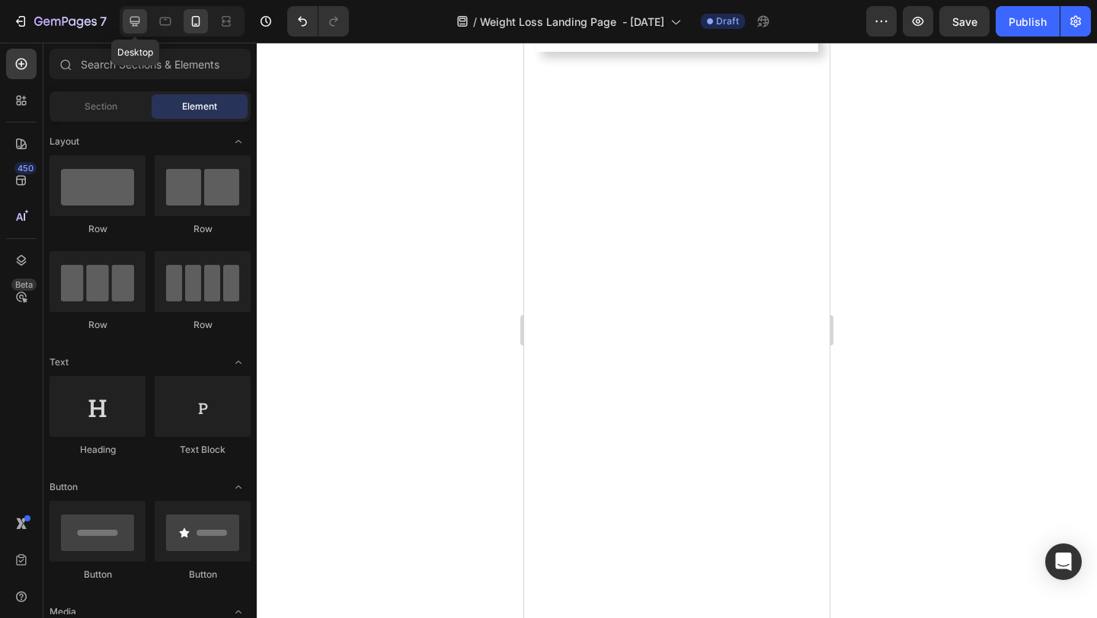
click at [139, 14] on icon at bounding box center [134, 21] width 15 height 15
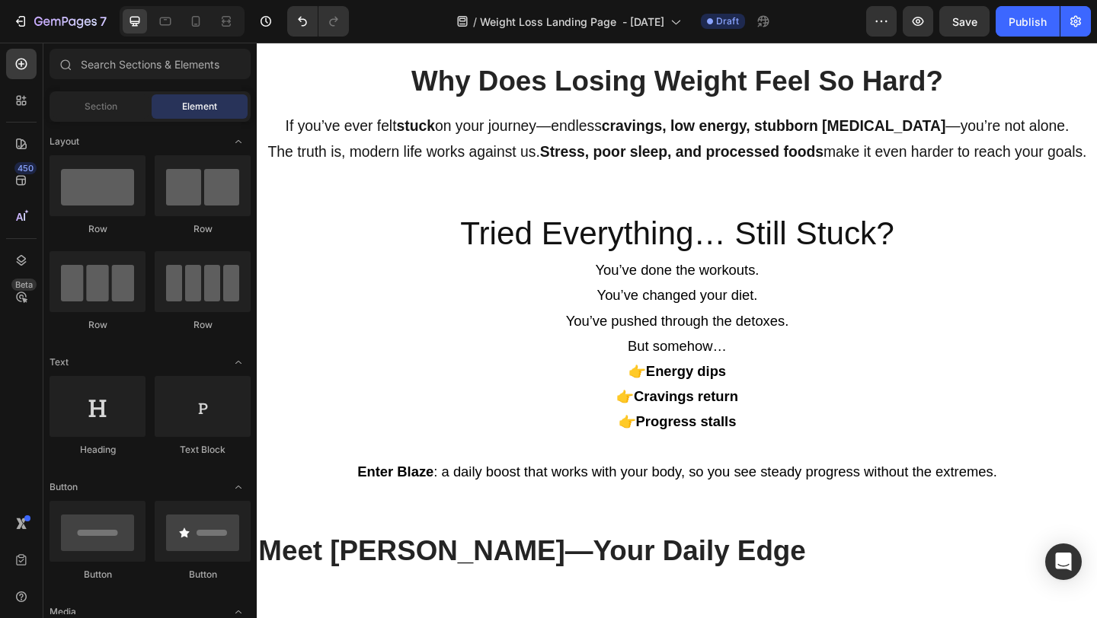
scroll to position [976, 0]
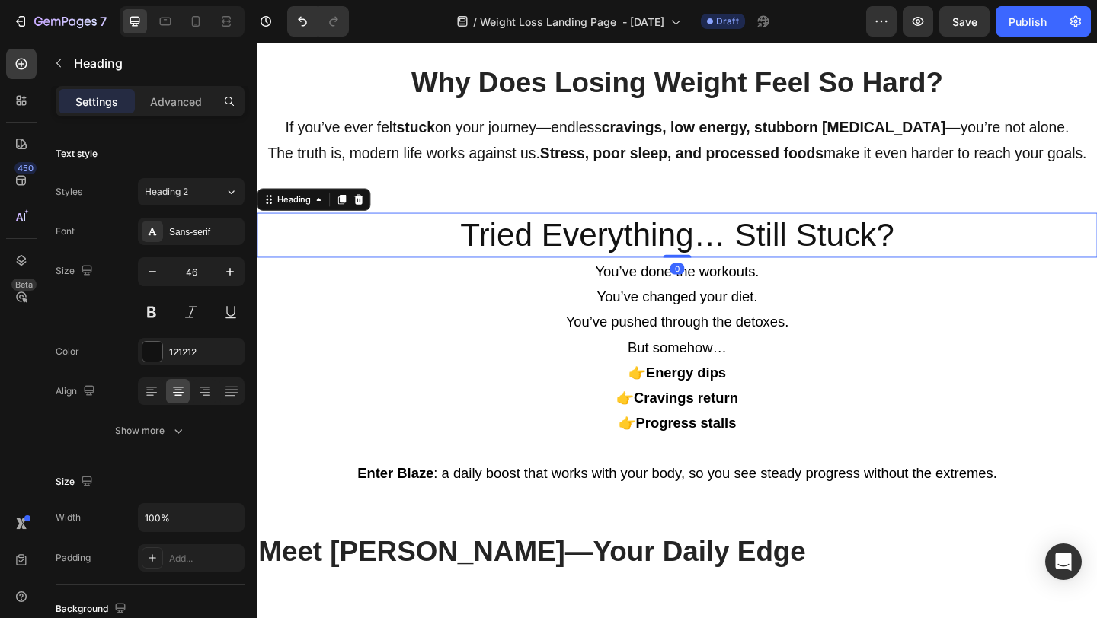
click at [474, 264] on h2 "Tried Everything… Still Stuck?" at bounding box center [714, 252] width 914 height 49
click at [93, 270] on icon "button" at bounding box center [86, 270] width 15 height 15
click at [90, 292] on icon "button" at bounding box center [89, 294] width 15 height 15
click at [233, 267] on icon "button" at bounding box center [229, 271] width 15 height 15
type input "47"
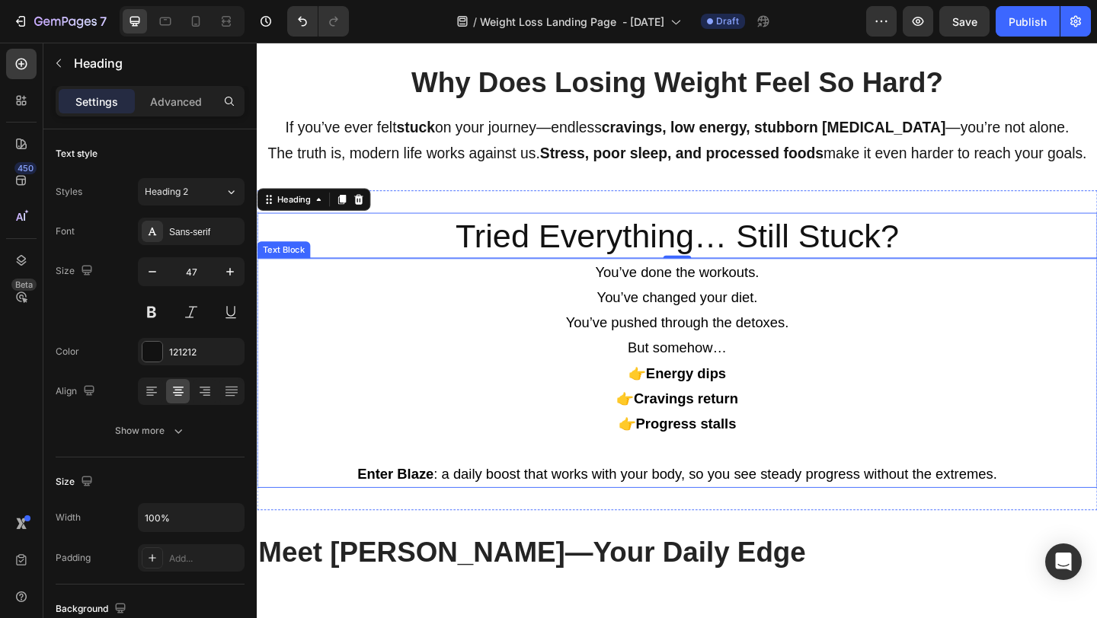
click at [462, 299] on p "You’ve done the workouts. You’ve changed your diet. You’ve pushed through the d…" at bounding box center [713, 320] width 911 height 82
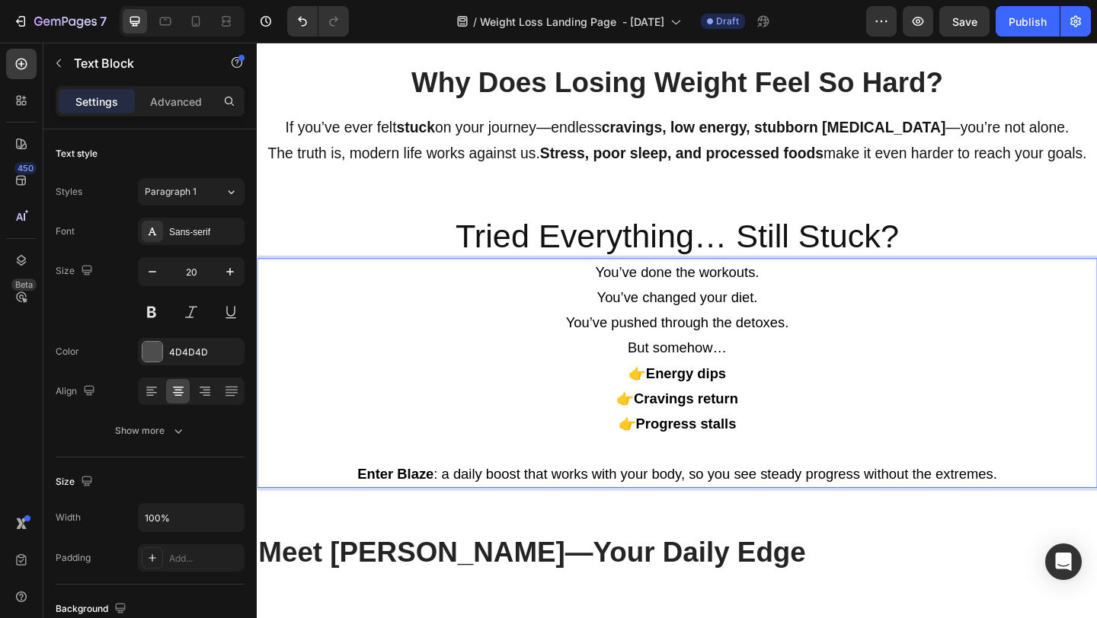
click at [659, 334] on p "You’ve done the workouts. You’ve changed your diet. You’ve pushed through the d…" at bounding box center [713, 320] width 911 height 82
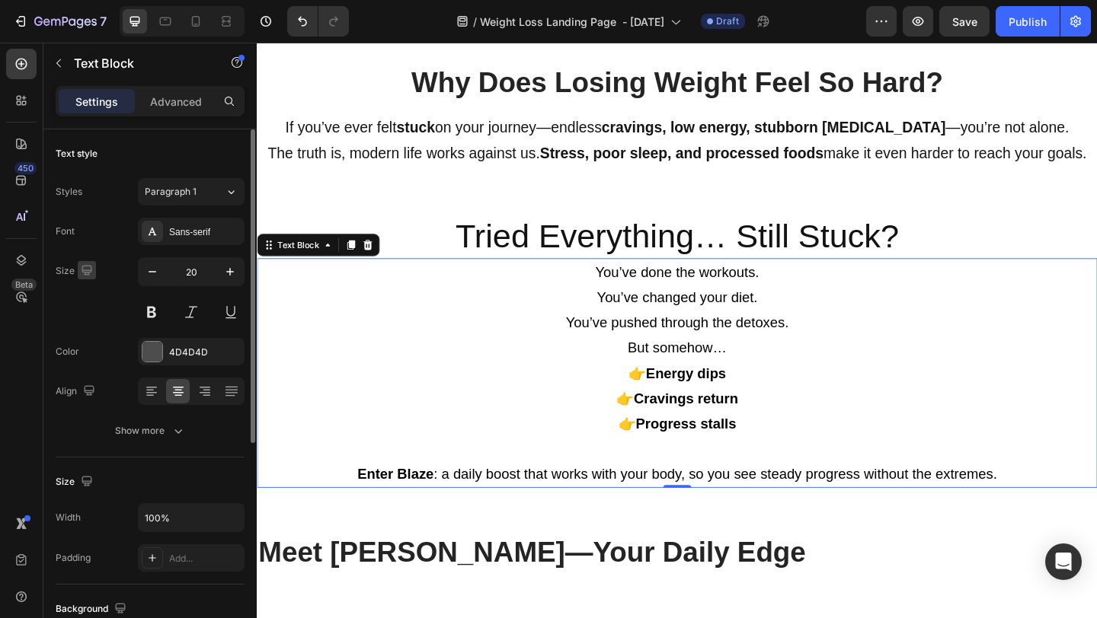
click at [90, 271] on icon "button" at bounding box center [86, 270] width 10 height 10
click at [227, 270] on icon "button" at bounding box center [229, 271] width 15 height 15
type input "21"
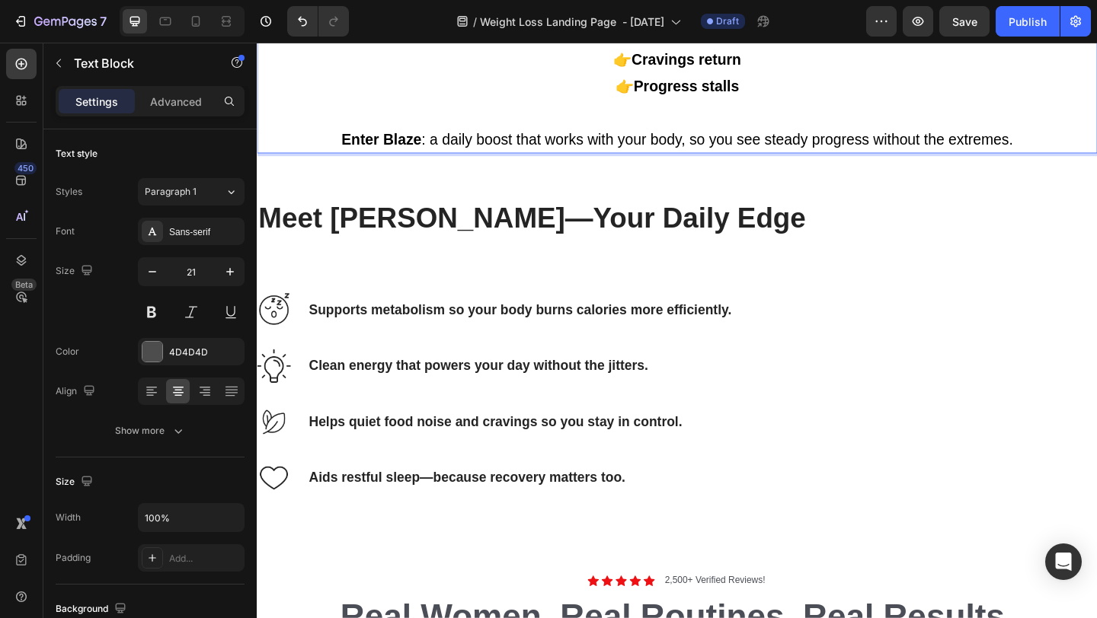
scroll to position [1363, 0]
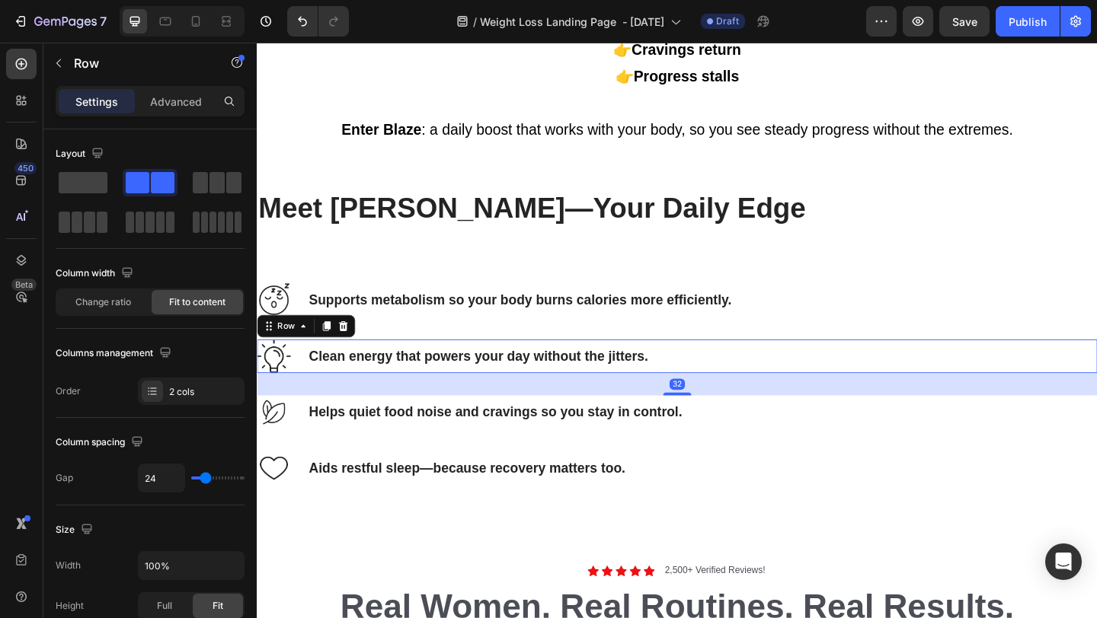
click at [757, 378] on div "Image Clean energy that powers your day without the jitters. Text Block Row 32" at bounding box center [714, 384] width 914 height 37
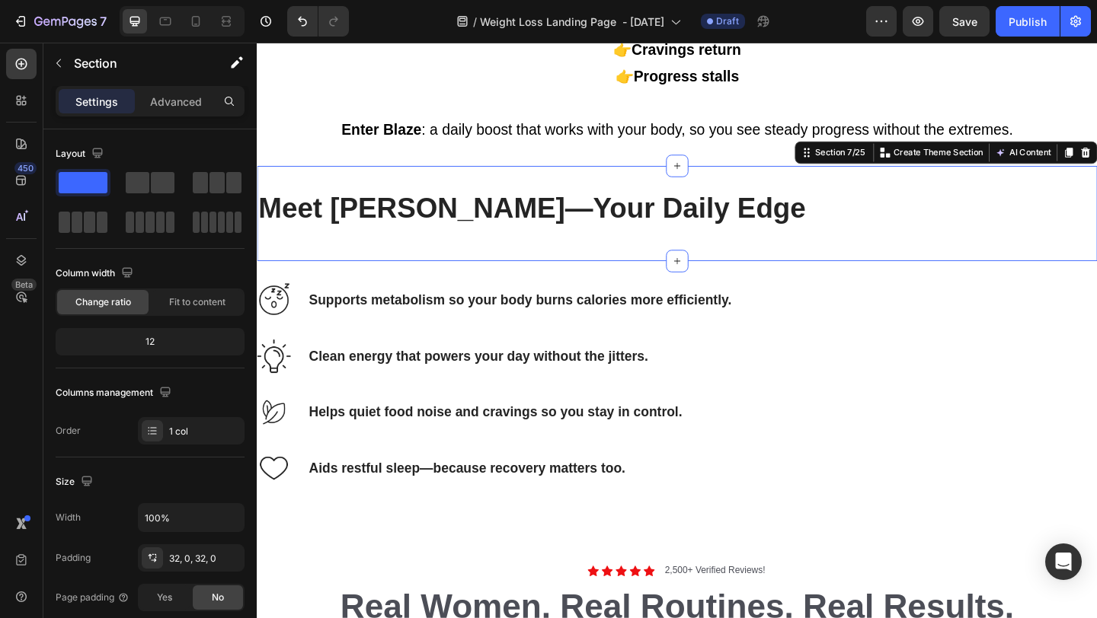
click at [672, 192] on div "Meet Blaze—Your Daily Edge Heading Section 7/25 You can create reusable section…" at bounding box center [714, 229] width 914 height 104
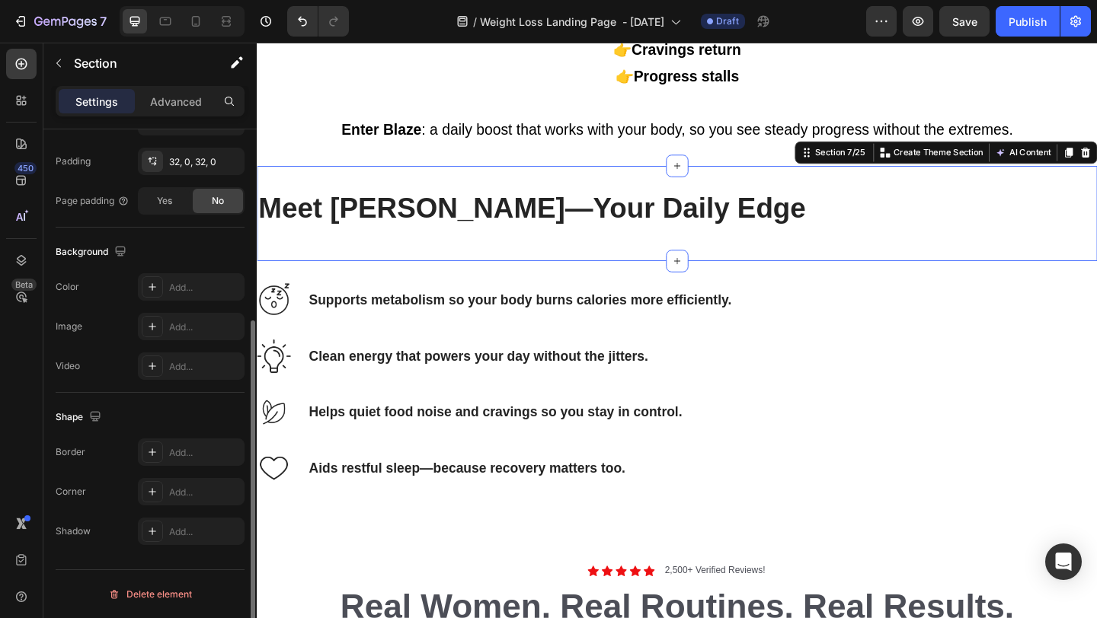
scroll to position [0, 0]
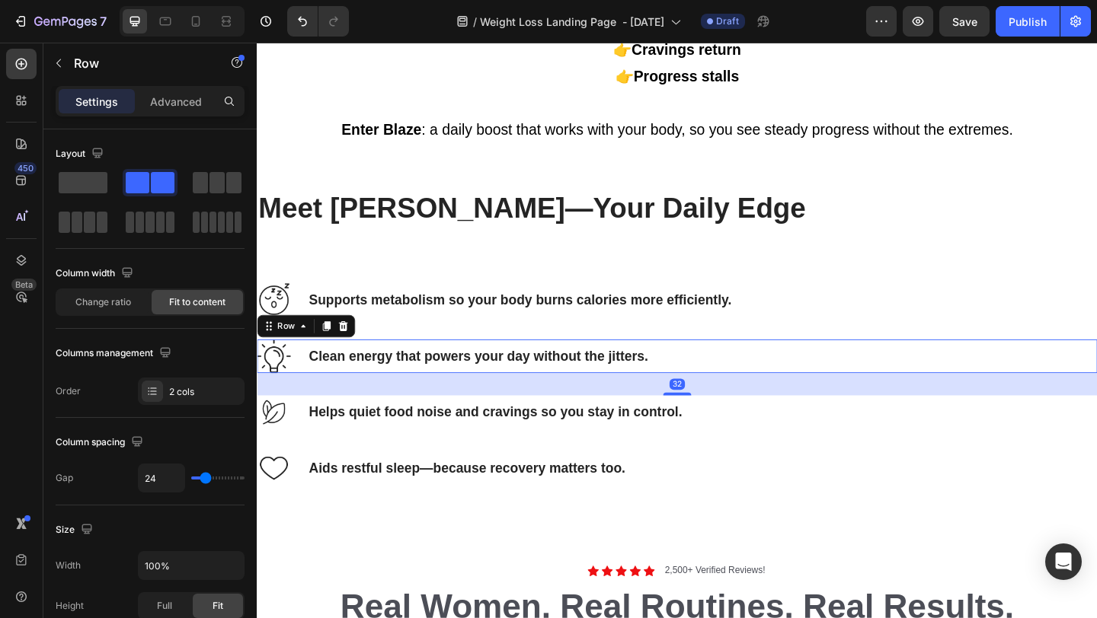
click at [870, 392] on div "Image Clean energy that powers your day without the jitters. Text Block Row 32" at bounding box center [714, 384] width 914 height 37
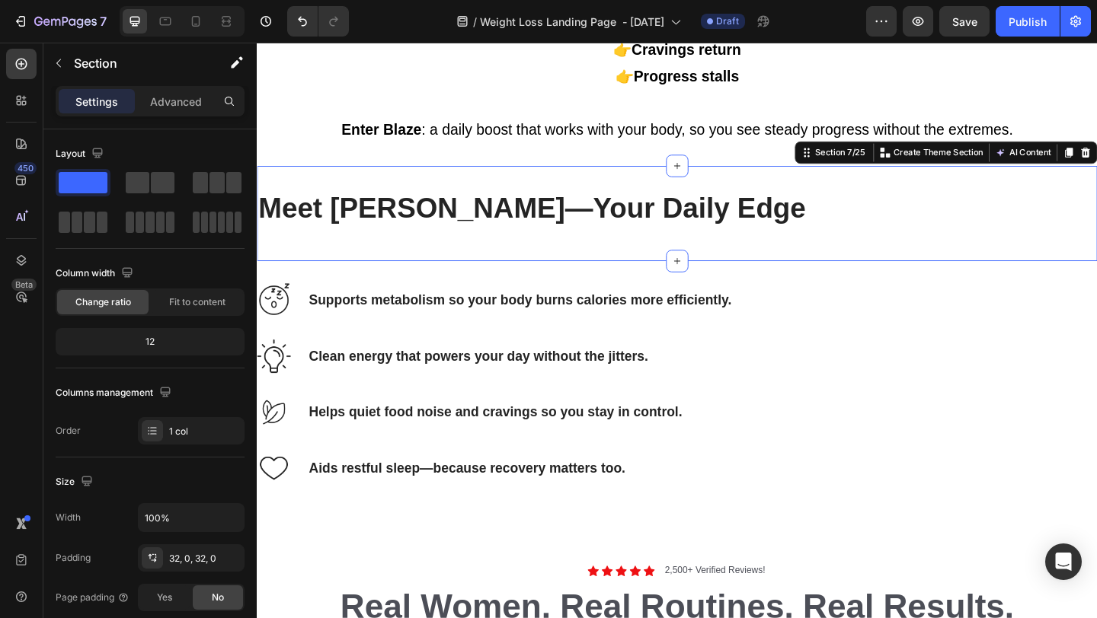
click at [828, 254] on div "Meet Blaze—Your Daily Edge Heading" at bounding box center [714, 228] width 914 height 55
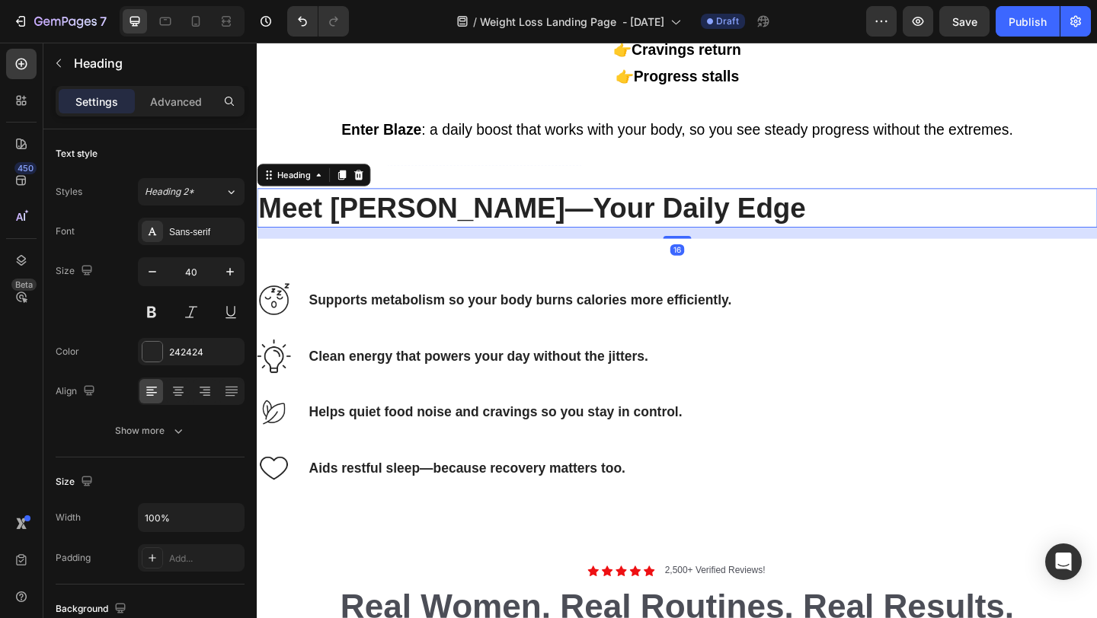
click at [338, 234] on h2 "Meet [PERSON_NAME]—Your Daily Edge" at bounding box center [714, 222] width 914 height 43
click at [183, 387] on icon at bounding box center [178, 391] width 15 height 15
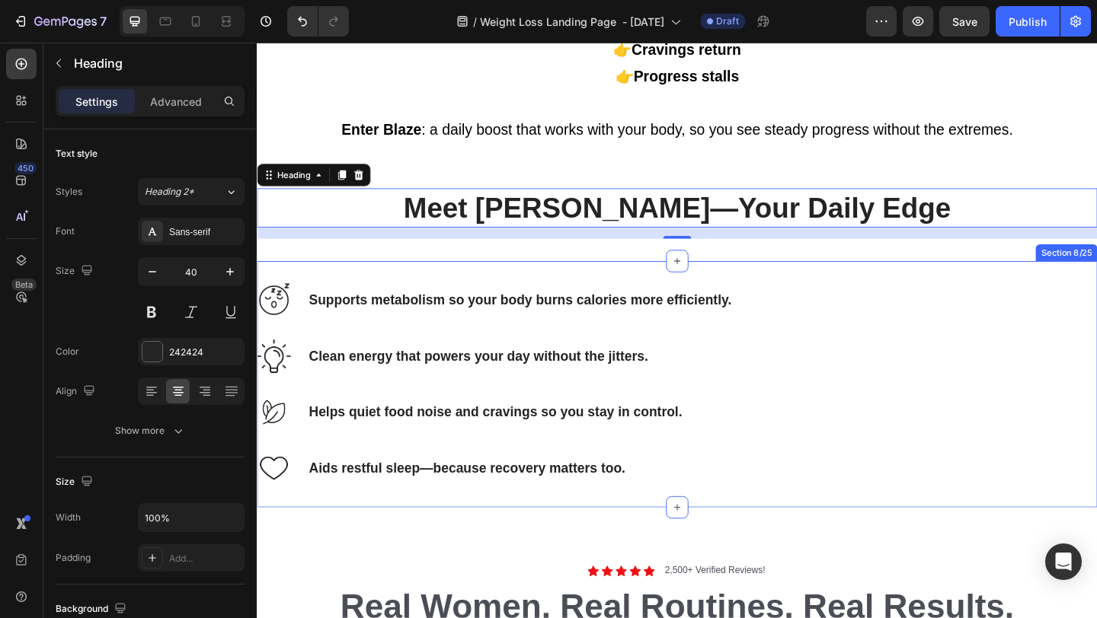
click at [722, 484] on div "Image Supports metabolism so your body burns calories more efficiently. Text Bl…" at bounding box center [714, 414] width 914 height 219
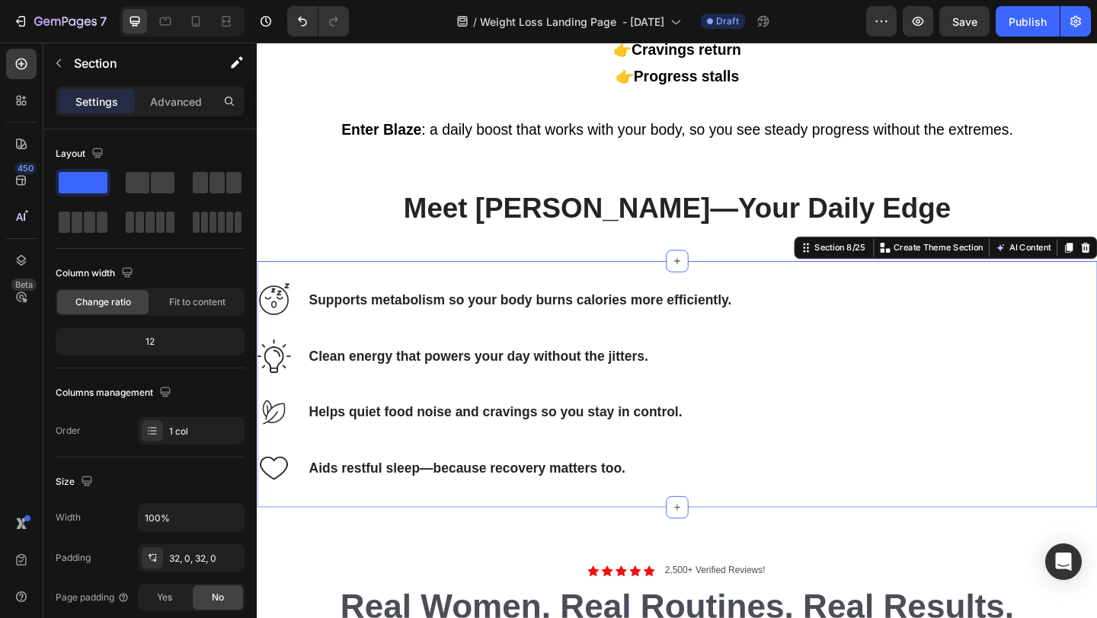
click at [324, 291] on div "Image Supports metabolism so your body burns calories more efficiently. Text Bl…" at bounding box center [714, 414] width 914 height 268
click at [171, 86] on div "Settings Advanced" at bounding box center [150, 101] width 189 height 30
click at [172, 104] on p "Advanced" at bounding box center [176, 102] width 52 height 16
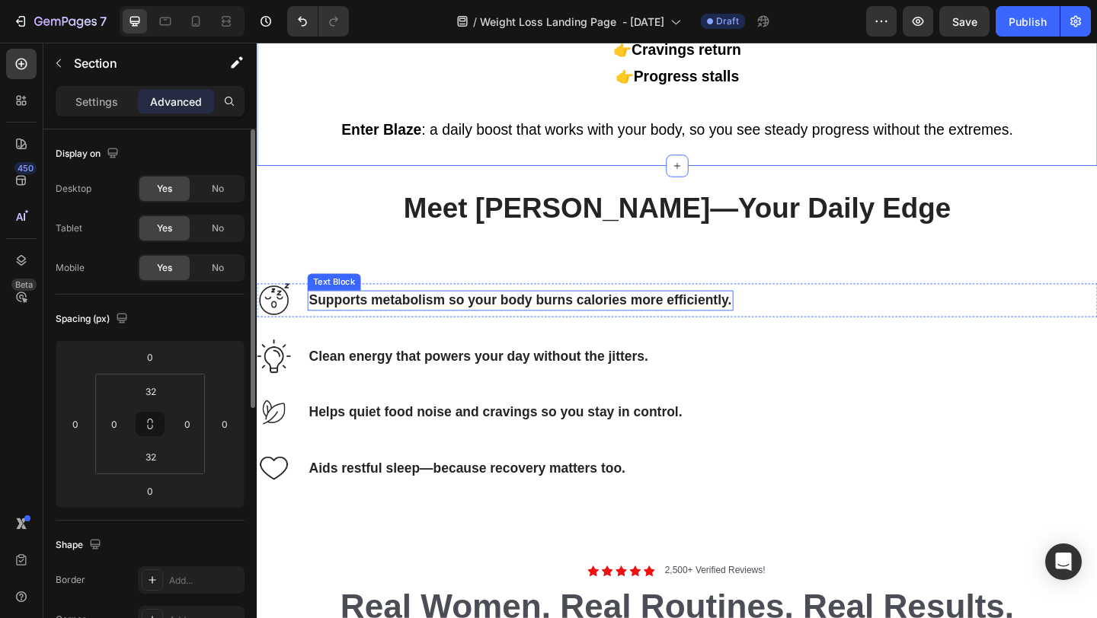
click at [721, 330] on p "Supports metabolism so your body burns calories more efficiently." at bounding box center [543, 323] width 460 height 19
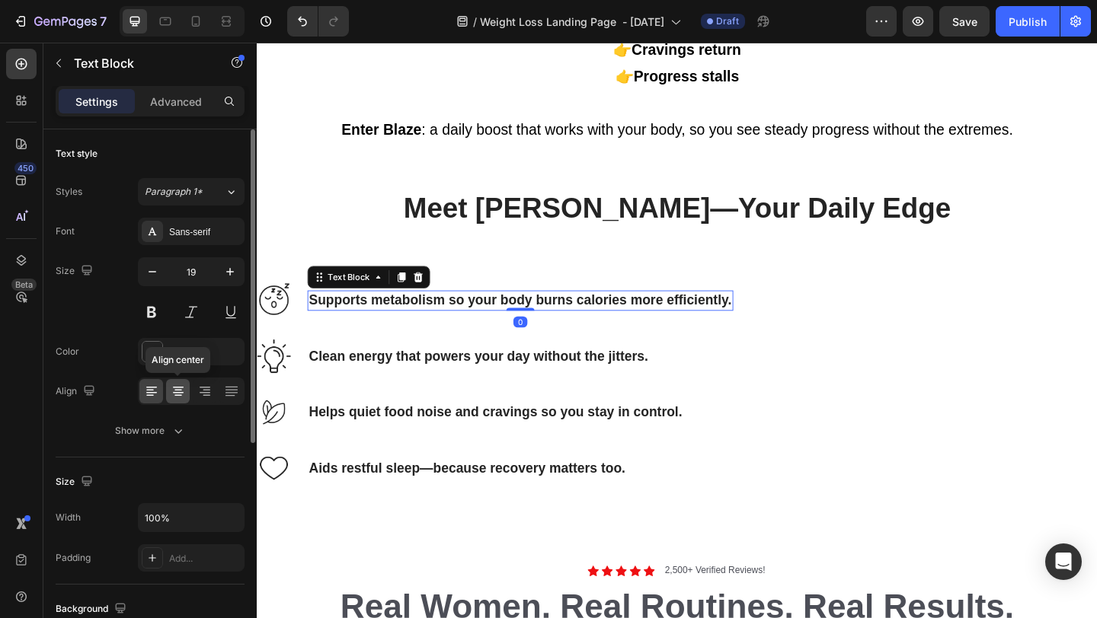
click at [177, 388] on icon at bounding box center [178, 391] width 15 height 15
click at [183, 389] on icon at bounding box center [178, 391] width 15 height 15
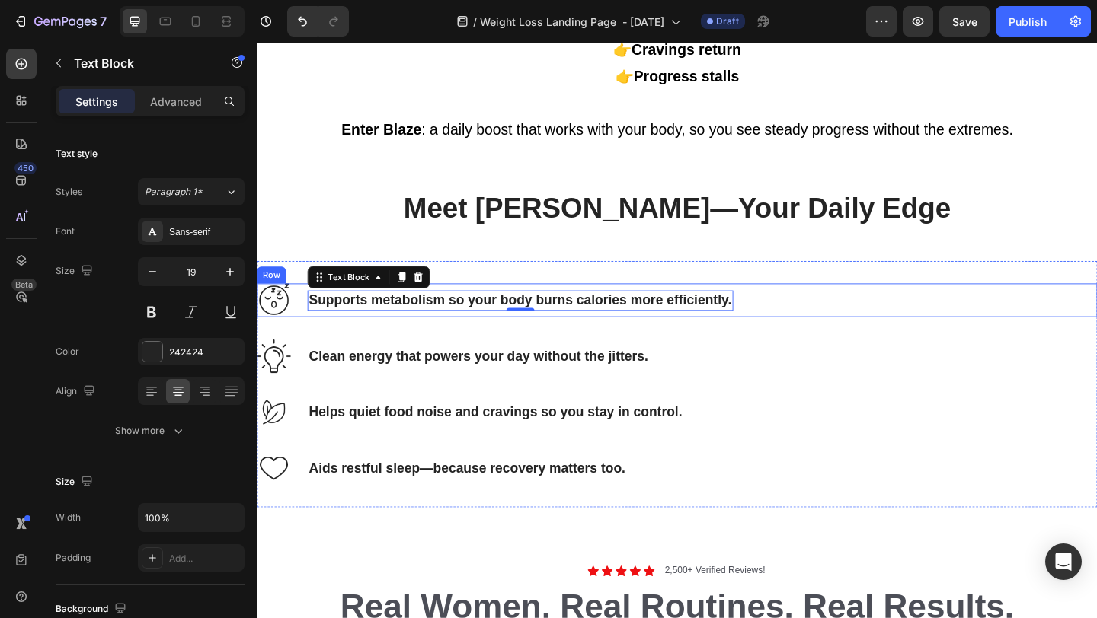
click at [299, 339] on div "Image Supports metabolism so your body burns calories more efficiently. Text Bl…" at bounding box center [714, 323] width 914 height 37
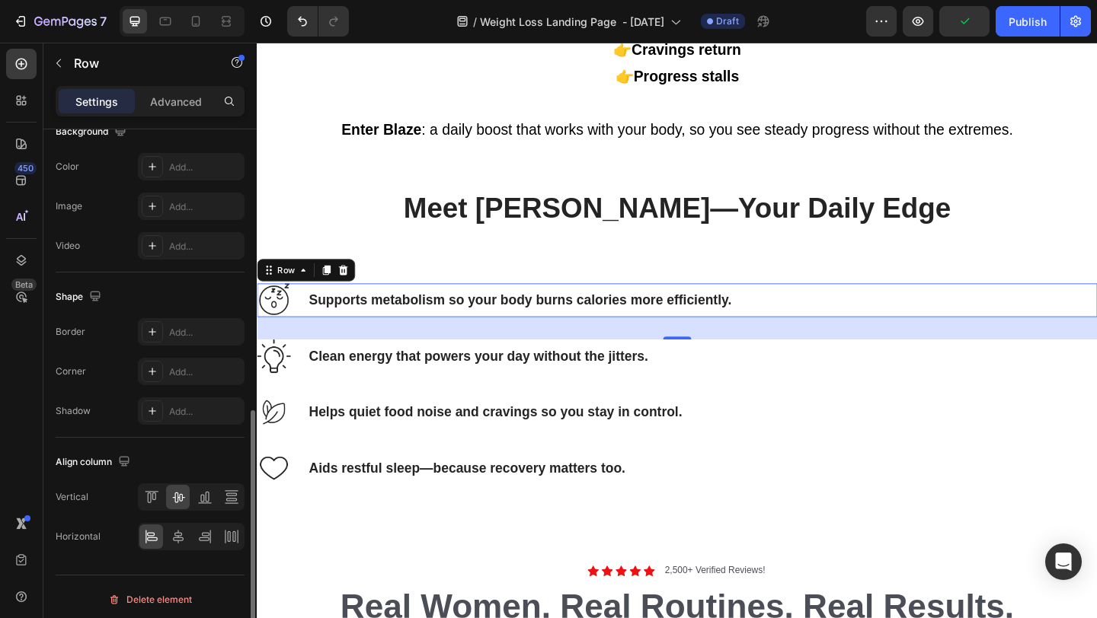
scroll to position [570, 0]
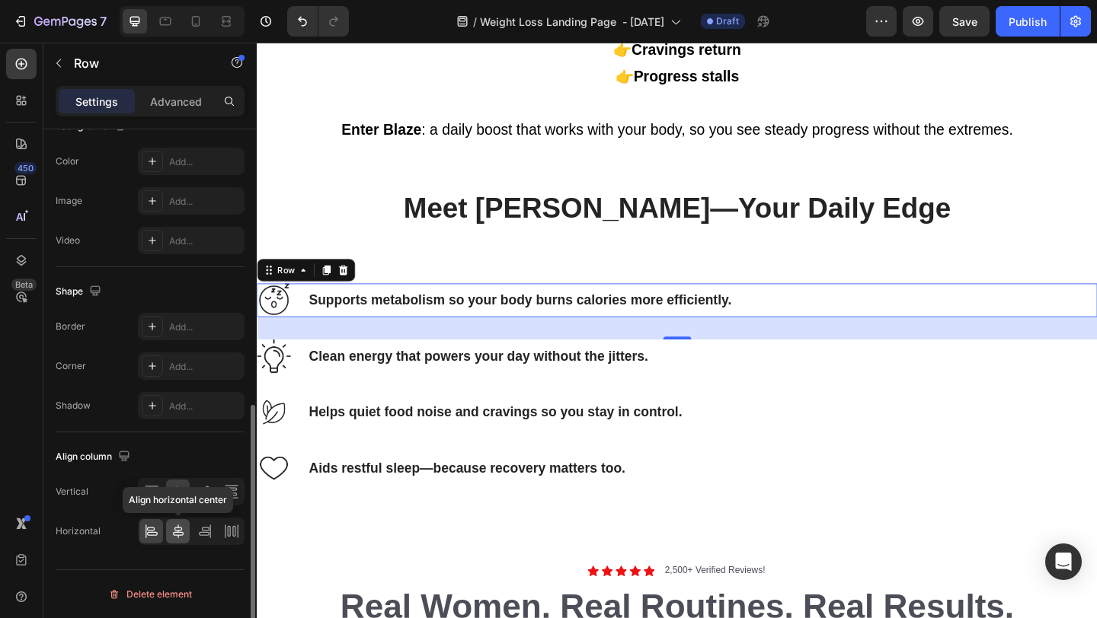
click at [177, 538] on icon at bounding box center [178, 531] width 15 height 15
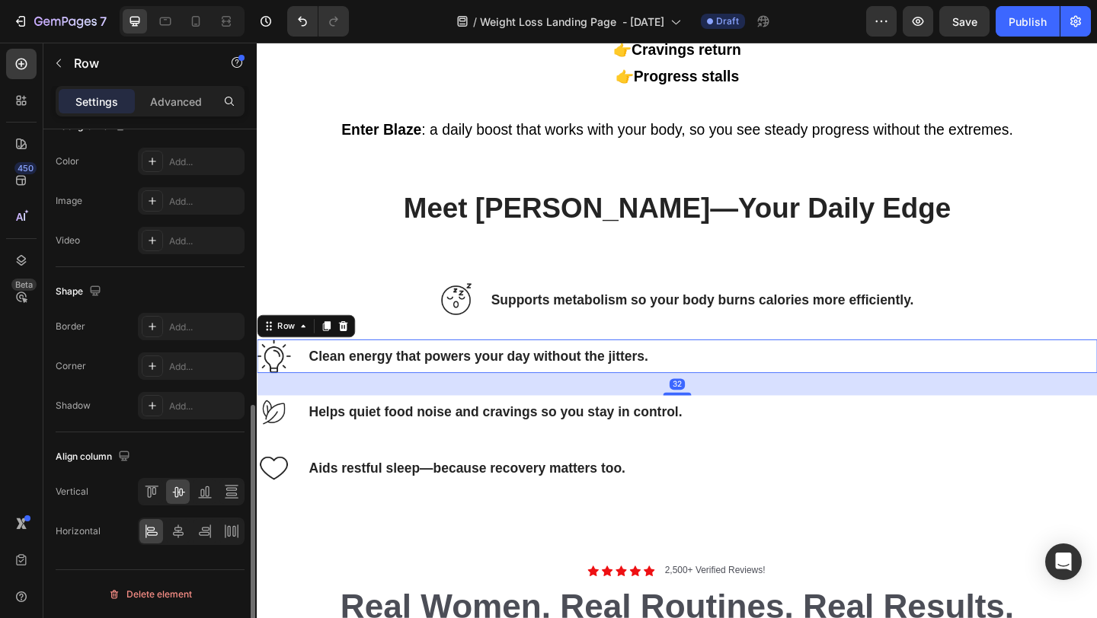
click at [340, 396] on div "Clean energy that powers your day without the jitters. Text Block" at bounding box center [497, 384] width 372 height 37
click at [186, 528] on div at bounding box center [178, 531] width 24 height 24
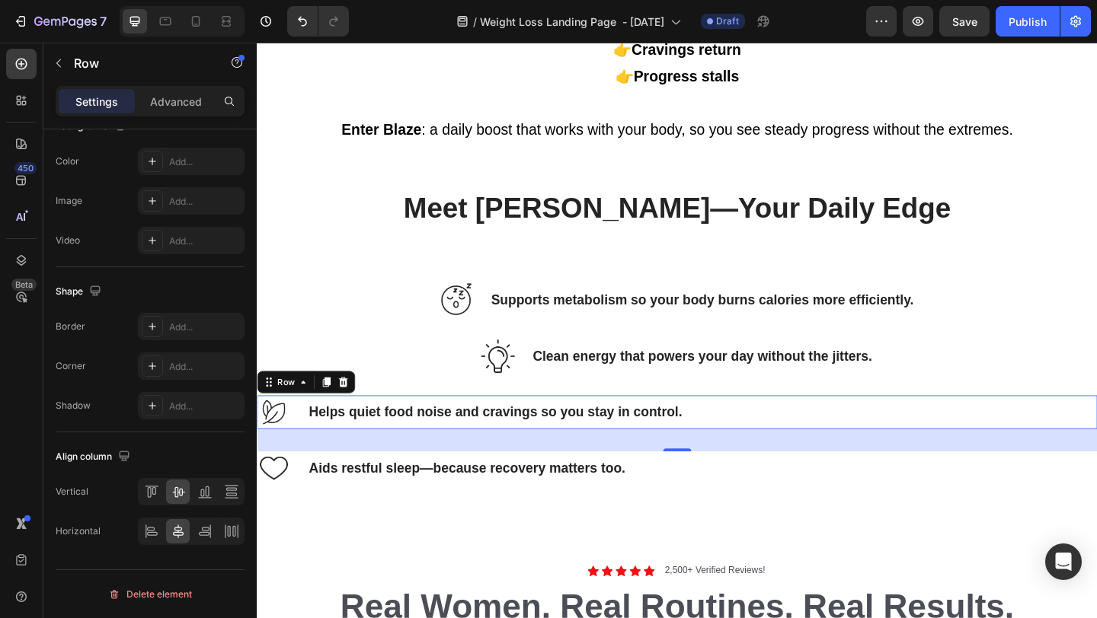
click at [314, 459] on div "Helps quiet food noise and cravings so you stay in control. Text Block" at bounding box center [515, 444] width 409 height 37
click at [185, 532] on div at bounding box center [178, 531] width 24 height 24
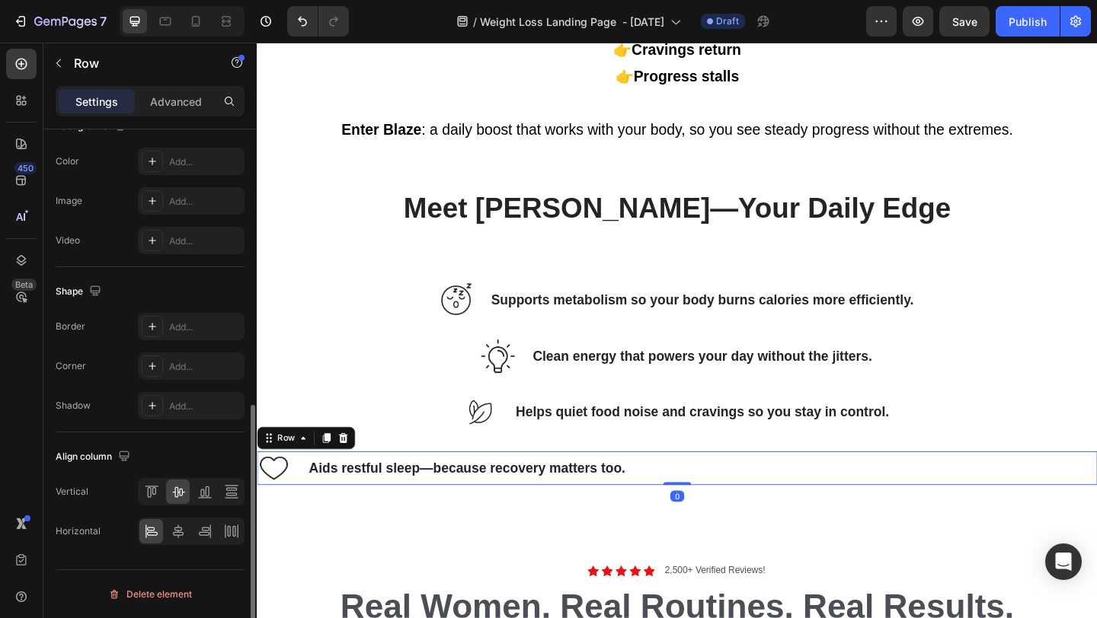
click at [335, 521] on div "Aids restful sleep—because recovery matters too. Text Block" at bounding box center [484, 505] width 347 height 37
click at [179, 529] on icon at bounding box center [178, 531] width 15 height 15
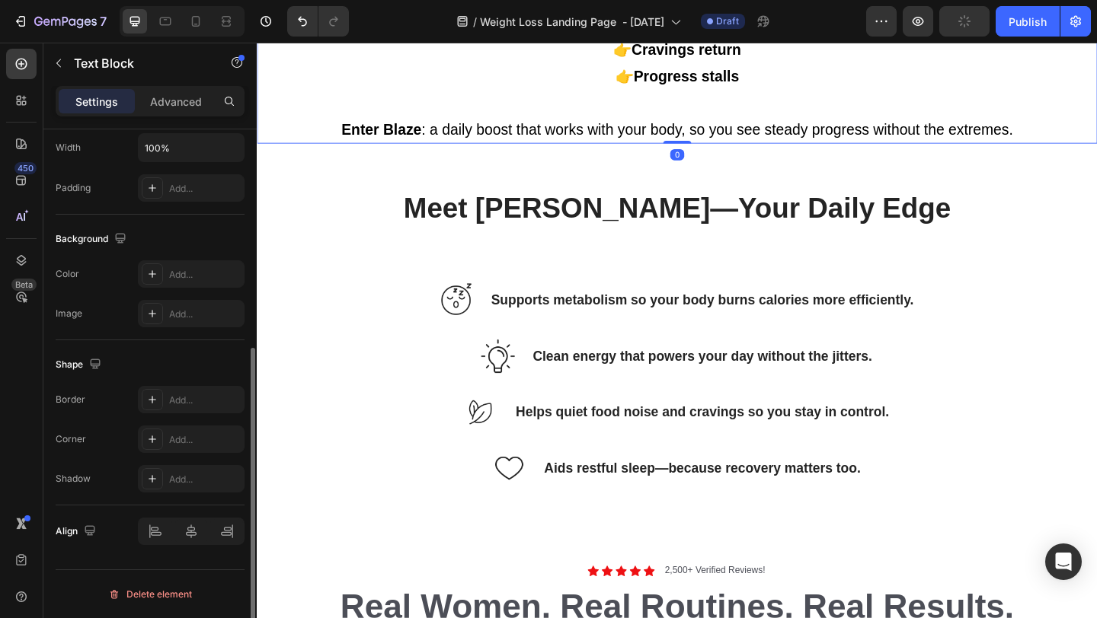
scroll to position [0, 0]
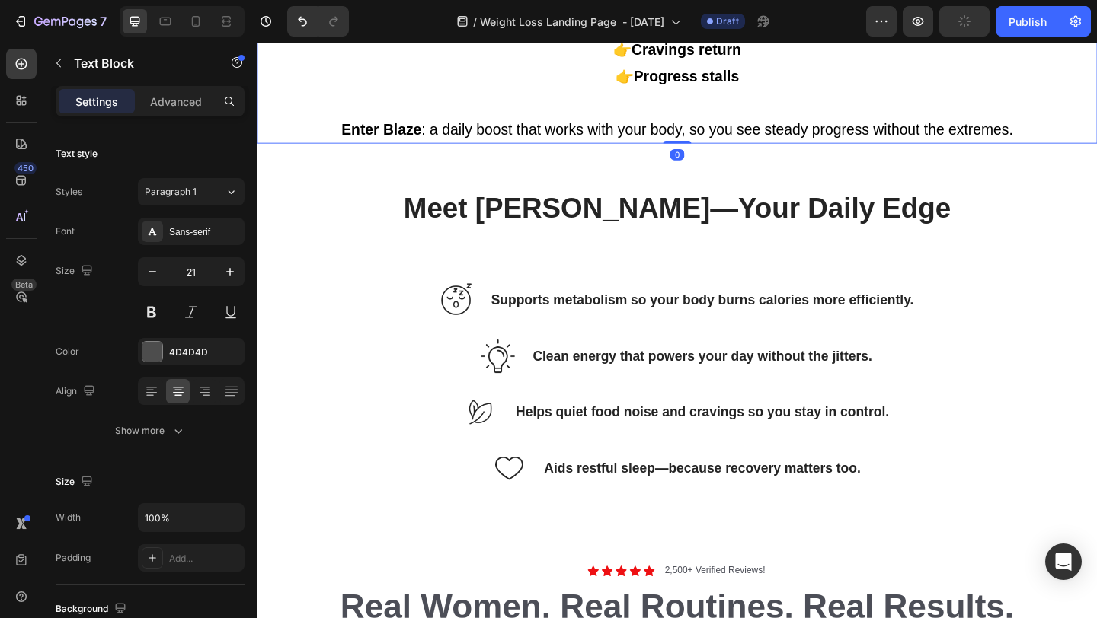
click at [424, 113] on p "Rich Text Editor. Editing area: main" at bounding box center [713, 108] width 911 height 29
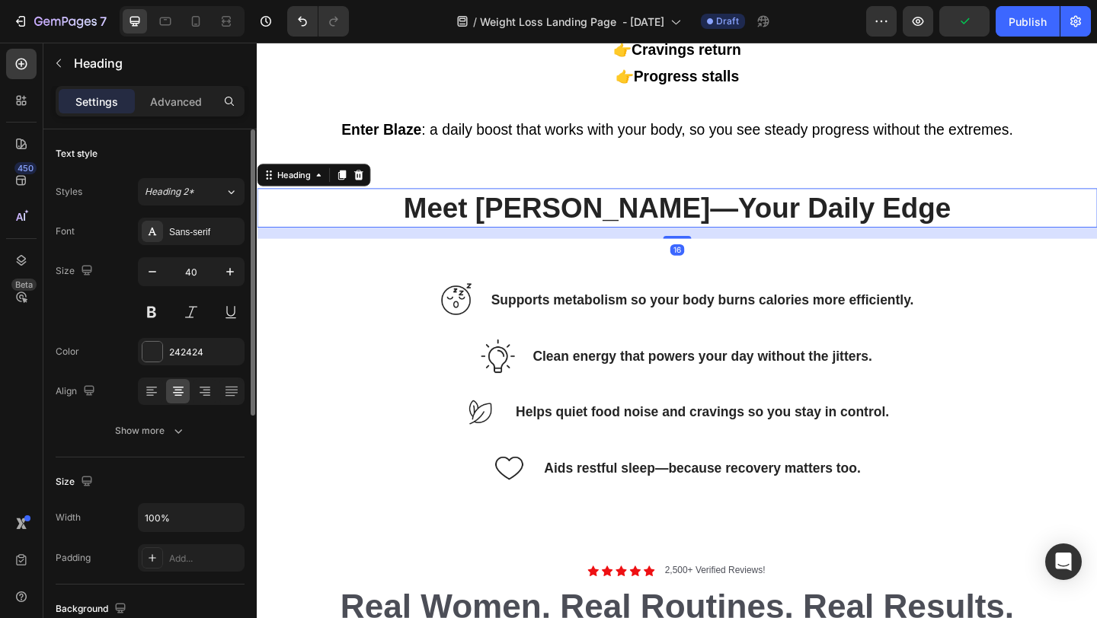
click at [599, 228] on h2 "Meet [PERSON_NAME]—Your Daily Edge" at bounding box center [714, 222] width 914 height 43
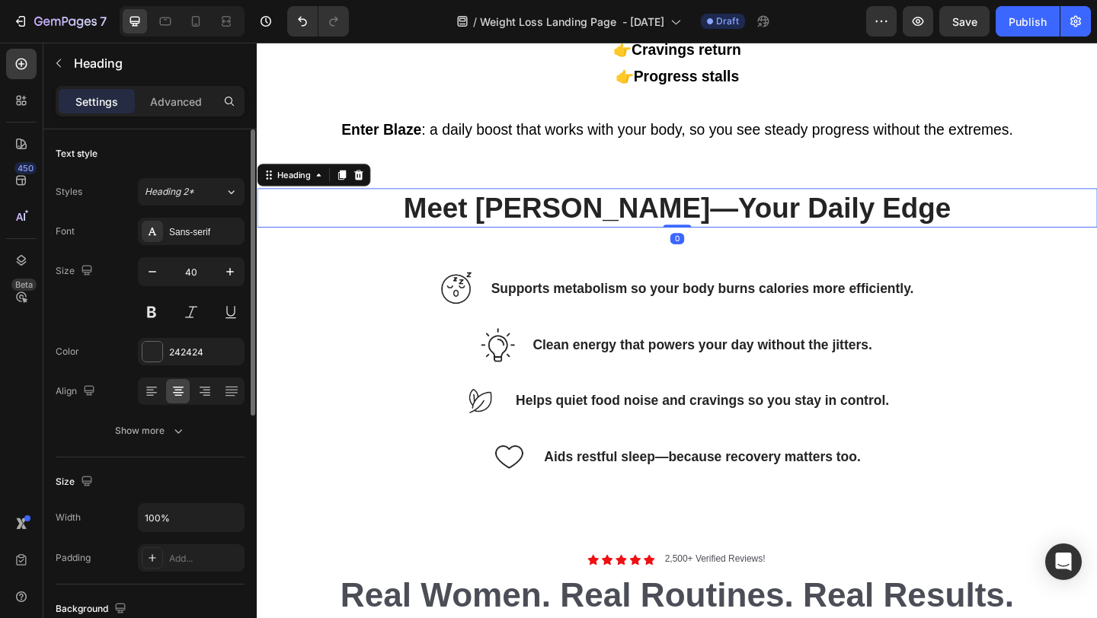
drag, startPoint x: 717, startPoint y: 254, endPoint x: 709, endPoint y: 227, distance: 27.9
click at [709, 227] on div "Meet Blaze—Your Daily Edge Heading 0" at bounding box center [714, 222] width 914 height 43
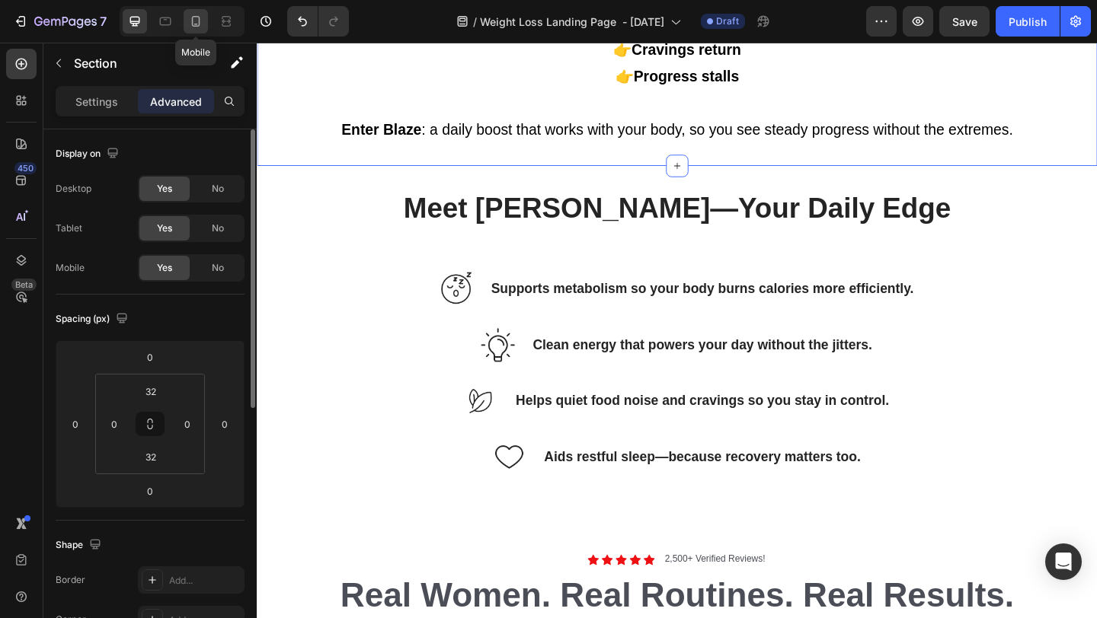
click at [190, 18] on icon at bounding box center [195, 21] width 15 height 15
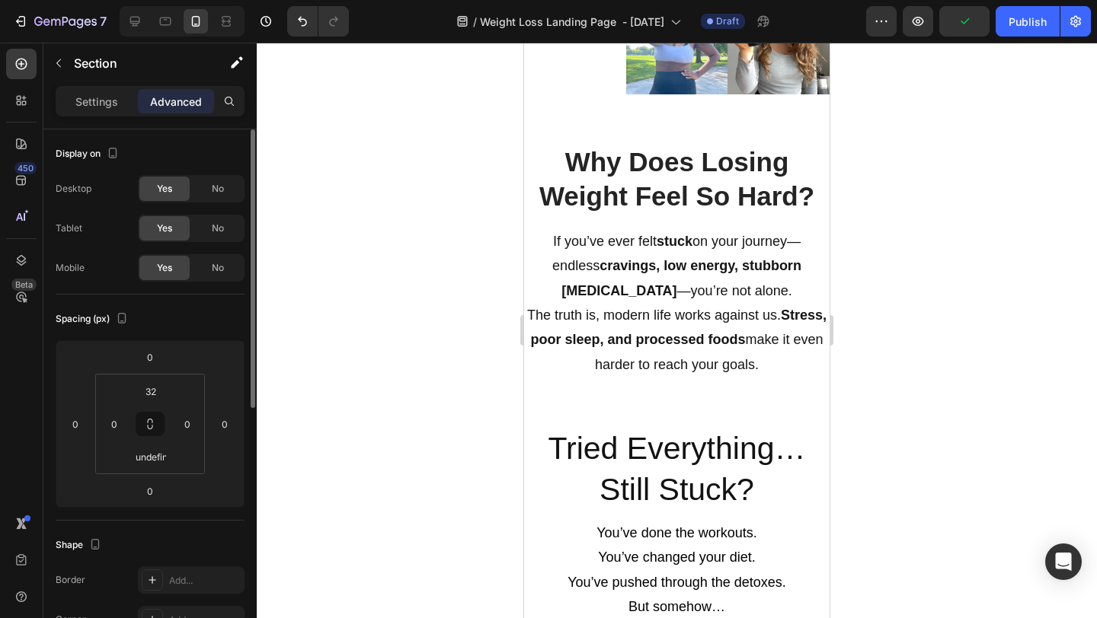
scroll to position [1160, 0]
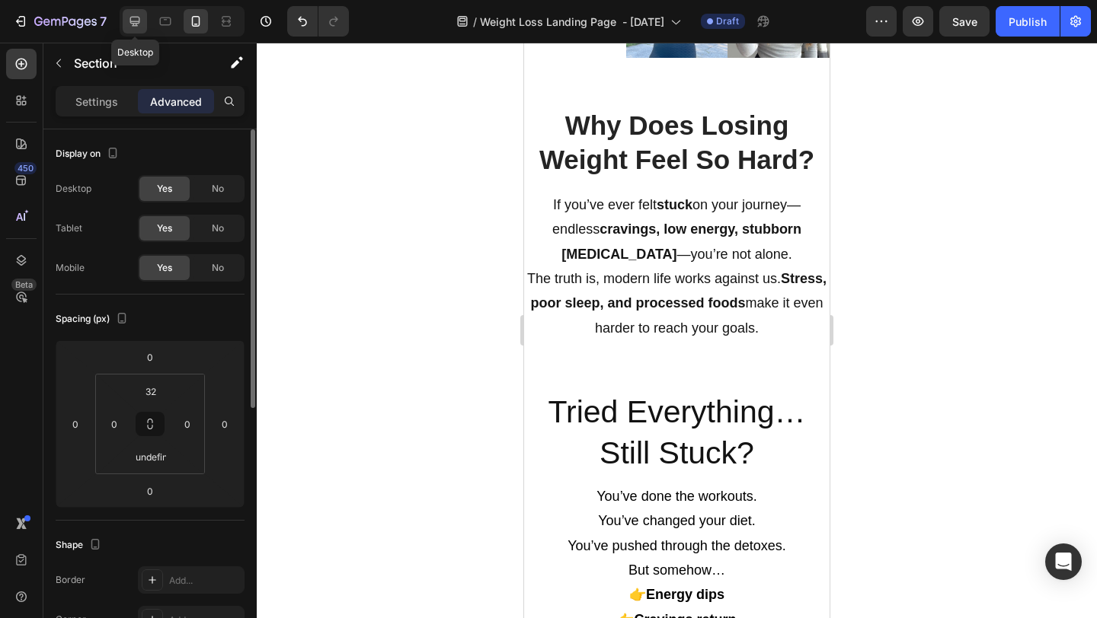
click at [139, 24] on icon at bounding box center [134, 21] width 15 height 15
type input "32"
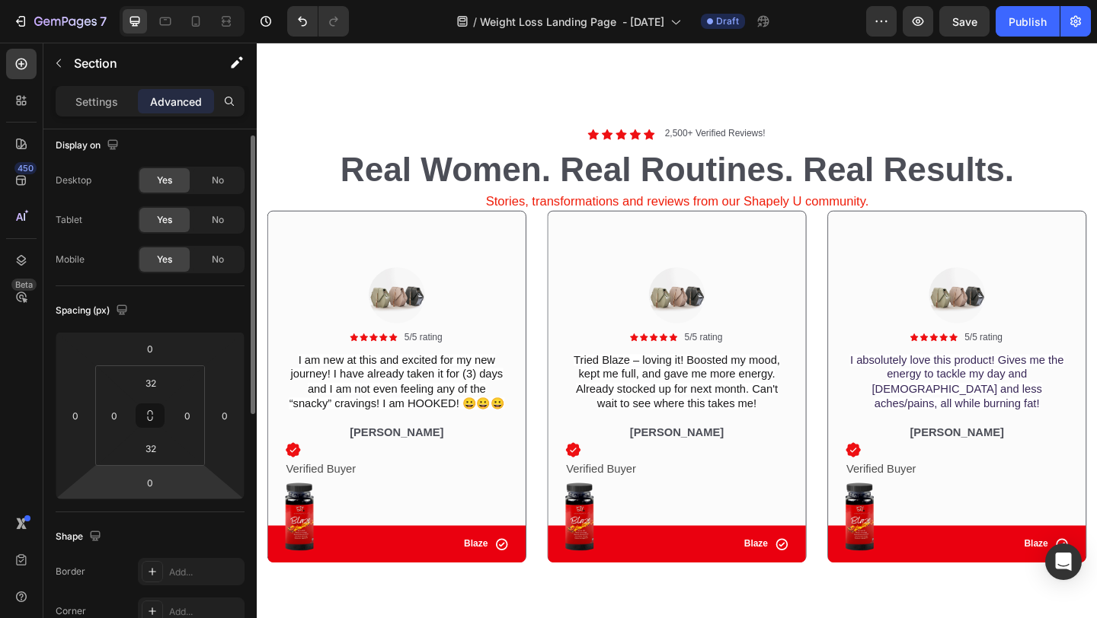
scroll to position [10, 0]
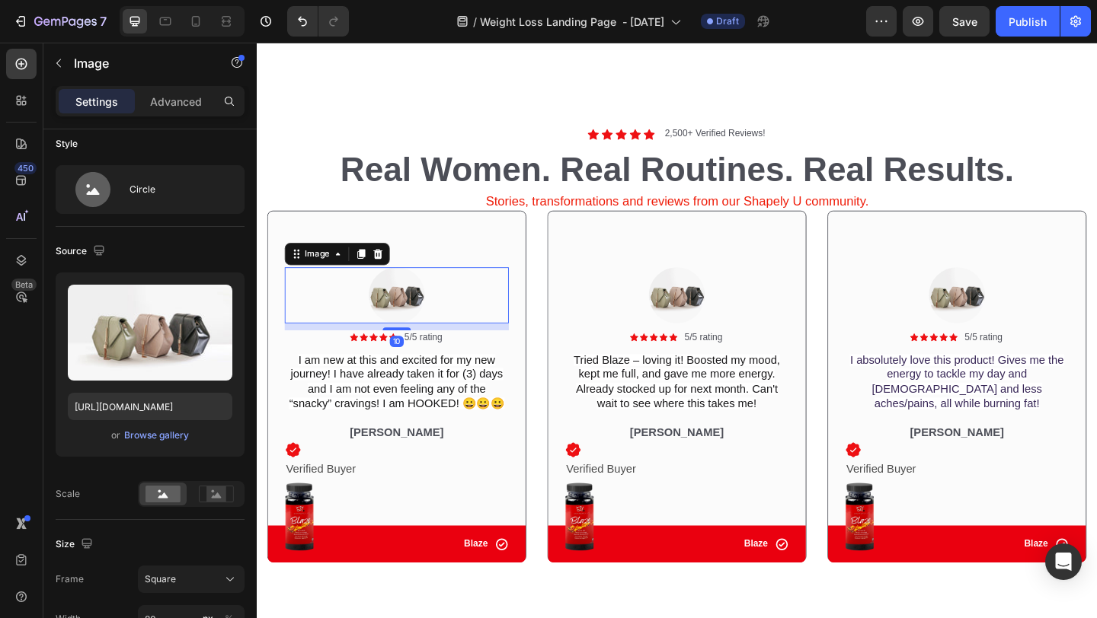
click at [410, 326] on img at bounding box center [408, 317] width 61 height 61
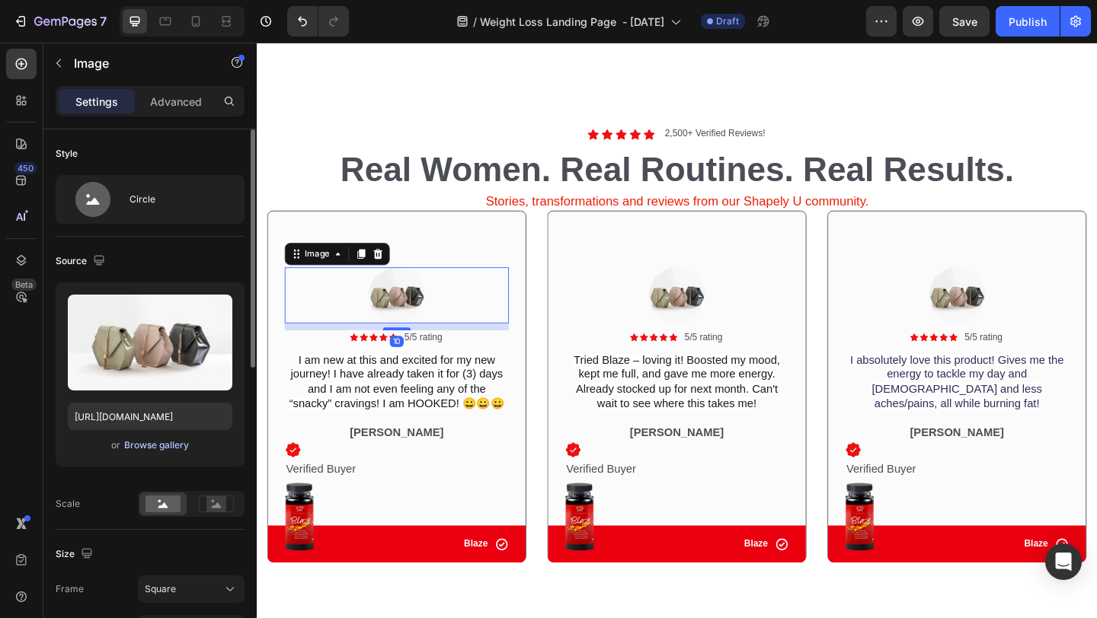
click at [180, 445] on div "Browse gallery" at bounding box center [156, 446] width 65 height 14
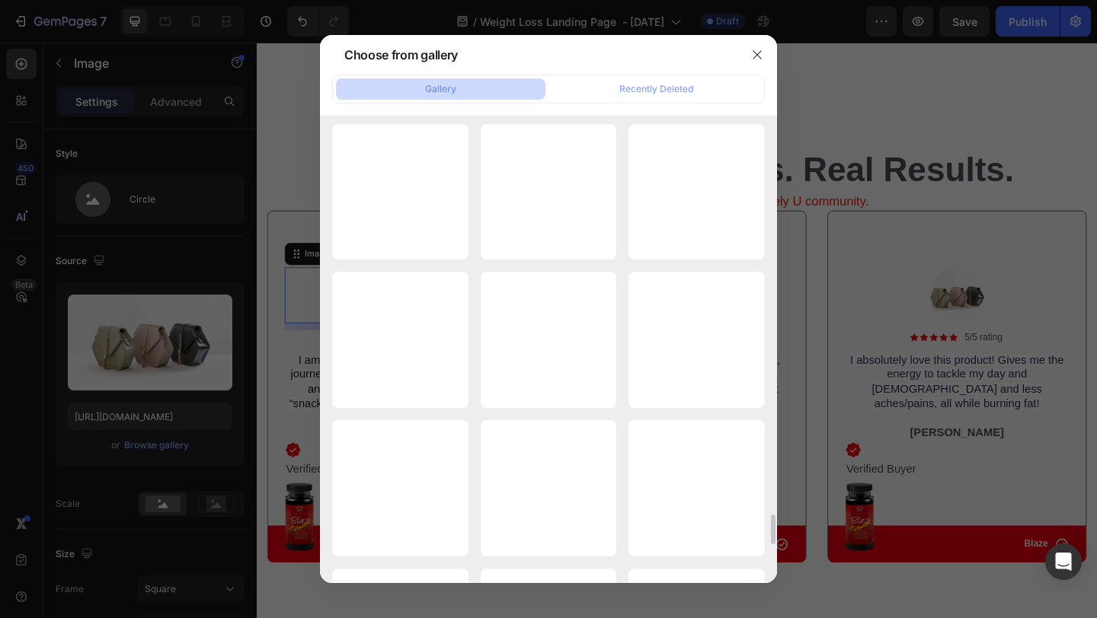
scroll to position [6090, 0]
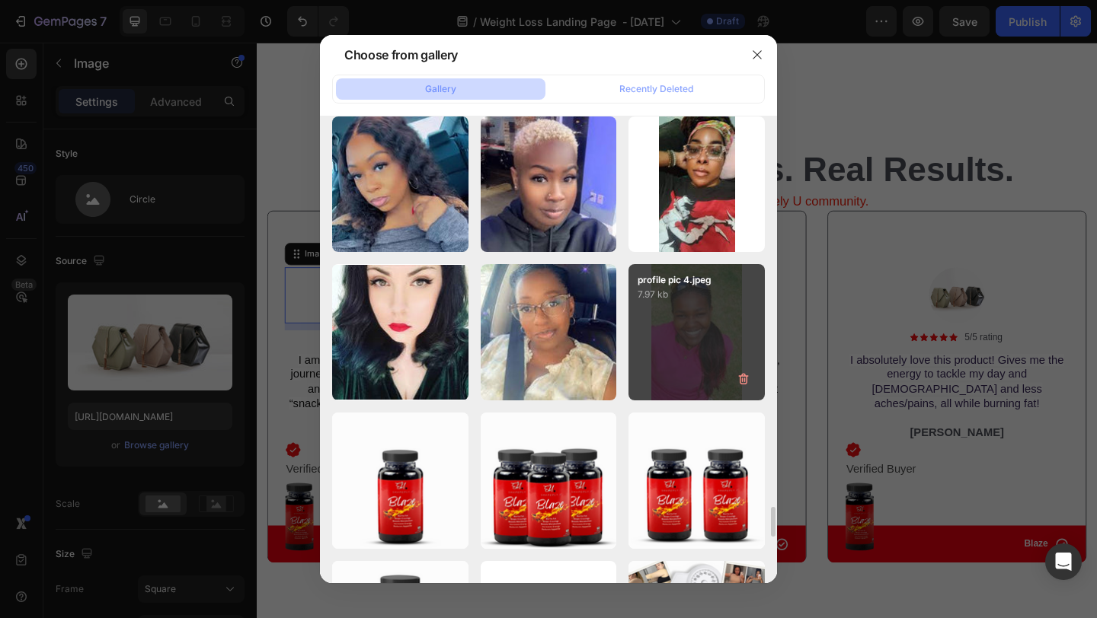
click at [682, 331] on div "profile pic 4.jpeg 7.97 kb" at bounding box center [696, 332] width 136 height 136
type input "https://cdn.shopify.com/s/files/1/0615/9777/8174/files/gempages_579372097344635…"
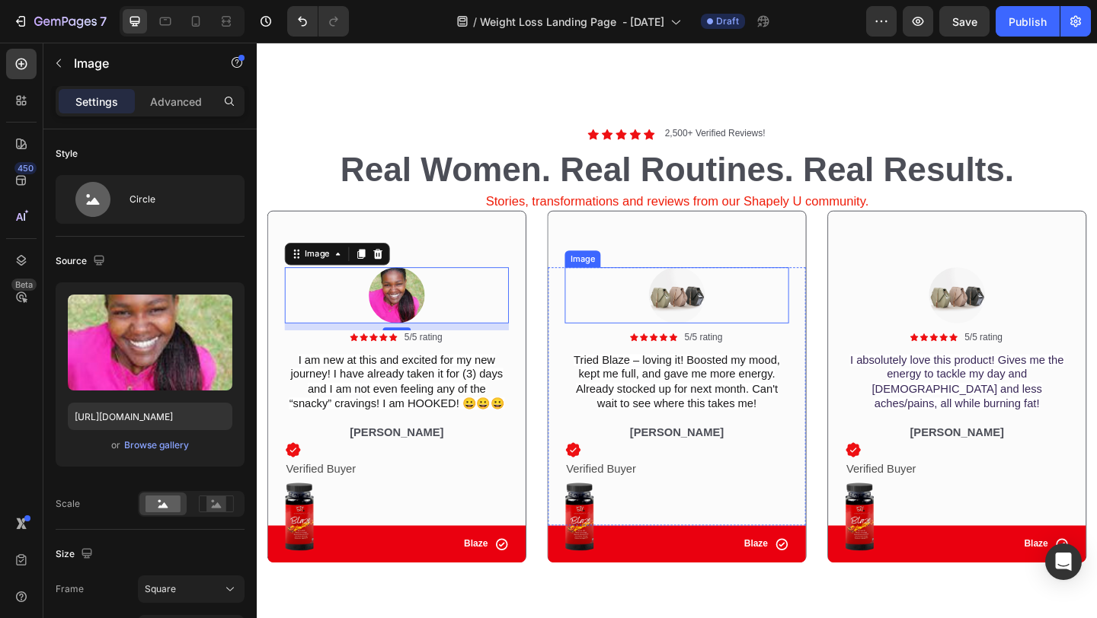
click at [714, 322] on img at bounding box center [713, 317] width 61 height 61
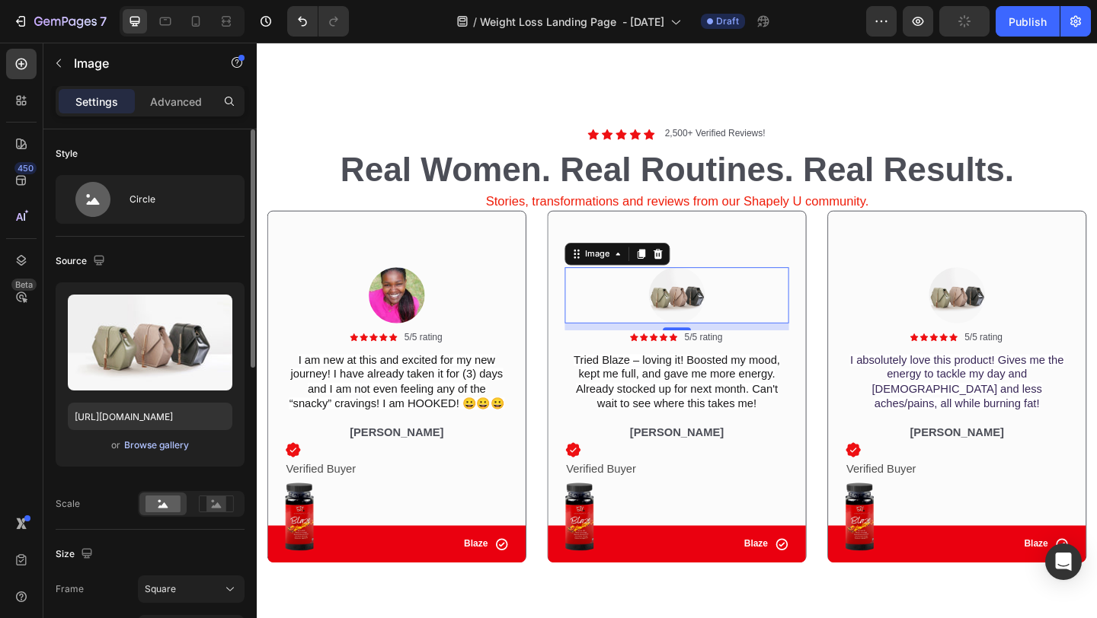
click at [164, 445] on div "Browse gallery" at bounding box center [156, 446] width 65 height 14
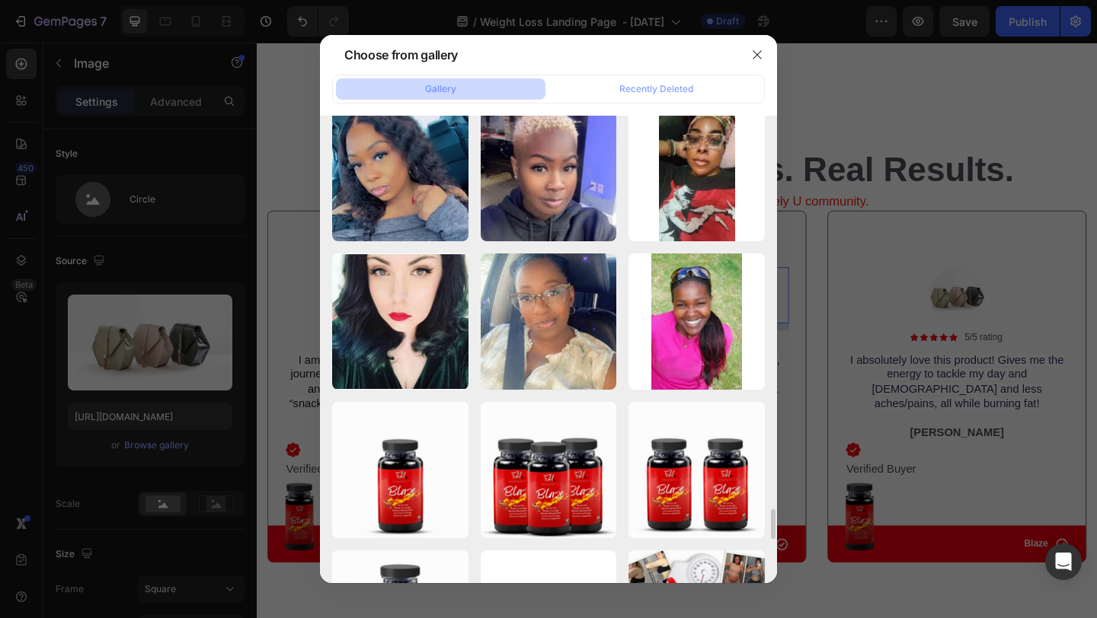
scroll to position [6102, 0]
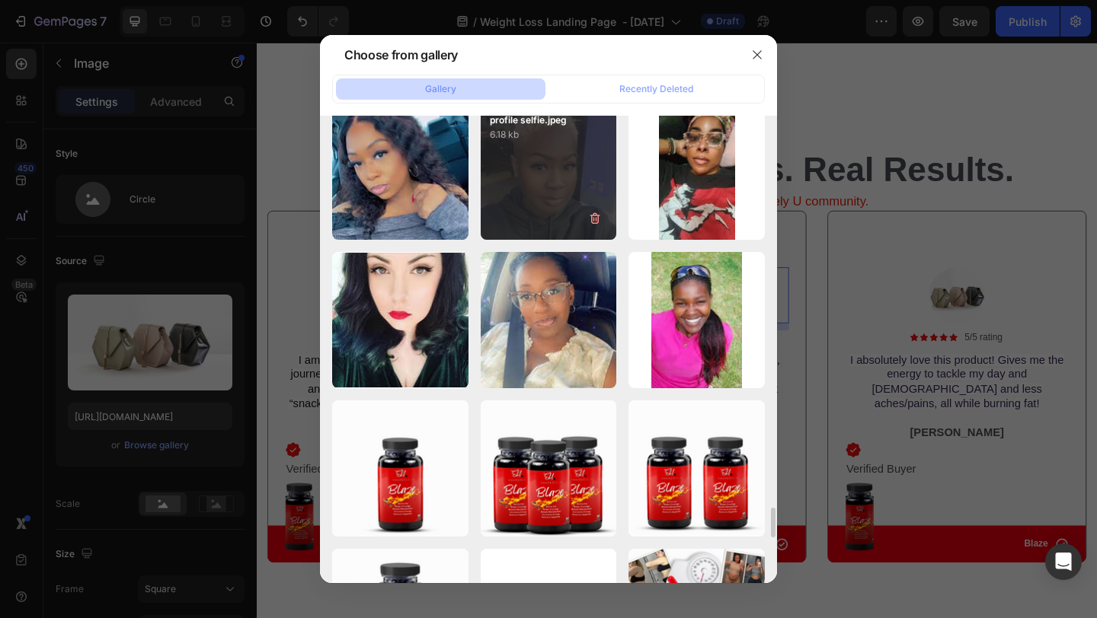
click at [541, 156] on div "profile selfie.jpeg 6.18 kb" at bounding box center [548, 172] width 136 height 136
type input "https://cdn.shopify.com/s/files/1/0615/9777/8174/files/gempages_579372097344635…"
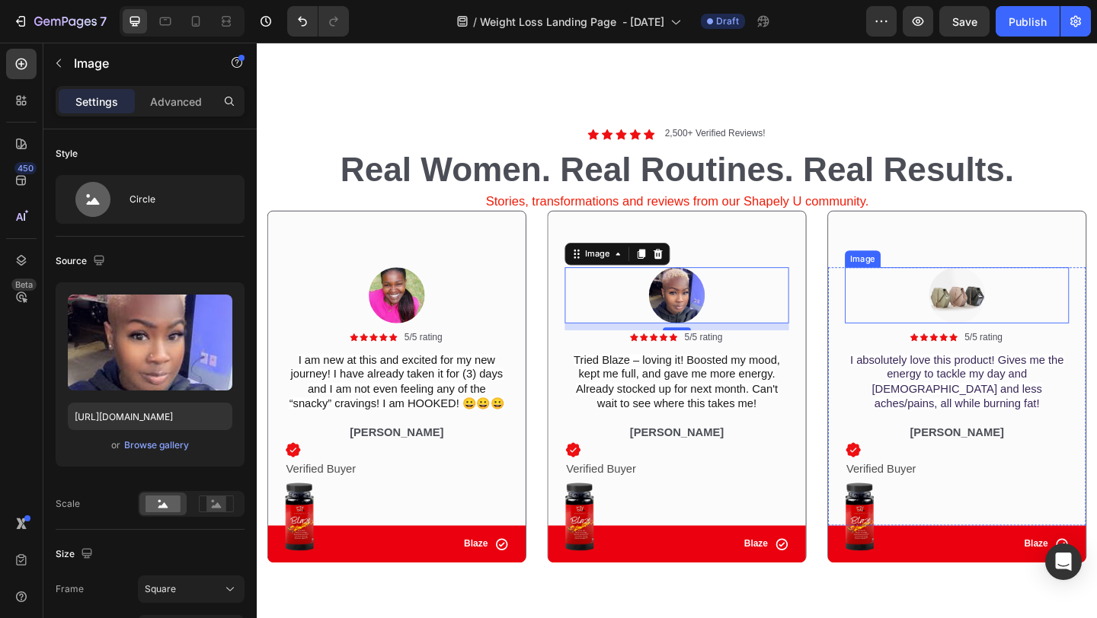
click at [1036, 307] on img at bounding box center [1018, 317] width 61 height 61
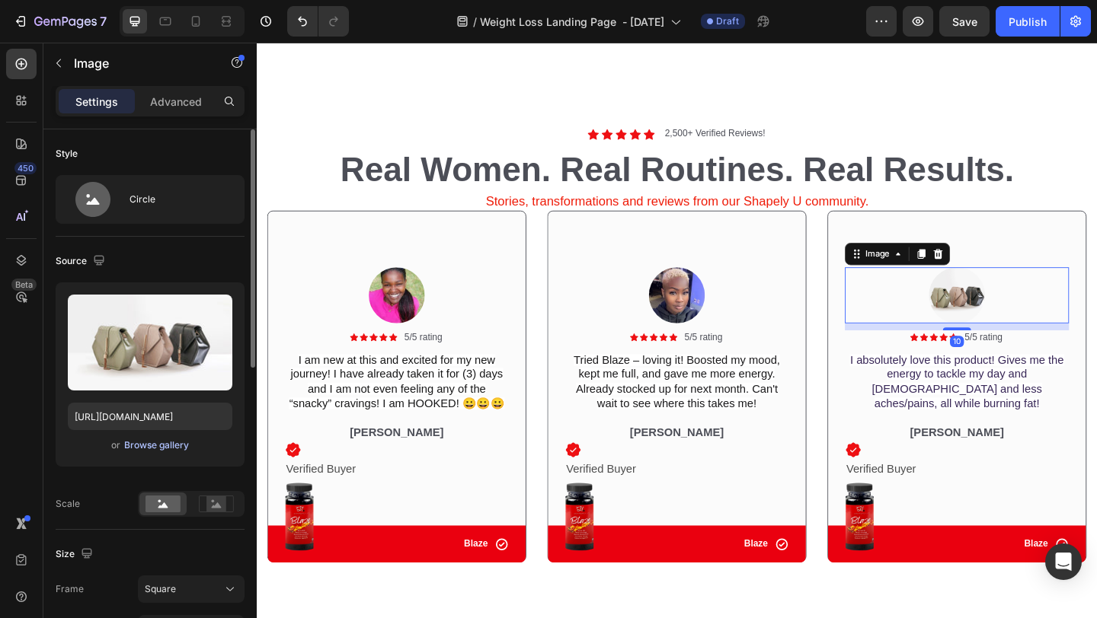
click at [175, 442] on div "Browse gallery" at bounding box center [156, 446] width 65 height 14
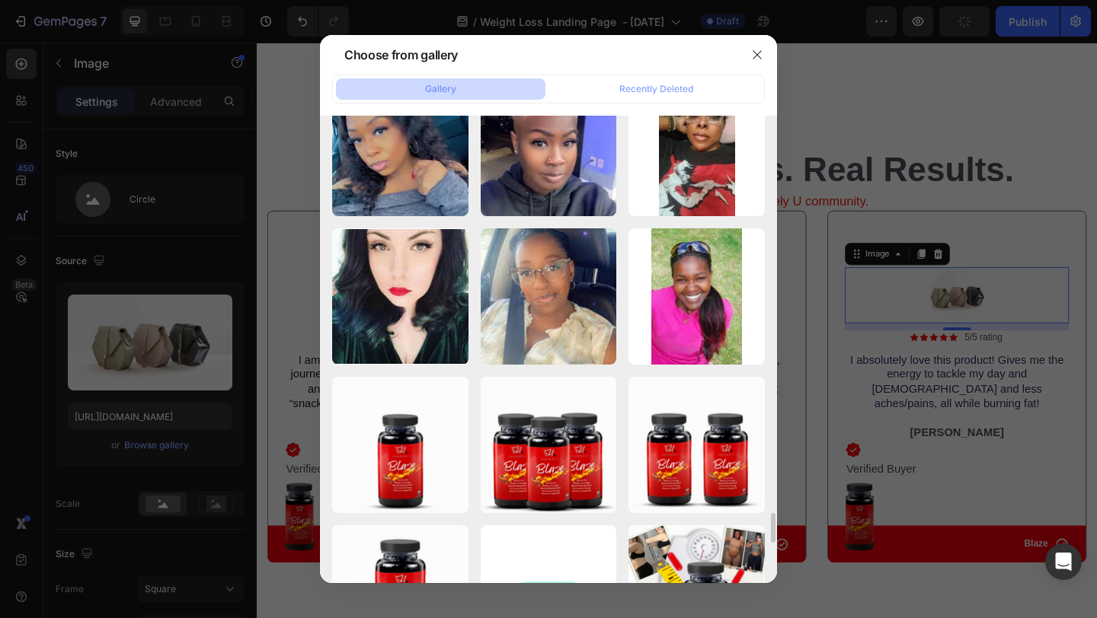
scroll to position [6125, 0]
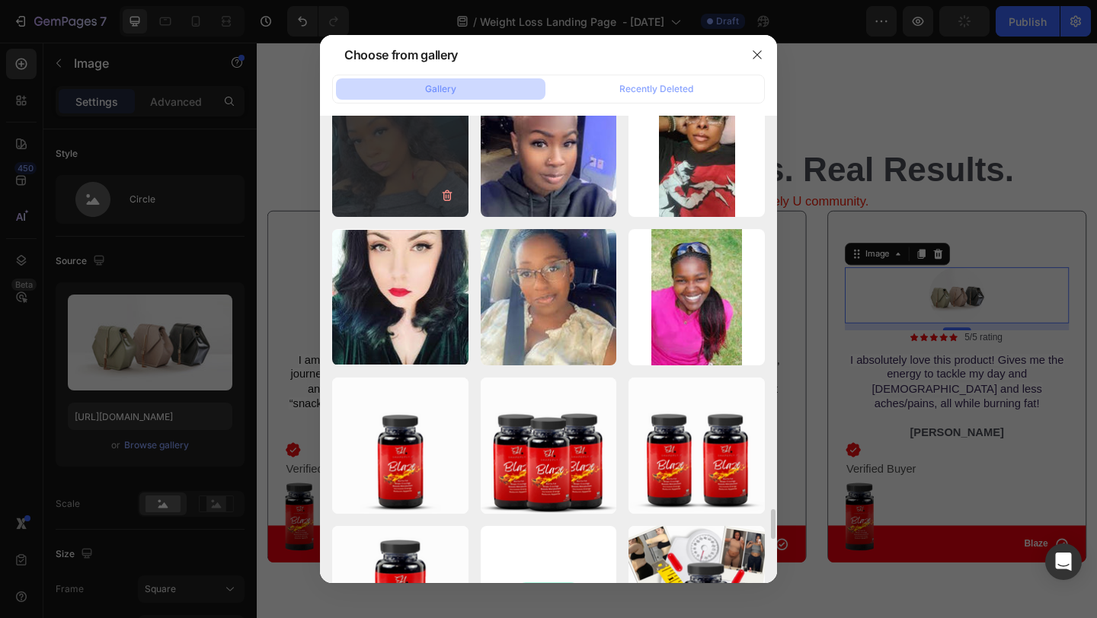
click at [411, 168] on div "profile pic.jpeg 8.44 kb" at bounding box center [400, 149] width 136 height 136
type input "https://cdn.shopify.com/s/files/1/0615/9777/8174/files/gempages_579372097344635…"
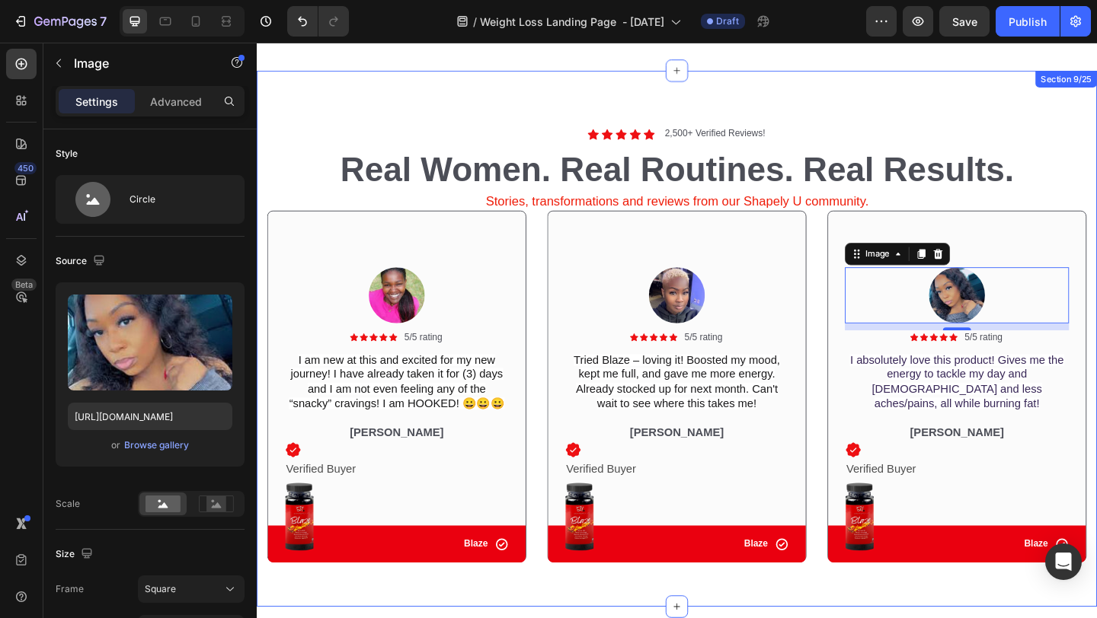
click at [934, 618] on div "Icon Icon Icon Icon Icon Icon List 2,500+ Verified Reviews! Text Block Row Real…" at bounding box center [714, 364] width 914 height 583
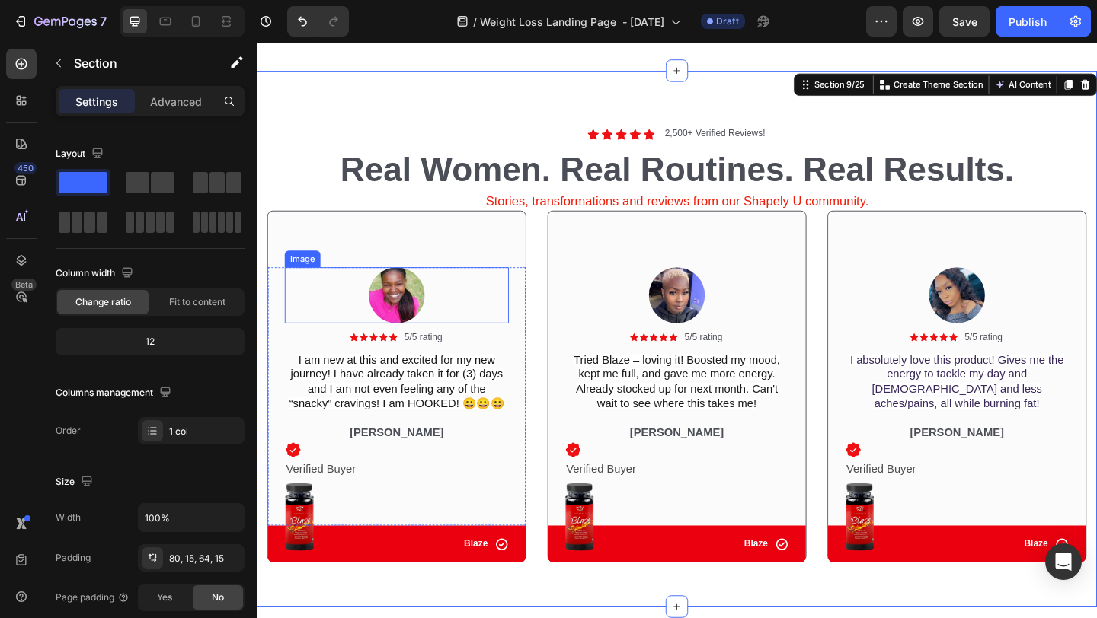
click at [415, 321] on img at bounding box center [408, 317] width 61 height 61
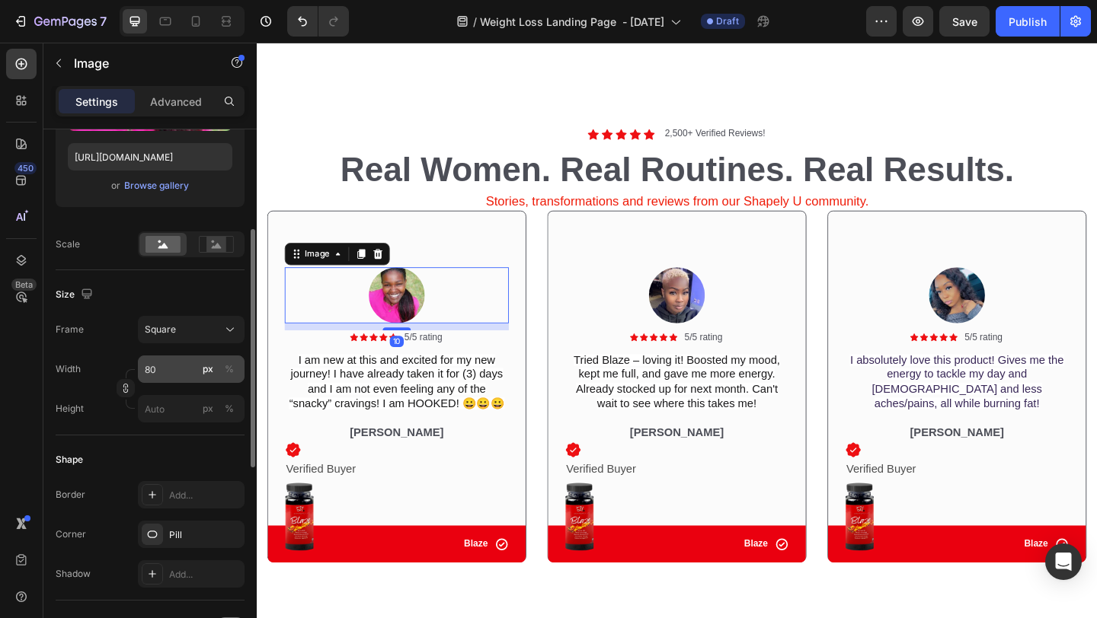
scroll to position [273, 0]
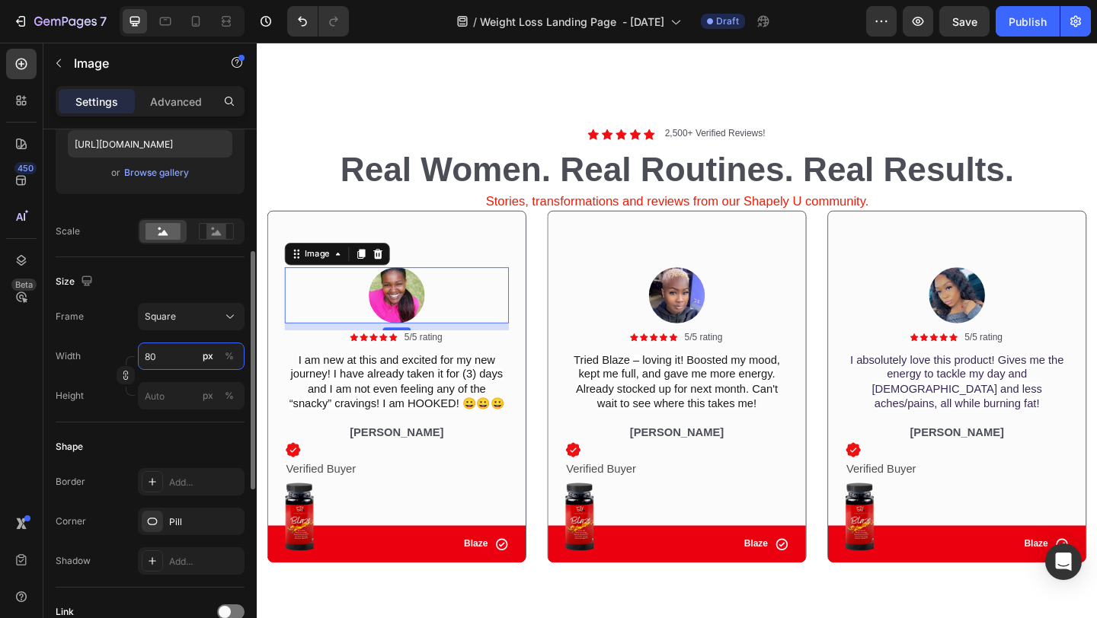
click at [173, 366] on input "80" at bounding box center [191, 356] width 107 height 27
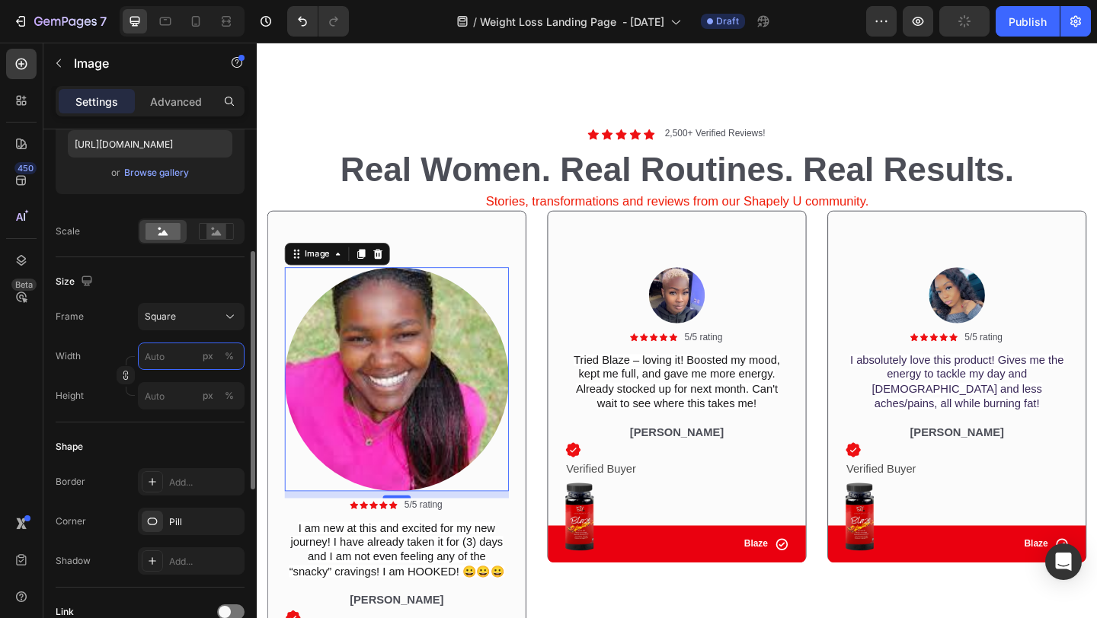
type input "1"
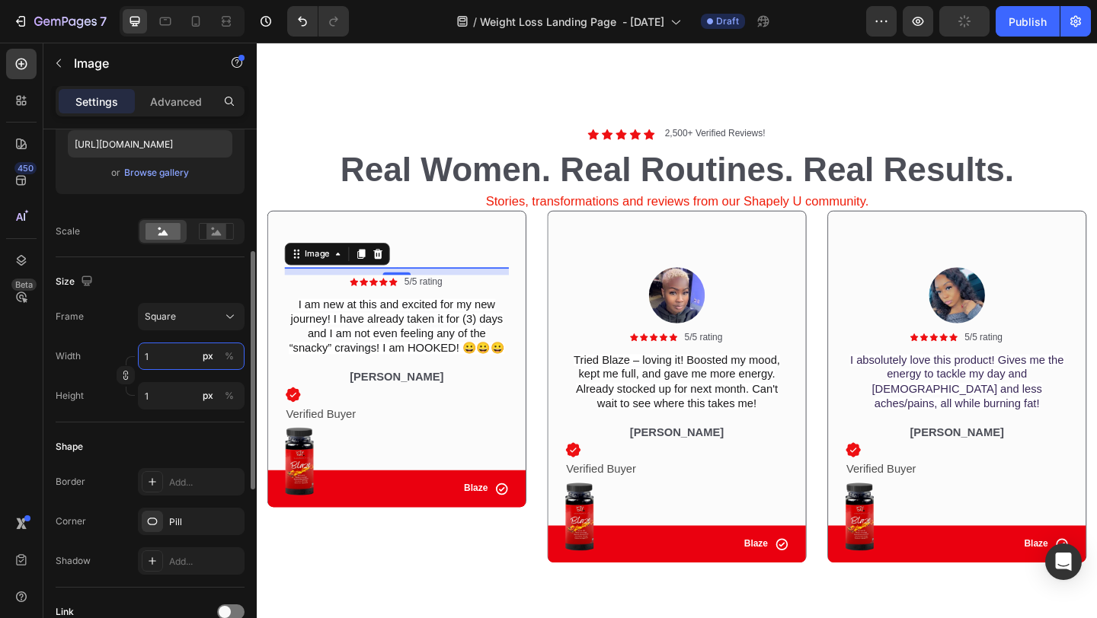
type input "15"
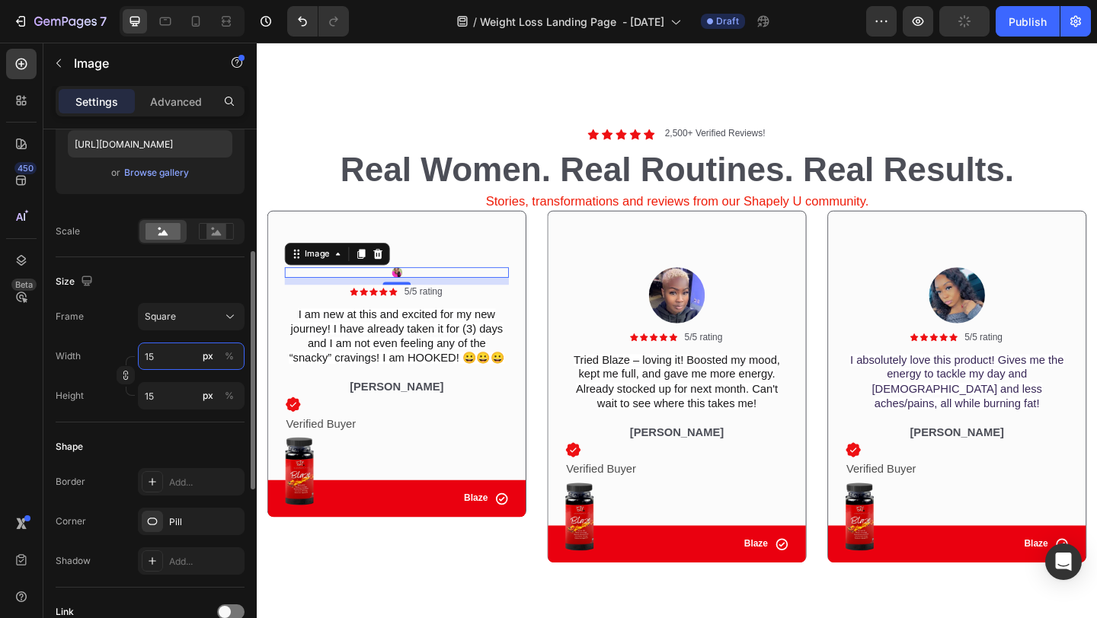
type input "150"
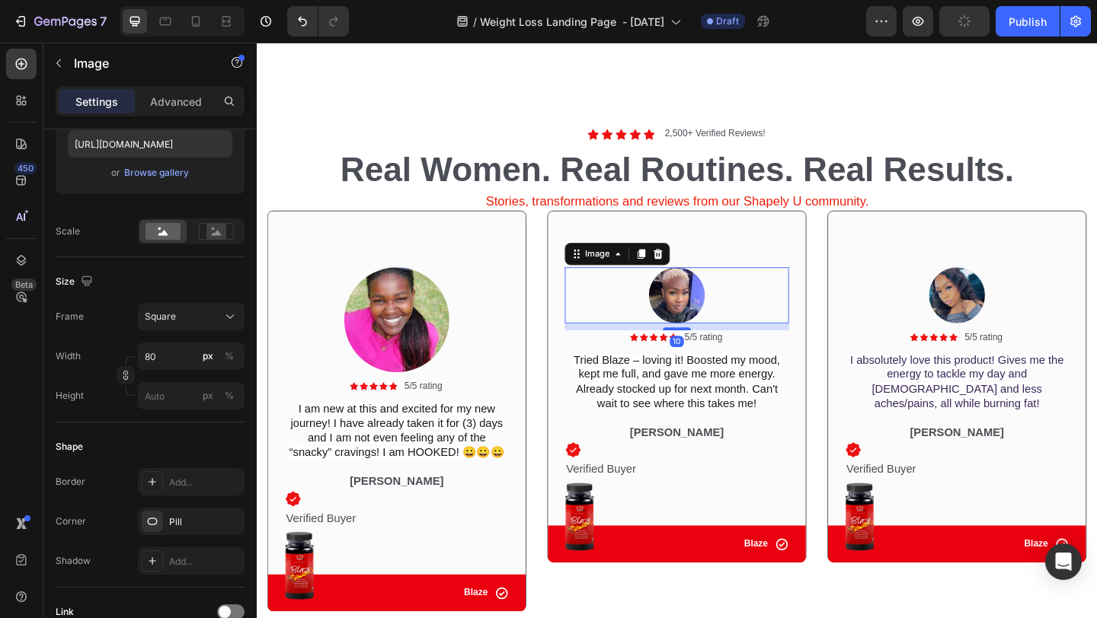
click at [724, 322] on img at bounding box center [713, 317] width 61 height 61
click at [176, 358] on input "80" at bounding box center [191, 356] width 107 height 27
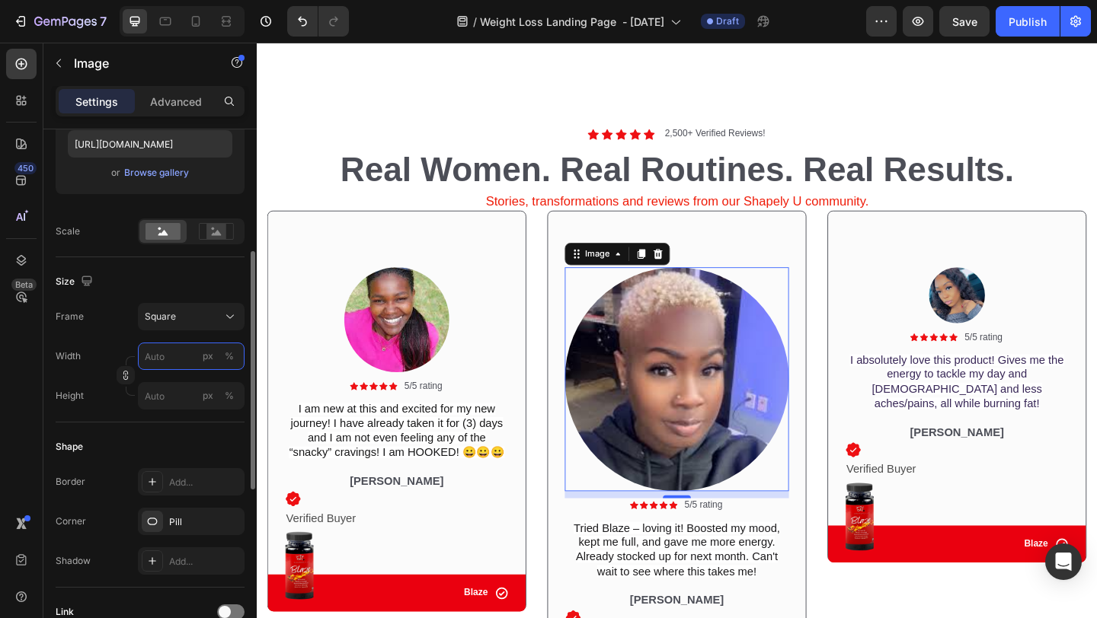
type input "1"
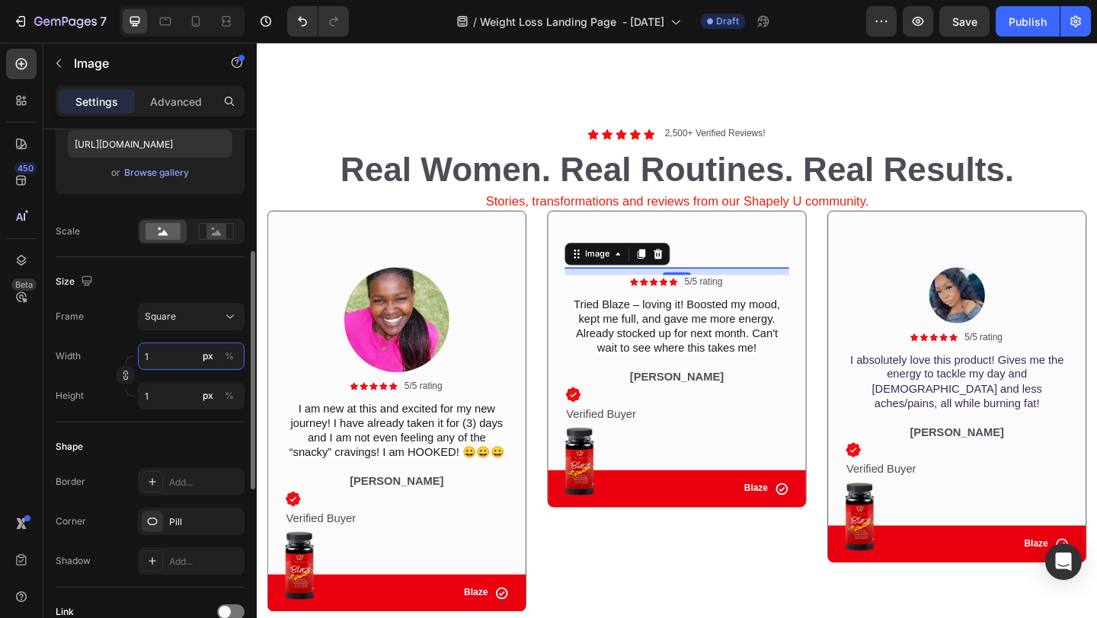
type input "15"
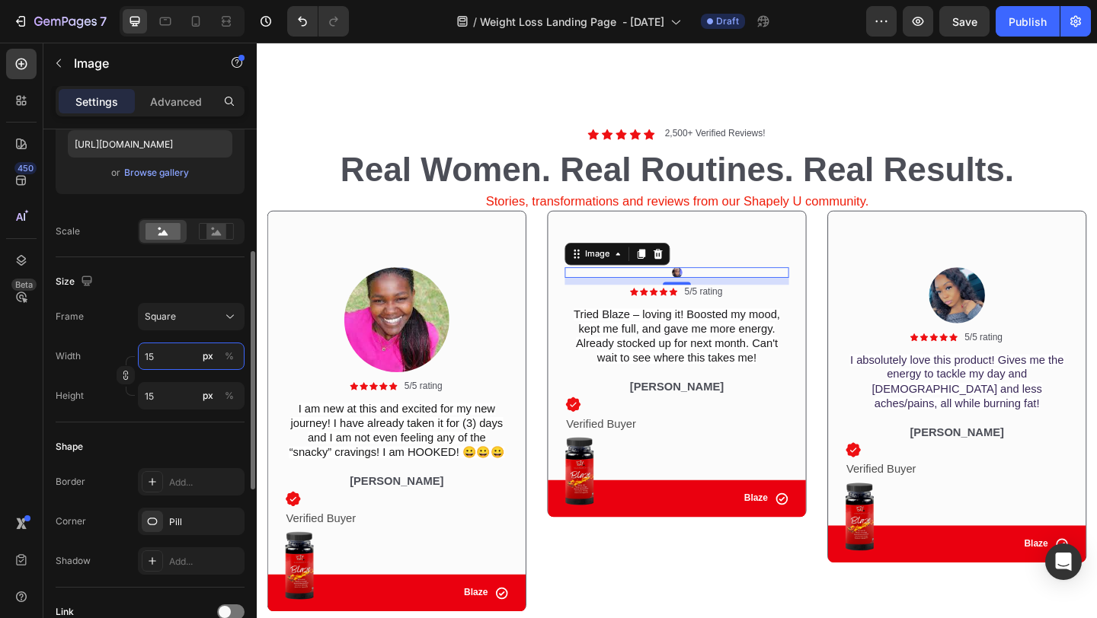
type input "150"
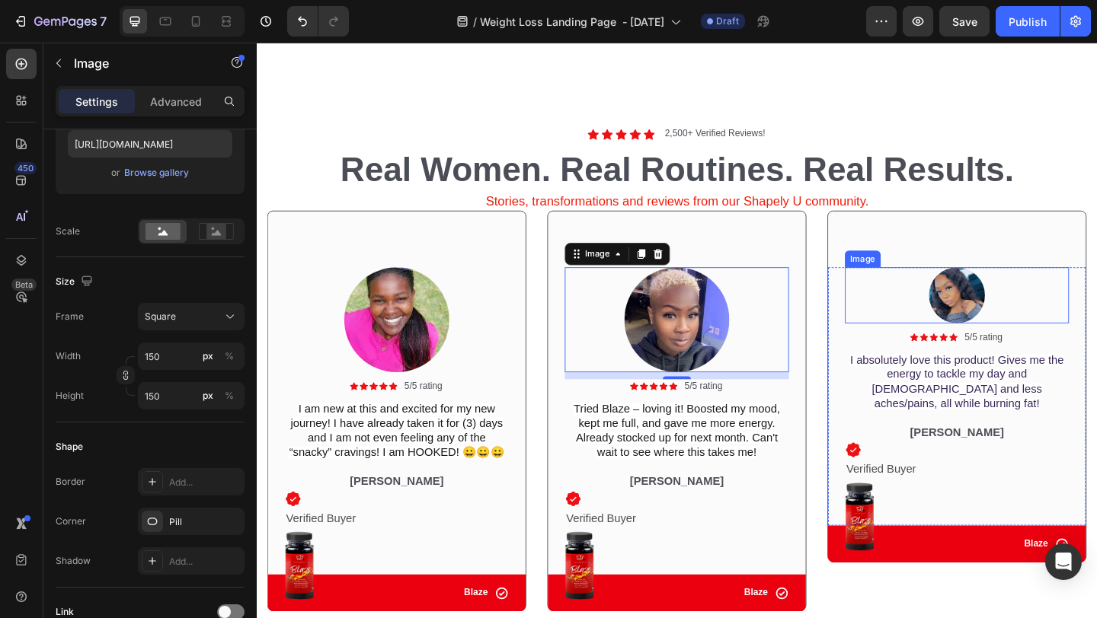
click at [1009, 309] on img at bounding box center [1018, 317] width 61 height 61
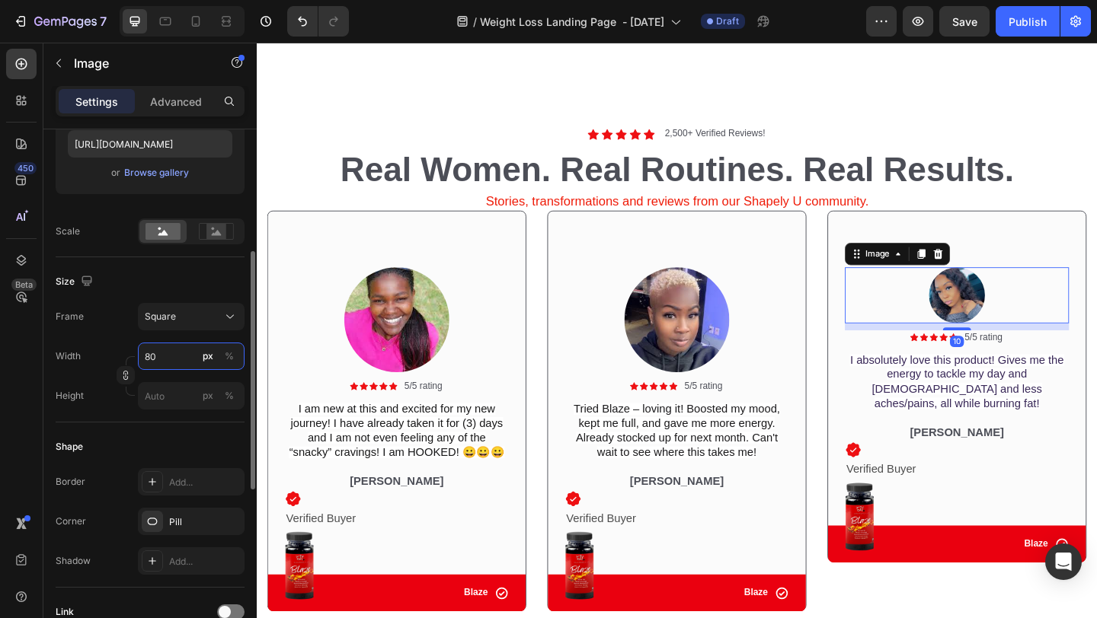
click at [161, 356] on input "80" at bounding box center [191, 356] width 107 height 27
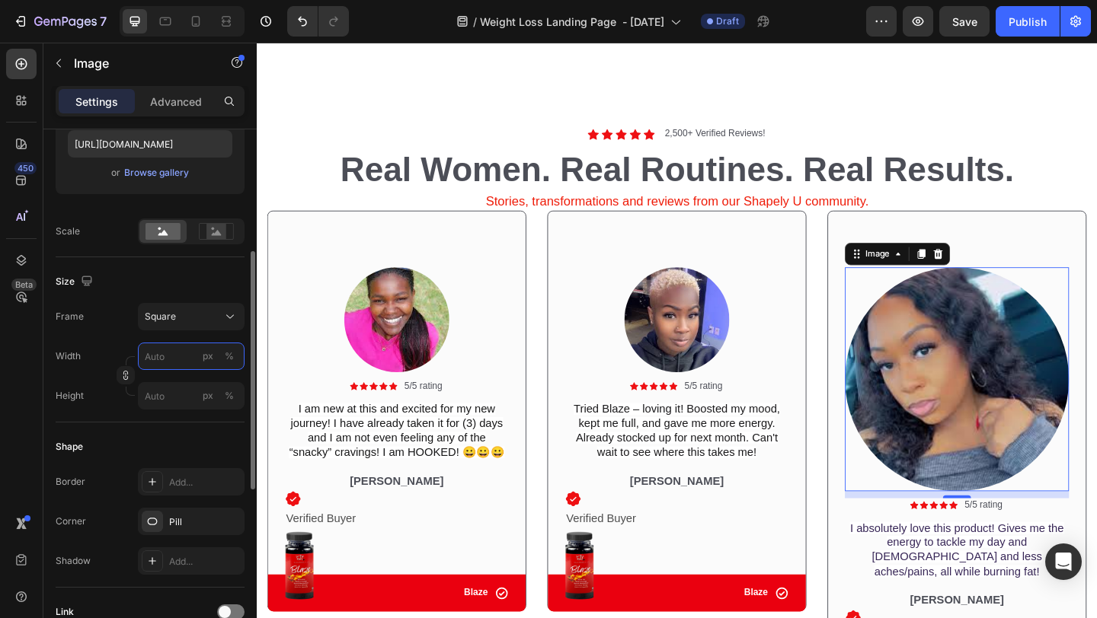
type input "1"
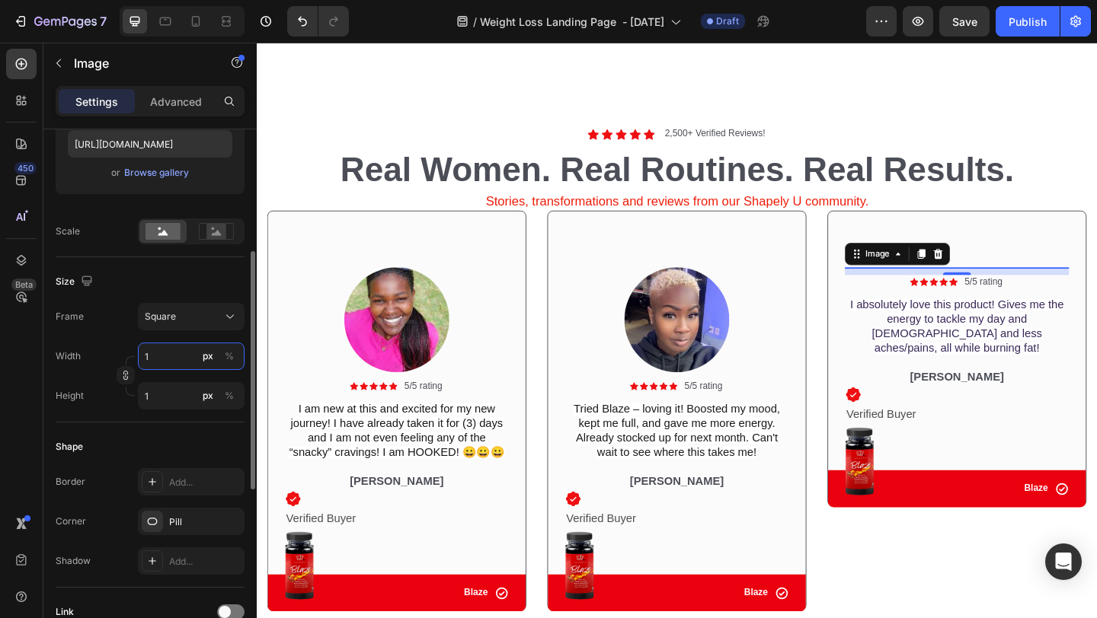
type input "15"
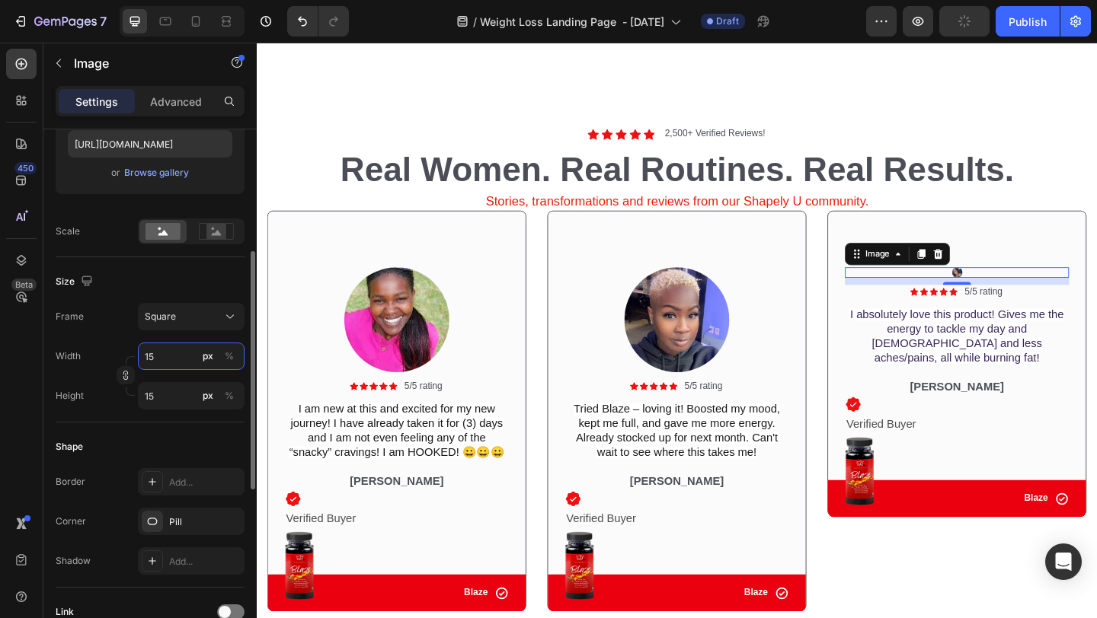
type input "150"
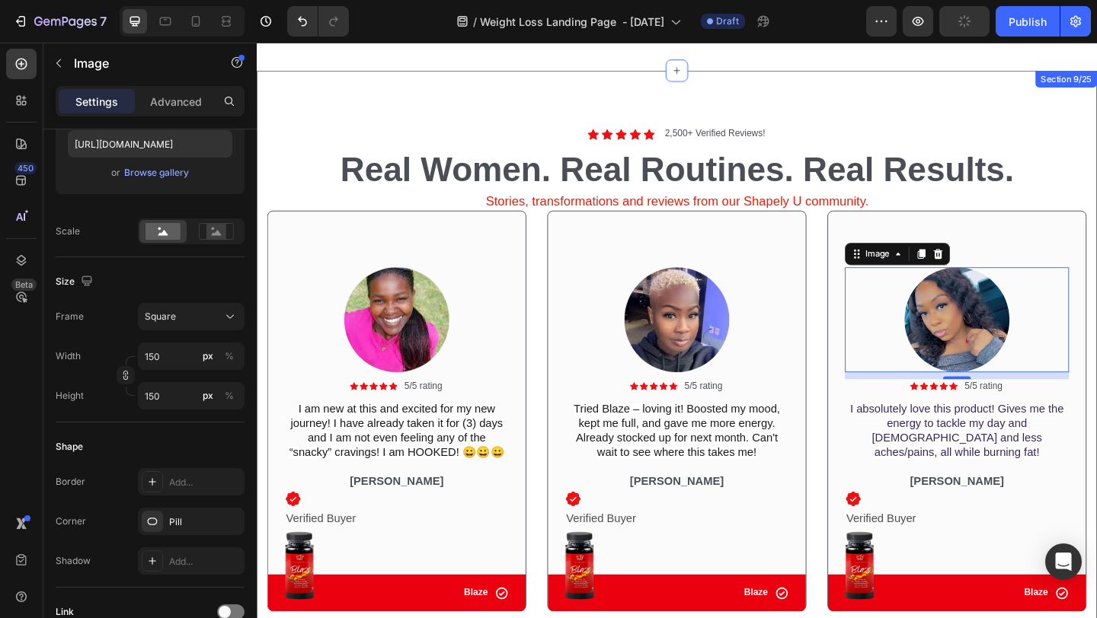
click at [938, 94] on div "Icon Icon Icon Icon Icon Icon List 2,500+ Verified Reviews! Text Block Row Real…" at bounding box center [714, 391] width 914 height 637
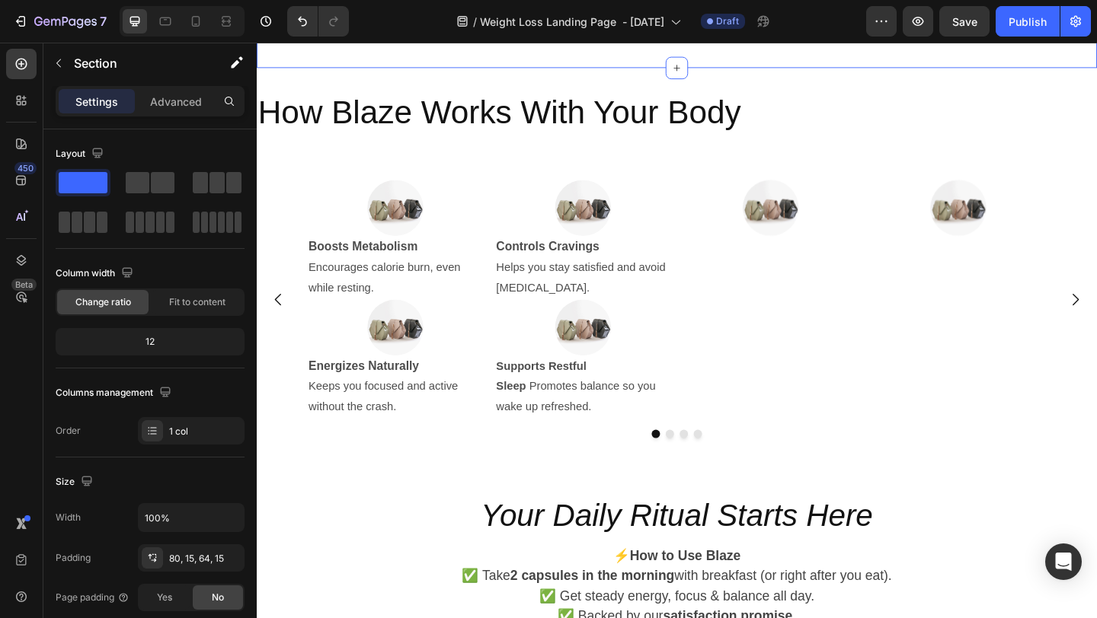
scroll to position [2469, 0]
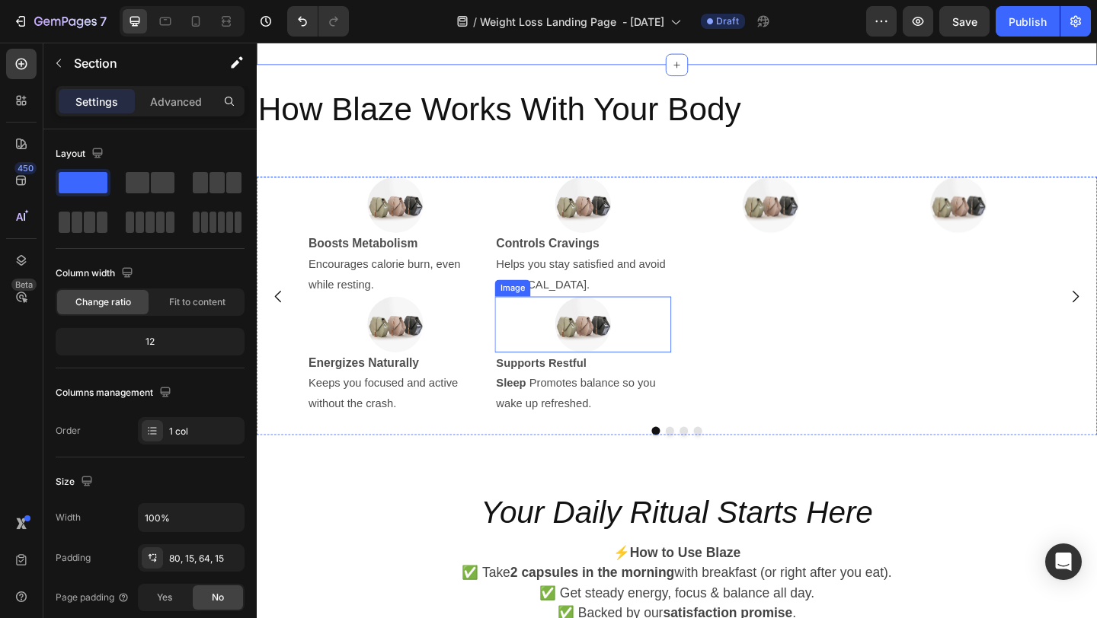
click at [694, 359] on div at bounding box center [612, 349] width 192 height 61
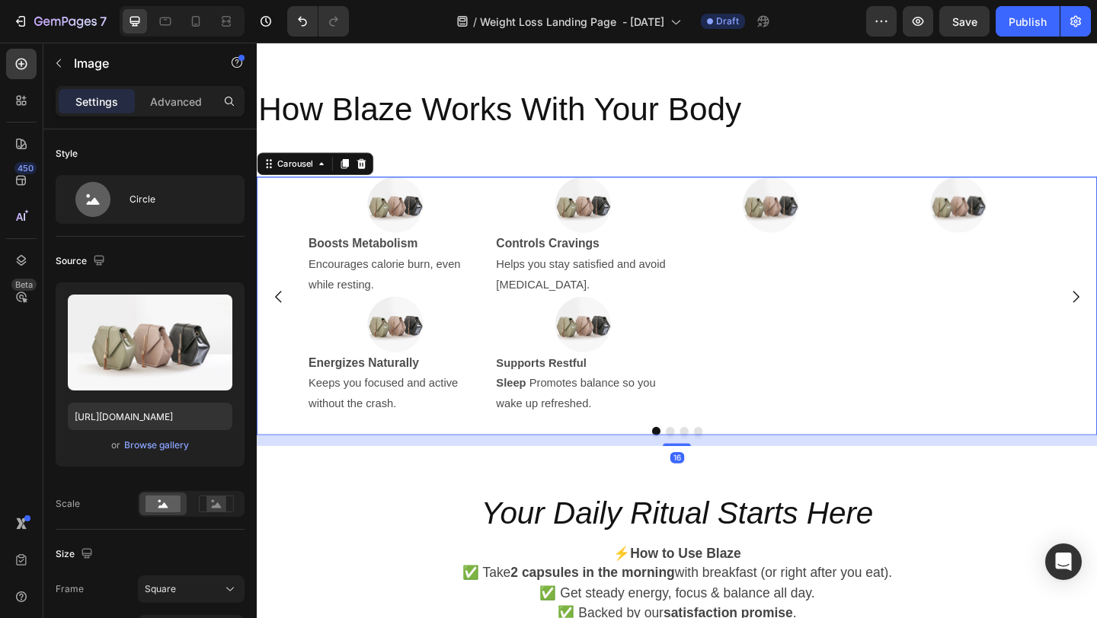
click at [787, 273] on div "Image" at bounding box center [816, 319] width 192 height 260
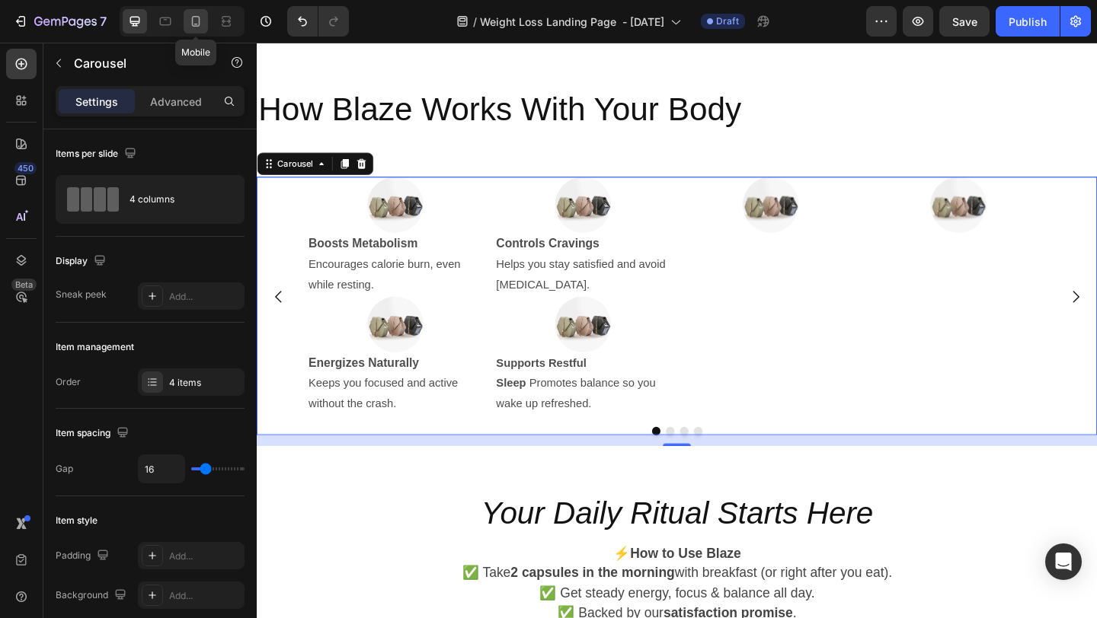
click at [199, 14] on icon at bounding box center [195, 21] width 15 height 15
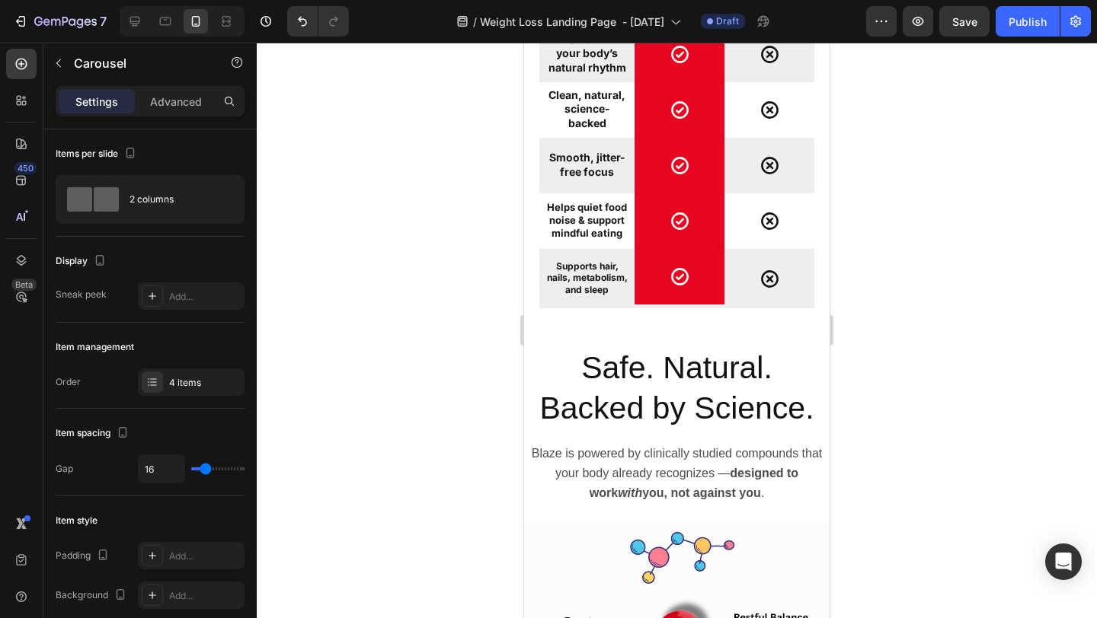
scroll to position [3345, 0]
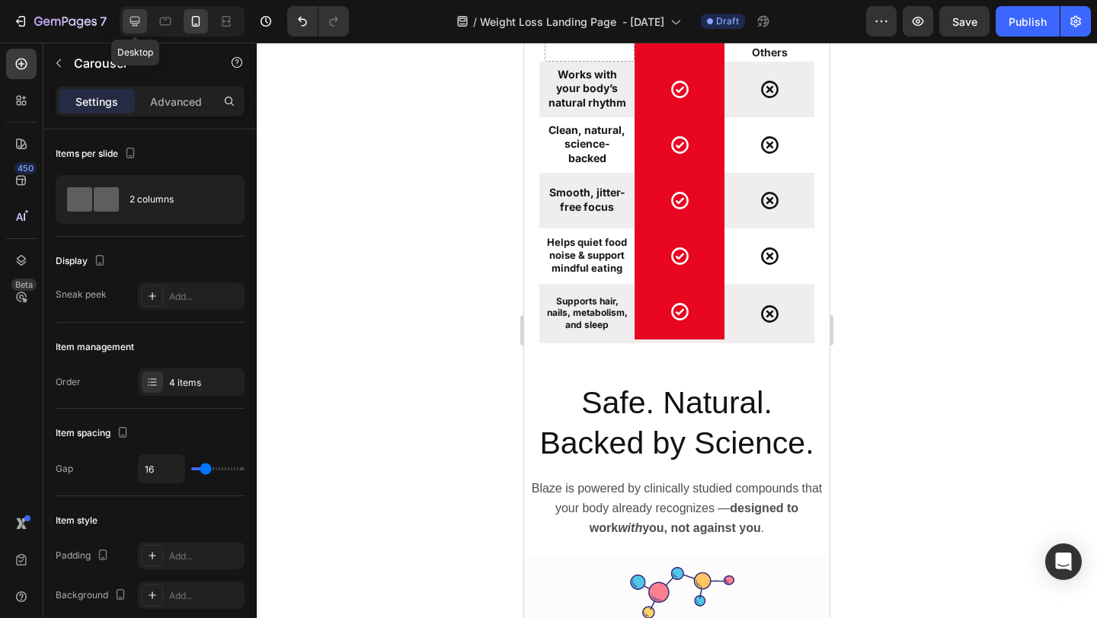
click at [139, 21] on icon at bounding box center [135, 22] width 10 height 10
type input "1200"
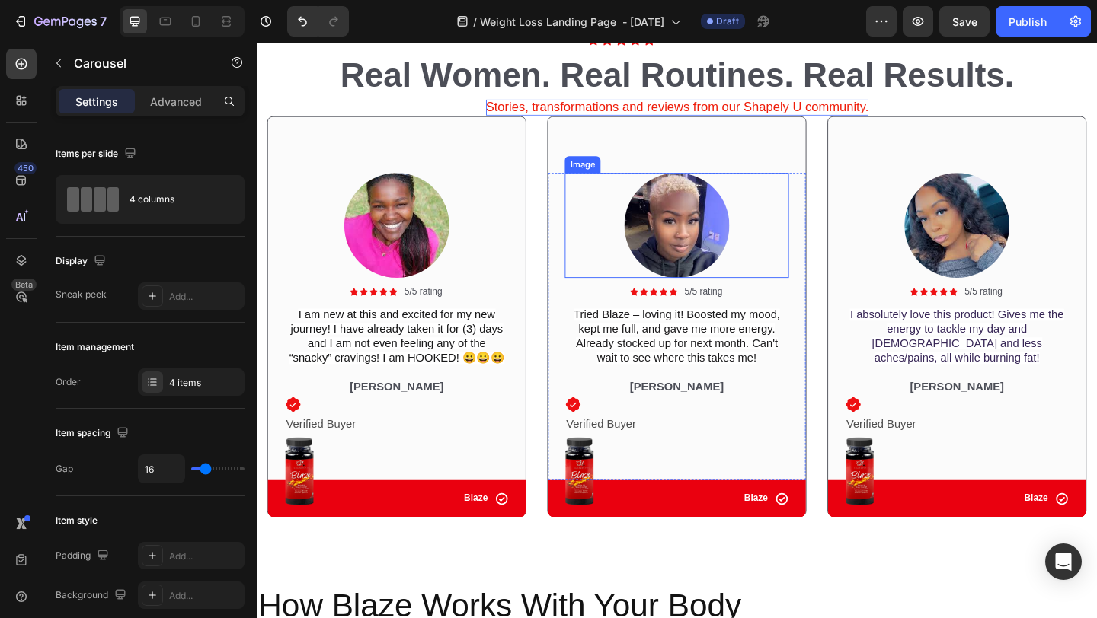
scroll to position [1908, 0]
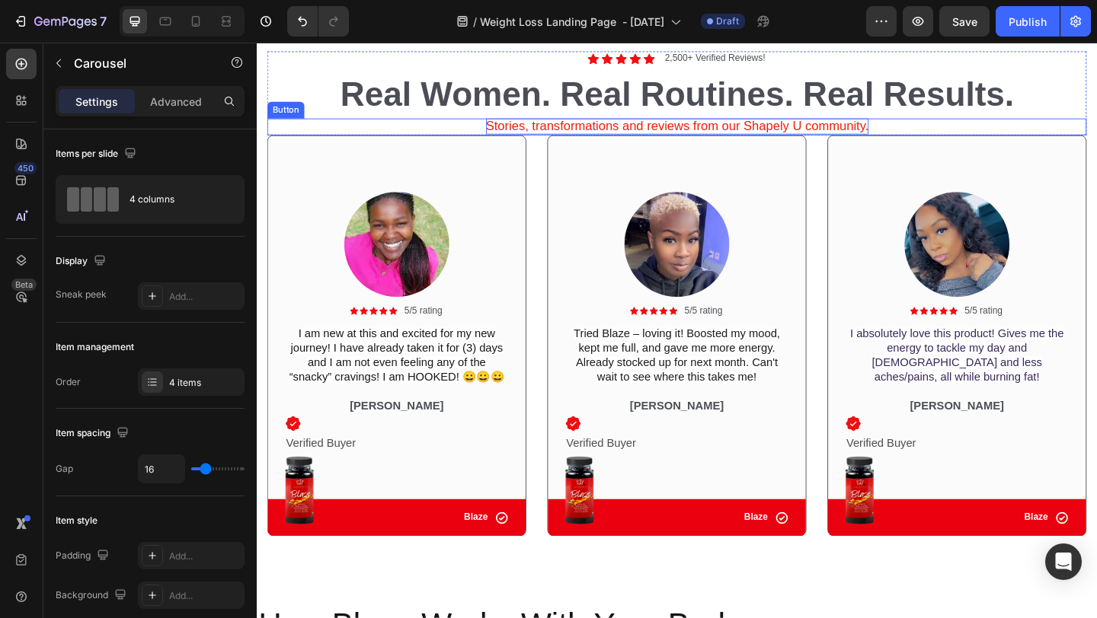
click at [769, 136] on span "Stories, transformations and reviews from our Shapely U community." at bounding box center [714, 133] width 417 height 15
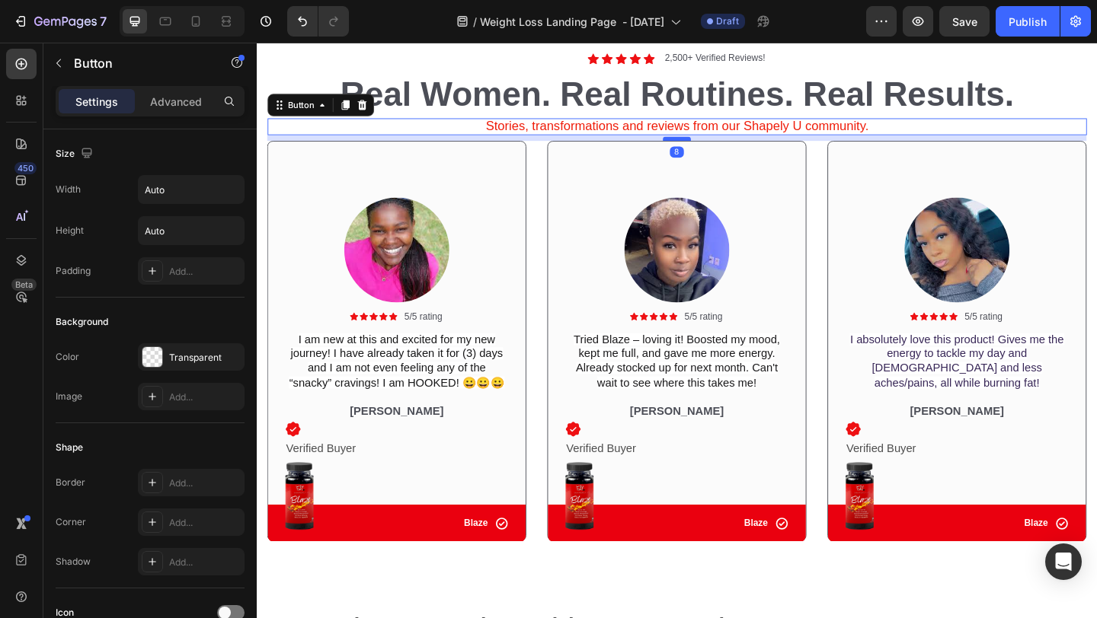
click at [712, 146] on div at bounding box center [713, 147] width 30 height 5
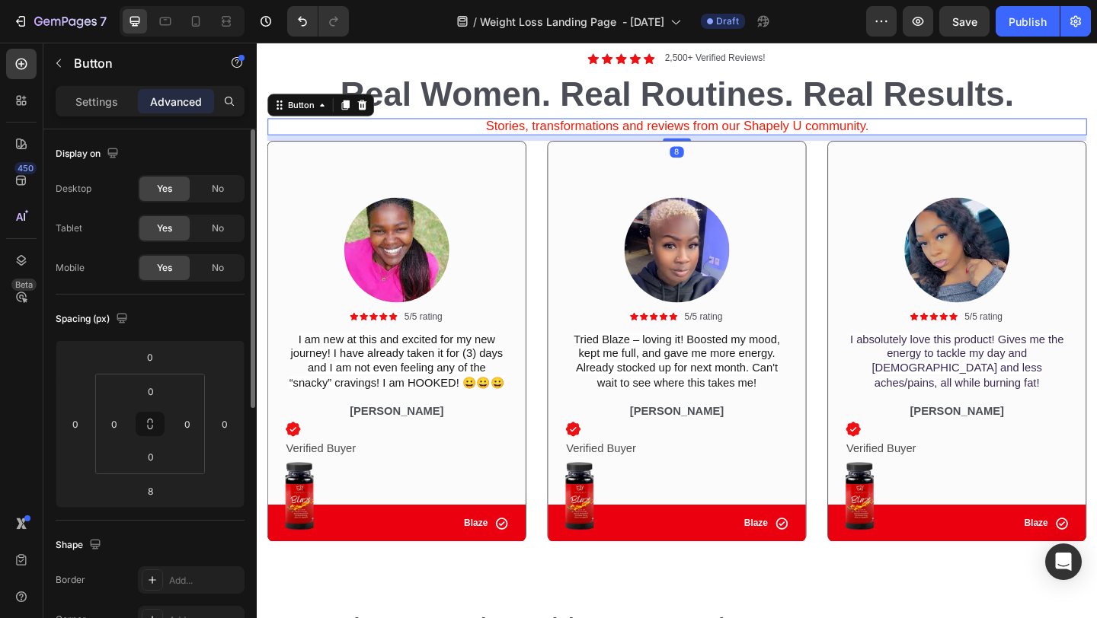
click at [225, 146] on div "Display on" at bounding box center [150, 154] width 189 height 24
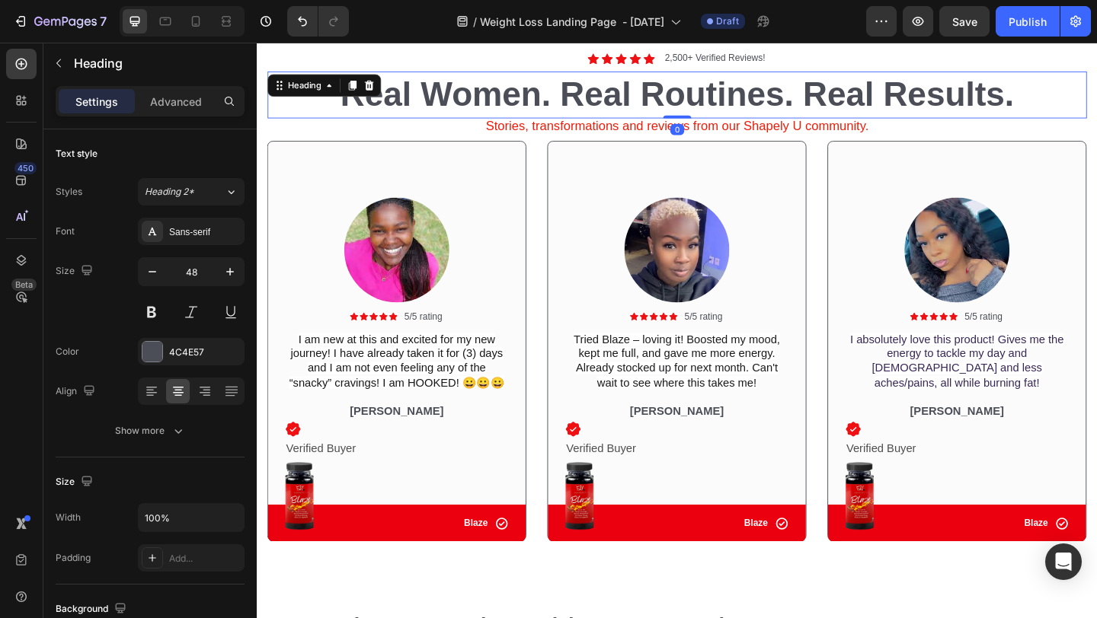
click at [551, 78] on h2 "Real Women. Real Routines. Real Results." at bounding box center [713, 99] width 891 height 50
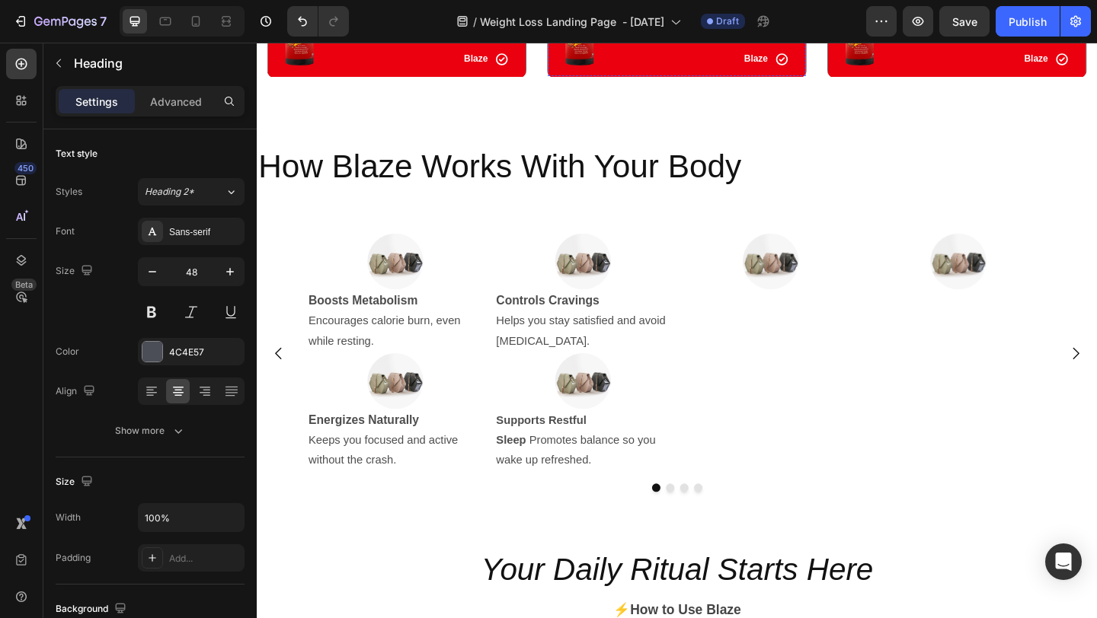
scroll to position [2428, 0]
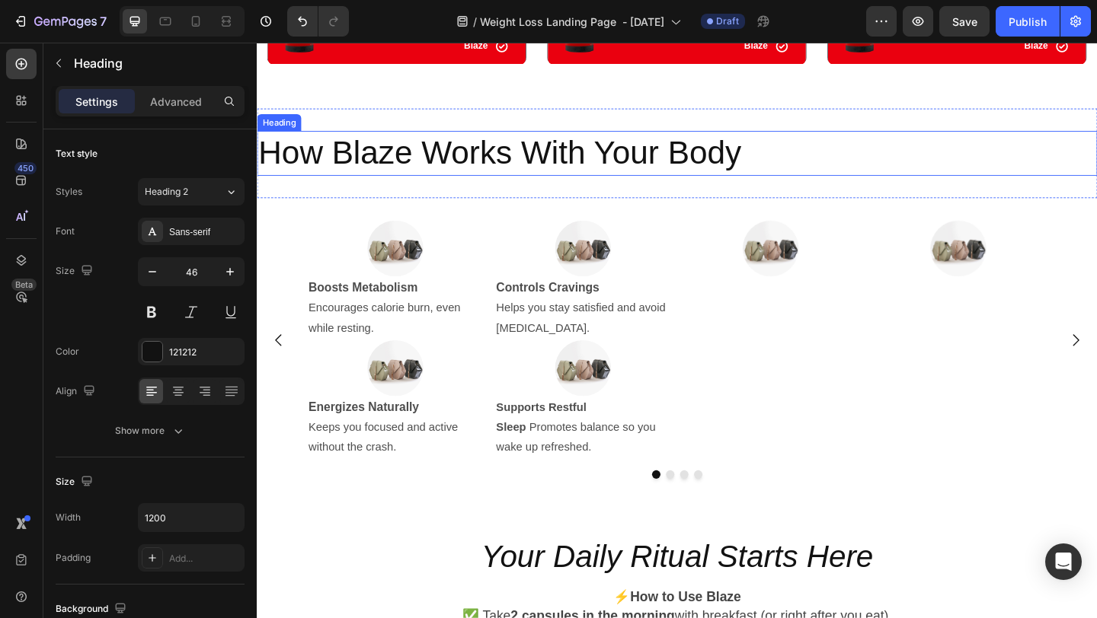
click at [659, 181] on h2 "How Blaze Works With Your Body" at bounding box center [714, 163] width 914 height 49
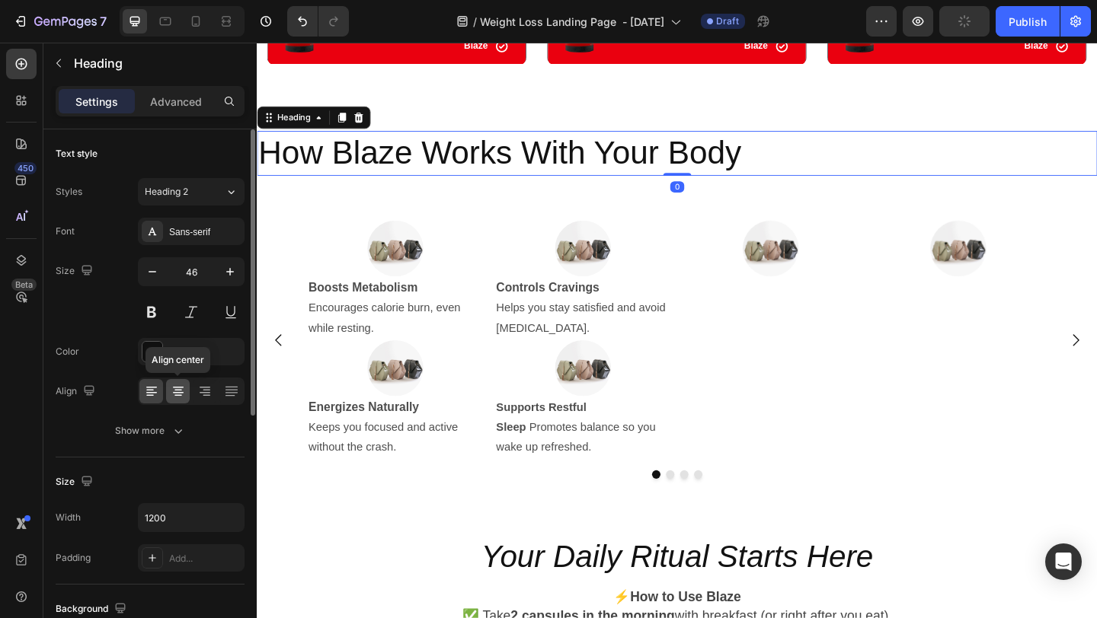
click at [175, 385] on icon at bounding box center [178, 391] width 15 height 15
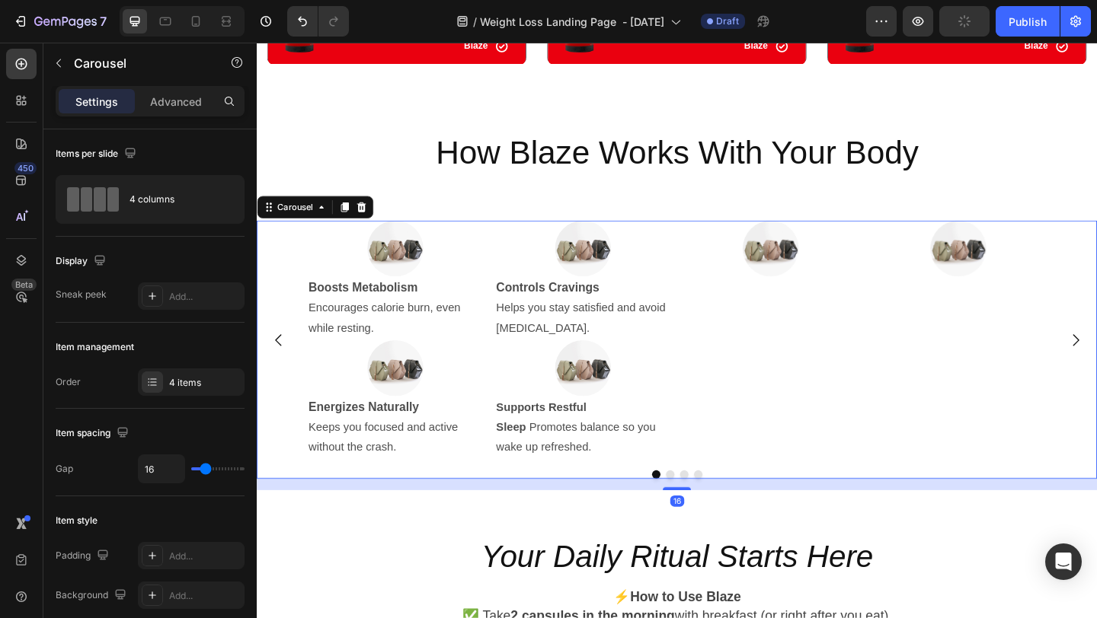
click at [831, 351] on div "Image" at bounding box center [816, 366] width 192 height 260
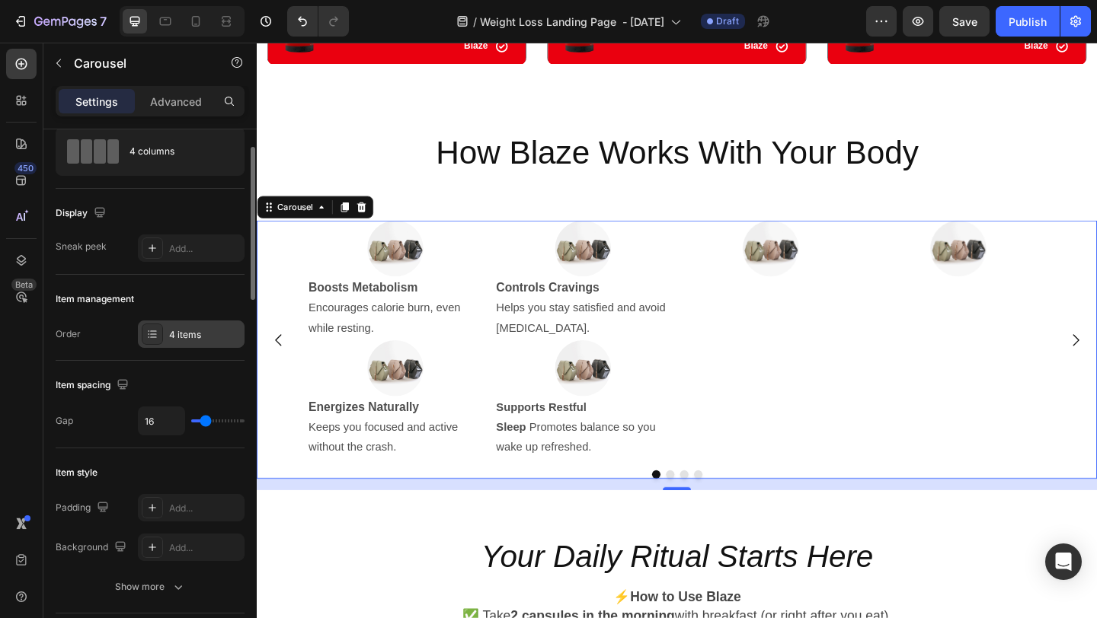
scroll to position [51, 0]
click at [197, 341] on div "4 items" at bounding box center [191, 331] width 107 height 27
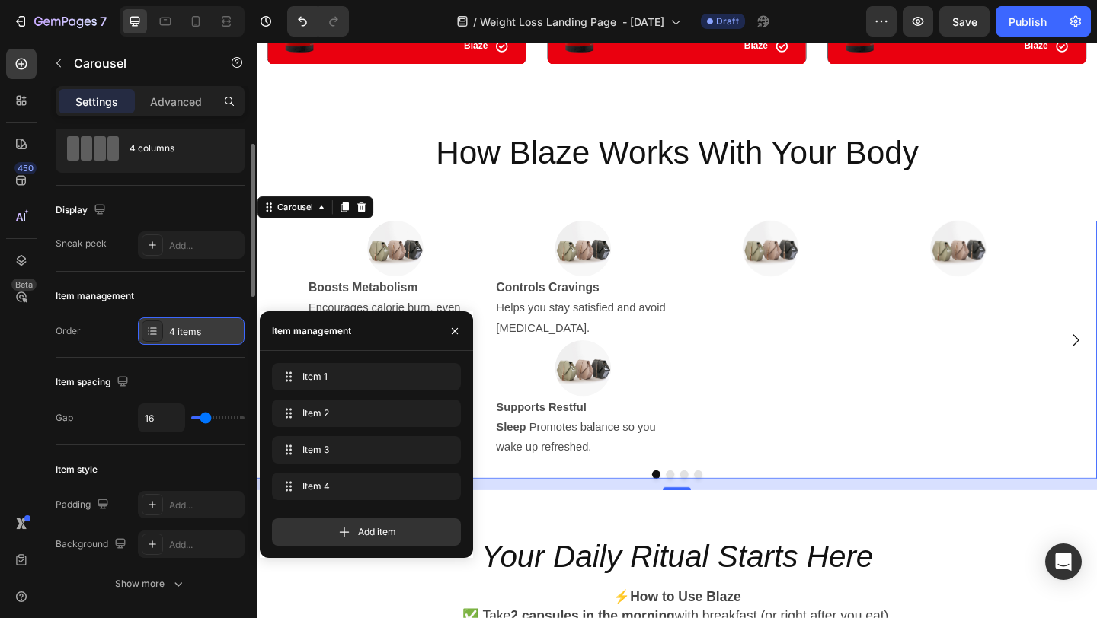
click at [197, 341] on div "4 items" at bounding box center [191, 331] width 107 height 27
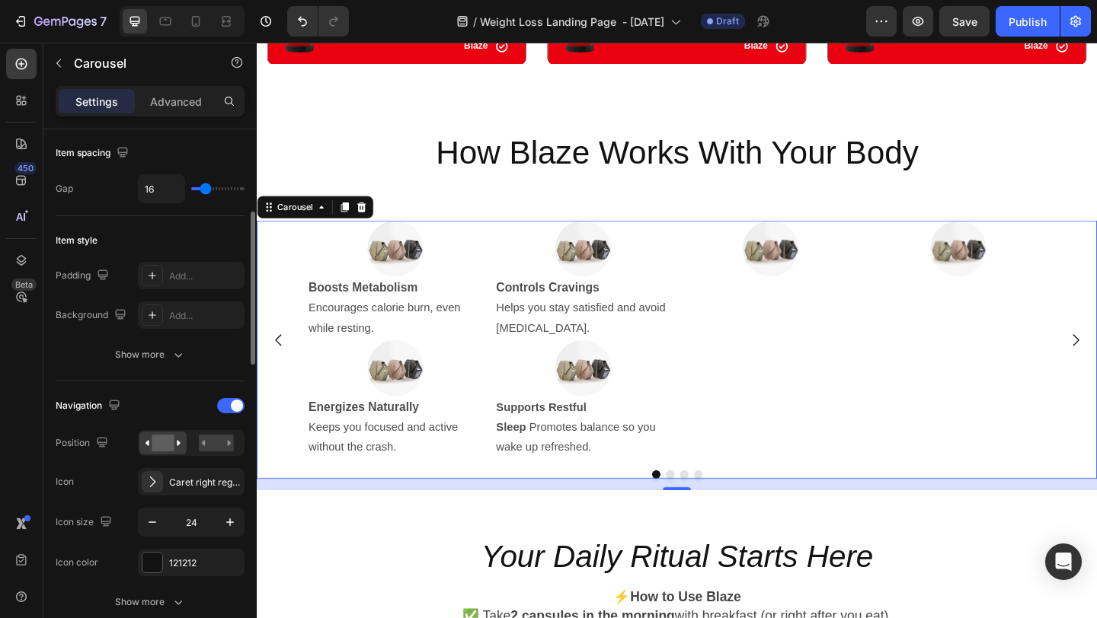
scroll to position [286, 0]
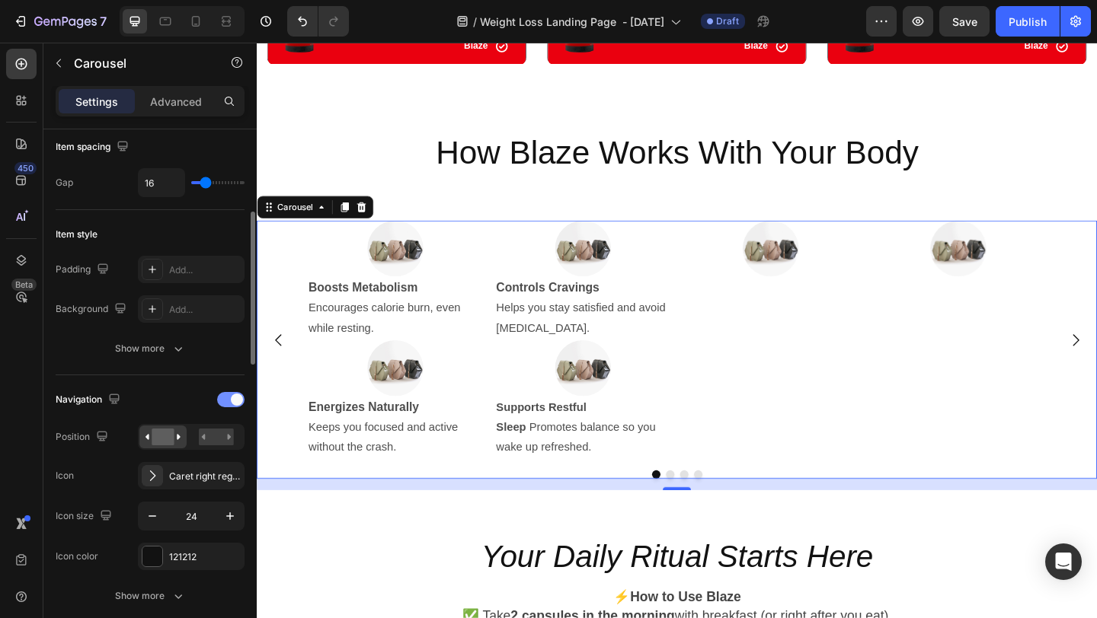
click at [232, 401] on span at bounding box center [237, 400] width 12 height 12
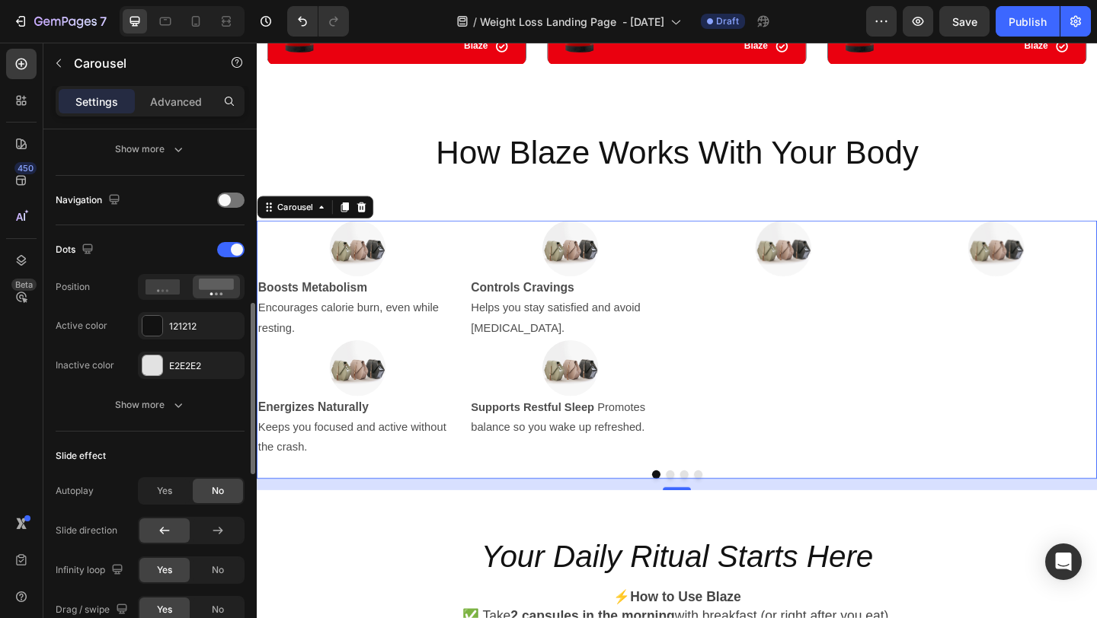
scroll to position [499, 0]
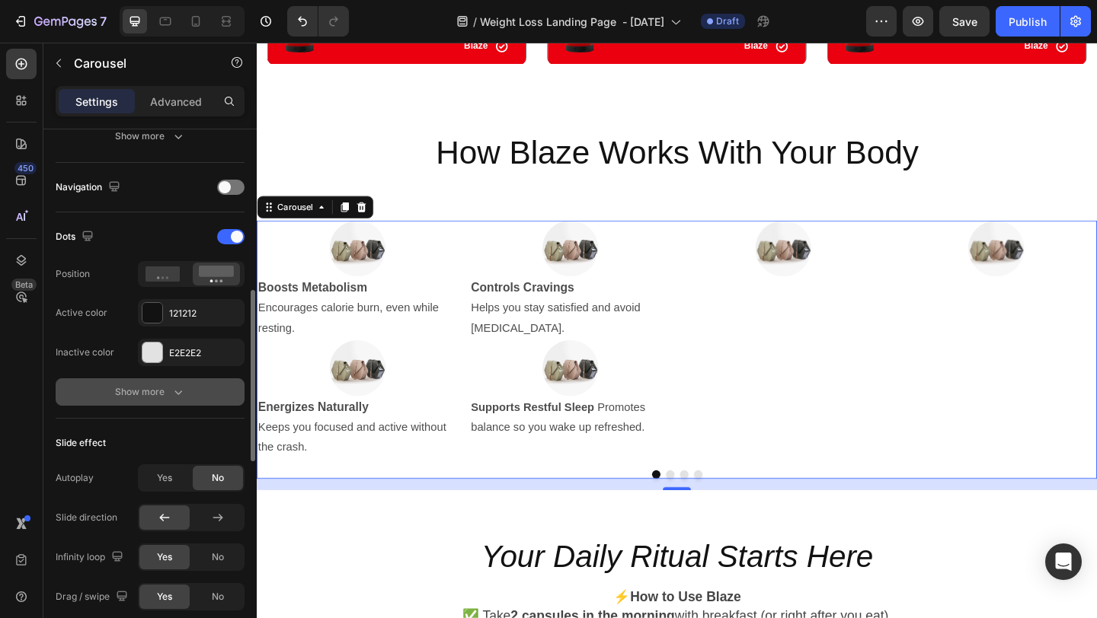
click at [184, 394] on icon "button" at bounding box center [178, 392] width 15 height 15
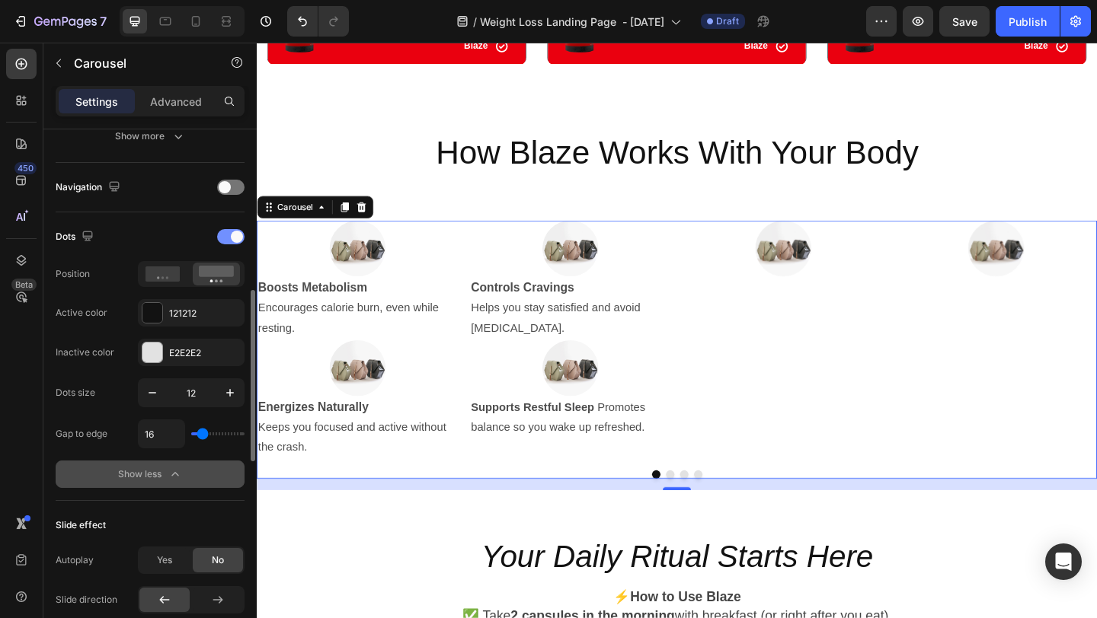
click at [235, 240] on span at bounding box center [237, 237] width 12 height 12
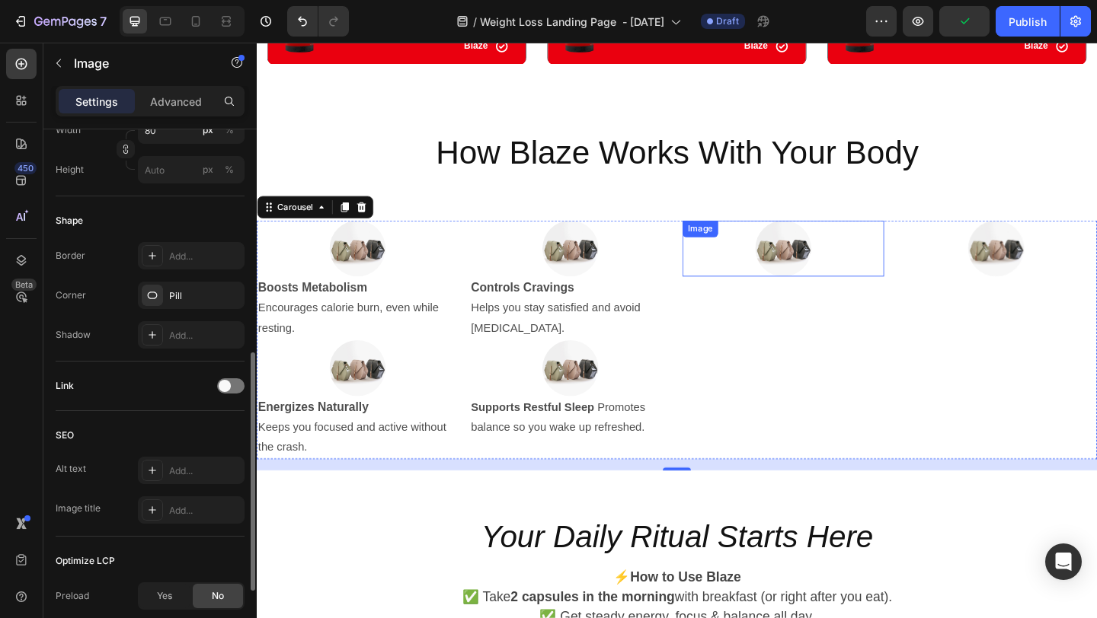
click at [784, 288] on div at bounding box center [829, 266] width 219 height 61
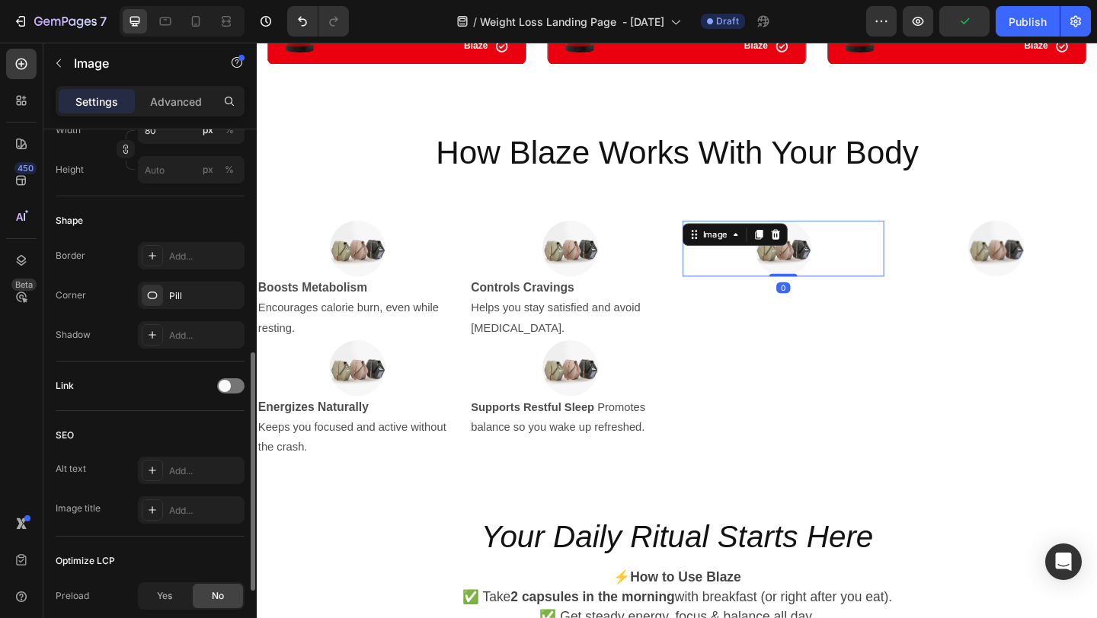
scroll to position [0, 0]
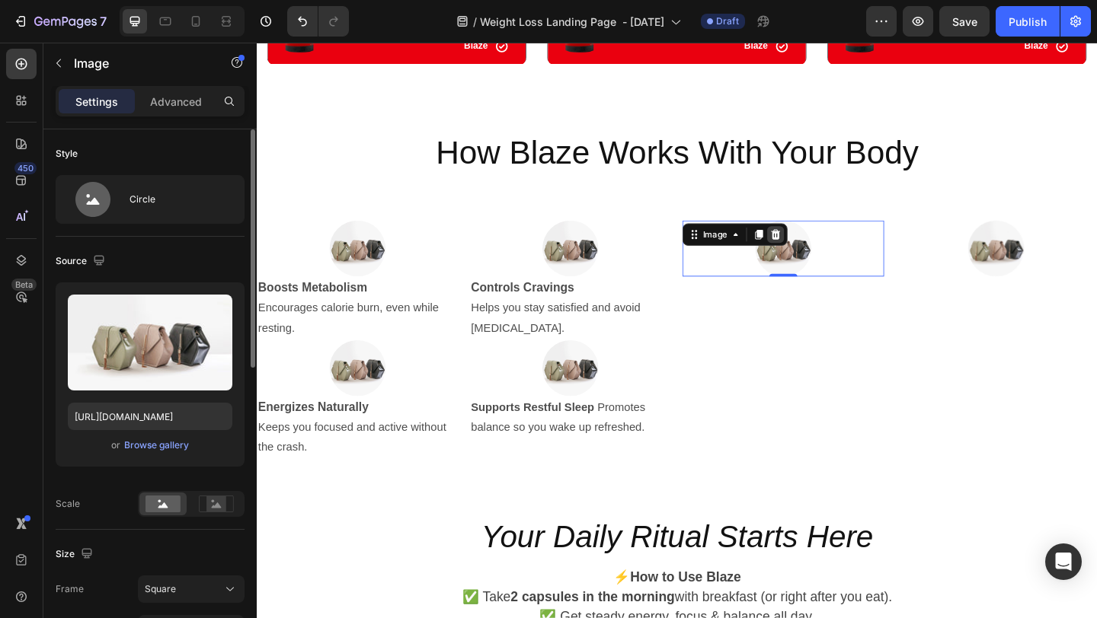
click at [819, 251] on icon at bounding box center [821, 251] width 12 height 12
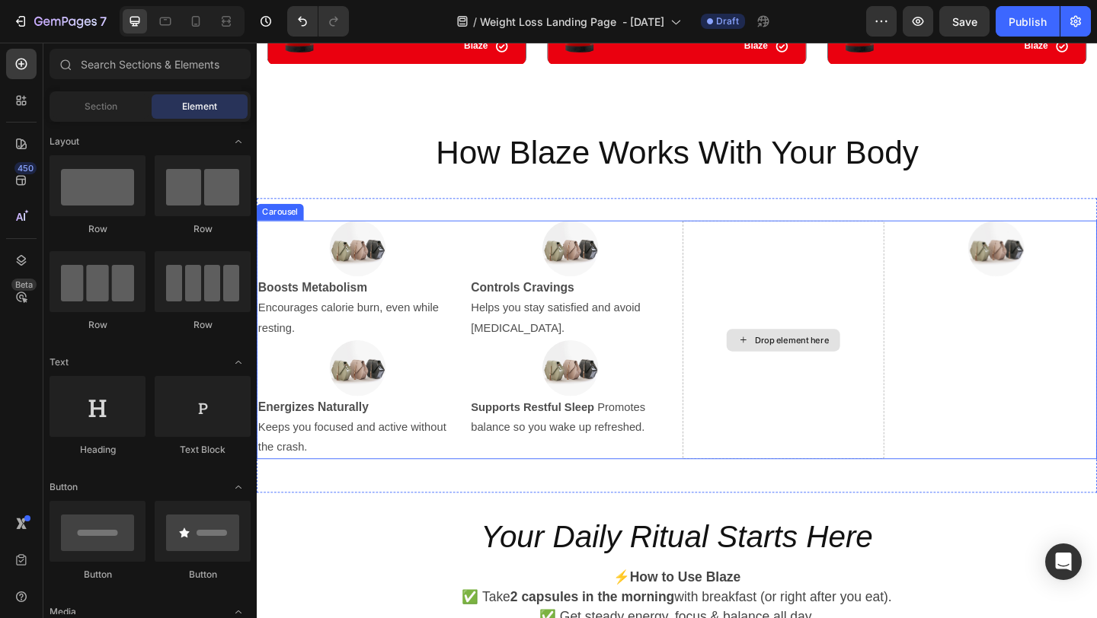
click at [846, 309] on div "Drop element here" at bounding box center [829, 366] width 219 height 260
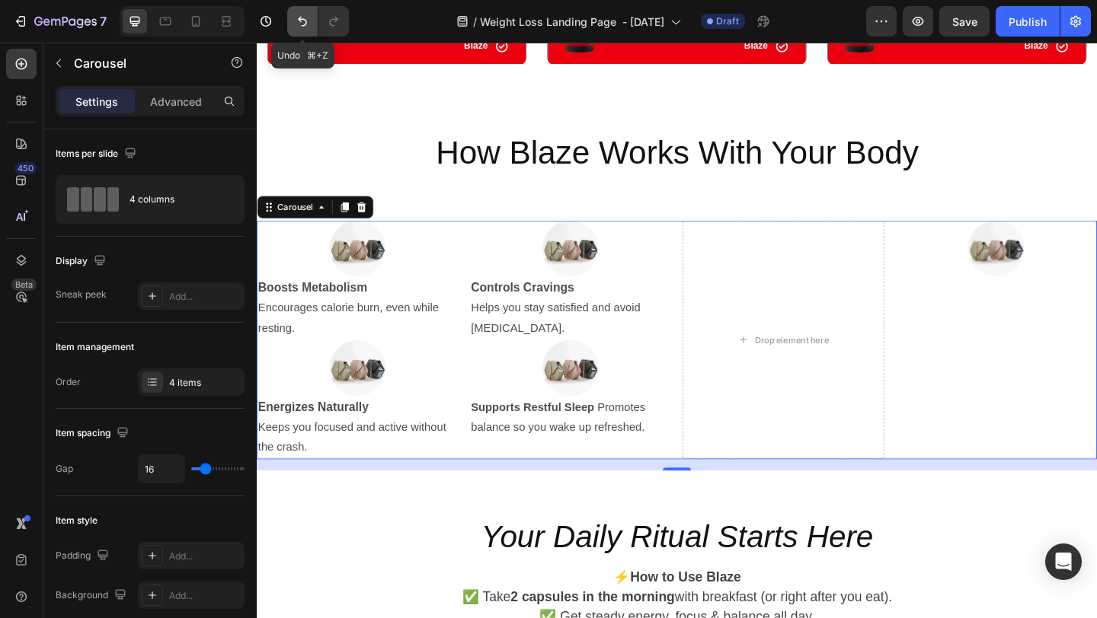
click at [305, 25] on icon "Undo/Redo" at bounding box center [302, 22] width 9 height 10
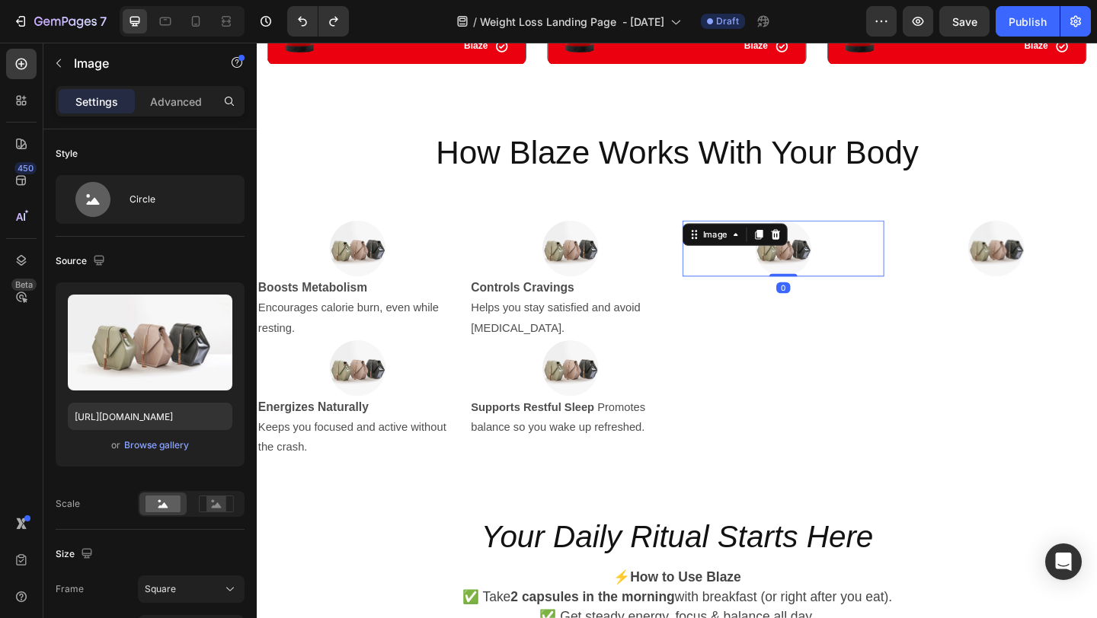
click at [784, 286] on div at bounding box center [829, 266] width 219 height 61
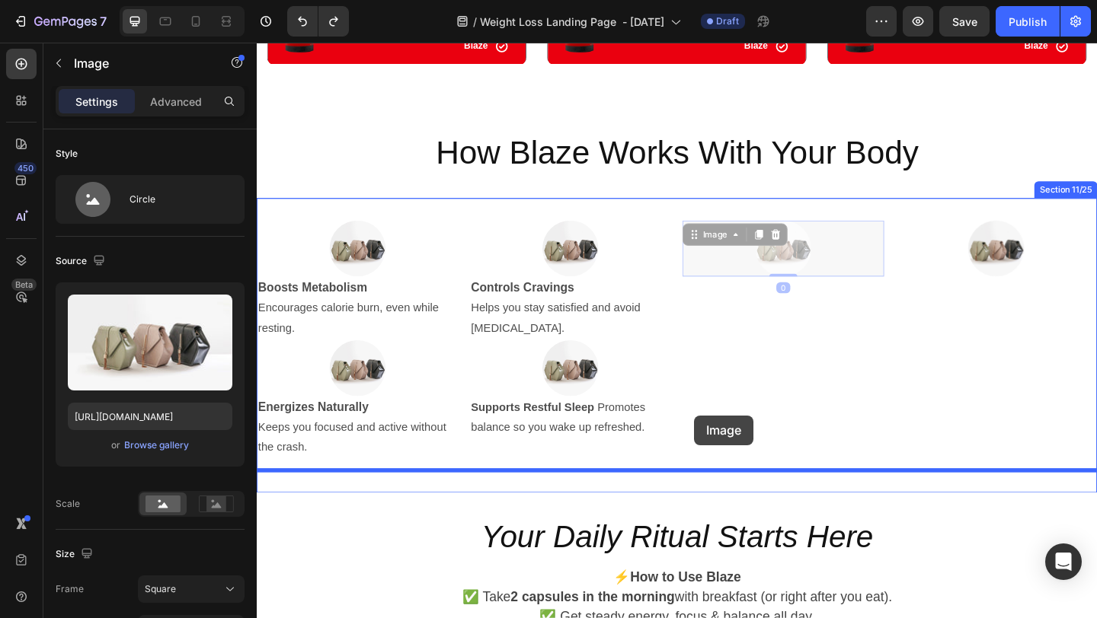
drag, startPoint x: 735, startPoint y: 254, endPoint x: 732, endPoint y: 450, distance: 196.5
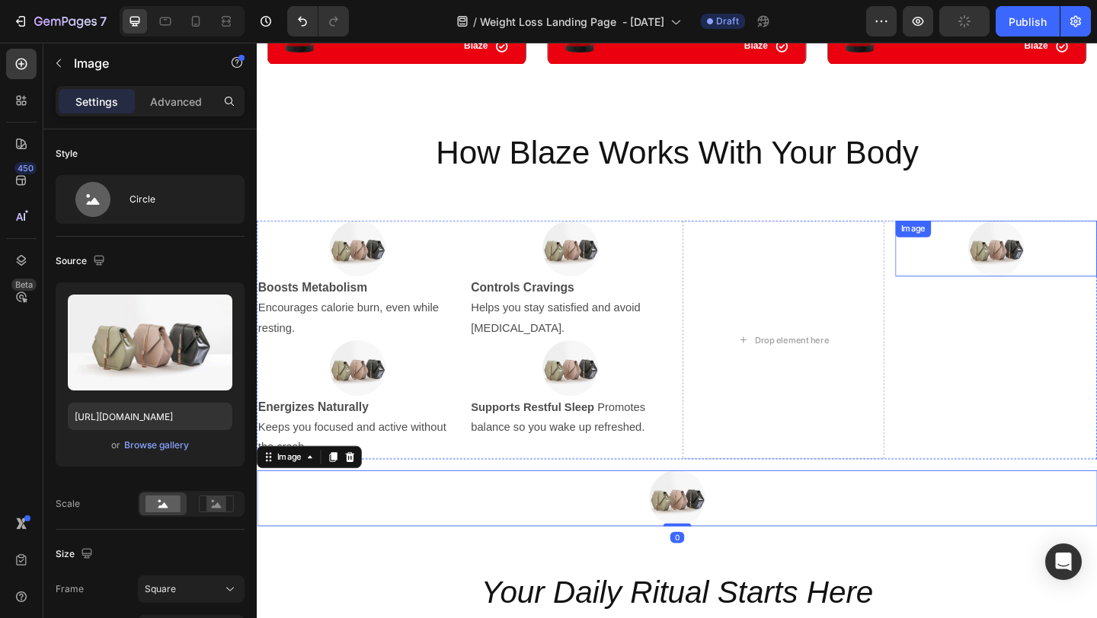
click at [1054, 275] on img at bounding box center [1060, 266] width 61 height 61
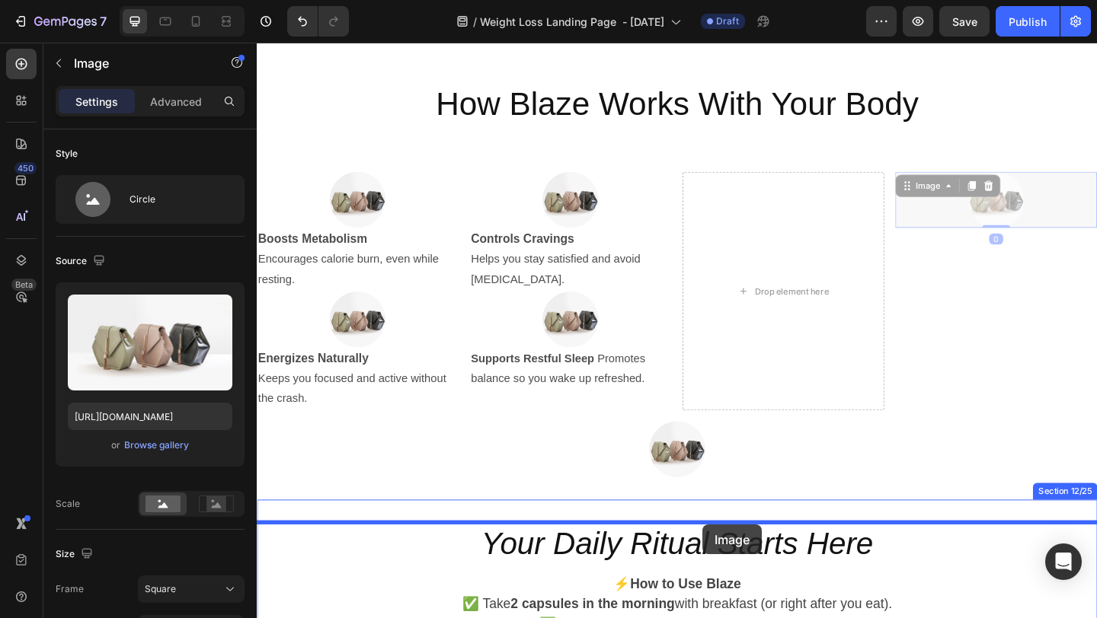
scroll to position [2524, 0]
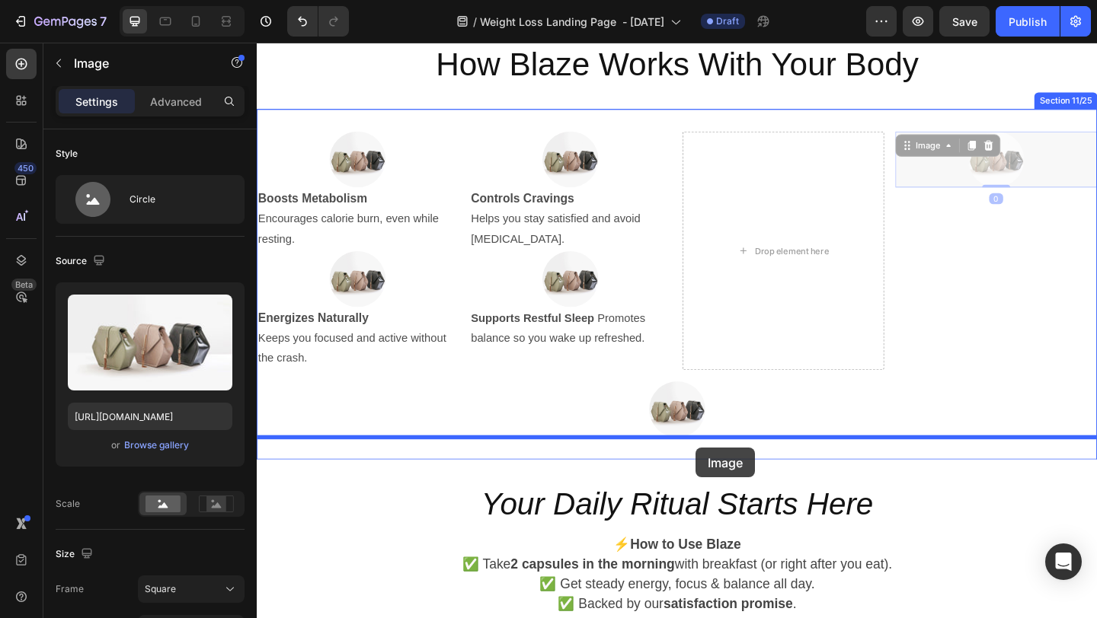
drag, startPoint x: 962, startPoint y: 254, endPoint x: 734, endPoint y: 484, distance: 323.1
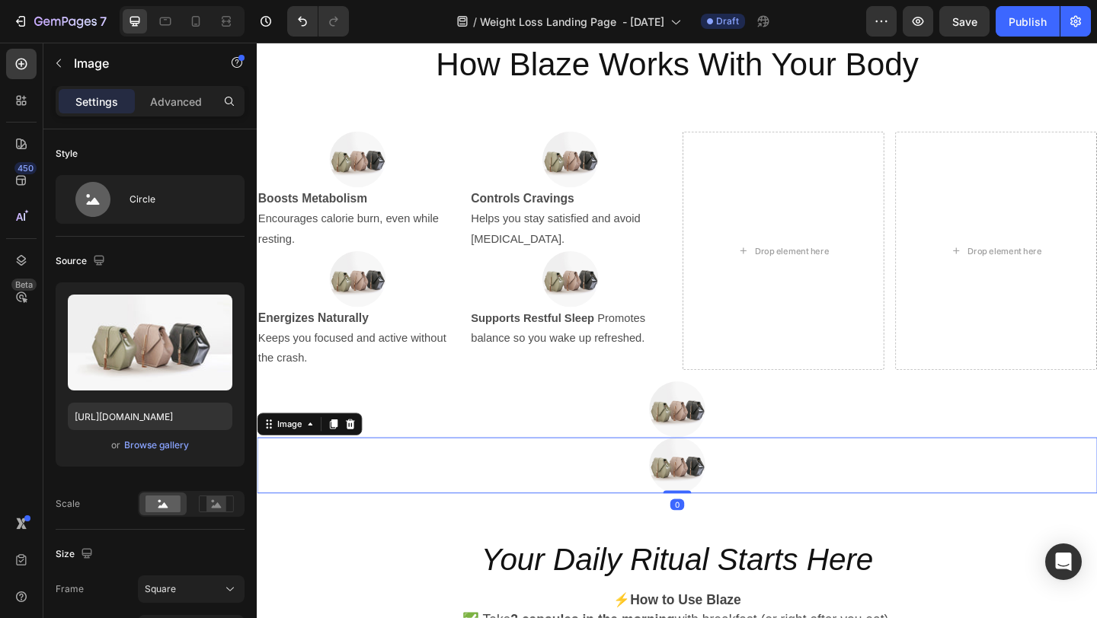
click at [940, 483] on div at bounding box center [714, 502] width 914 height 61
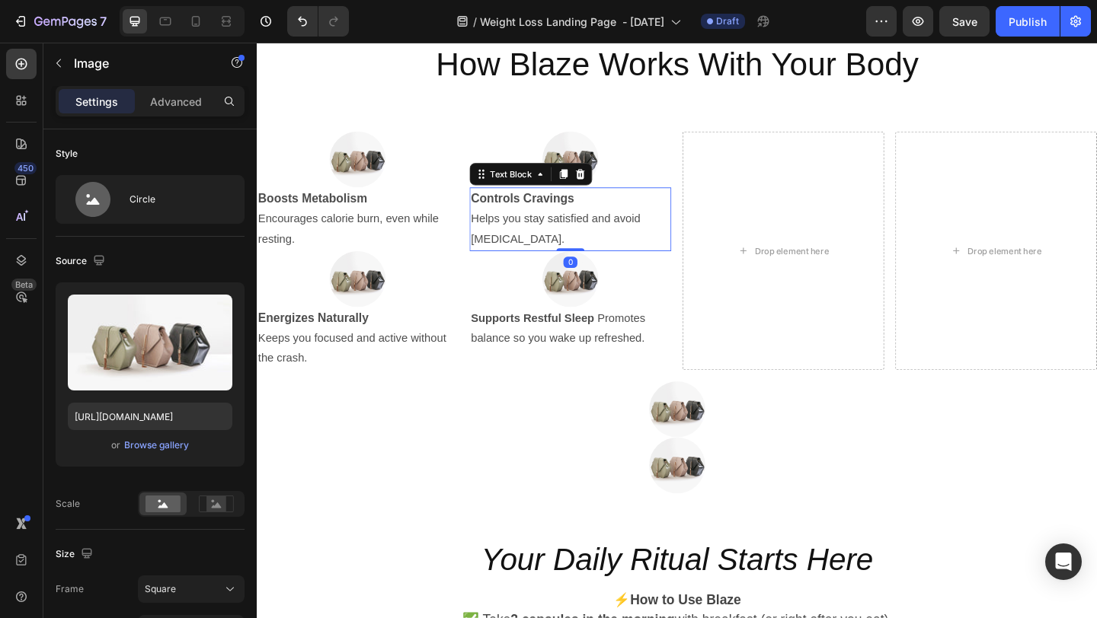
click at [678, 248] on p "Helps you stay satisfied and avoid [MEDICAL_DATA]." at bounding box center [598, 246] width 216 height 44
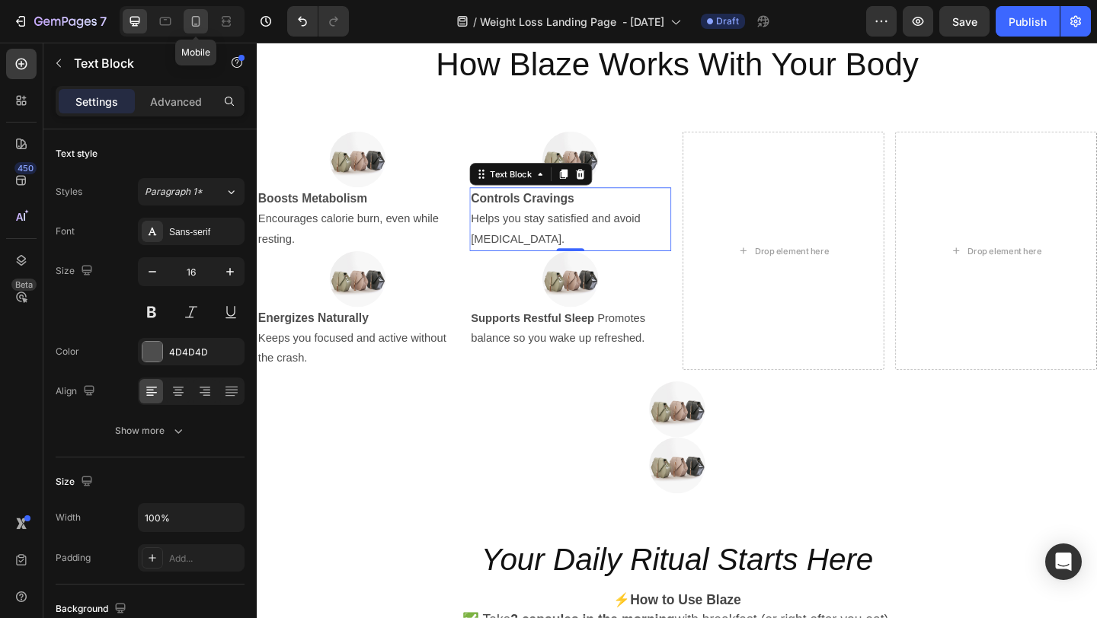
click at [193, 20] on icon at bounding box center [195, 21] width 15 height 15
type input "14"
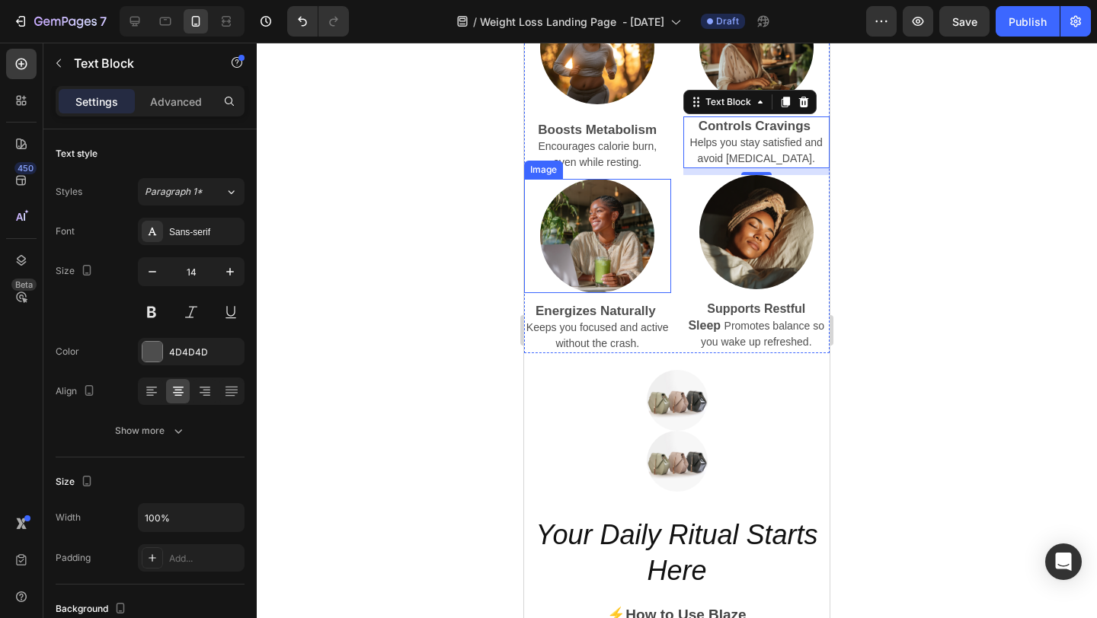
scroll to position [2495, 0]
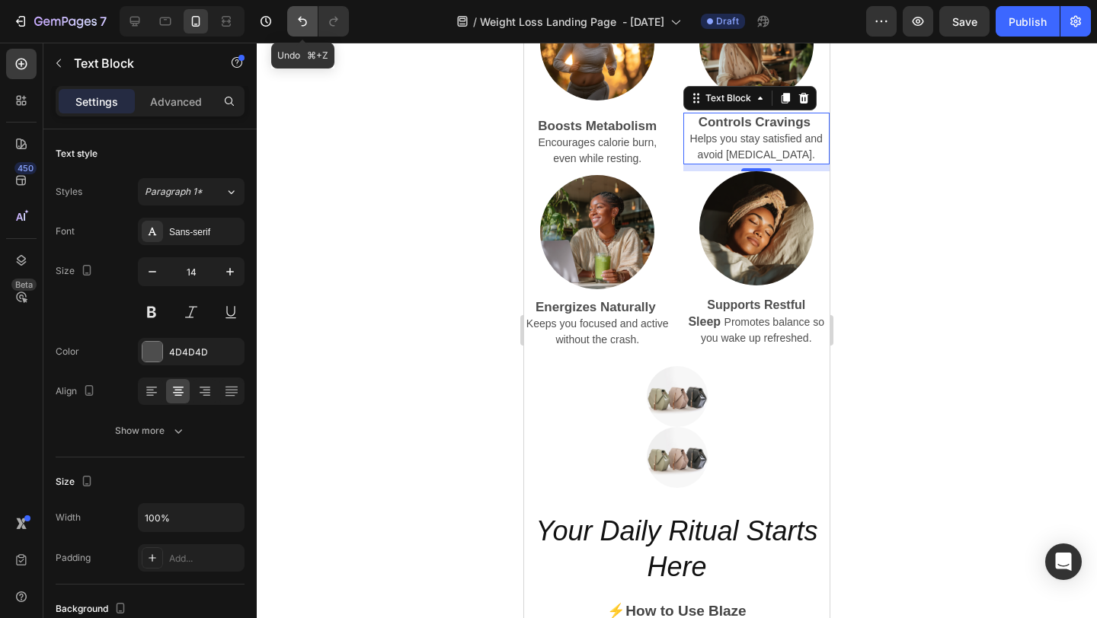
click at [303, 23] on icon "Undo/Redo" at bounding box center [302, 21] width 15 height 15
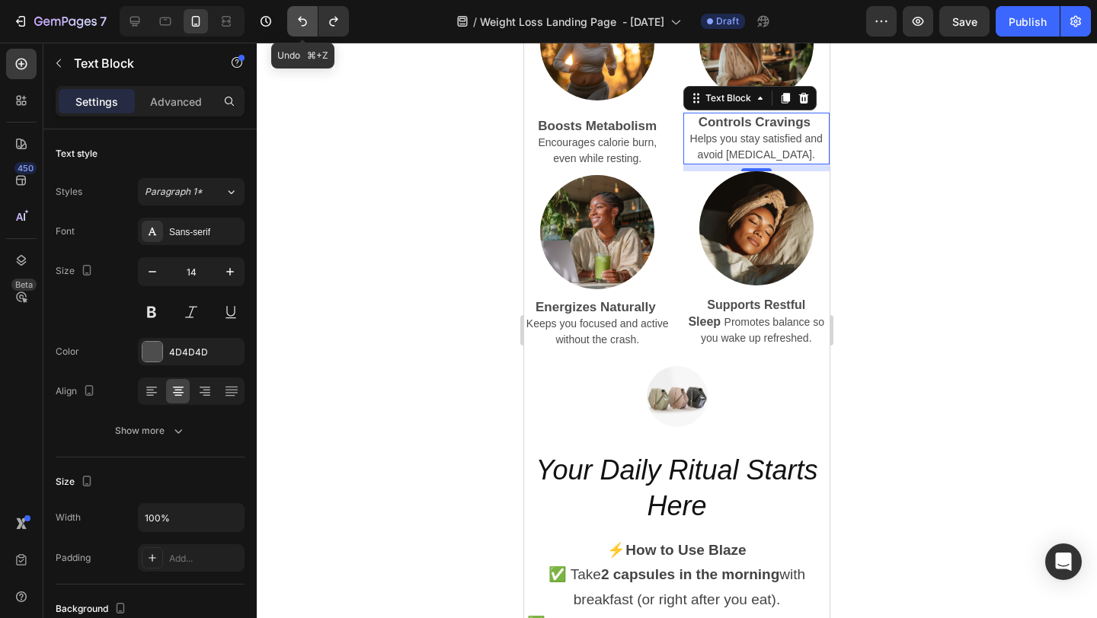
click at [303, 23] on icon "Undo/Redo" at bounding box center [302, 21] width 15 height 15
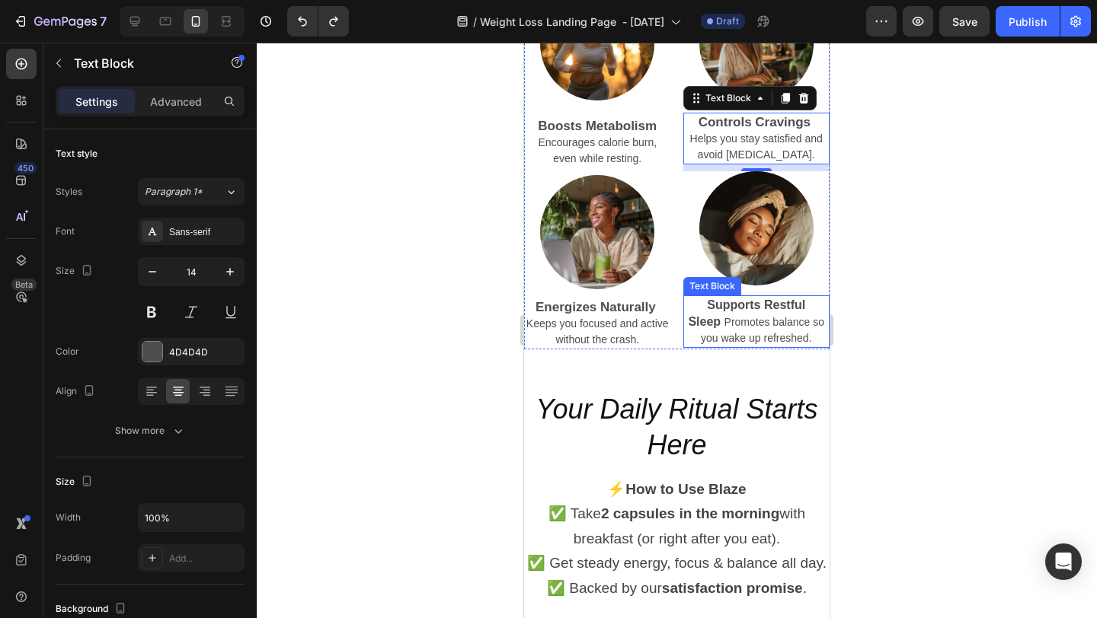
click at [889, 254] on div at bounding box center [677, 331] width 840 height 576
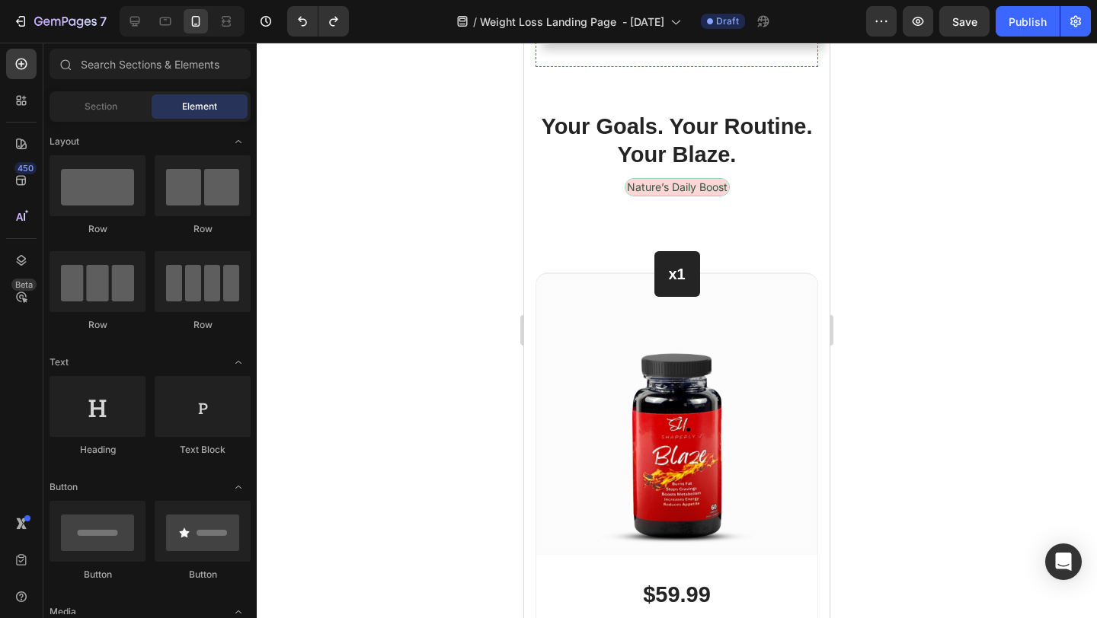
scroll to position [6353, 0]
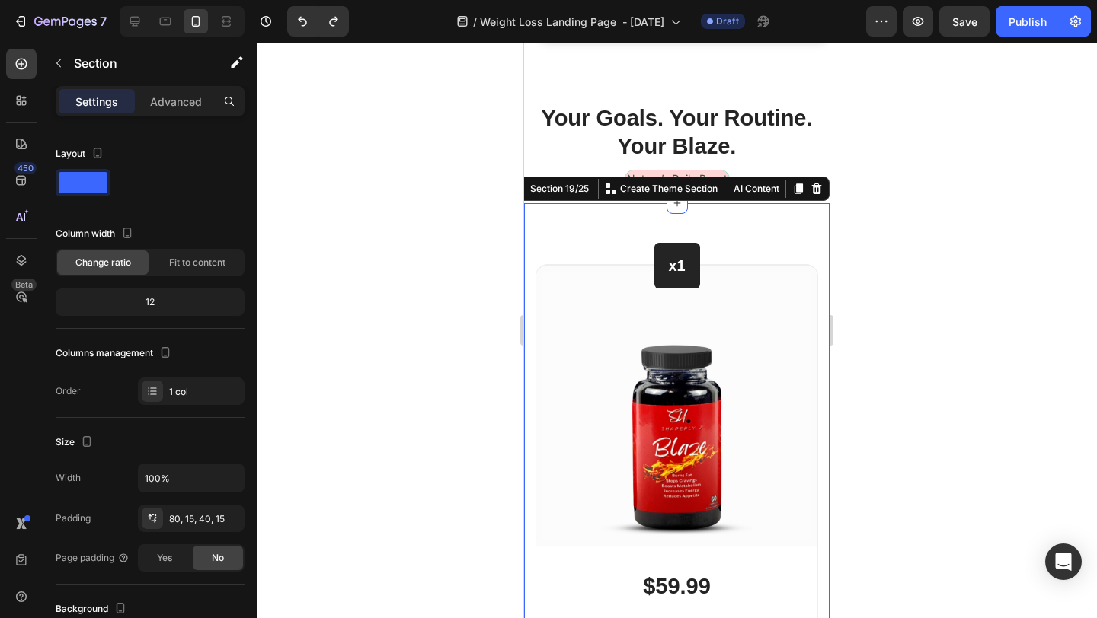
click at [909, 211] on div at bounding box center [677, 331] width 840 height 576
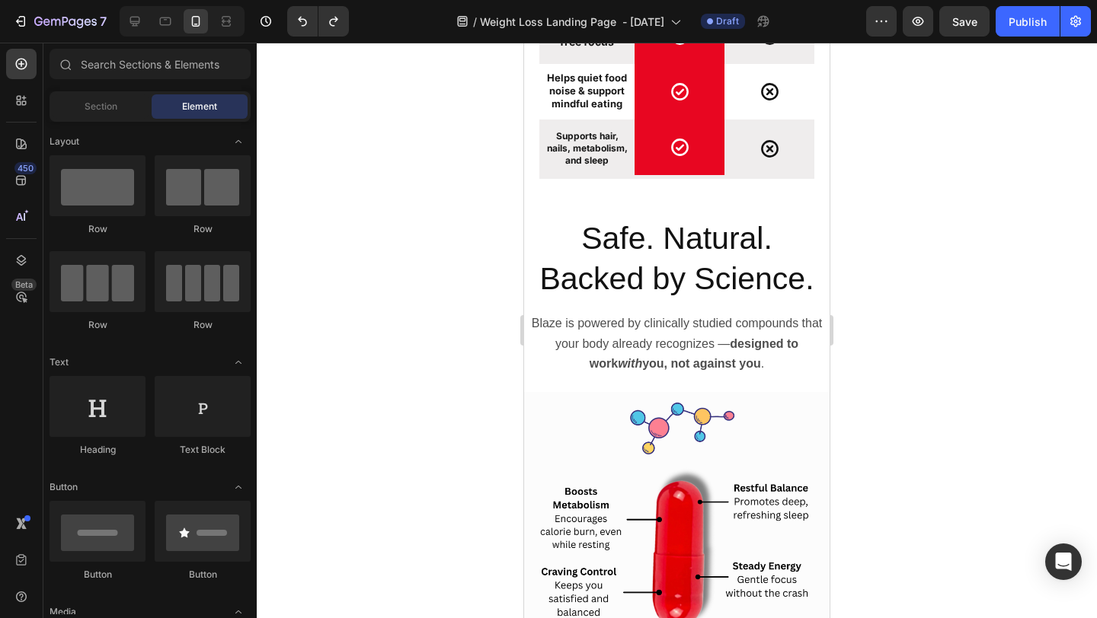
scroll to position [4228, 0]
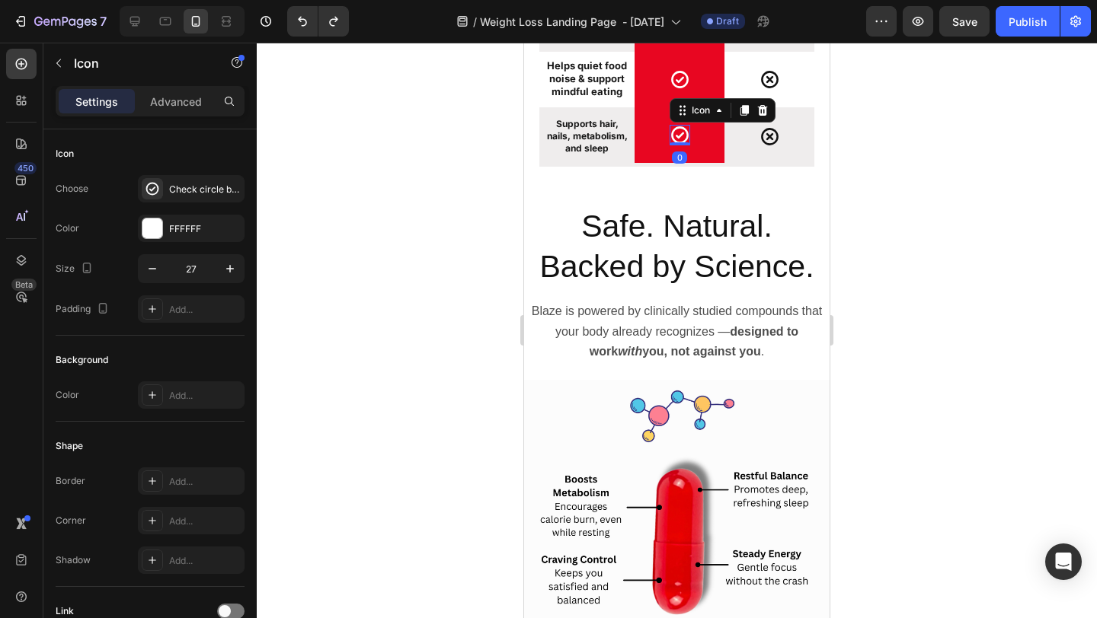
click at [678, 127] on icon at bounding box center [680, 135] width 18 height 18
click at [675, 161] on div "0" at bounding box center [679, 158] width 15 height 12
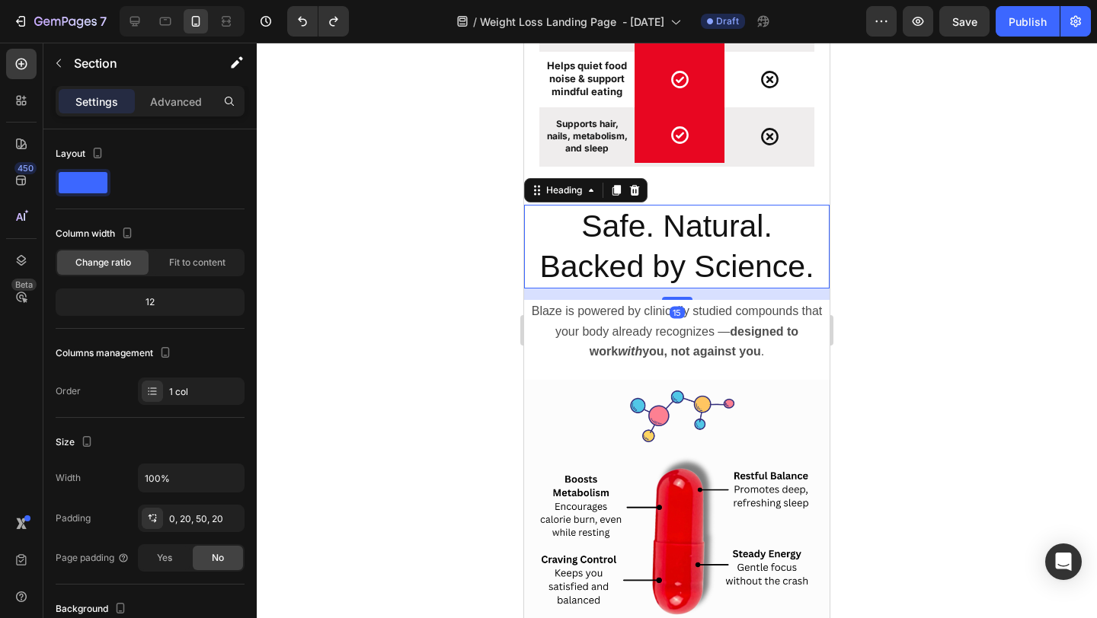
click at [656, 226] on h2 "Safe. Natural. Backed by Science." at bounding box center [676, 247] width 305 height 85
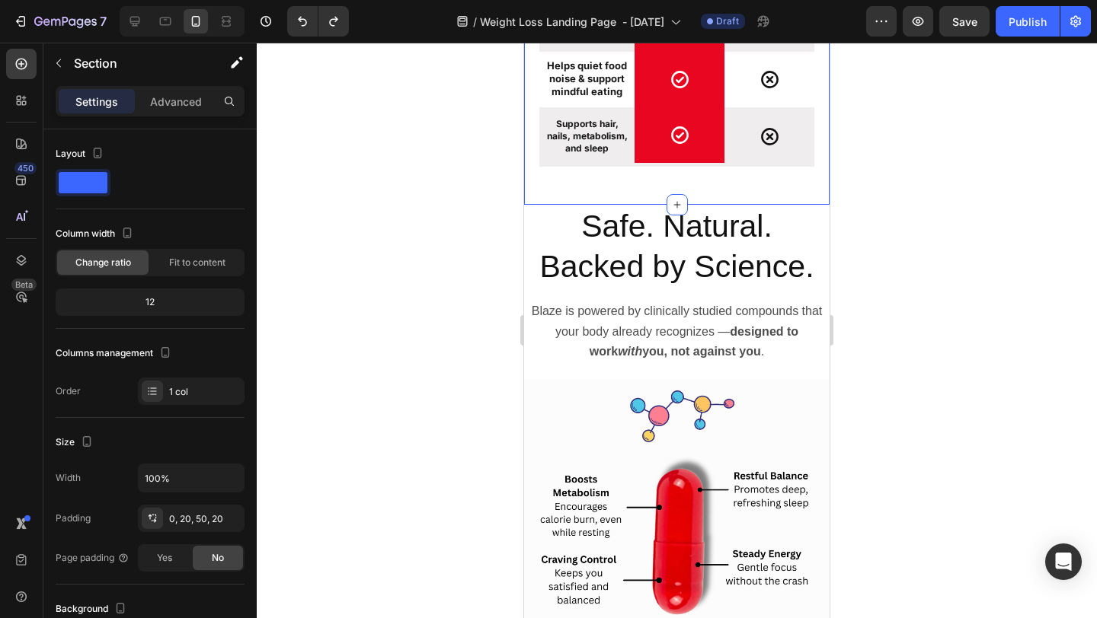
click at [633, 207] on h2 "Safe. Natural. Backed by Science." at bounding box center [676, 247] width 305 height 85
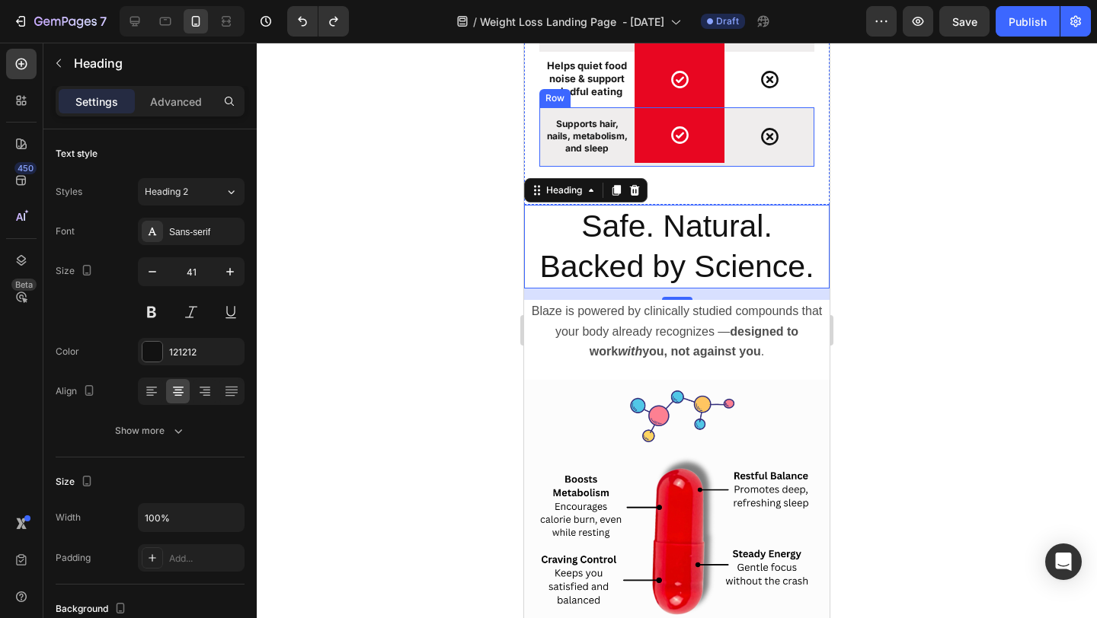
click at [732, 164] on div "Icon" at bounding box center [769, 136] width 90 height 59
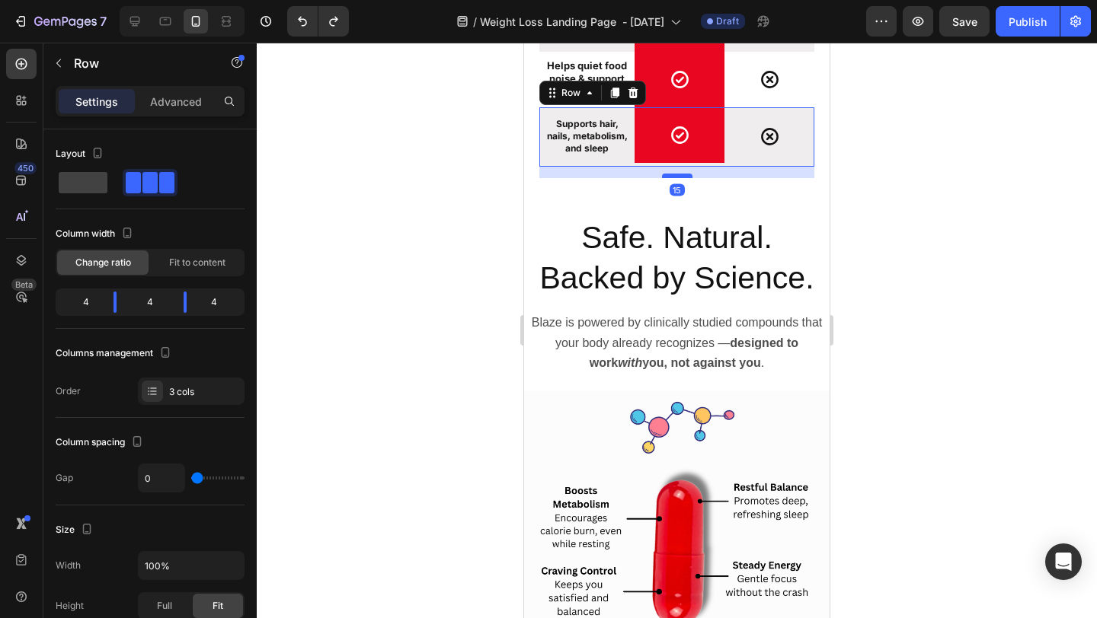
drag, startPoint x: 686, startPoint y: 165, endPoint x: 686, endPoint y: 177, distance: 12.2
click at [686, 177] on div at bounding box center [677, 176] width 30 height 5
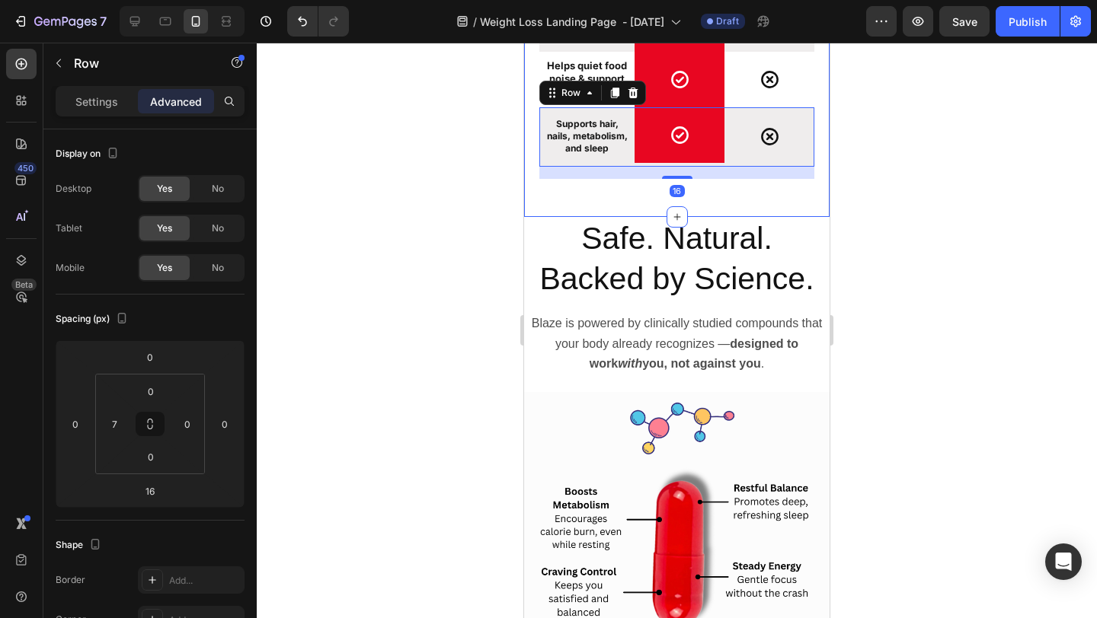
click at [892, 165] on div at bounding box center [677, 331] width 840 height 576
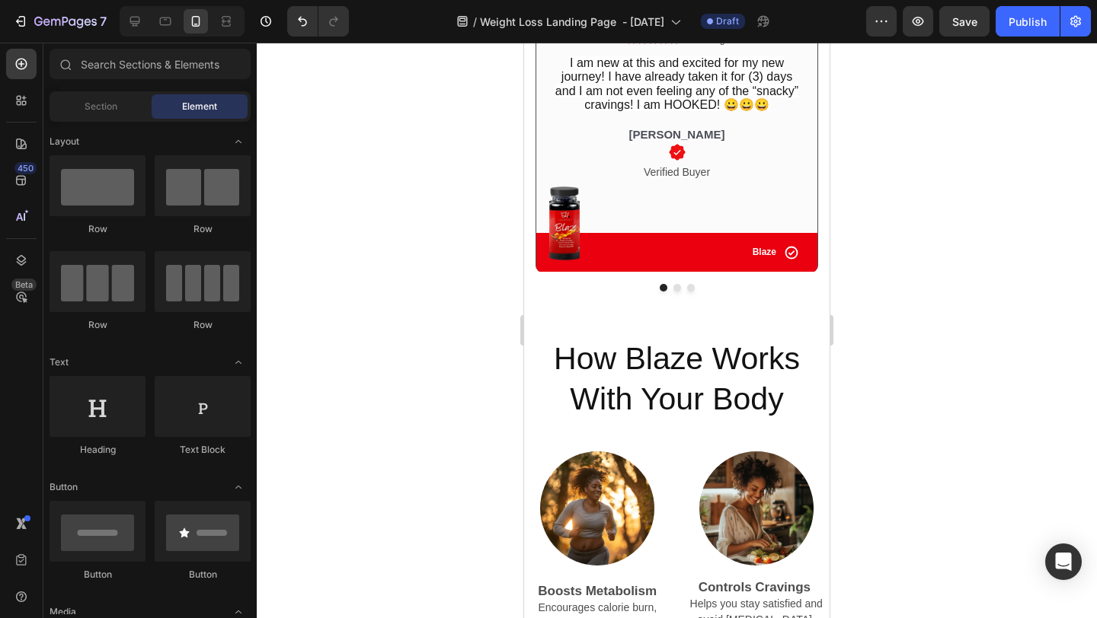
scroll to position [2656, 0]
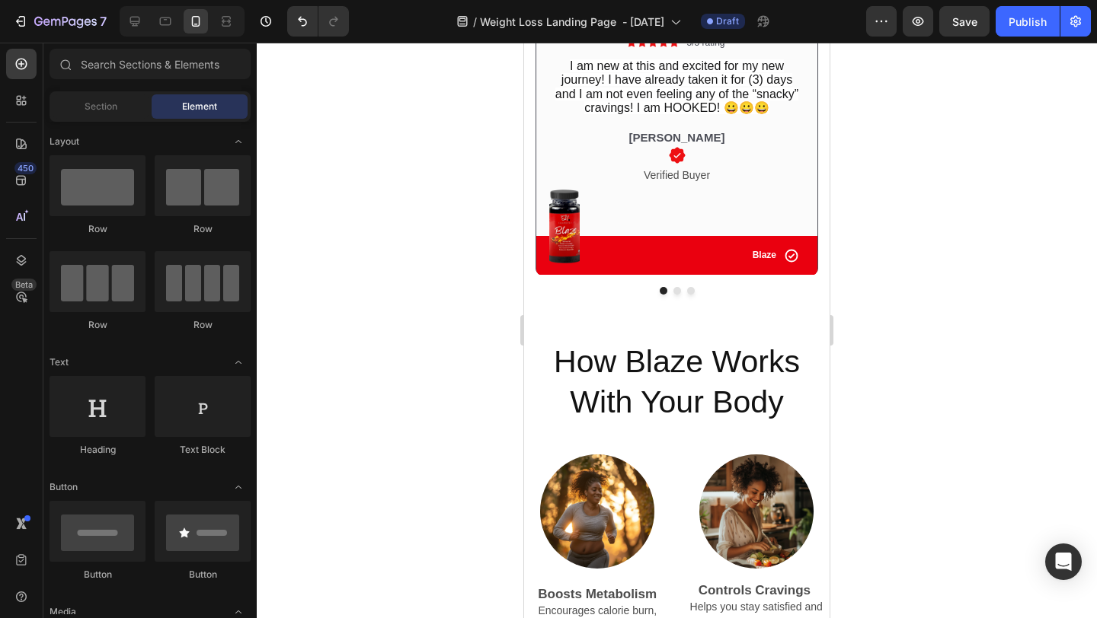
click at [365, 139] on div at bounding box center [677, 331] width 840 height 576
click at [410, 109] on div at bounding box center [677, 331] width 840 height 576
click at [918, 21] on icon "button" at bounding box center [917, 21] width 15 height 15
